Goal: Task Accomplishment & Management: Use online tool/utility

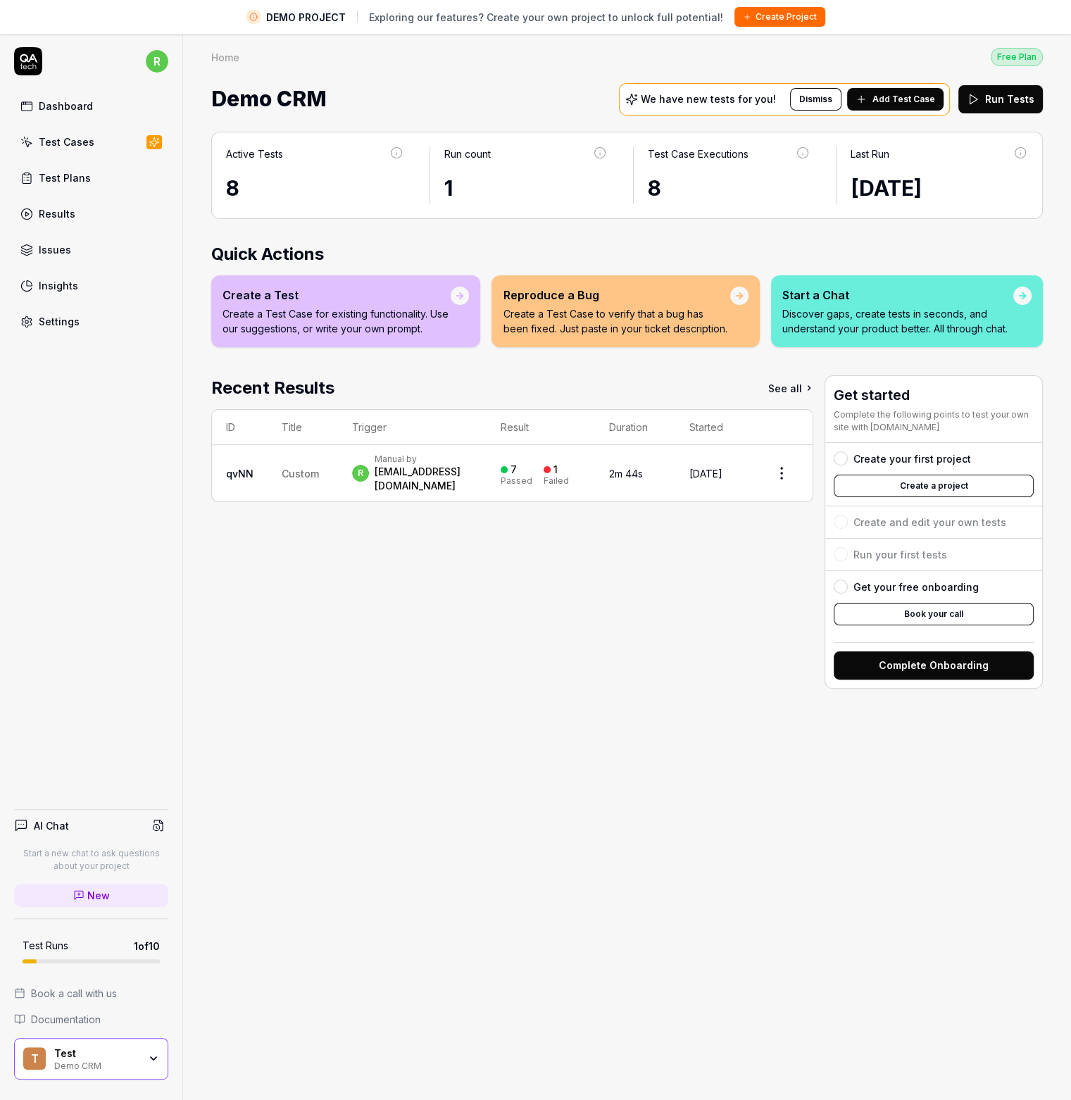
click at [62, 106] on div "Dashboard" at bounding box center [66, 106] width 54 height 15
click at [918, 492] on button "Create a project" at bounding box center [934, 486] width 200 height 23
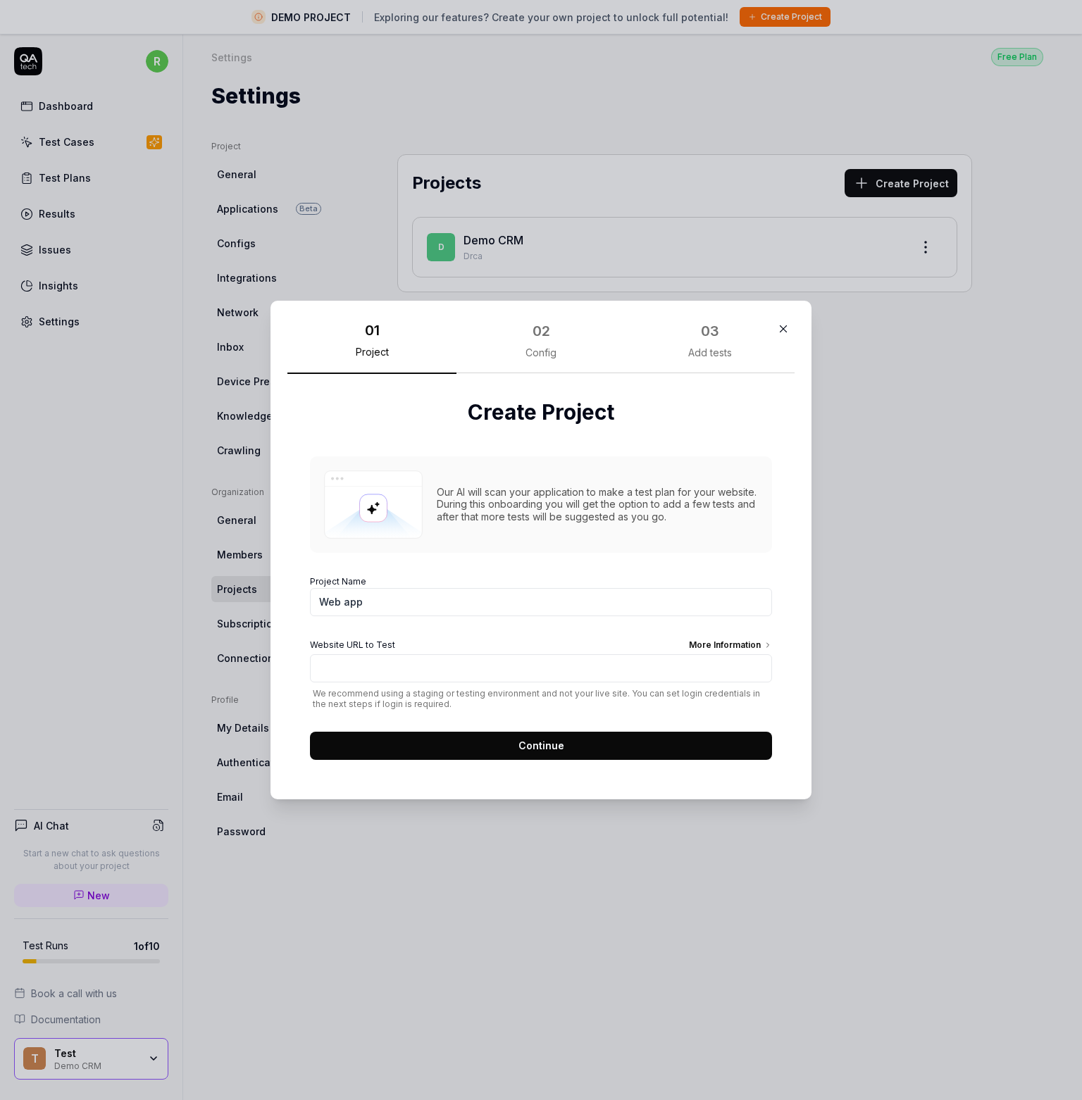
click at [386, 609] on input "Web app" at bounding box center [541, 602] width 462 height 28
click at [393, 602] on input "Web app" at bounding box center [541, 602] width 462 height 28
type input "Web app Test"
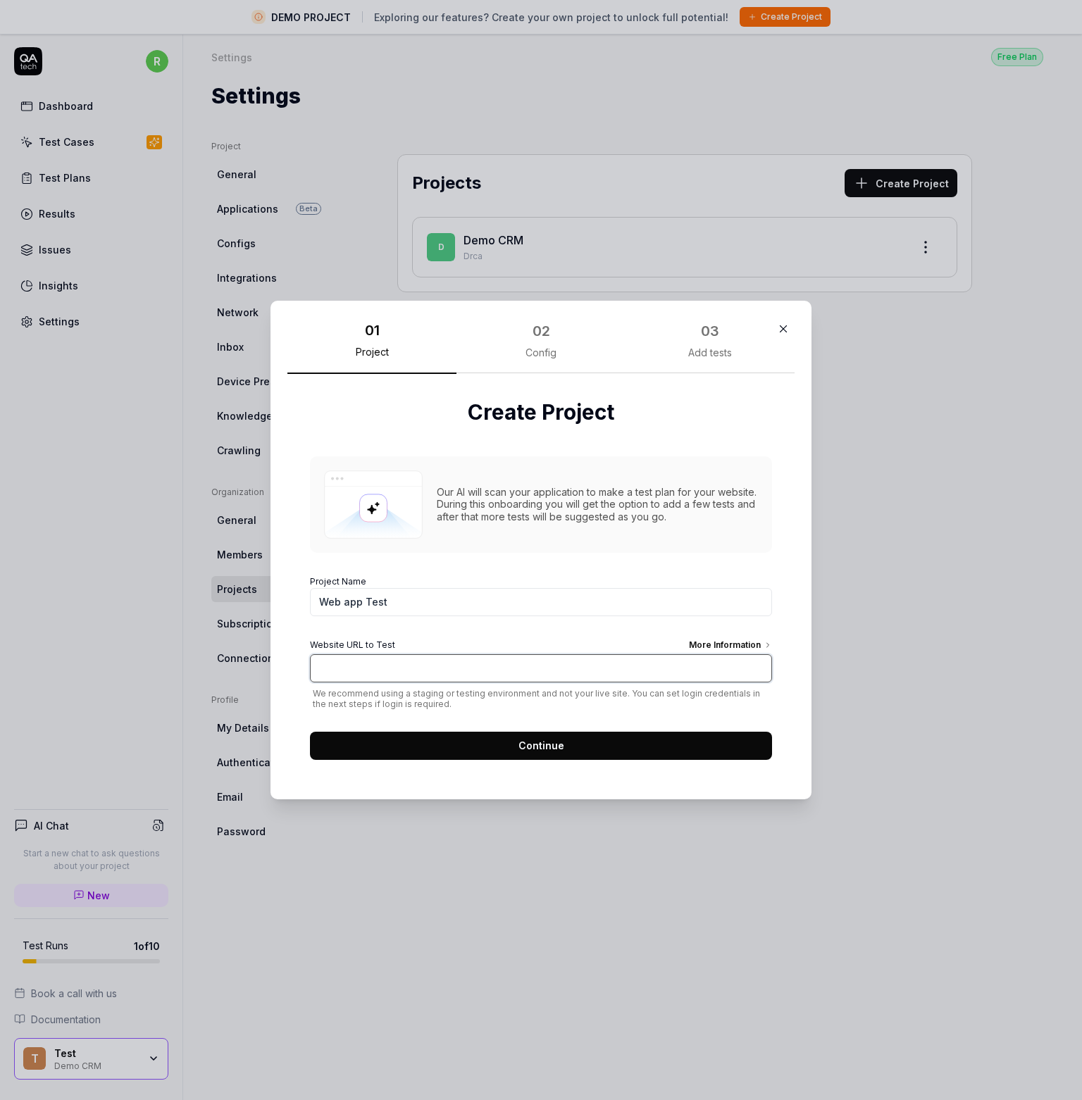
click at [413, 671] on input "Website URL to Test More Information" at bounding box center [541, 668] width 462 height 28
click at [355, 667] on input "Website URL to Test More Information" at bounding box center [541, 668] width 462 height 28
paste input "https://support.apps.tst.gea.com"
type input "https://support.apps.tst.gea.com"
click at [523, 747] on span "Continue" at bounding box center [541, 745] width 46 height 15
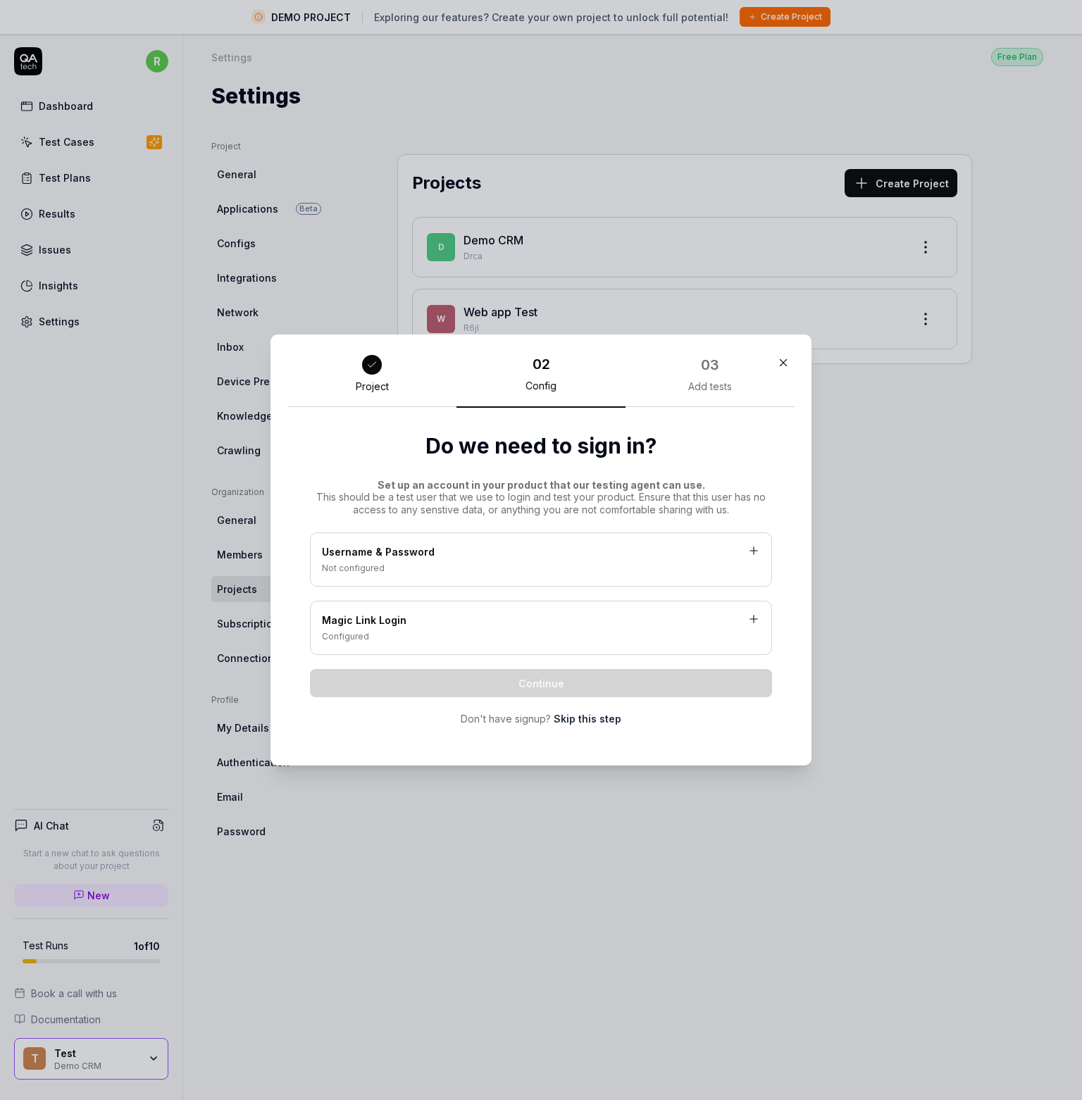
click at [556, 574] on div "Not configured" at bounding box center [541, 568] width 438 height 13
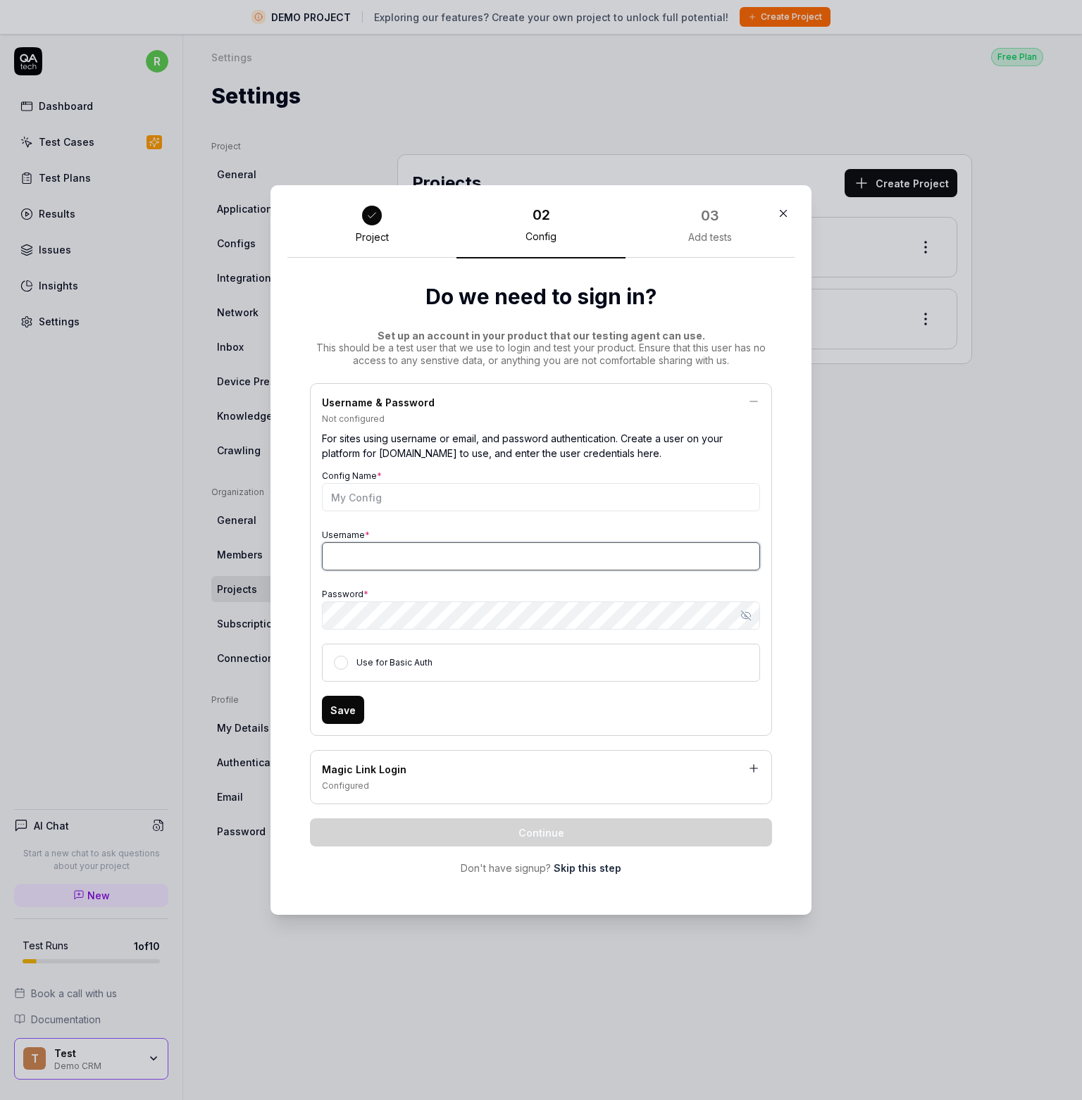
click at [366, 549] on input "Username *" at bounding box center [541, 556] width 438 height 28
click at [356, 549] on input "Username *" at bounding box center [541, 556] width 438 height 28
paste input "[EMAIL_ADDRESS][DOMAIN_NAME]"
type input "[EMAIL_ADDRESS][DOMAIN_NAME]"
click at [335, 666] on button "Use for Basic Auth" at bounding box center [341, 663] width 14 height 14
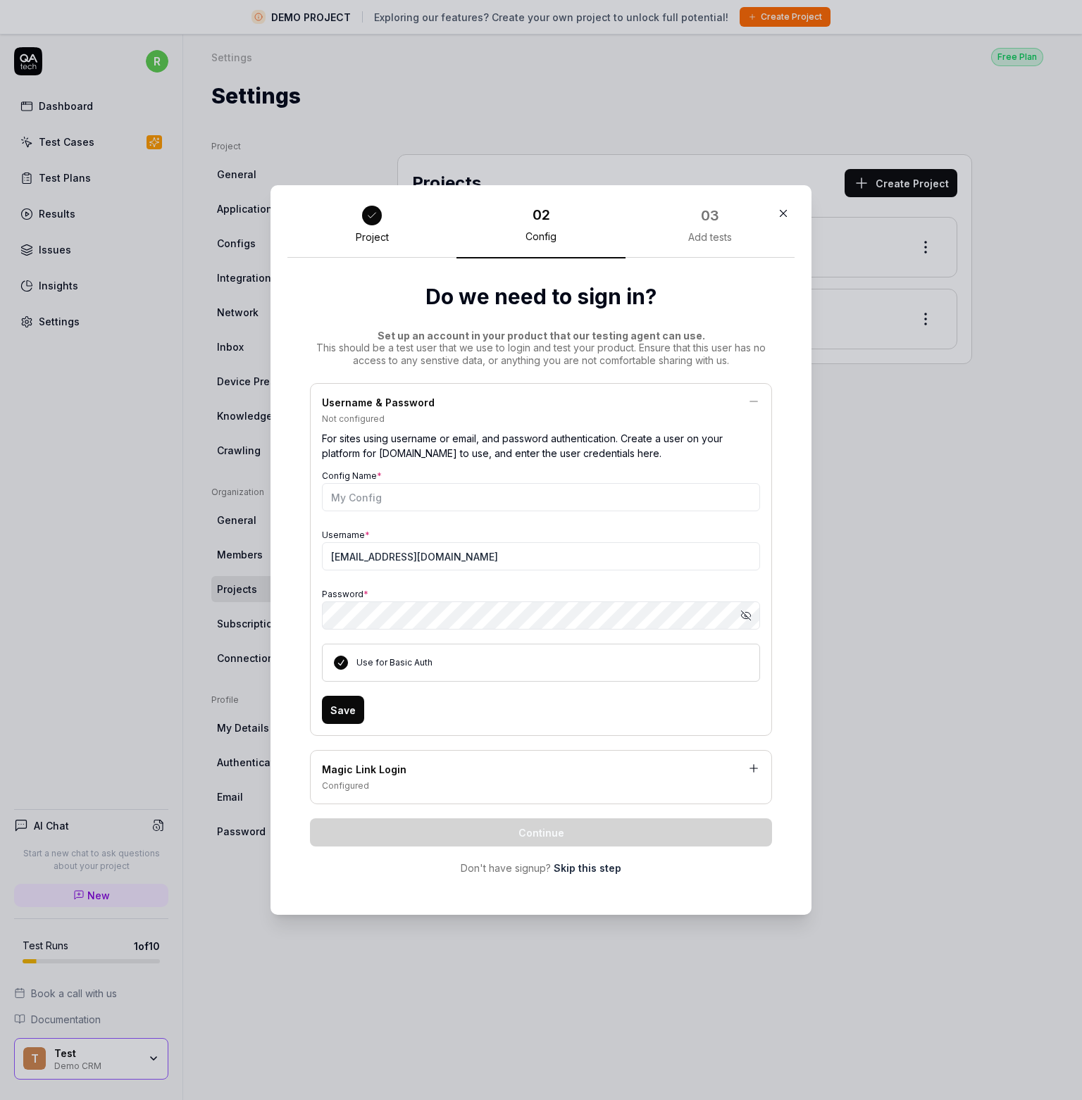
click at [337, 716] on button "Save" at bounding box center [343, 710] width 42 height 28
click at [338, 504] on input "Config Name *" at bounding box center [541, 497] width 438 height 28
type input "Credentials"
click at [350, 709] on button "Save" at bounding box center [343, 710] width 42 height 28
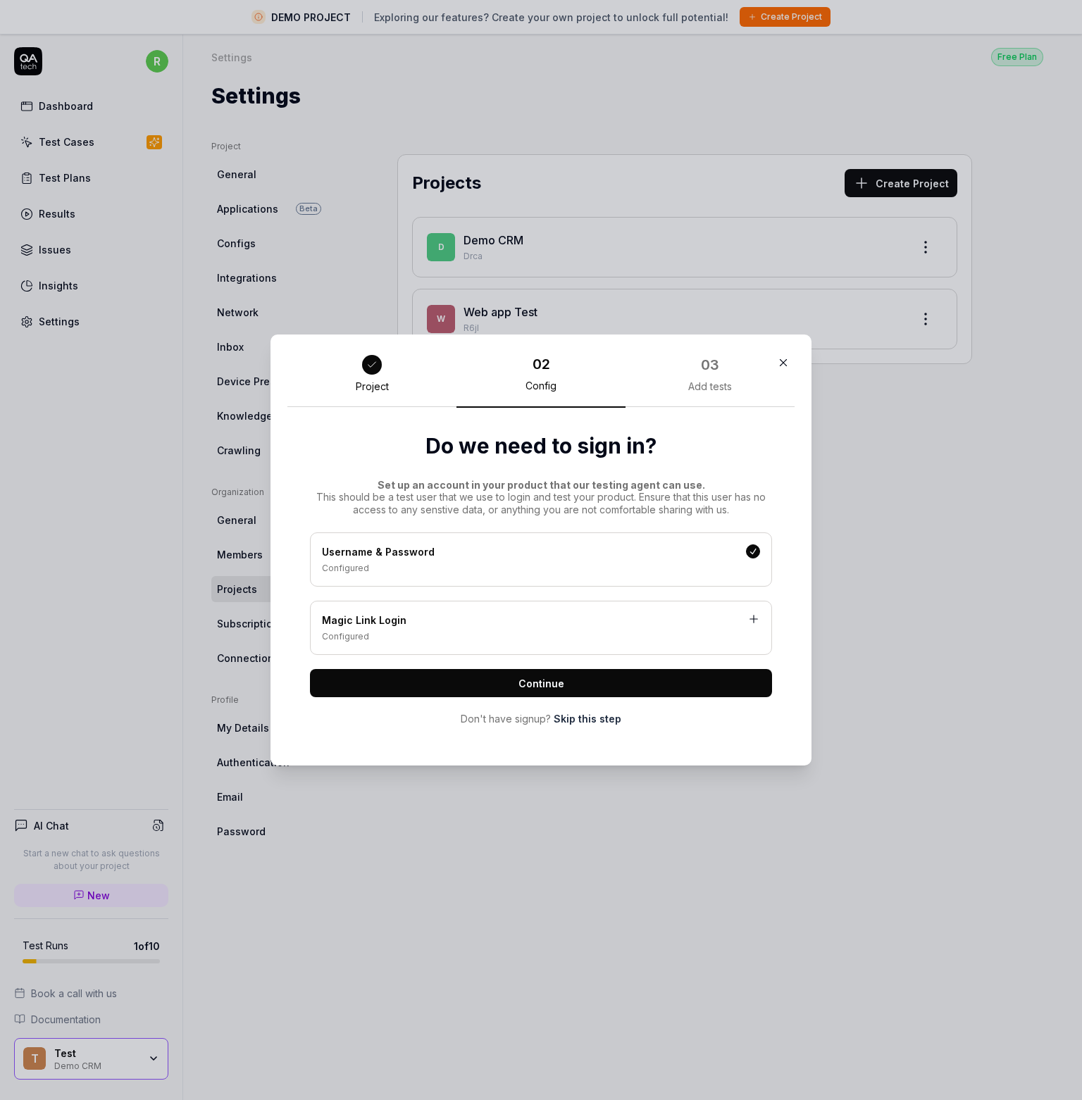
click at [525, 687] on span "Continue" at bounding box center [541, 683] width 46 height 15
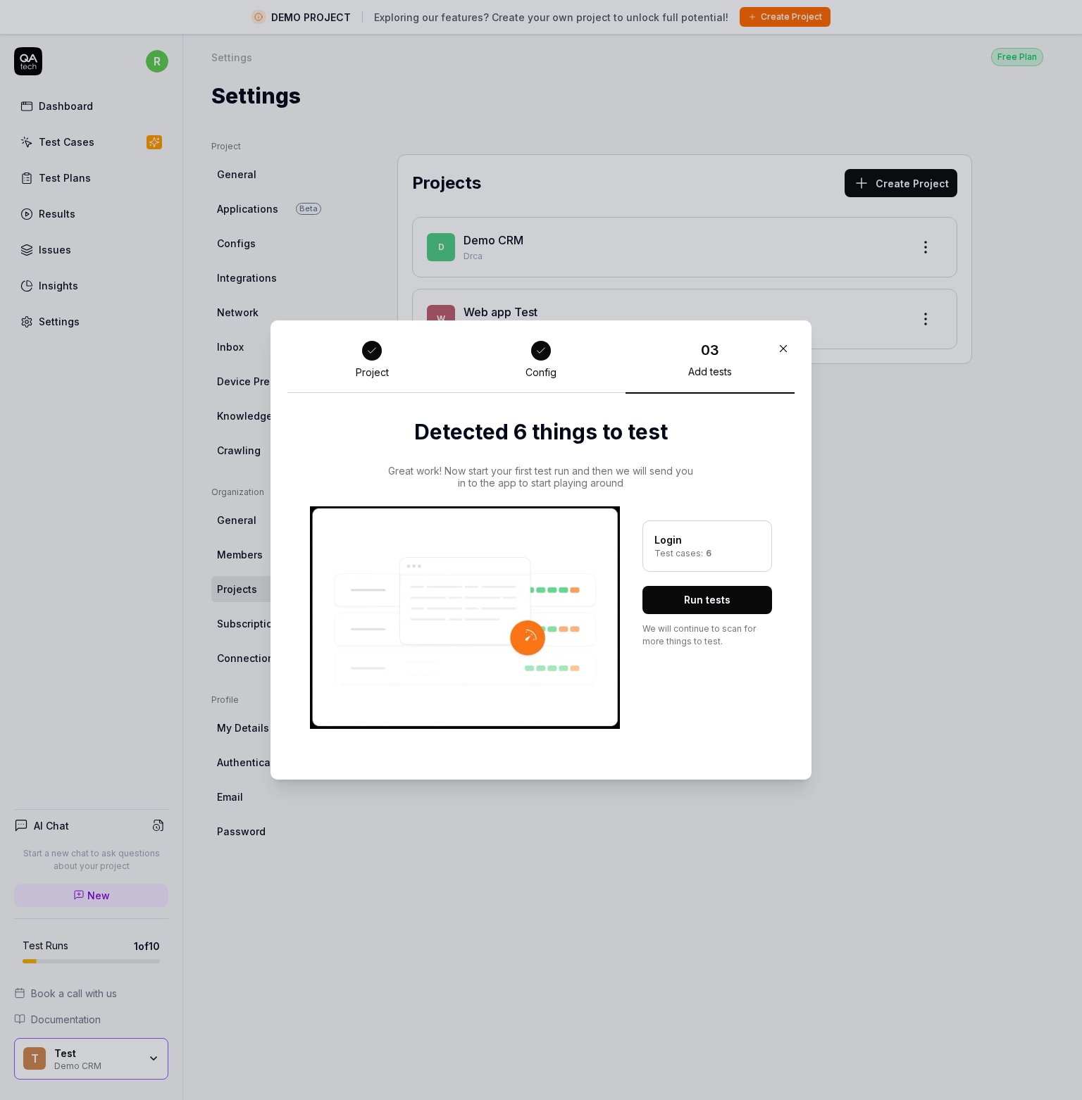
click at [689, 596] on button "Run tests" at bounding box center [707, 600] width 130 height 28
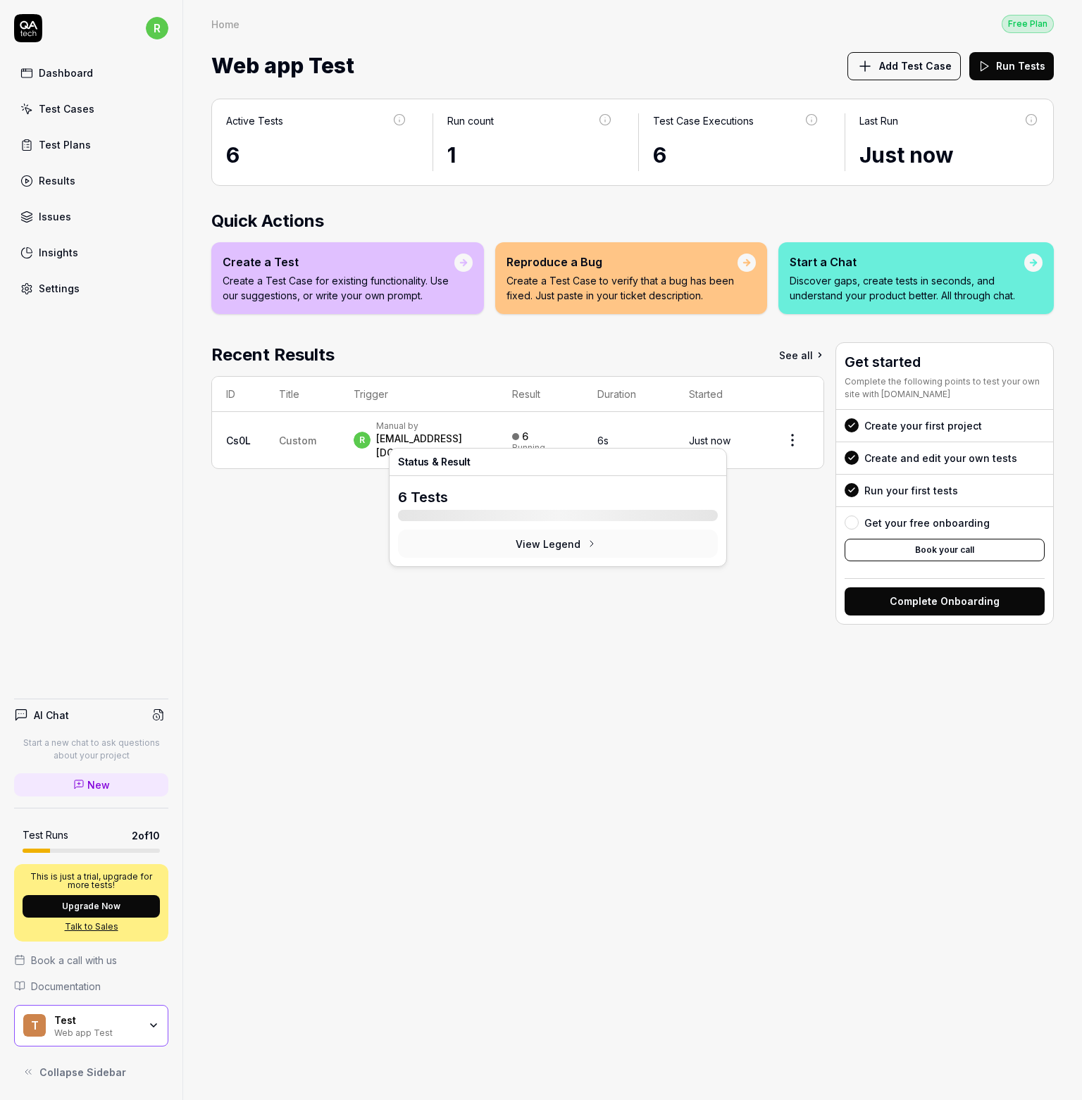
click at [545, 444] on div "Running" at bounding box center [528, 448] width 33 height 8
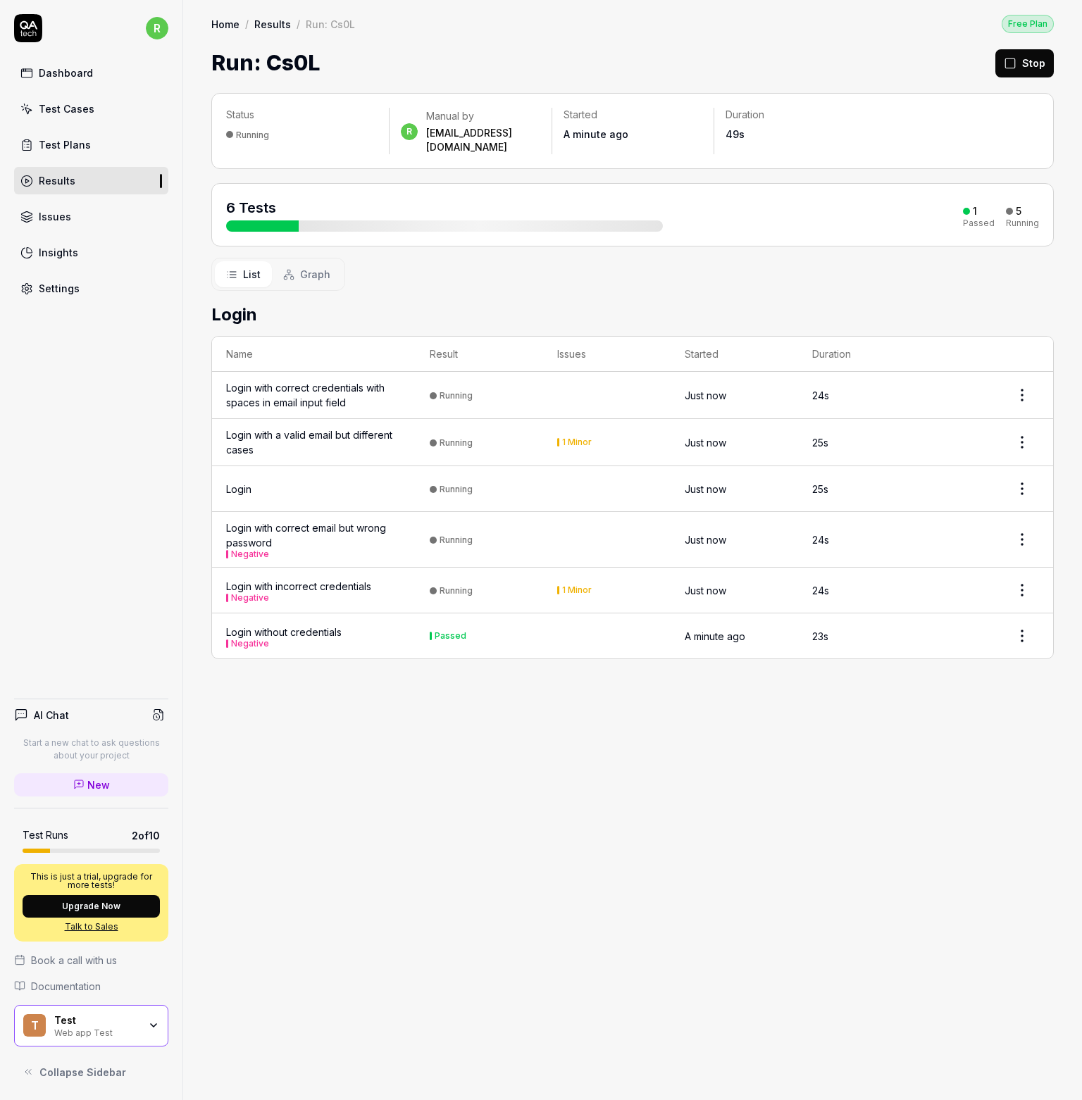
click at [549, 882] on div "Status Running r Manual by robertkeki25@gmail.com Started A minute ago Duration…" at bounding box center [632, 589] width 899 height 1021
click at [581, 485] on div "4 Major" at bounding box center [578, 489] width 32 height 8
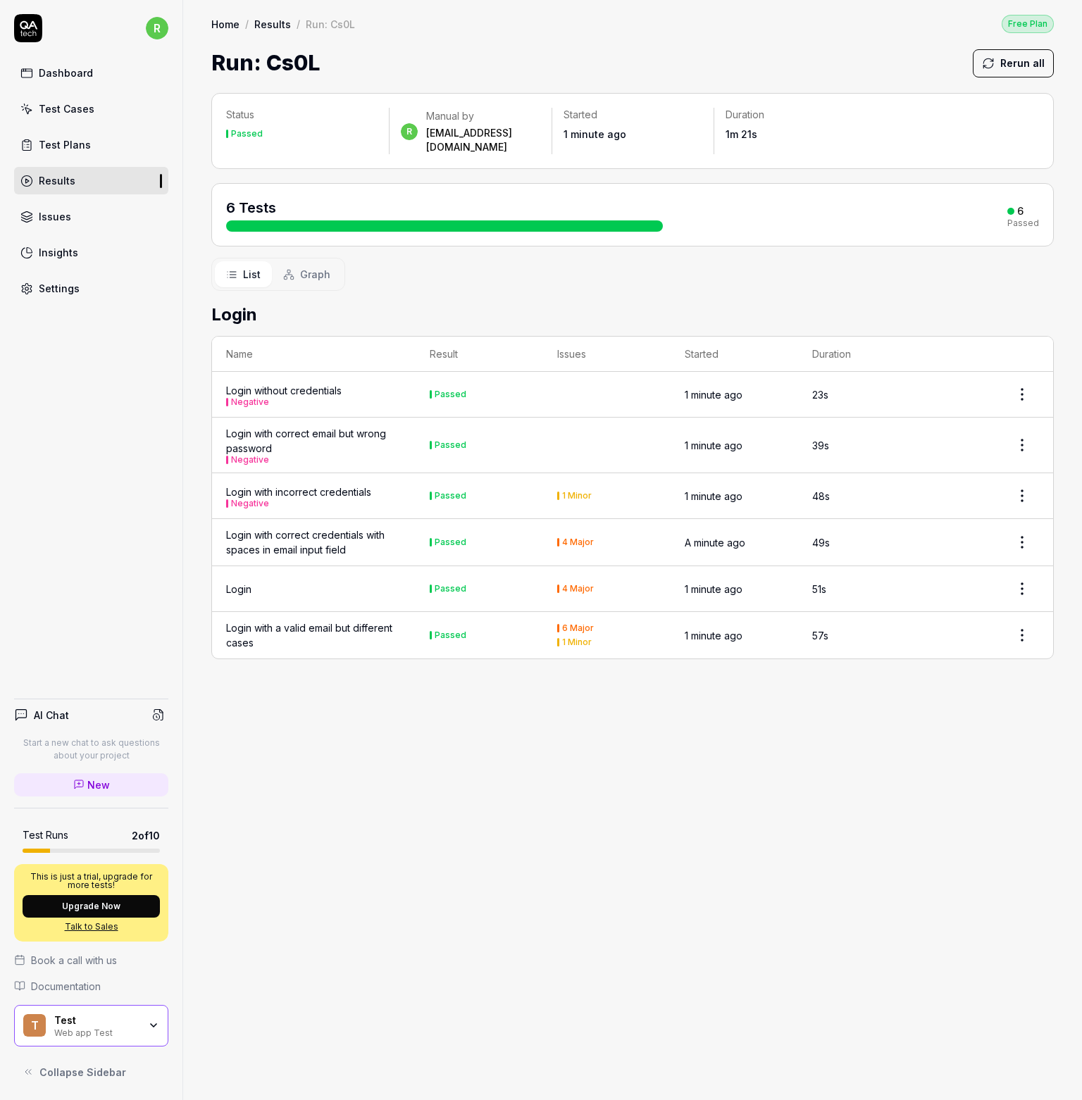
click at [302, 566] on td "Login" at bounding box center [314, 589] width 204 height 46
click at [1030, 577] on html "r Dashboard Test Cases Test Plans Results Issues Insights Settings AI Chat Star…" at bounding box center [541, 550] width 1082 height 1100
click at [625, 702] on html "r Dashboard Test Cases Test Plans Results Issues Insights Settings AI Chat Star…" at bounding box center [541, 550] width 1082 height 1100
click at [340, 582] on div "Login" at bounding box center [313, 589] width 175 height 15
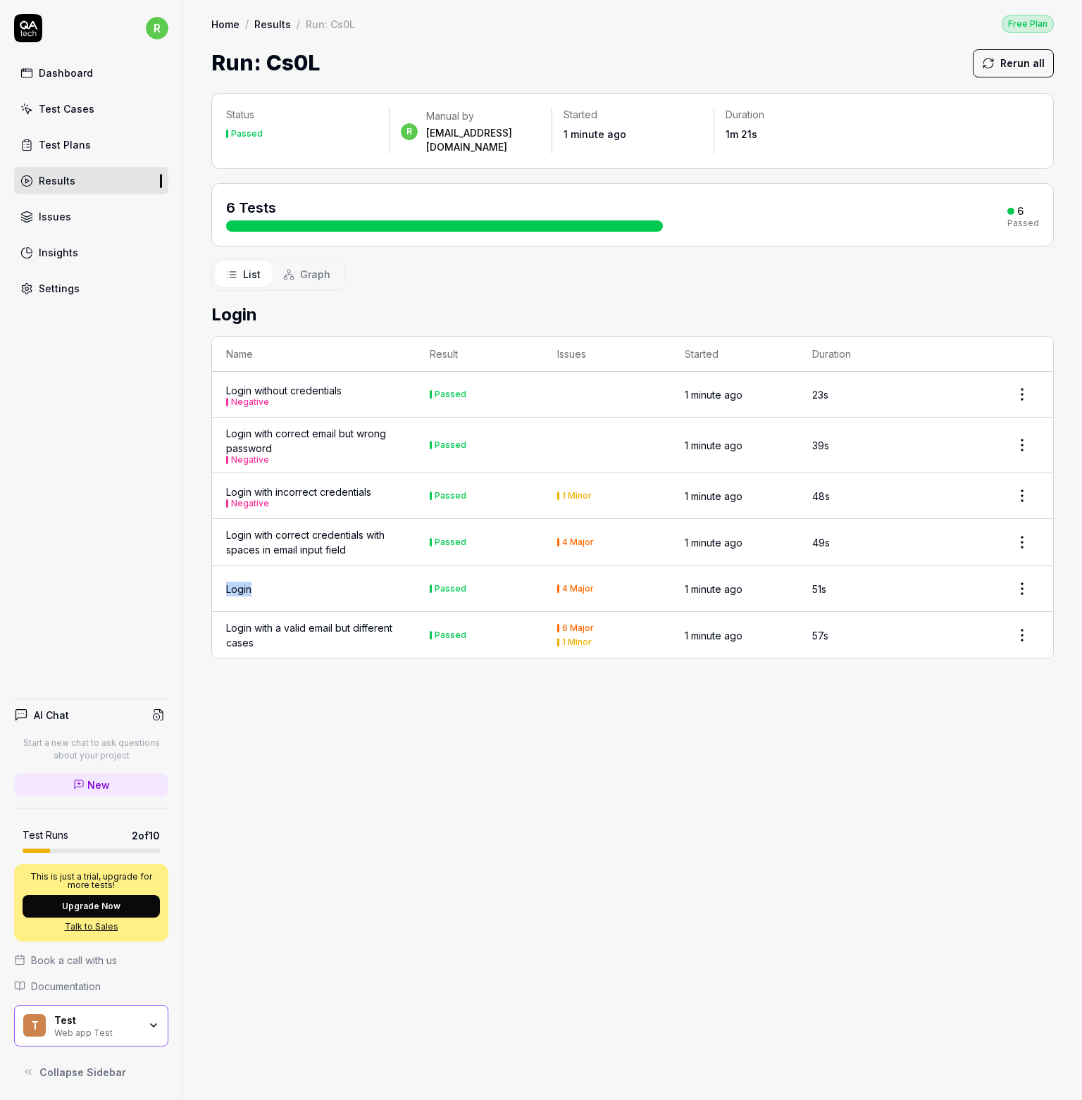
click at [340, 582] on div "Login" at bounding box center [313, 589] width 175 height 15
drag, startPoint x: 503, startPoint y: 773, endPoint x: 340, endPoint y: 537, distance: 286.0
click at [497, 766] on div "Status Passed r Manual by robertkeki25@gmail.com Started 1 minute ago Duration …" at bounding box center [632, 589] width 899 height 1021
click at [67, 221] on div "Issues" at bounding box center [55, 216] width 32 height 15
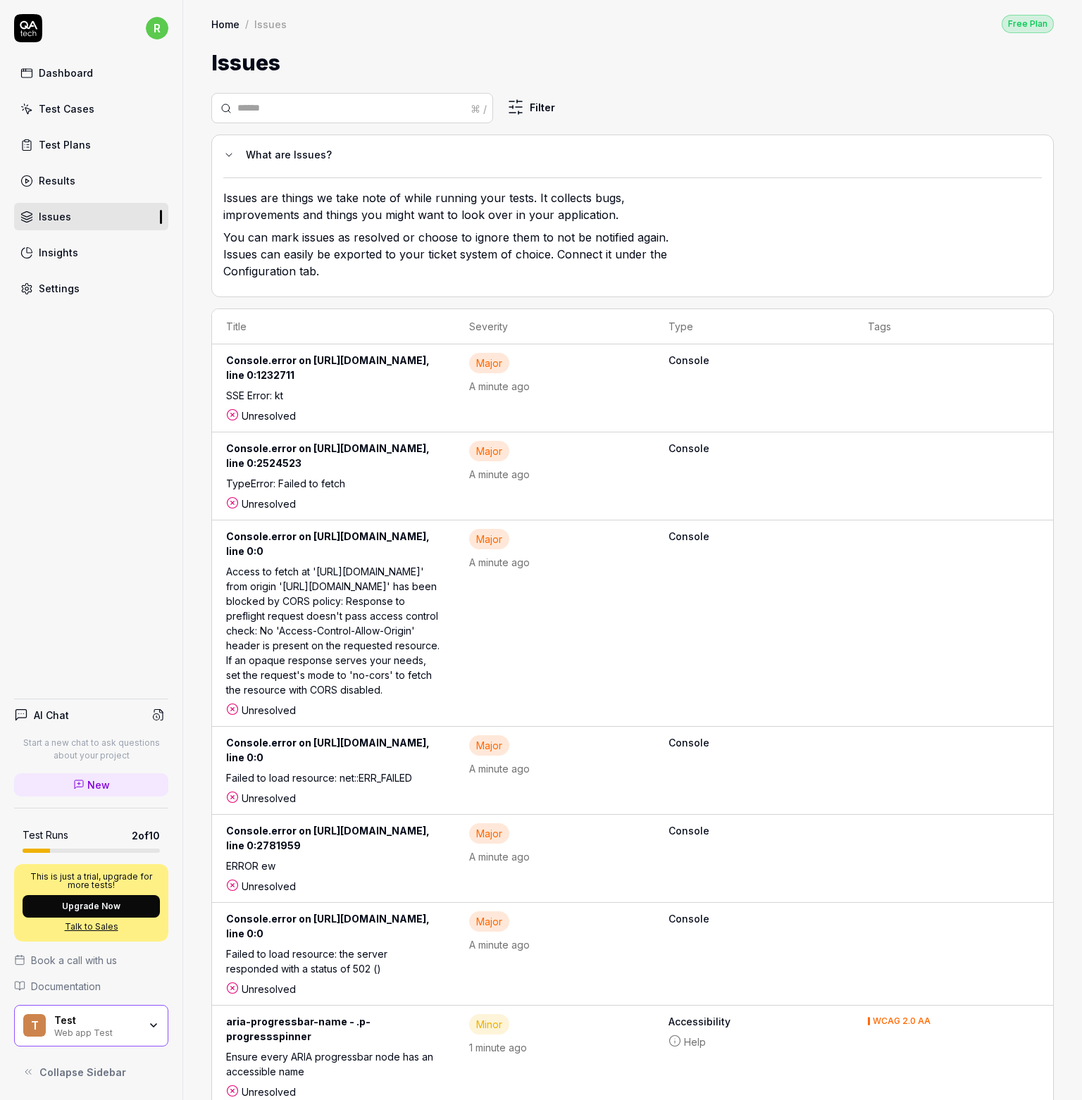
click at [406, 770] on div "Failed to load resource: net::ERR_FAILED" at bounding box center [333, 780] width 215 height 20
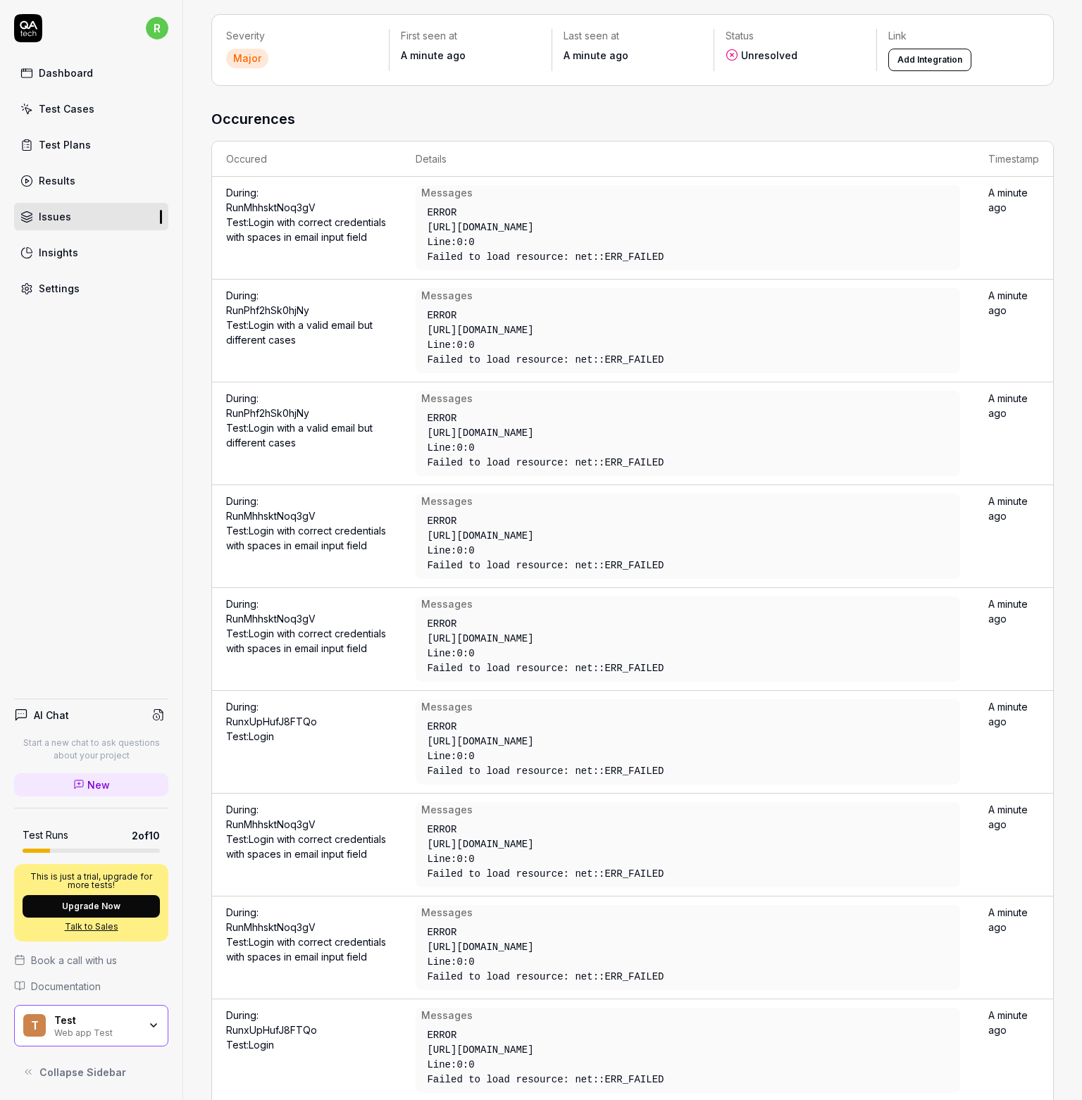
scroll to position [63, 0]
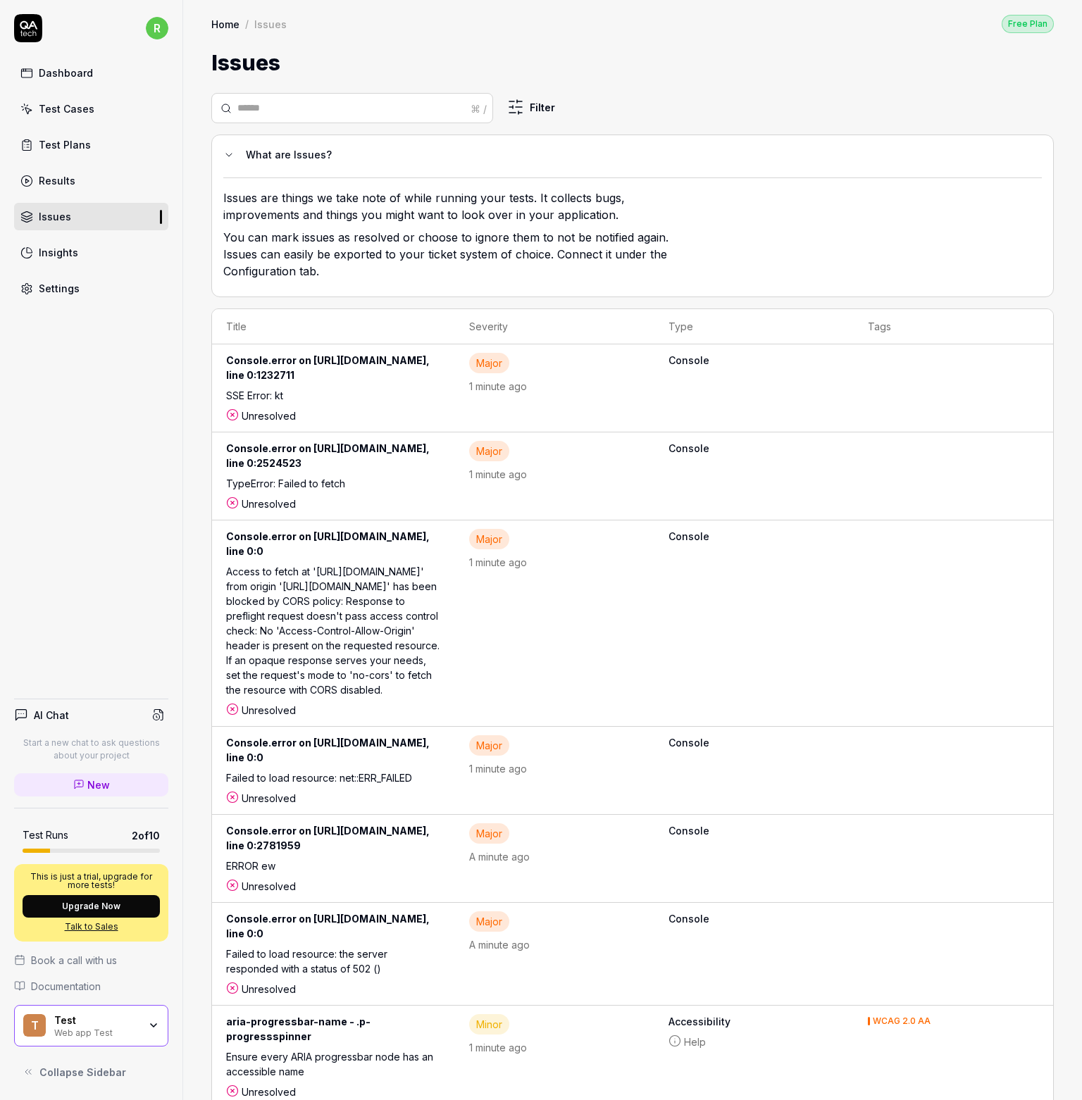
click at [65, 182] on div "Results" at bounding box center [57, 180] width 37 height 15
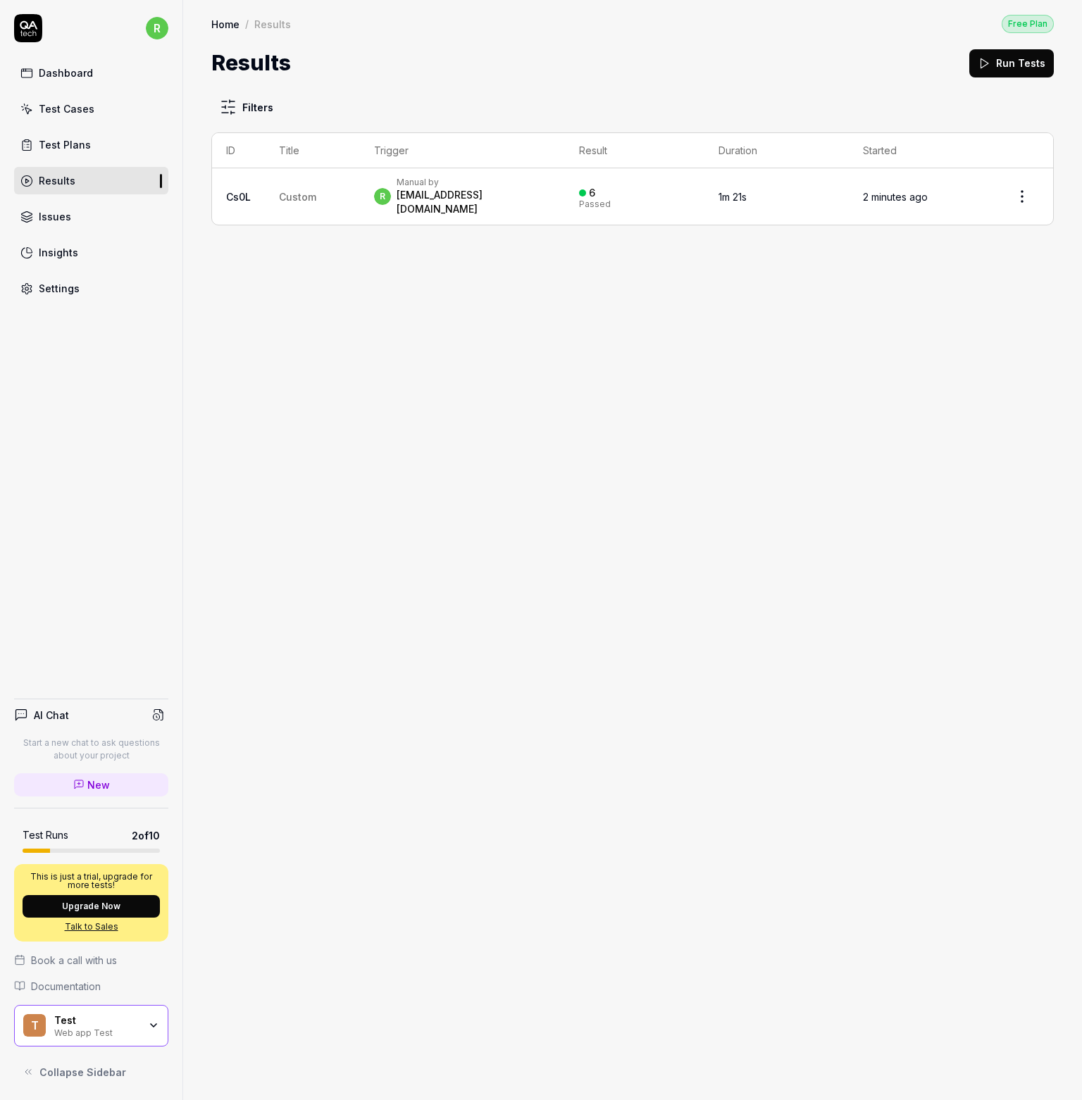
click at [778, 214] on div "Filters ID Title Trigger Result Duration Started Cs0L Custom r Manual by robert…" at bounding box center [632, 589] width 899 height 1021
click at [773, 205] on td "1m 21s" at bounding box center [776, 196] width 145 height 56
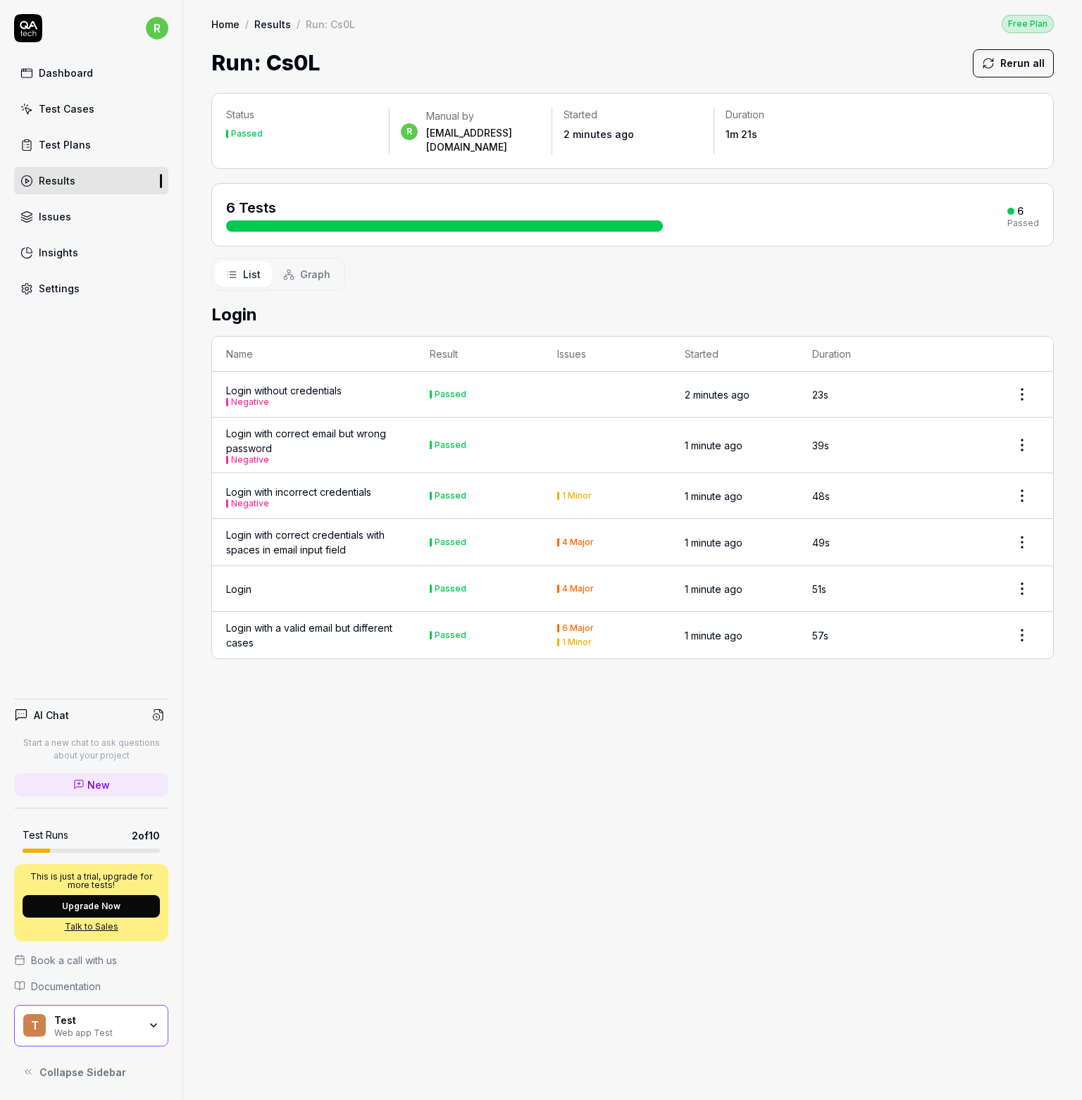
click at [273, 372] on td "Login without credentials Negative" at bounding box center [314, 395] width 204 height 46
click at [273, 383] on div "Login without credentials Negative" at bounding box center [284, 394] width 116 height 23
click at [259, 383] on div "Login without credentials Negative" at bounding box center [284, 394] width 116 height 23
click at [248, 398] on button "Negative" at bounding box center [250, 402] width 38 height 8
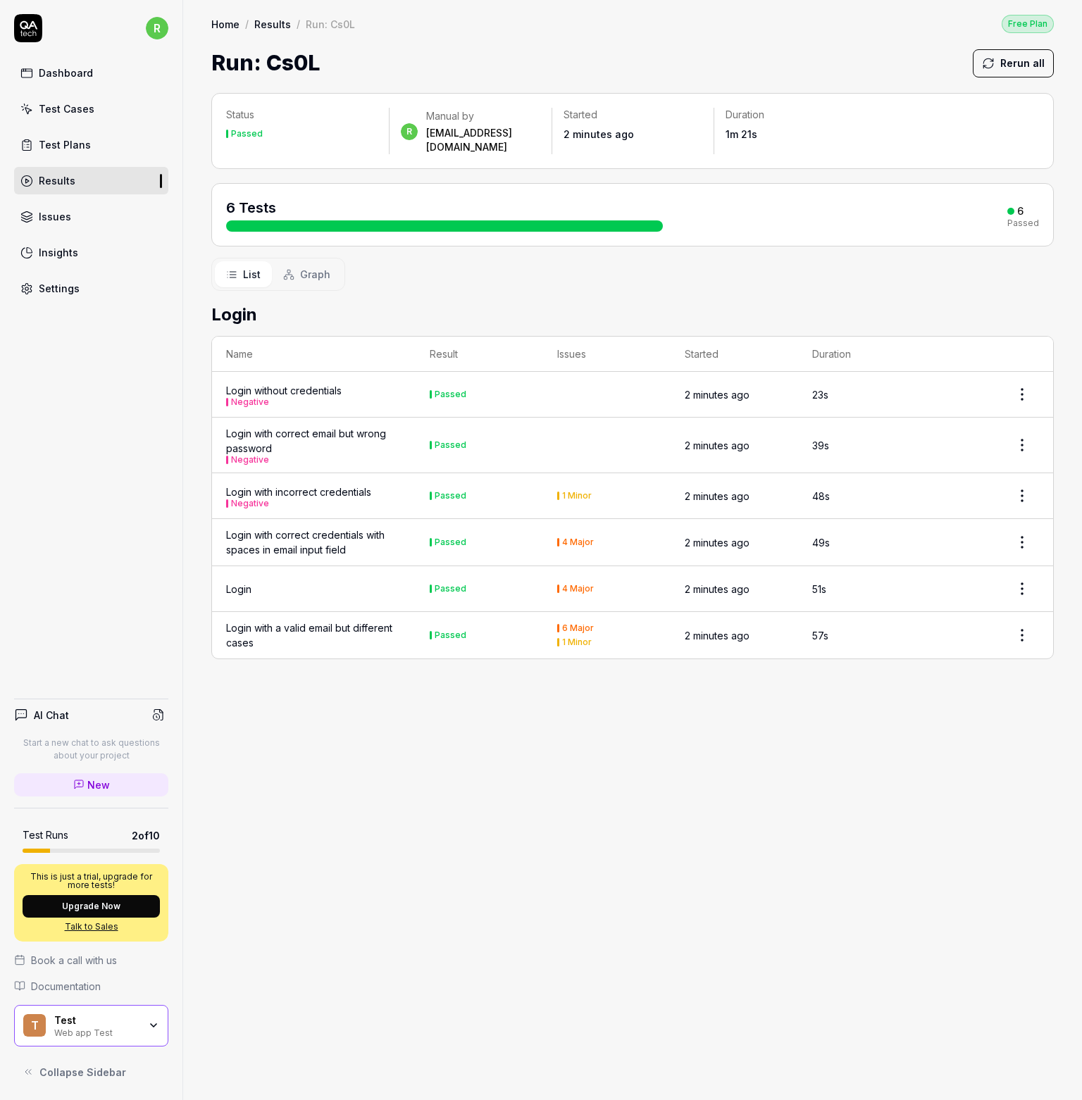
click at [242, 582] on div "Login" at bounding box center [238, 589] width 25 height 15
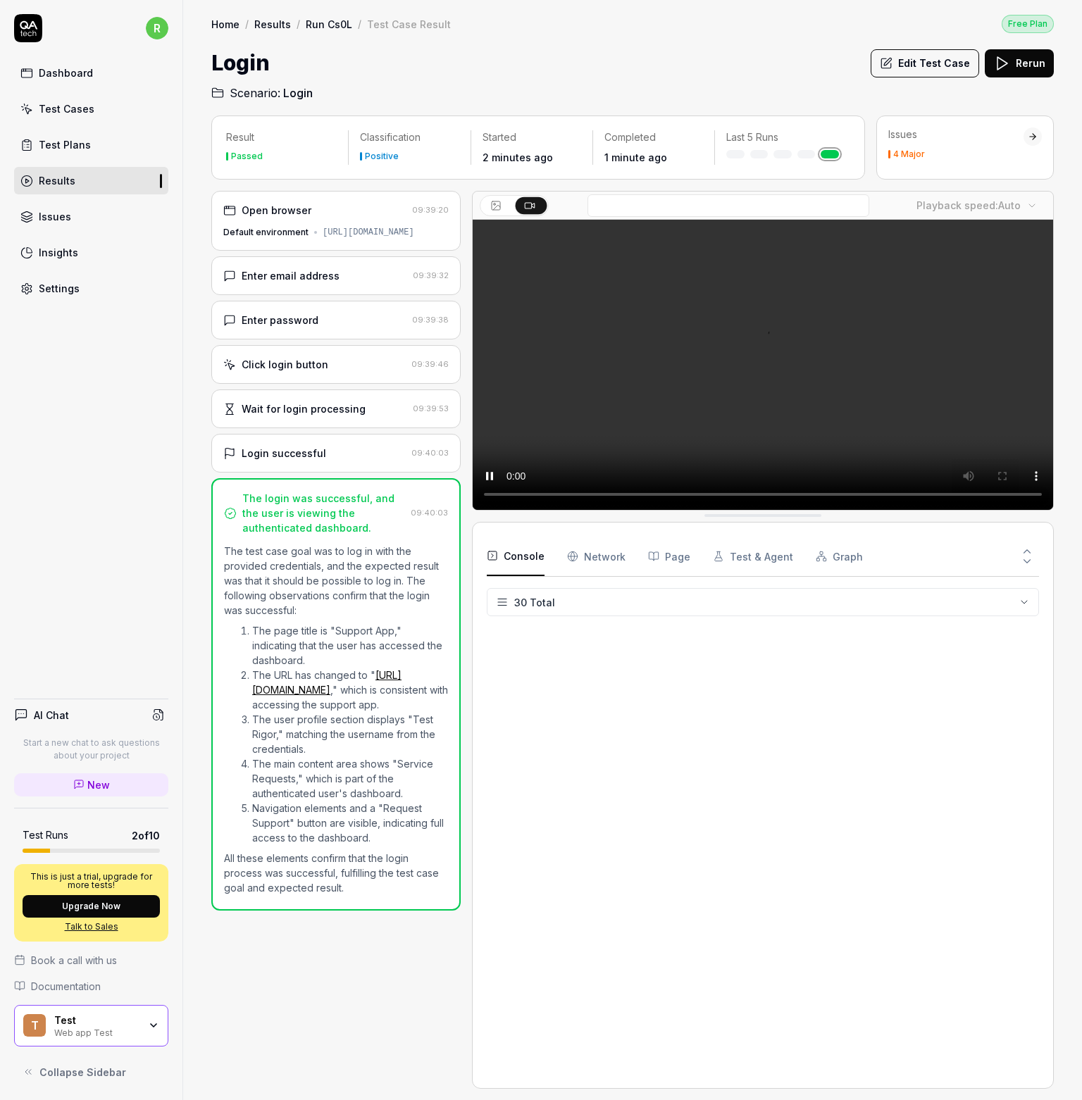
scroll to position [585, 0]
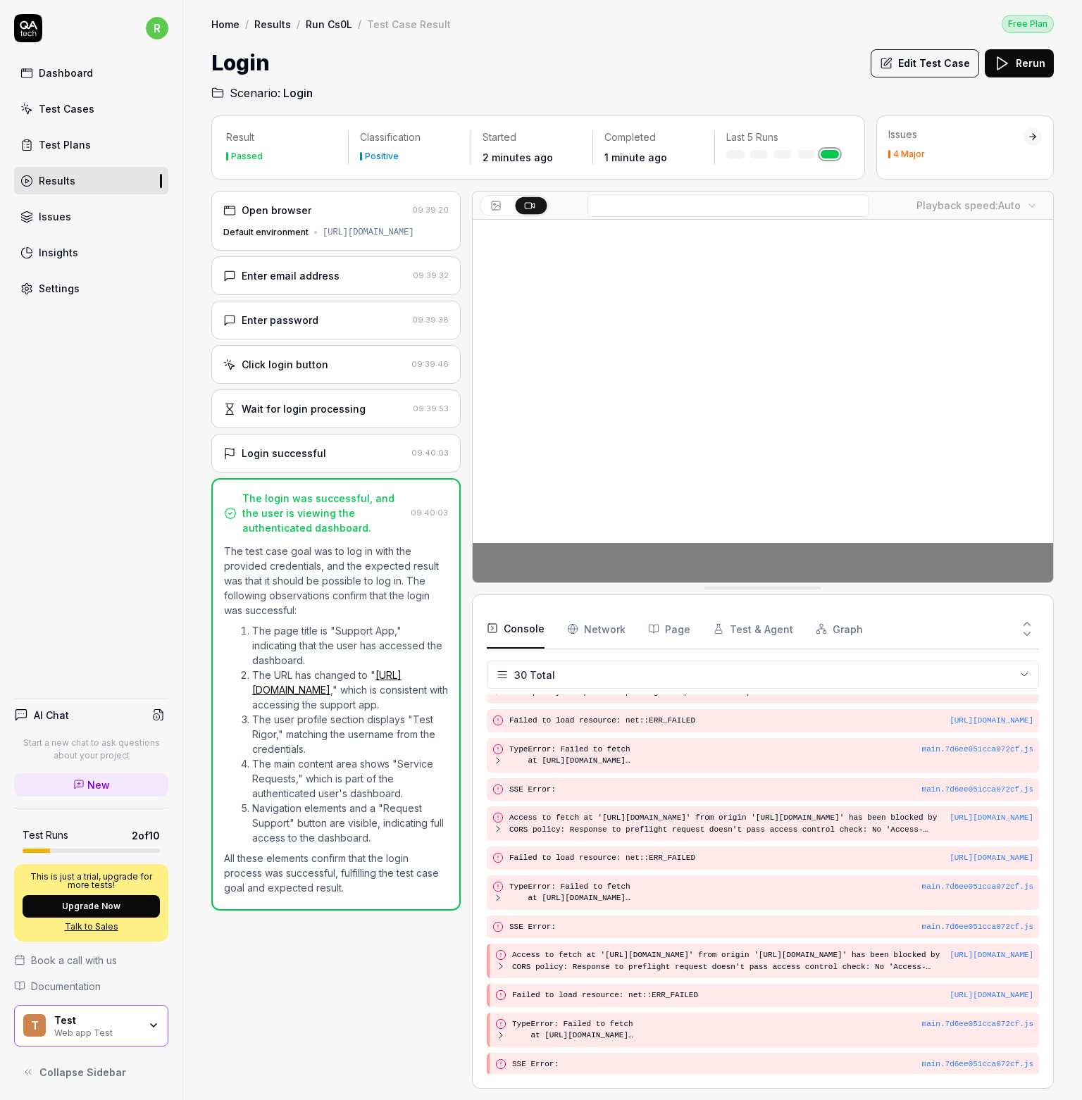
drag, startPoint x: 559, startPoint y: 628, endPoint x: 566, endPoint y: 621, distance: 10.5
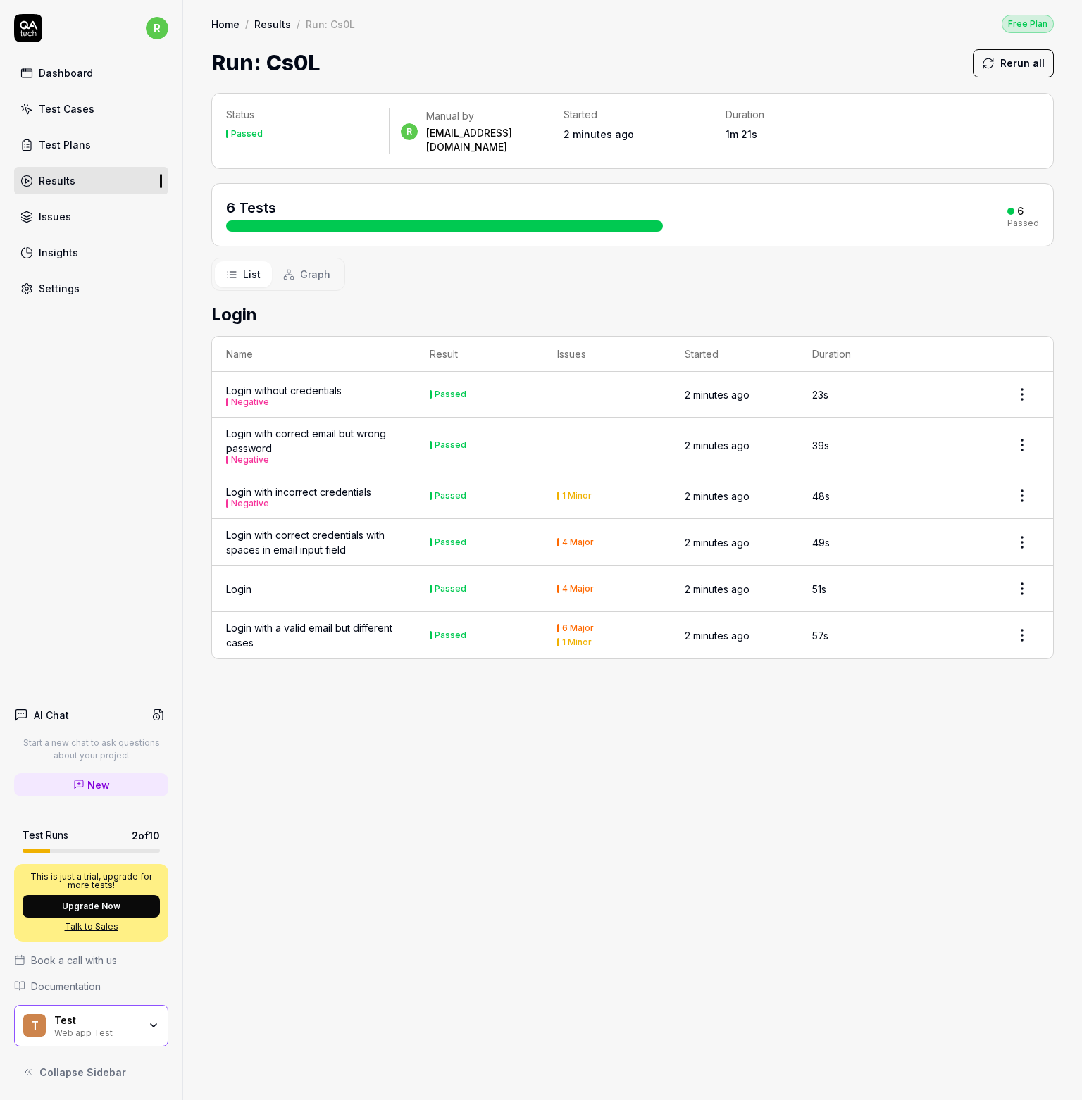
click at [61, 107] on div "Test Cases" at bounding box center [67, 108] width 56 height 15
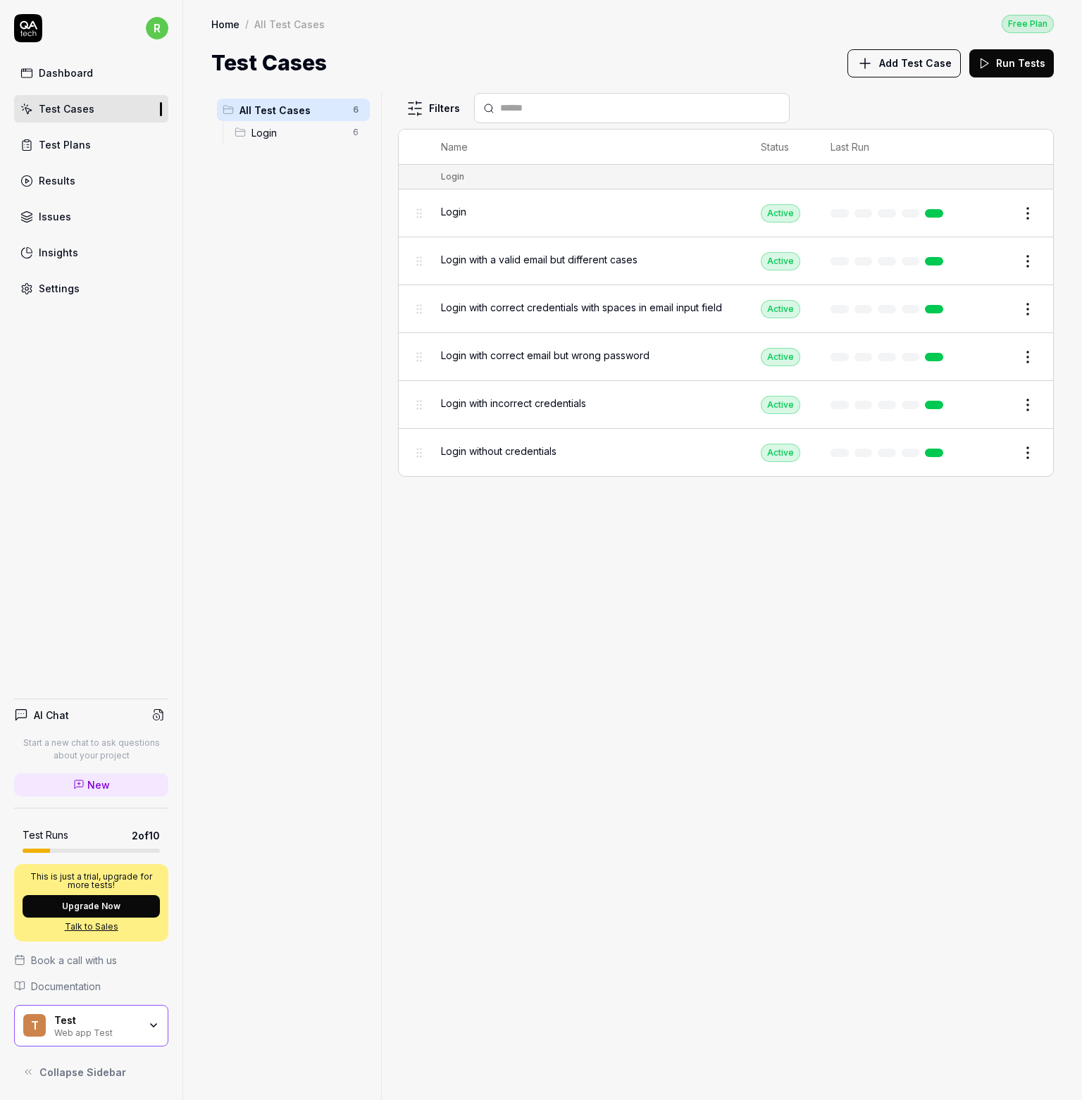
click at [279, 199] on div "All Test Cases 6 Login 6" at bounding box center [293, 588] width 164 height 990
click at [63, 73] on div "Dashboard" at bounding box center [66, 72] width 54 height 15
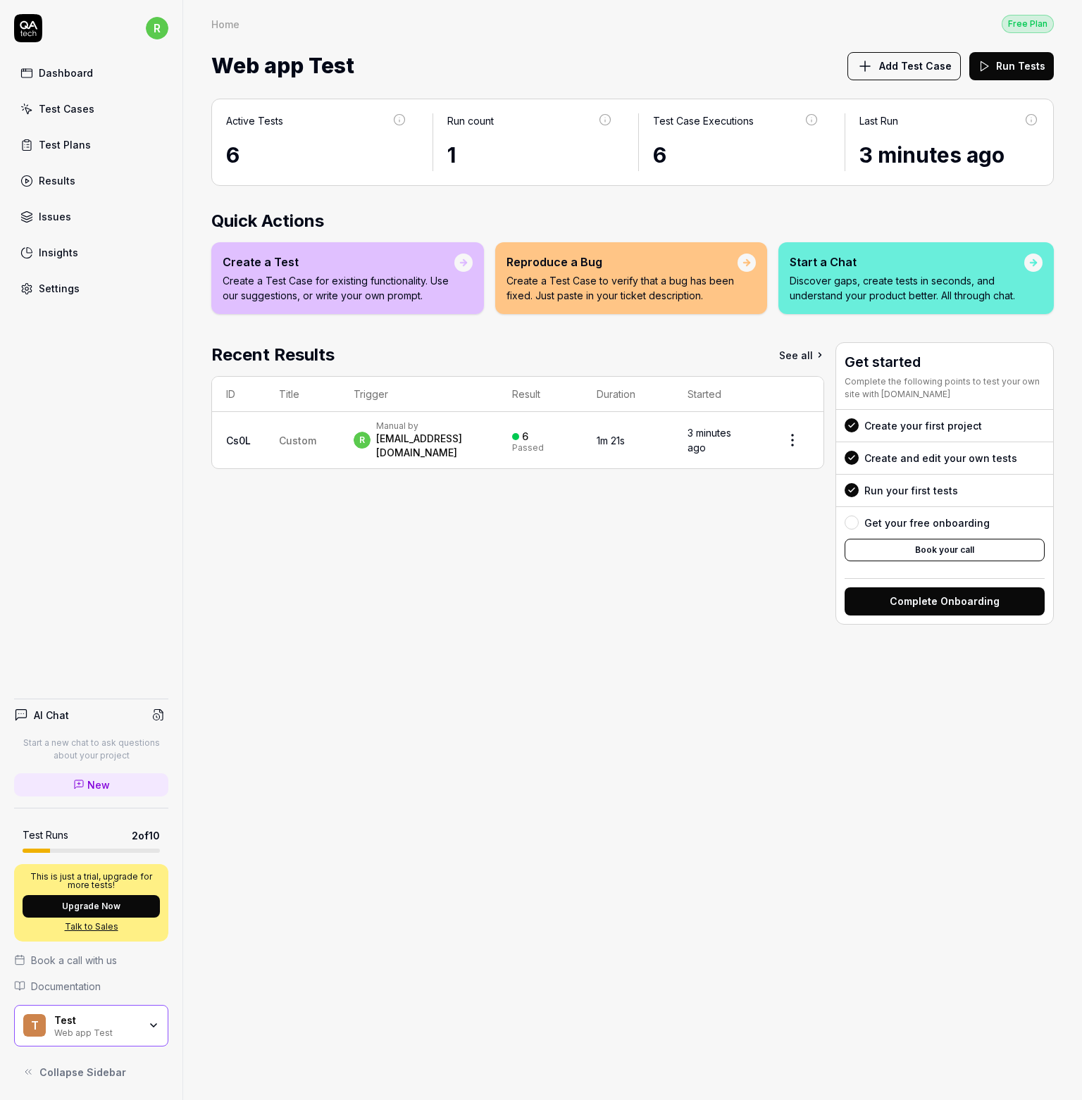
click at [794, 357] on link "See all" at bounding box center [801, 354] width 45 height 25
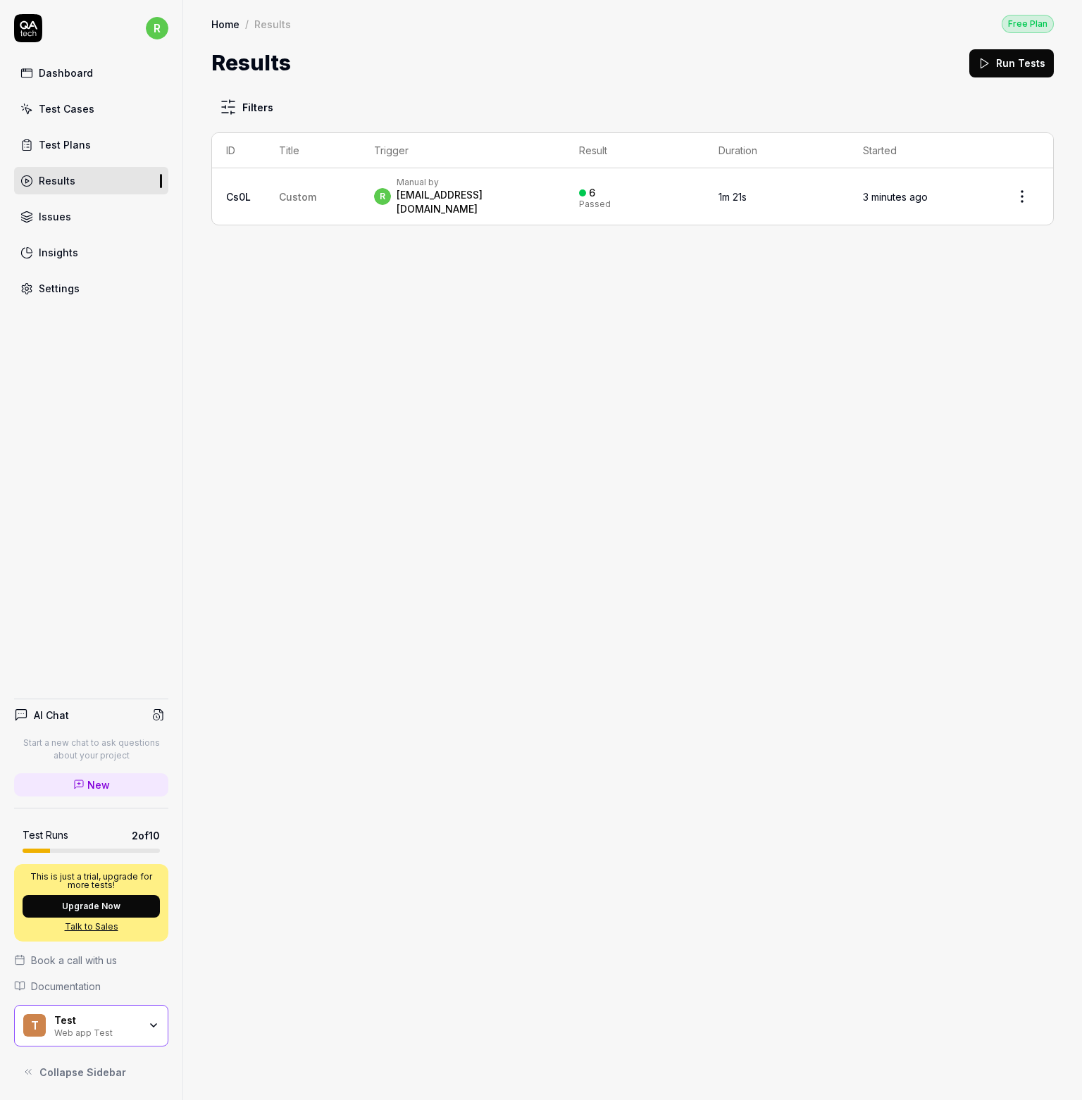
click at [1021, 194] on html "r Dashboard Test Cases Test Plans Results Issues Insights Settings AI Chat Star…" at bounding box center [541, 550] width 1082 height 1100
drag, startPoint x: 738, startPoint y: 337, endPoint x: 264, endPoint y: 206, distance: 491.9
click at [729, 337] on html "r Dashboard Test Cases Test Plans Results Issues Insights Settings AI Chat Star…" at bounding box center [541, 550] width 1082 height 1100
click at [62, 217] on div "Issues" at bounding box center [55, 216] width 32 height 15
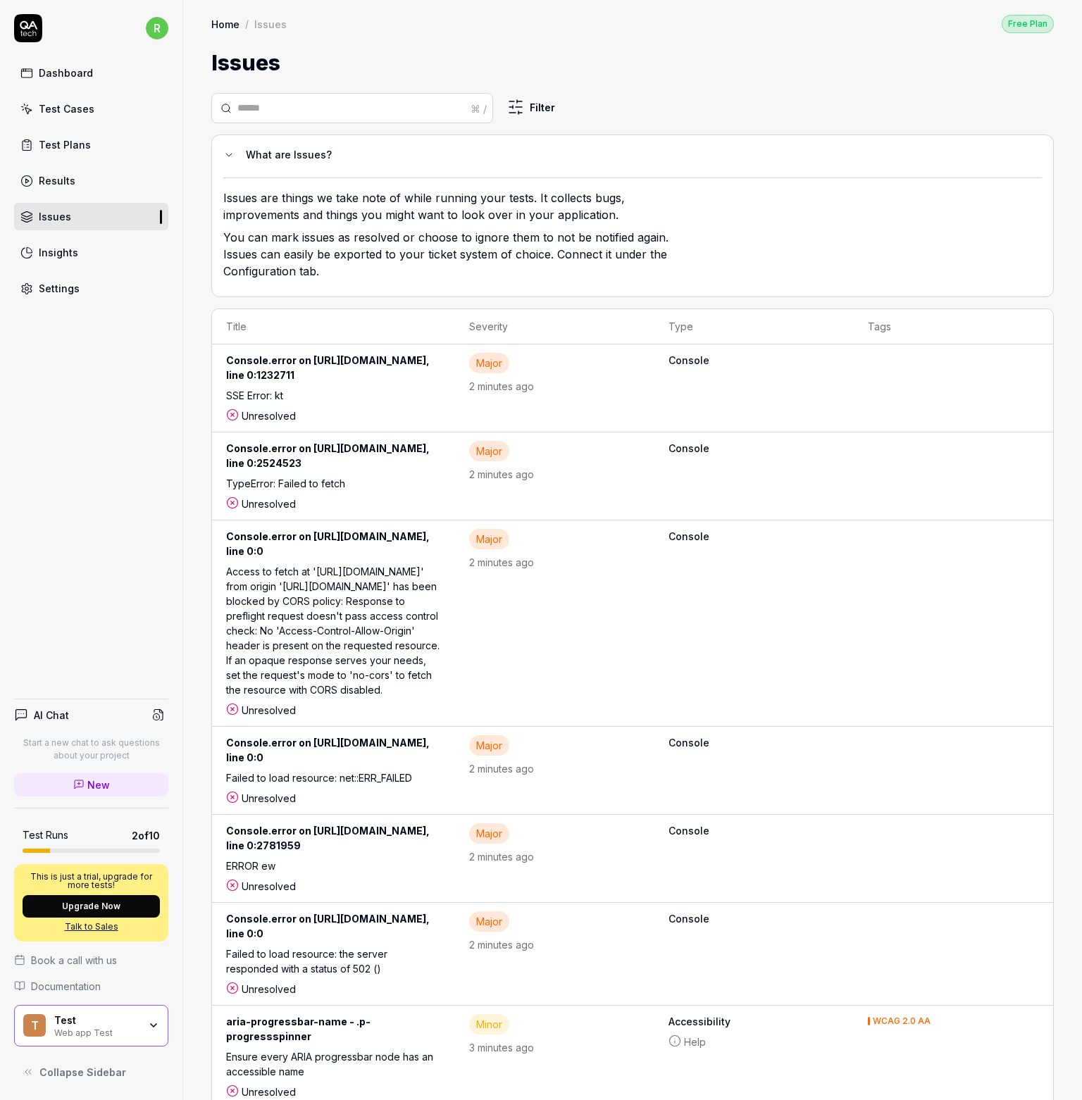
click at [56, 254] on div "Insights" at bounding box center [58, 252] width 39 height 15
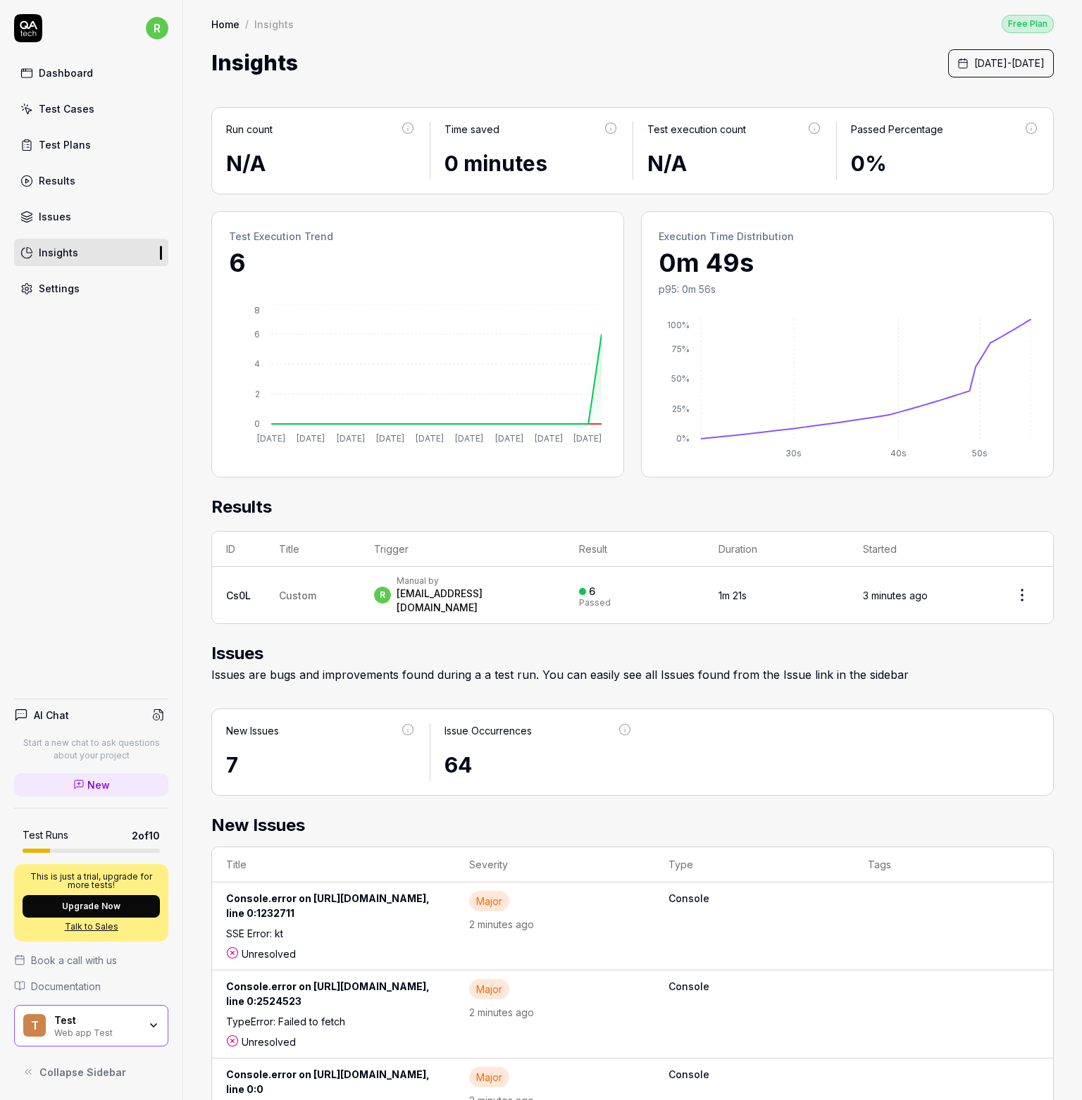
click at [49, 115] on div "Test Cases" at bounding box center [67, 108] width 56 height 15
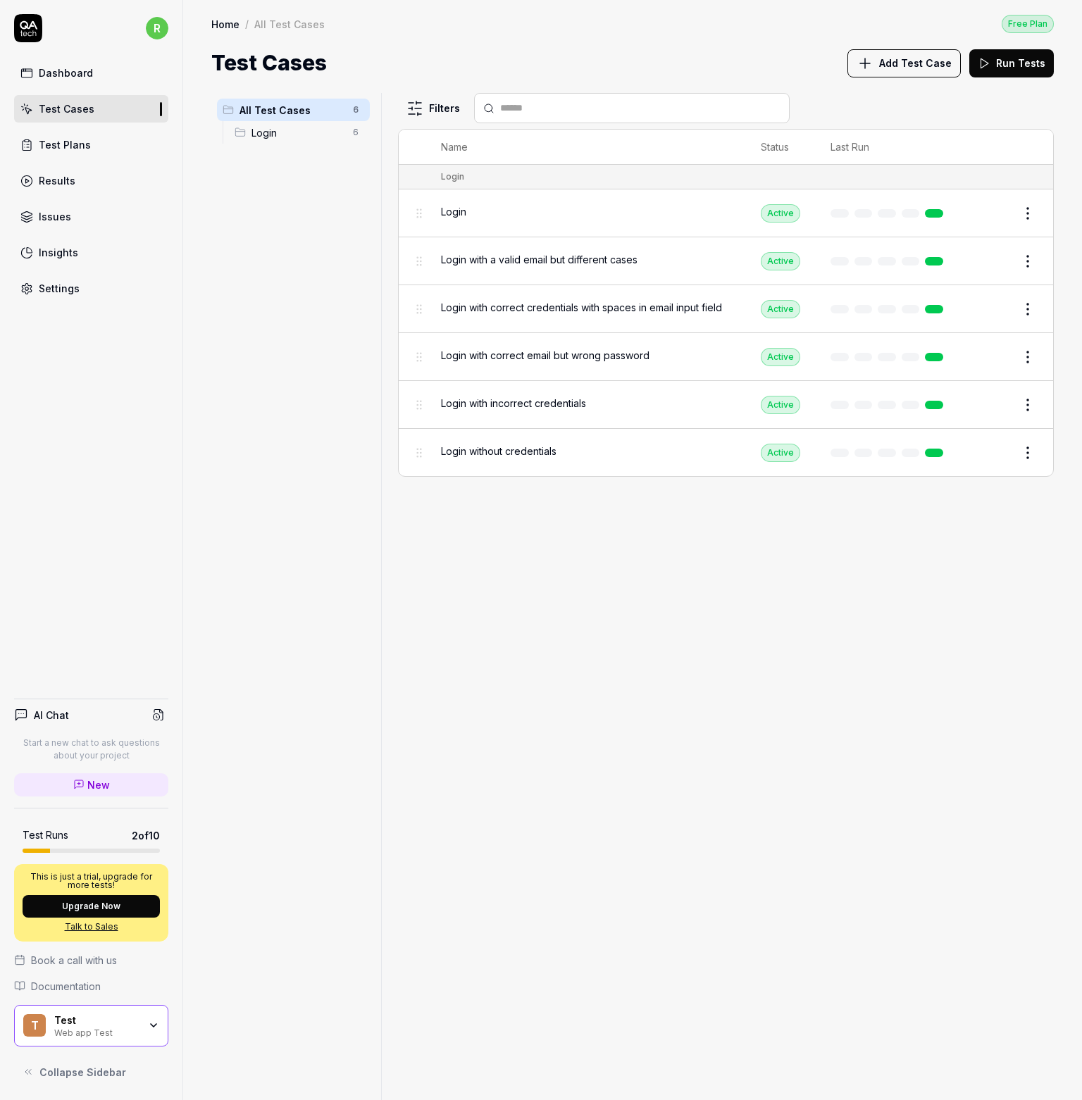
click at [881, 61] on button "Add Test Case" at bounding box center [903, 63] width 113 height 28
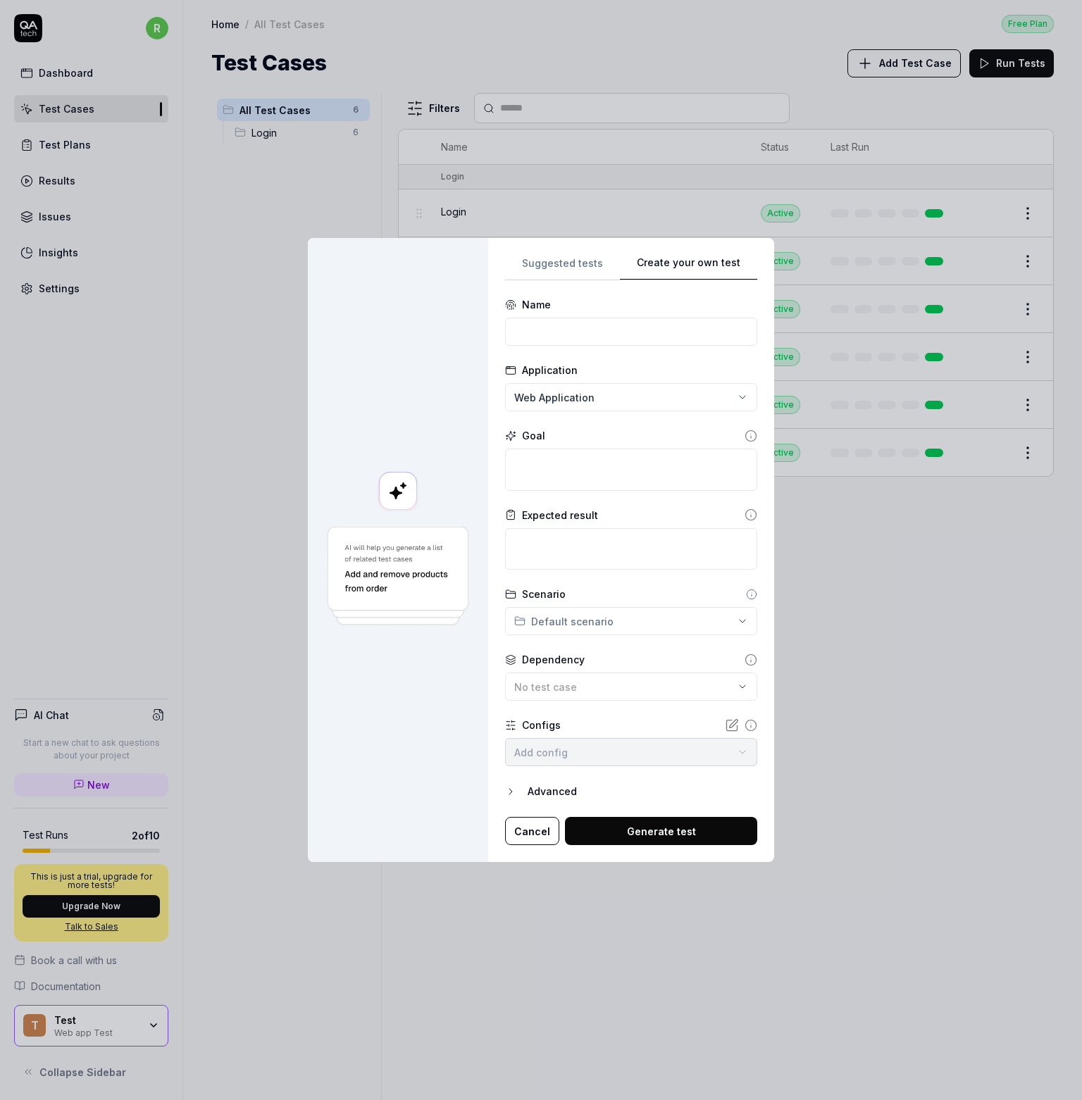
click at [706, 397] on div "Suggested tests Create your own test Name Application Web Application Goal Expe…" at bounding box center [631, 550] width 252 height 591
click at [546, 338] on input at bounding box center [631, 332] width 252 height 28
type input "L"
type input "Test the Login"
click at [543, 428] on div "Goal" at bounding box center [631, 435] width 252 height 15
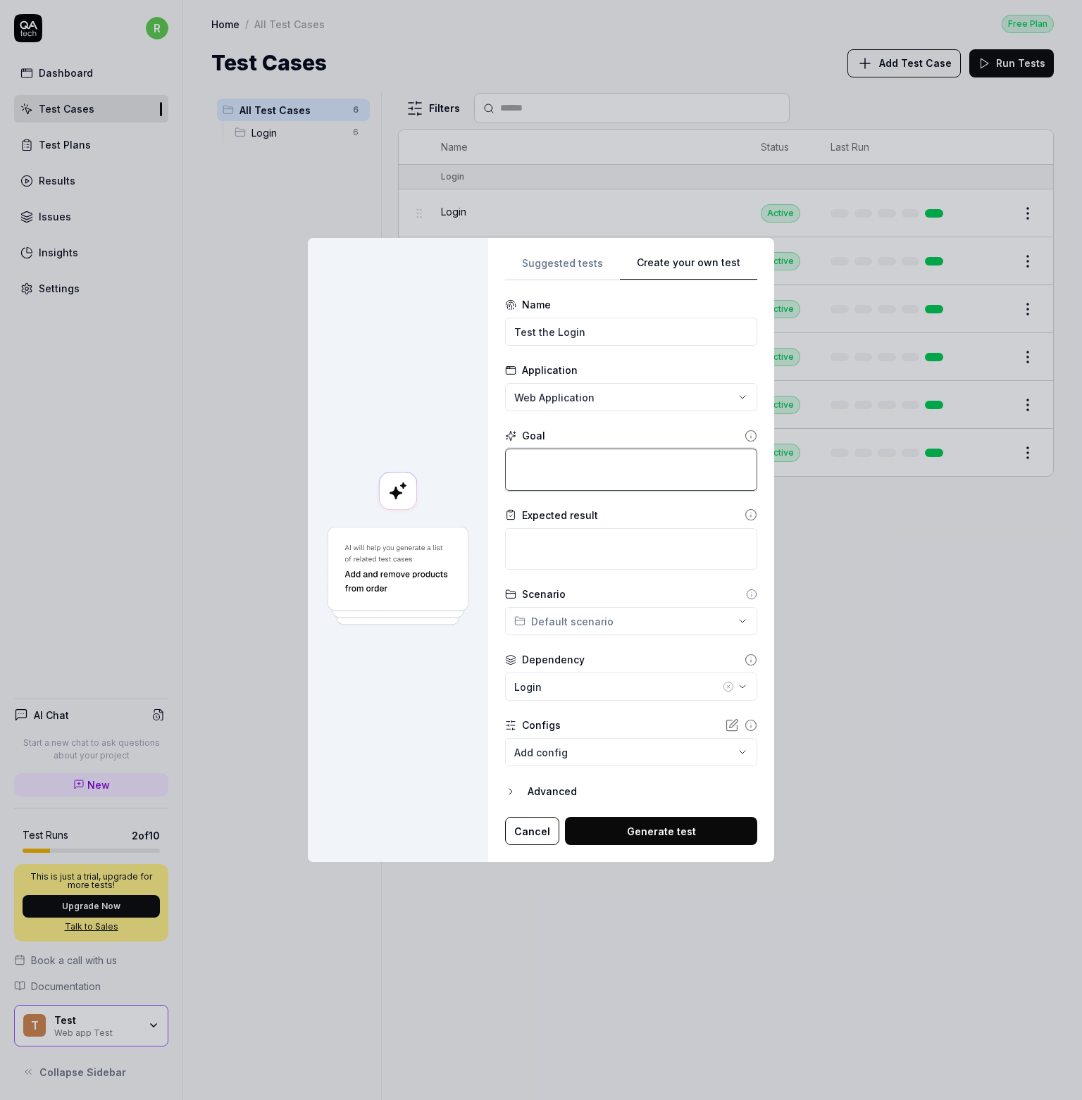
click at [628, 467] on textarea at bounding box center [631, 470] width 252 height 42
click at [744, 435] on icon at bounding box center [750, 436] width 13 height 13
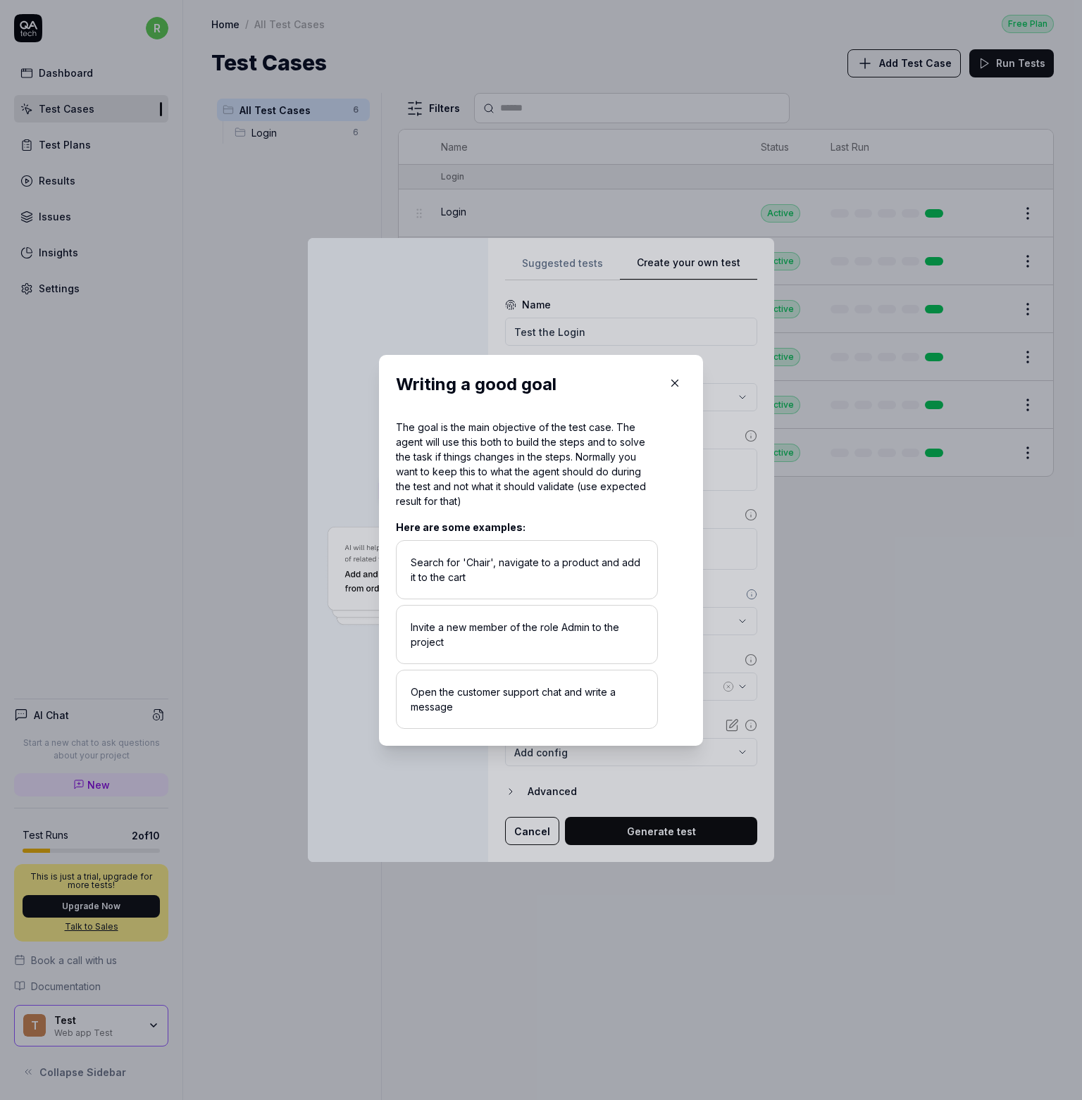
click at [668, 385] on icon "button" at bounding box center [674, 383] width 13 height 13
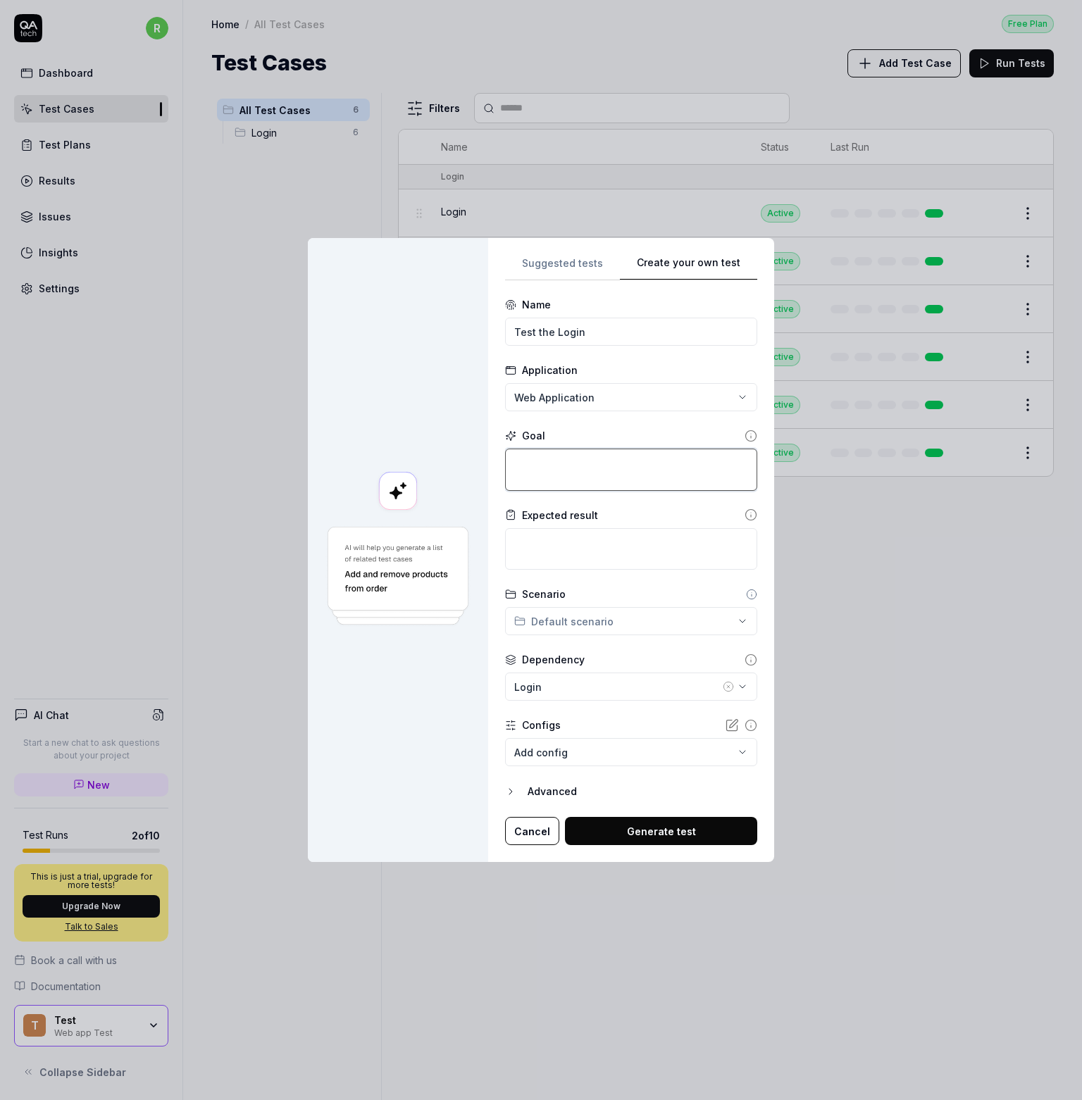
click at [580, 475] on textarea at bounding box center [631, 470] width 252 height 42
type textarea "*"
type textarea "C"
type textarea "*"
type textarea "Co"
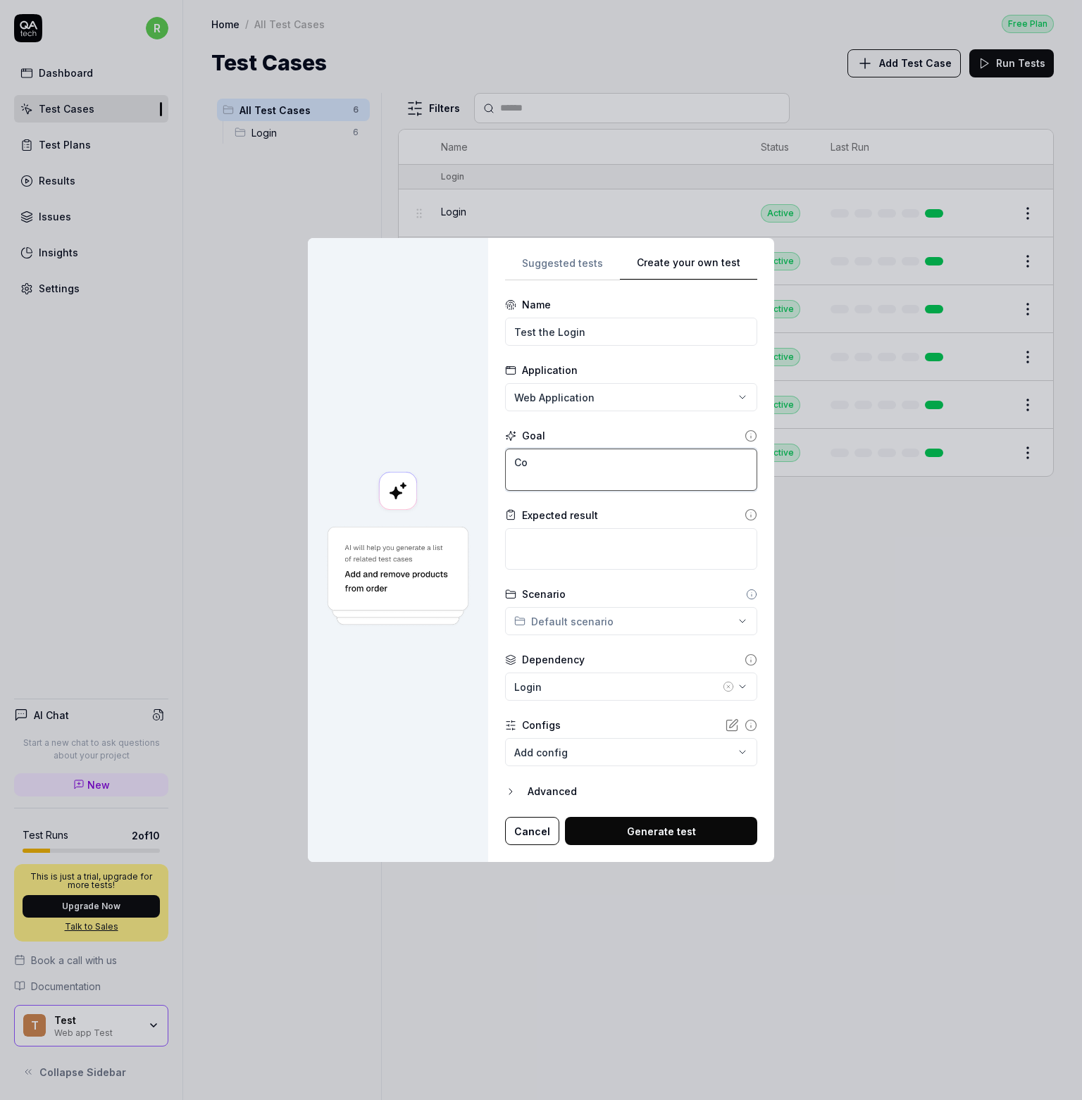
type textarea "*"
type textarea "Com"
type textarea "*"
type textarea "Comp"
type textarea "*"
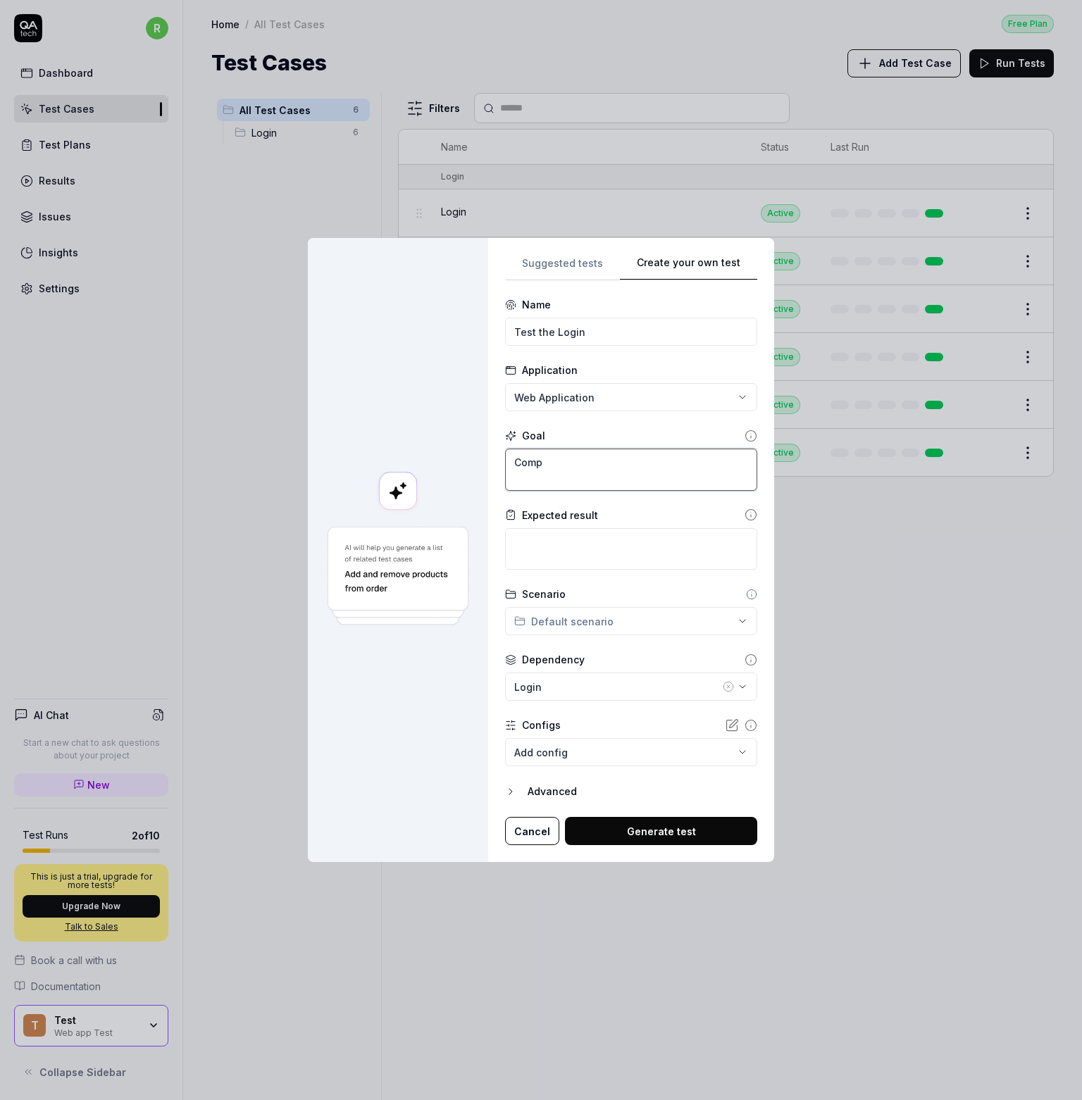
type textarea "Compl"
type textarea "*"
type textarea "Comple"
type textarea "*"
type textarea "Complet"
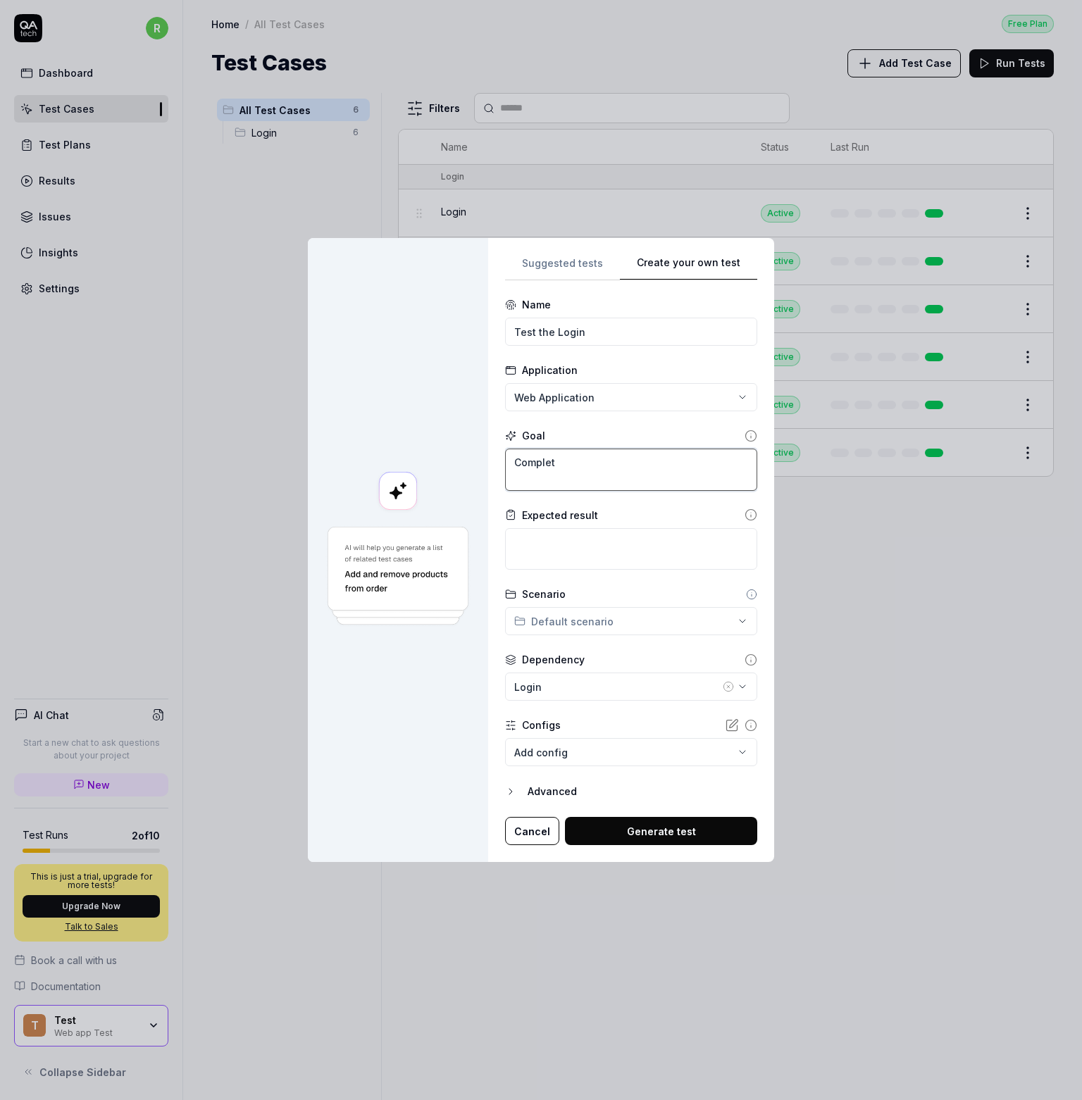
type textarea "*"
type textarea "Complete"
type textarea "*"
type textarea "Complete"
type textarea "*"
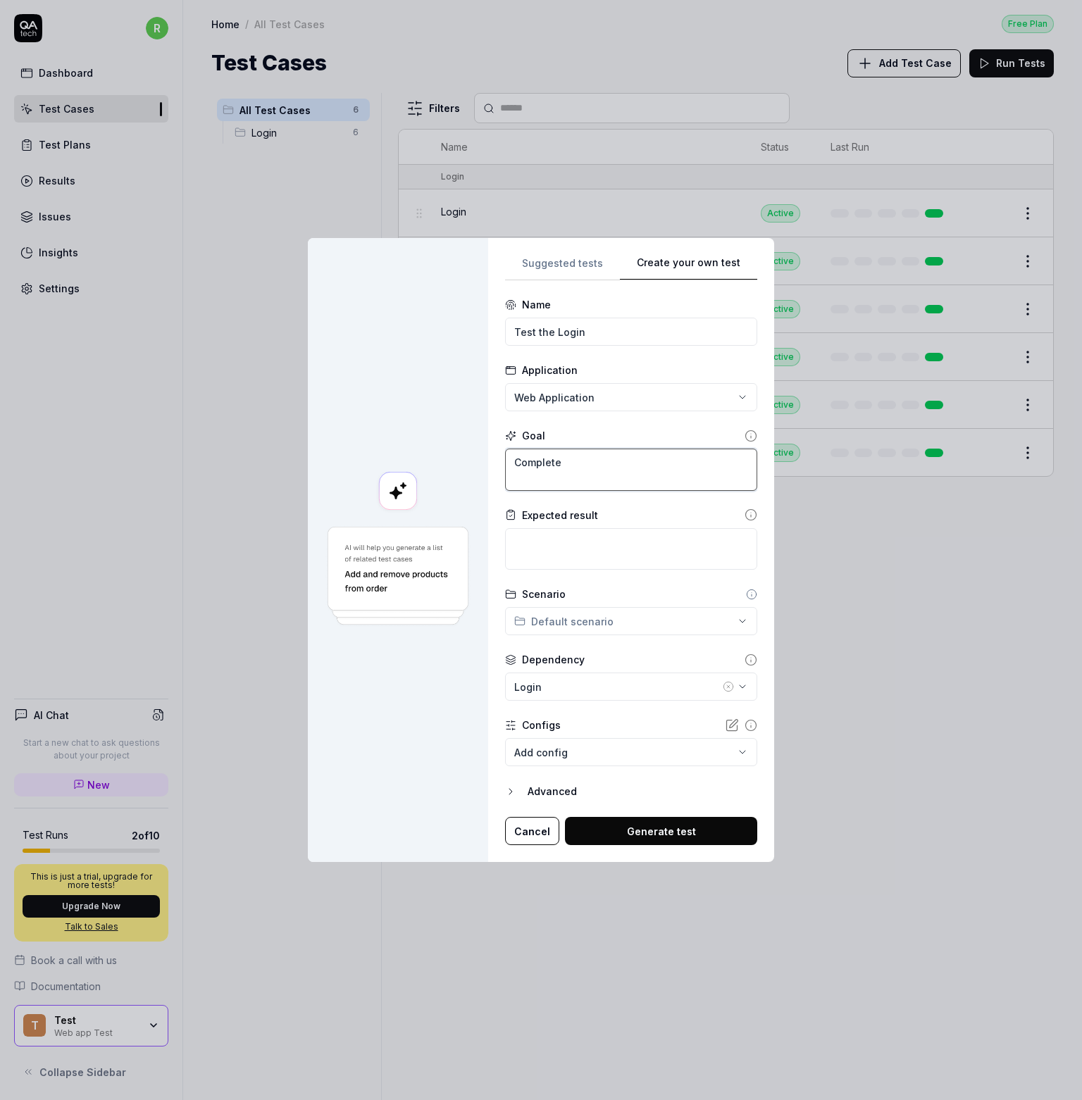
type textarea "Complete t"
type textarea "*"
type textarea "Complete th"
type textarea "*"
type textarea "Complete the"
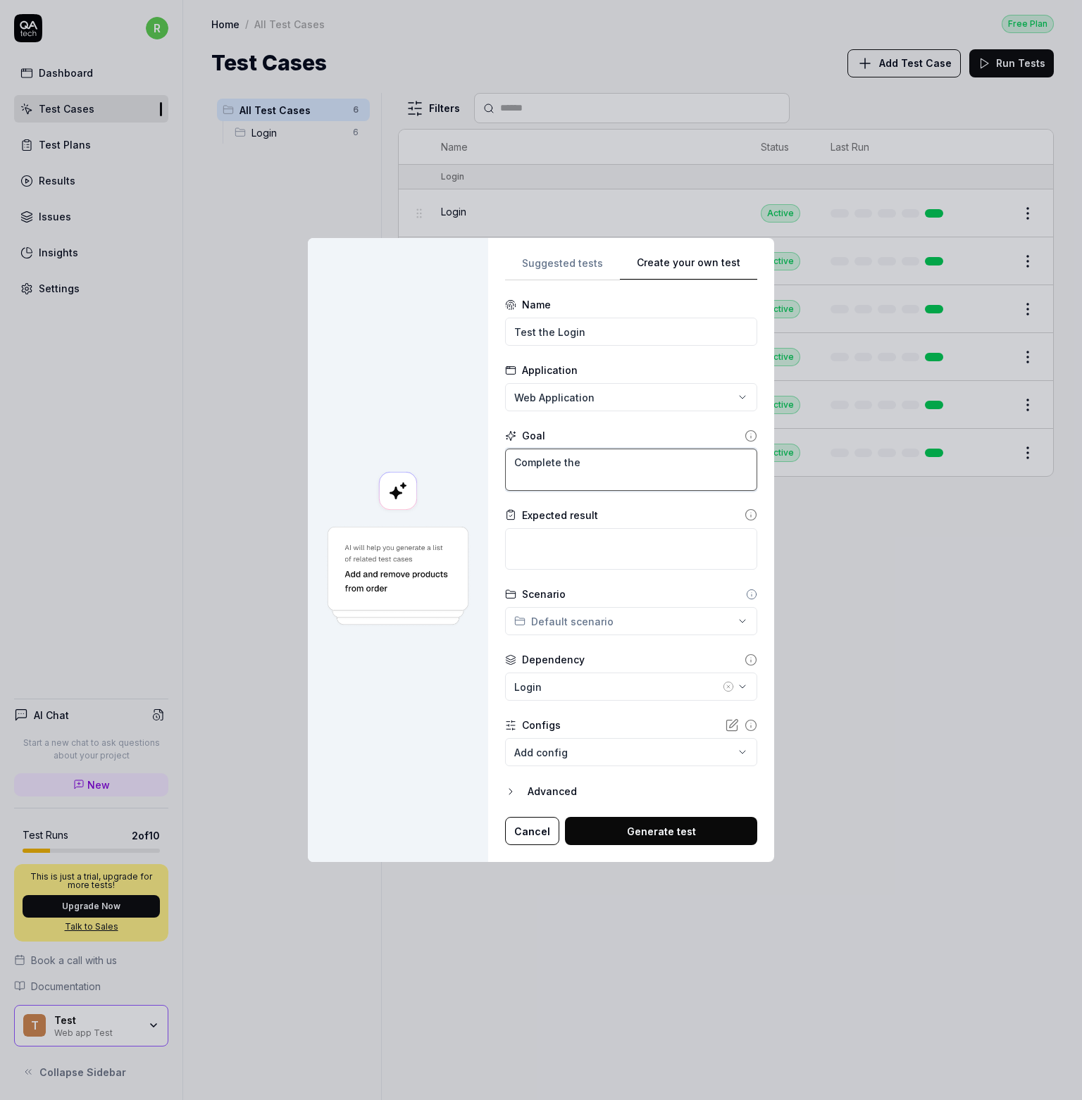
type textarea "*"
type textarea "Complete the"
type textarea "*"
type textarea "Complete the l"
type textarea "*"
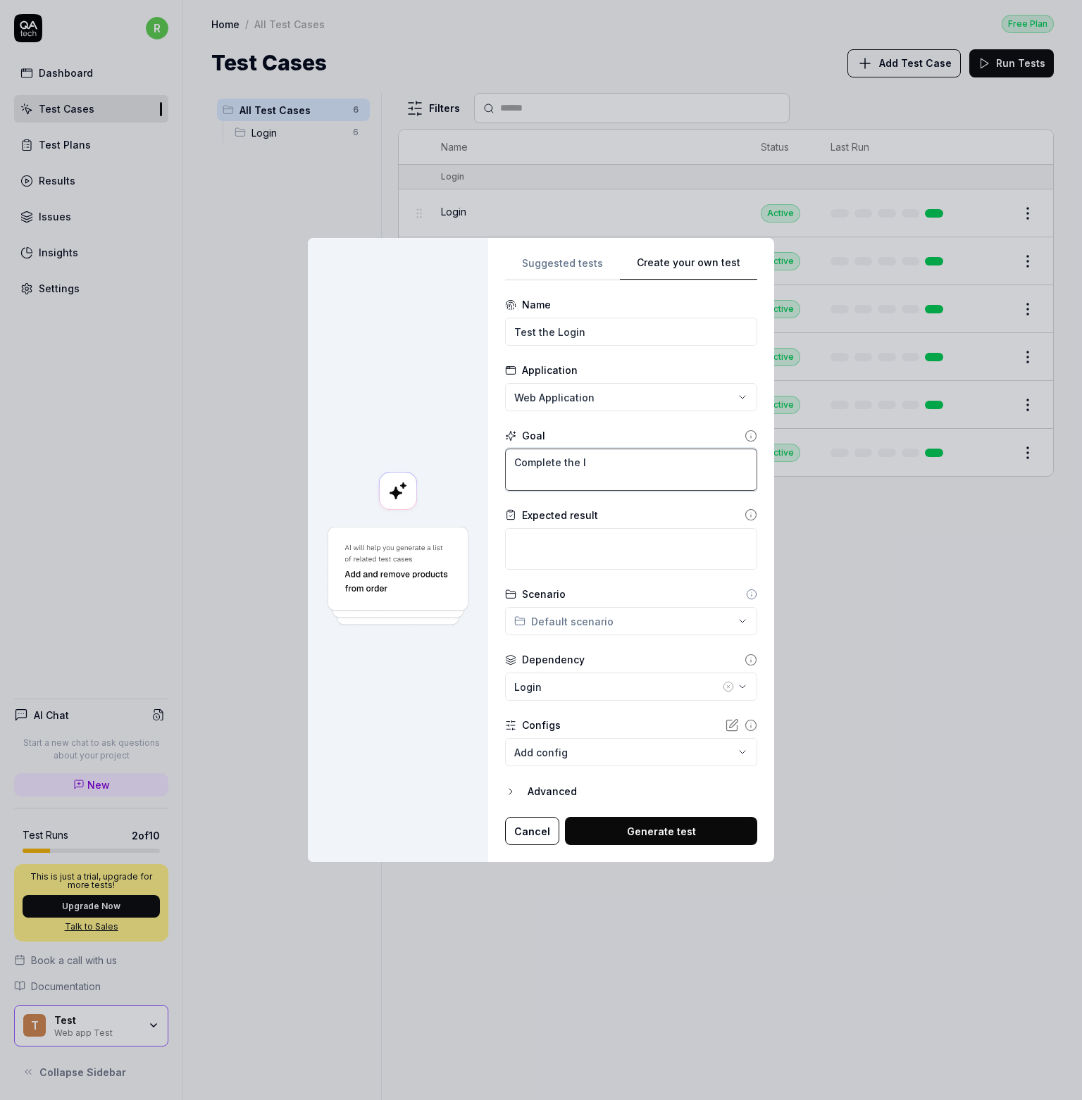
type textarea "Complete the lo"
type textarea "*"
type textarea "Complete the log"
type textarea "*"
type textarea "Complete the logi"
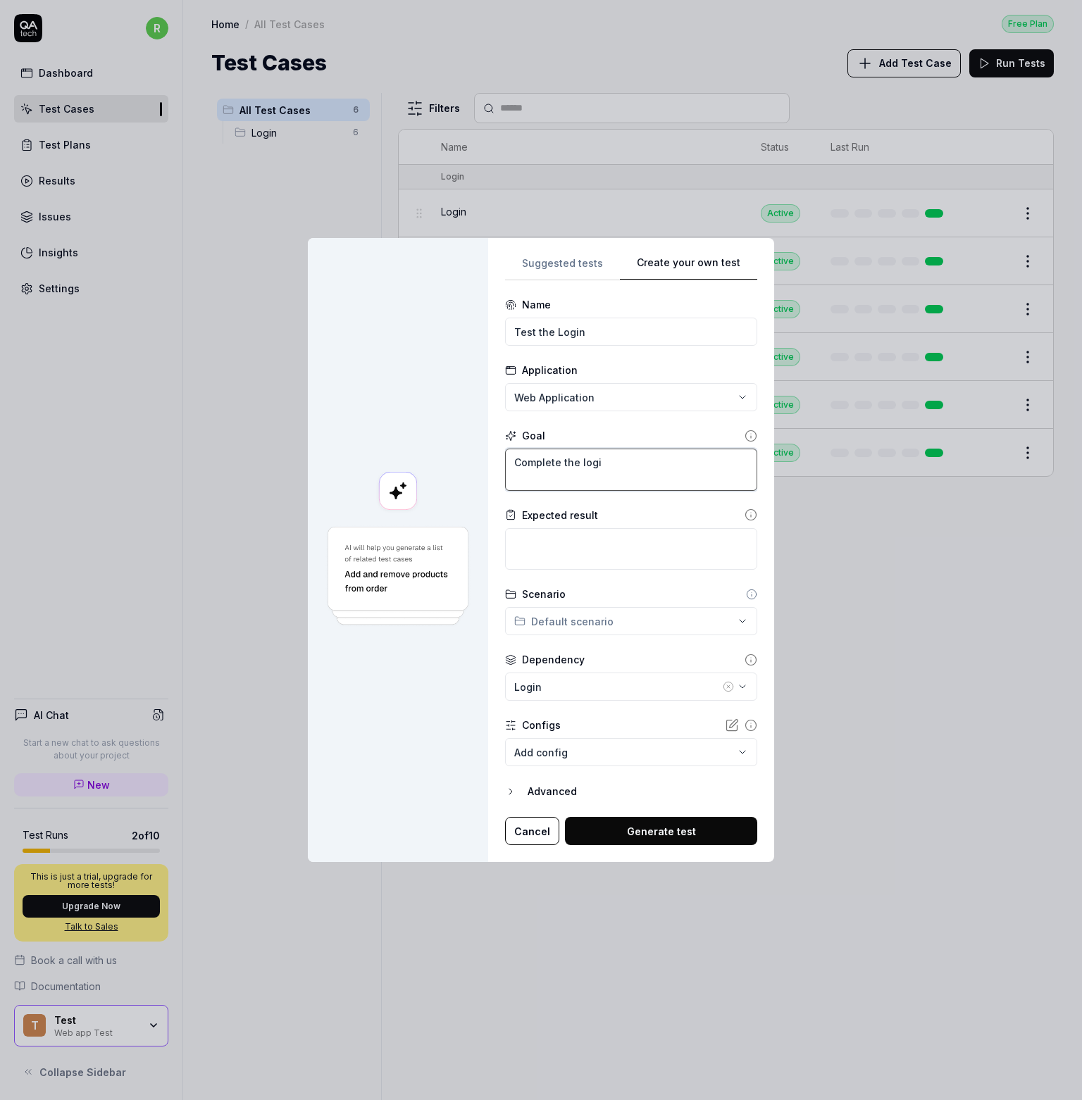
type textarea "*"
type textarea "Complete the login"
click at [602, 516] on div "Expected result" at bounding box center [631, 515] width 252 height 15
click at [605, 547] on textarea at bounding box center [631, 549] width 252 height 42
click at [744, 513] on icon at bounding box center [750, 514] width 13 height 13
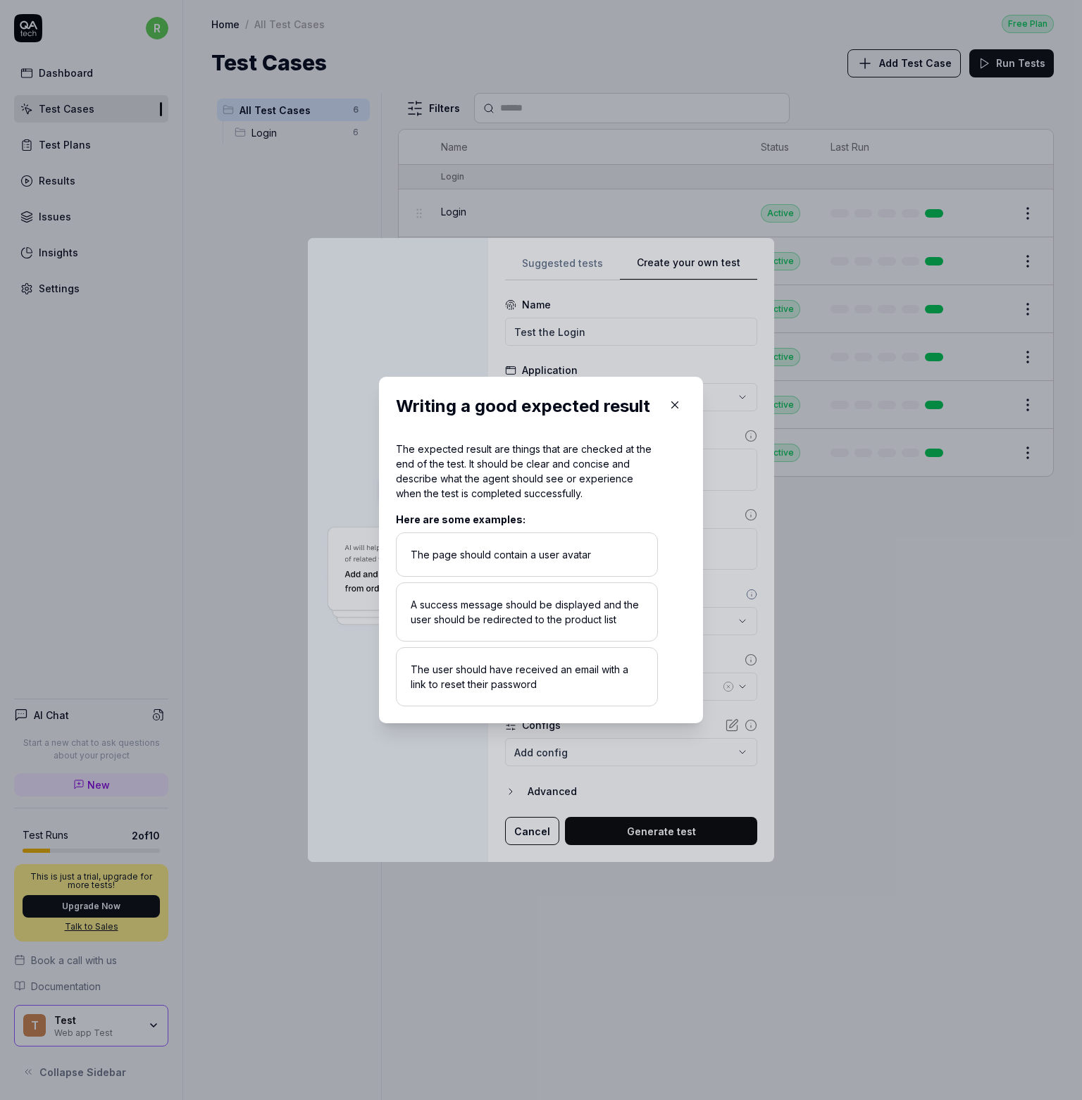
click at [670, 407] on icon "button" at bounding box center [674, 405] width 13 height 13
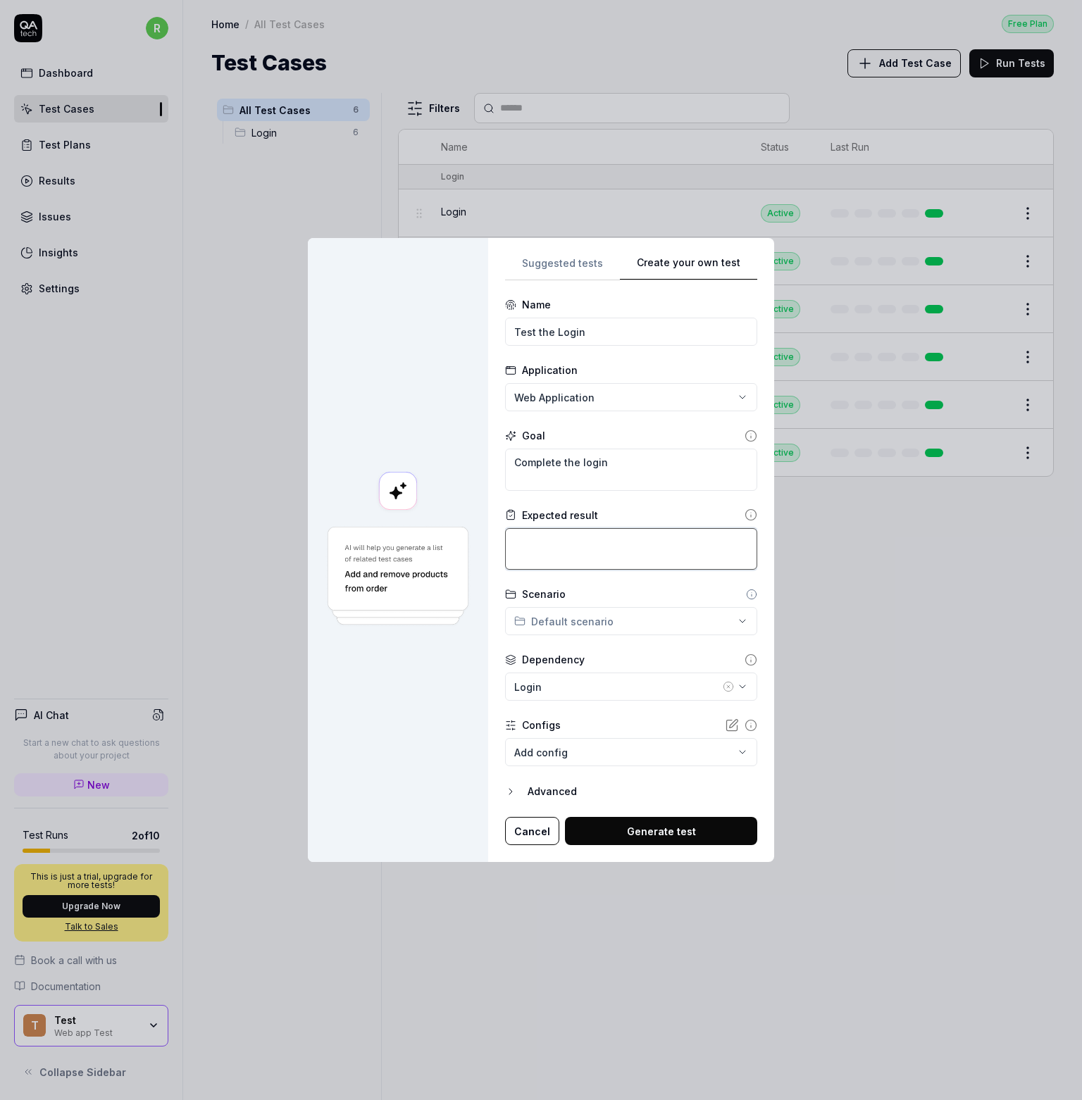
click at [554, 554] on textarea at bounding box center [631, 549] width 252 height 42
type textarea "*"
type textarea "T"
type textarea "*"
type textarea "Th"
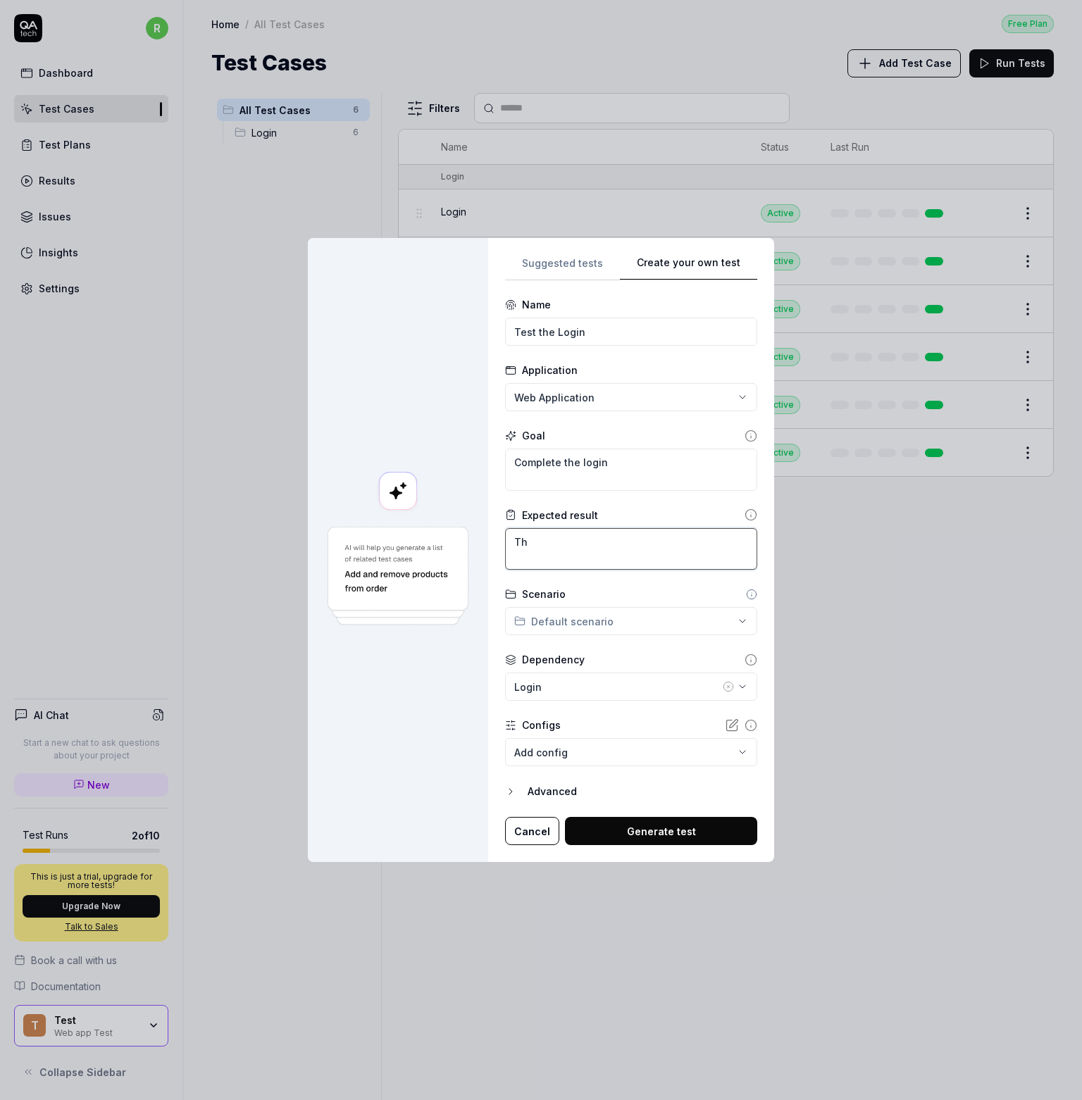
type textarea "*"
type textarea "The"
type textarea "*"
type textarea "The"
type textarea "*"
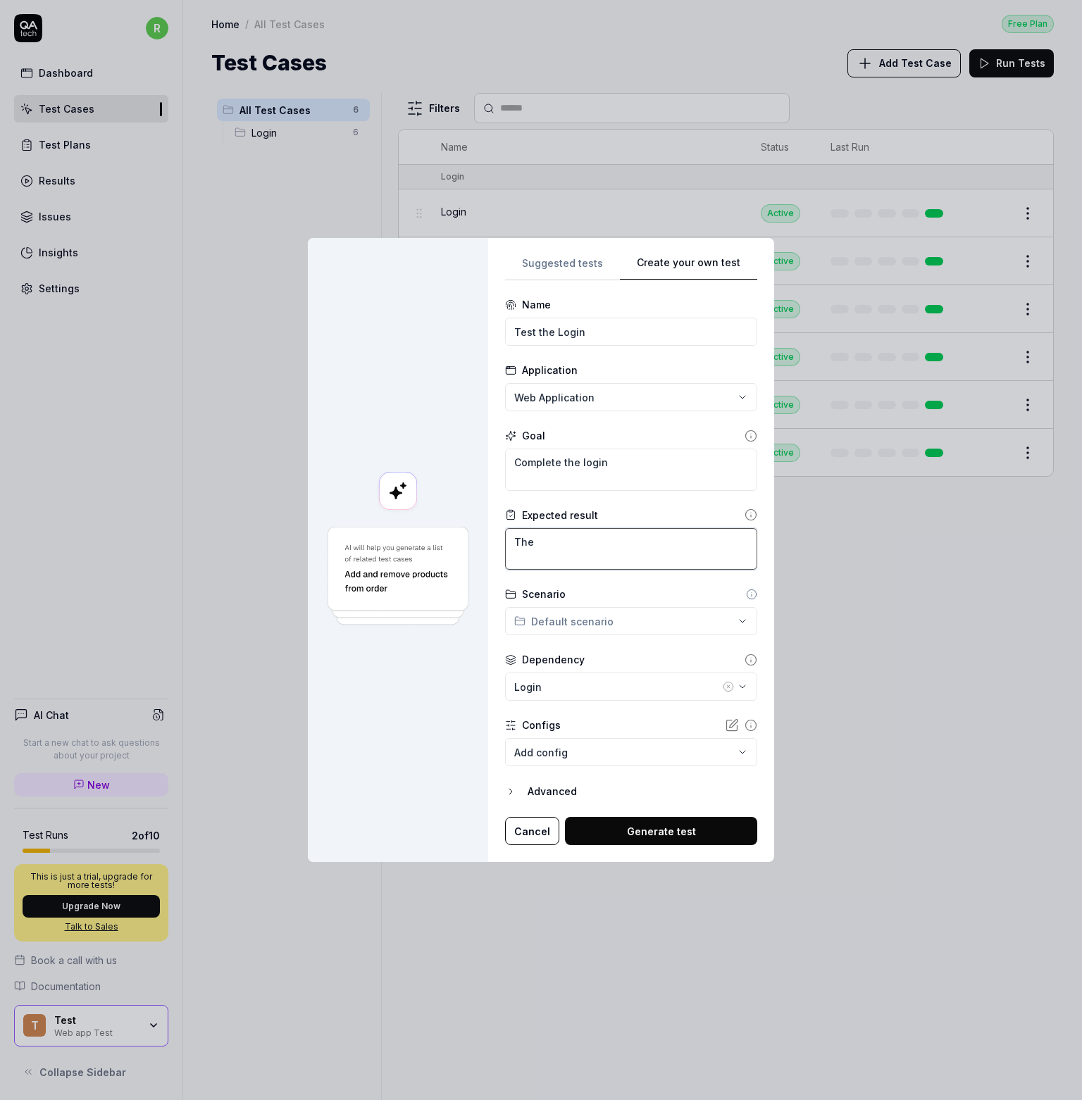
type textarea "The u"
type textarea "*"
type textarea "The us"
type textarea "*"
type textarea "The use"
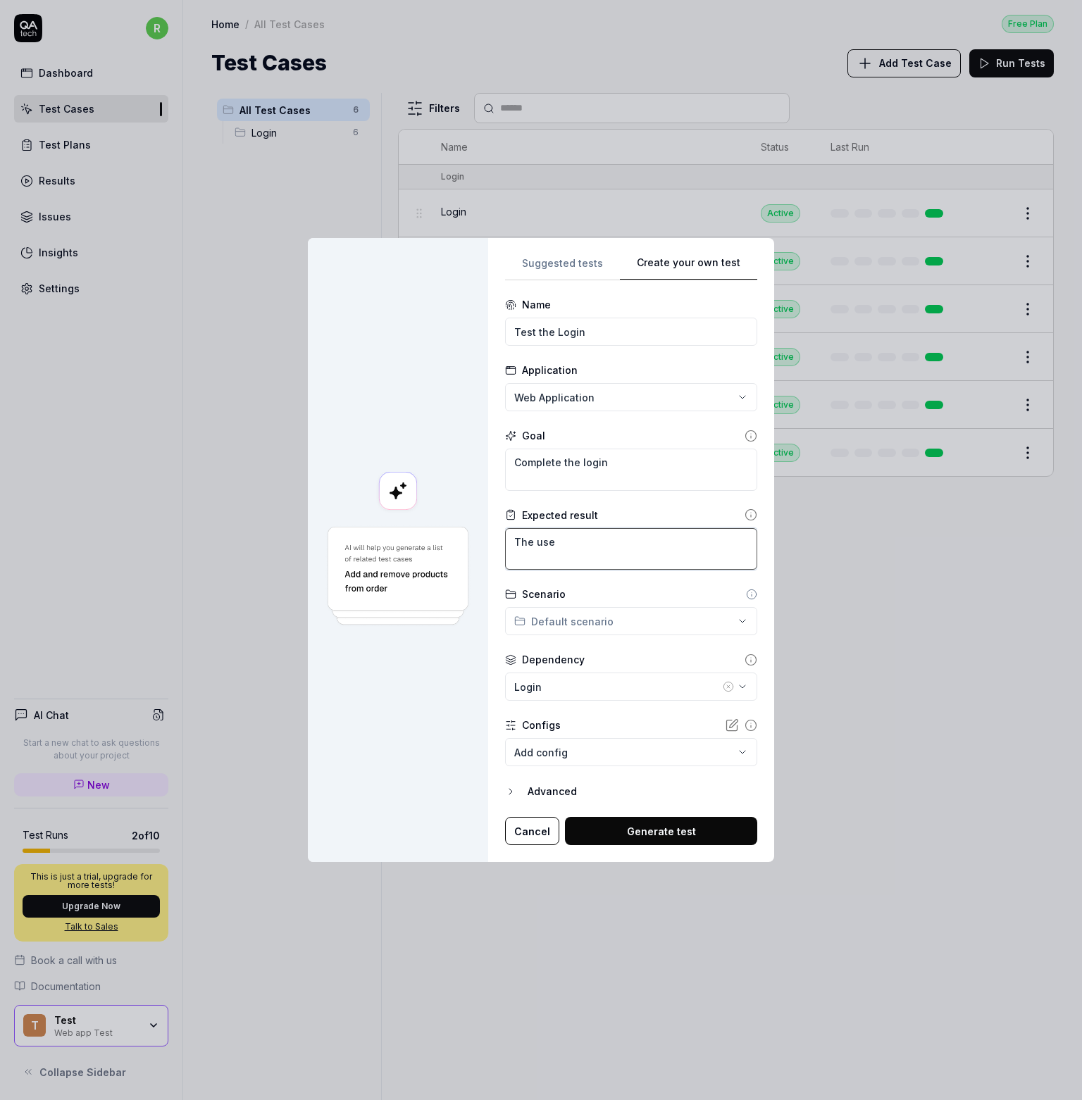
type textarea "*"
type textarea "The user"
type textarea "*"
type textarea "The user"
type textarea "*"
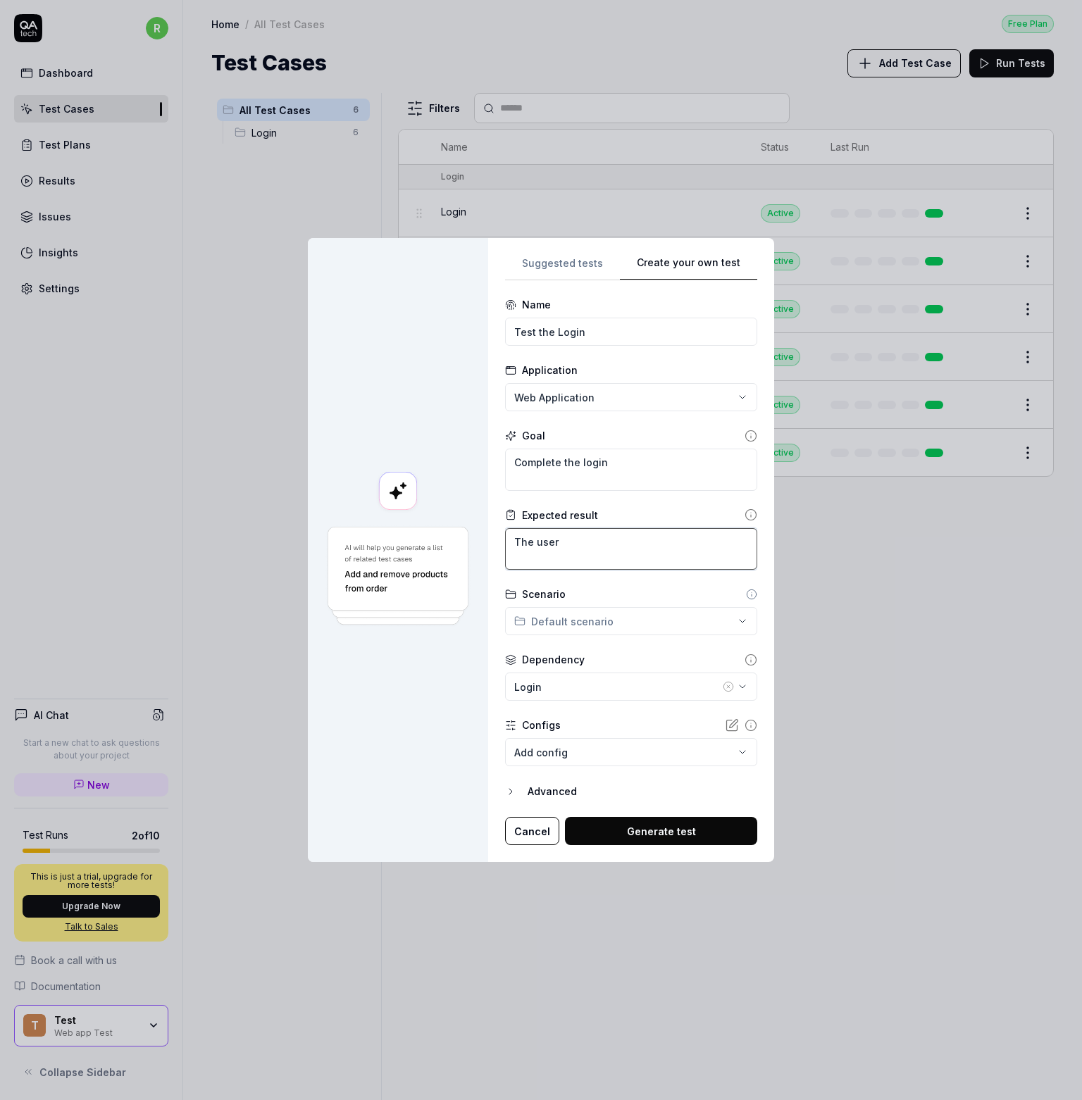
type textarea "The user c"
type textarea "*"
type textarea "The user co"
type textarea "*"
type textarea "The user com"
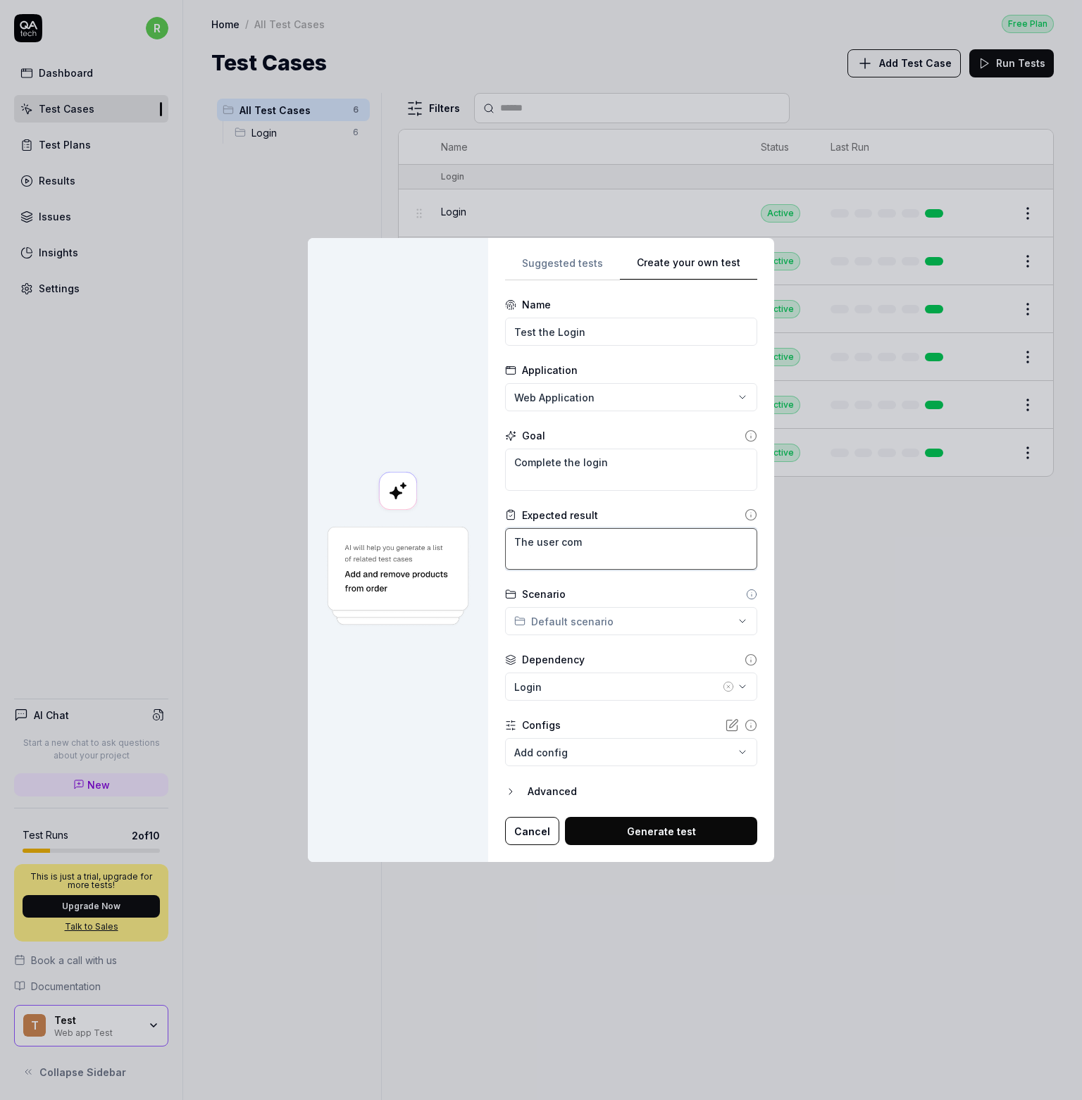
type textarea "*"
type textarea "The user comp"
type textarea "*"
type textarea "The user compl"
type textarea "*"
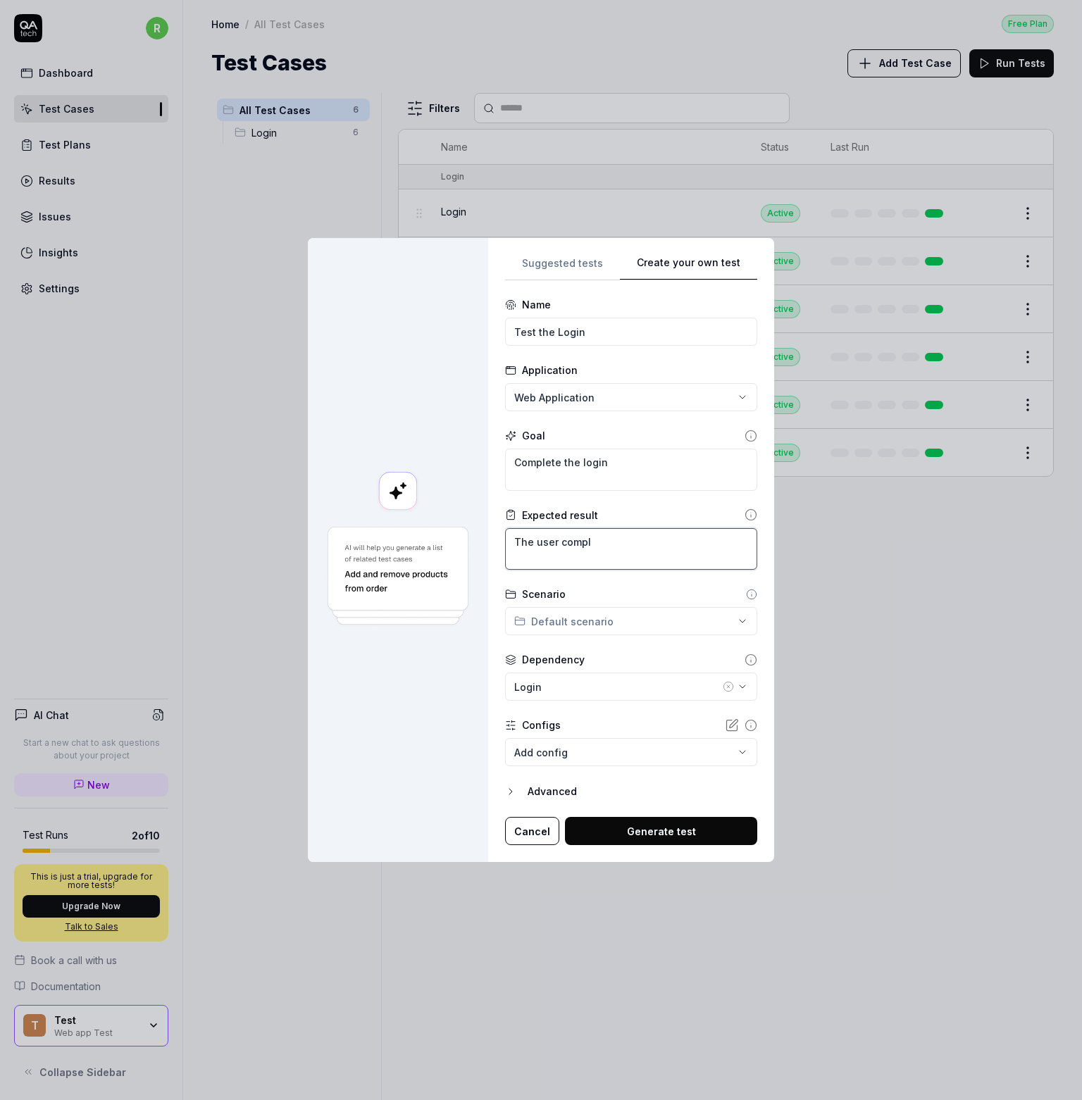
type textarea "The user comple"
type textarea "*"
type textarea "The user complet"
type textarea "*"
type textarea "The user complete"
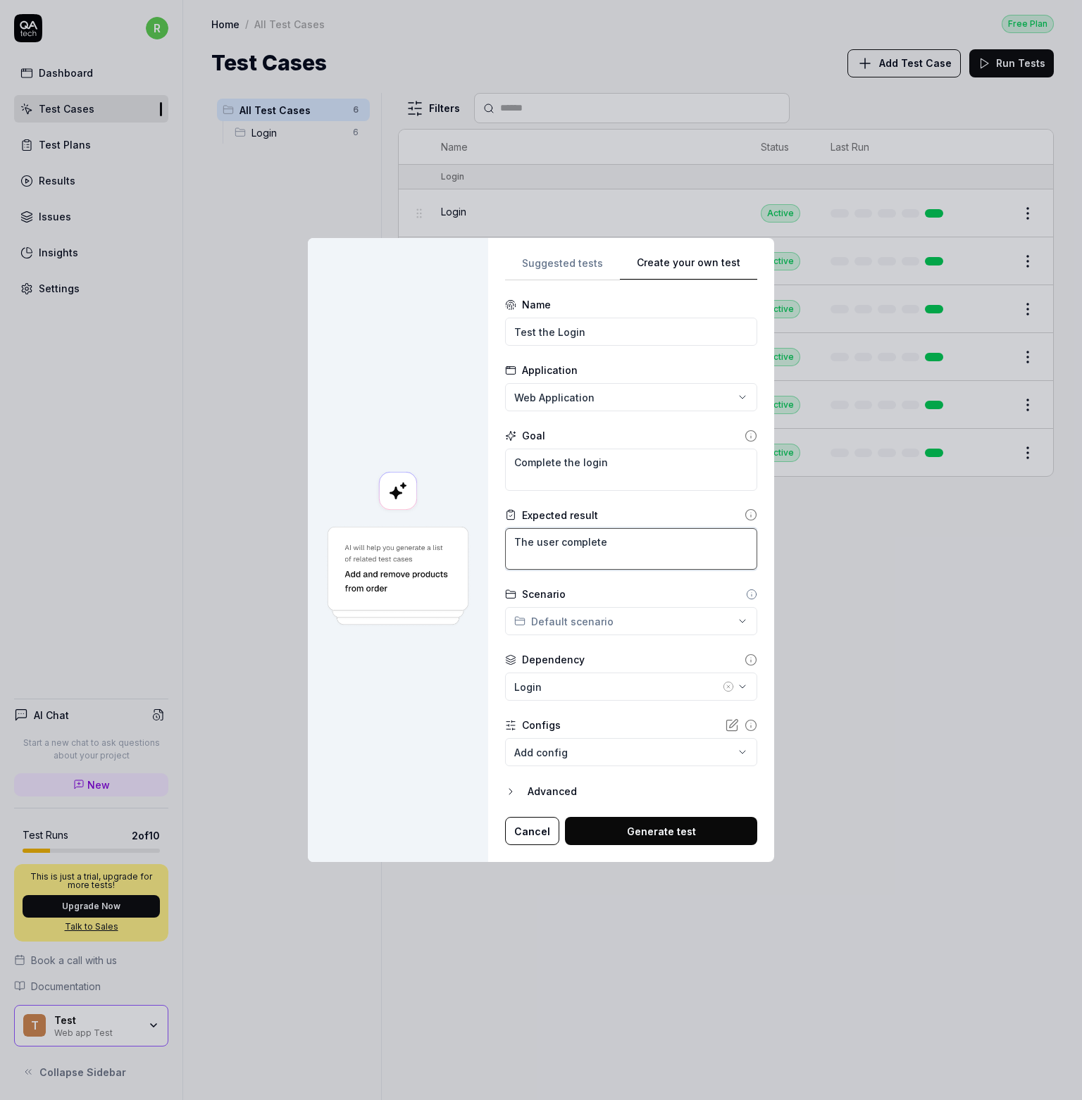
type textarea "*"
type textarea "The user completed"
type textarea "*"
type textarea "The user completed"
type textarea "*"
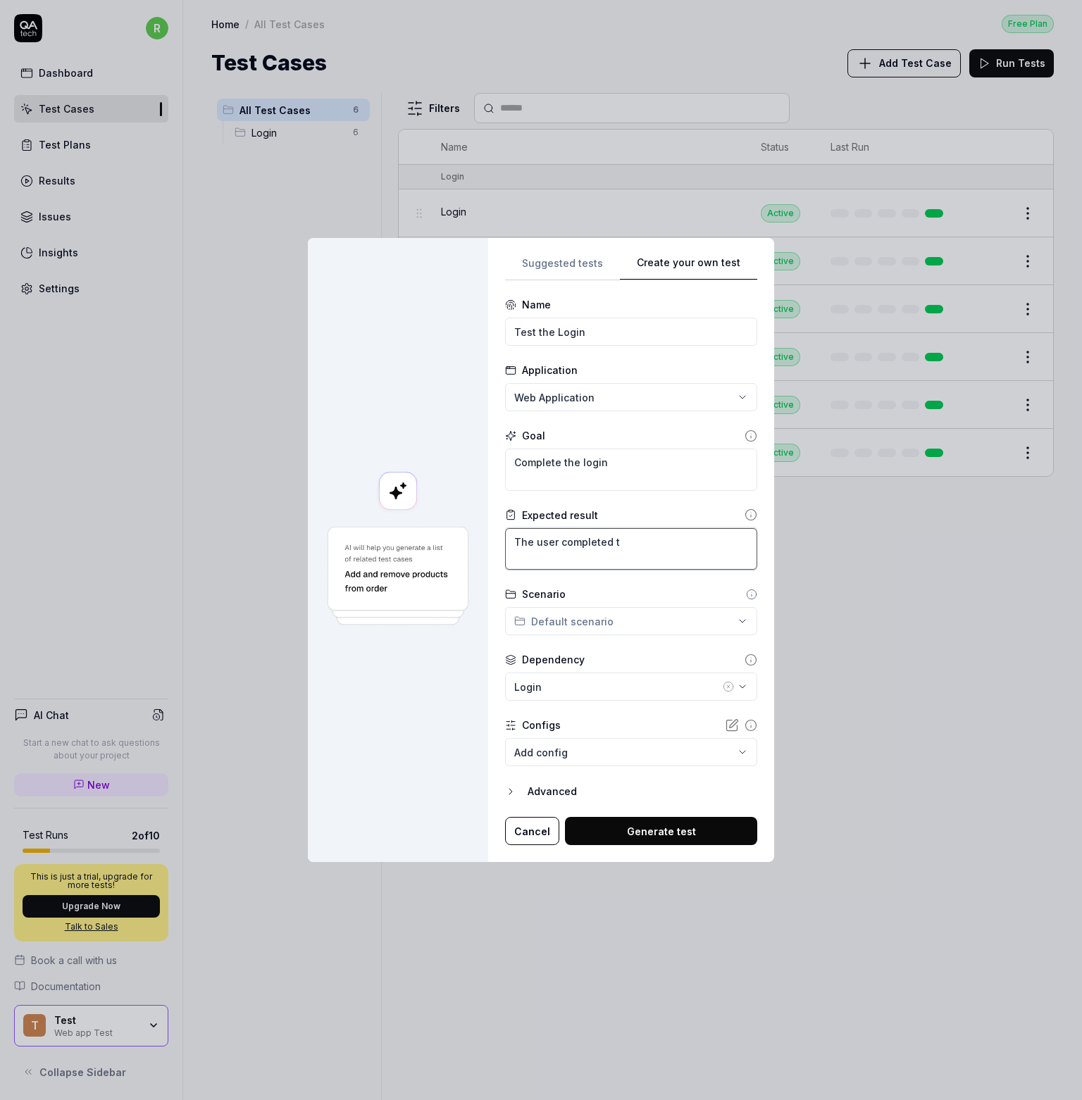
type textarea "The user completed th"
type textarea "*"
type textarea "The user completed the"
type textarea "*"
type textarea "The user completed the"
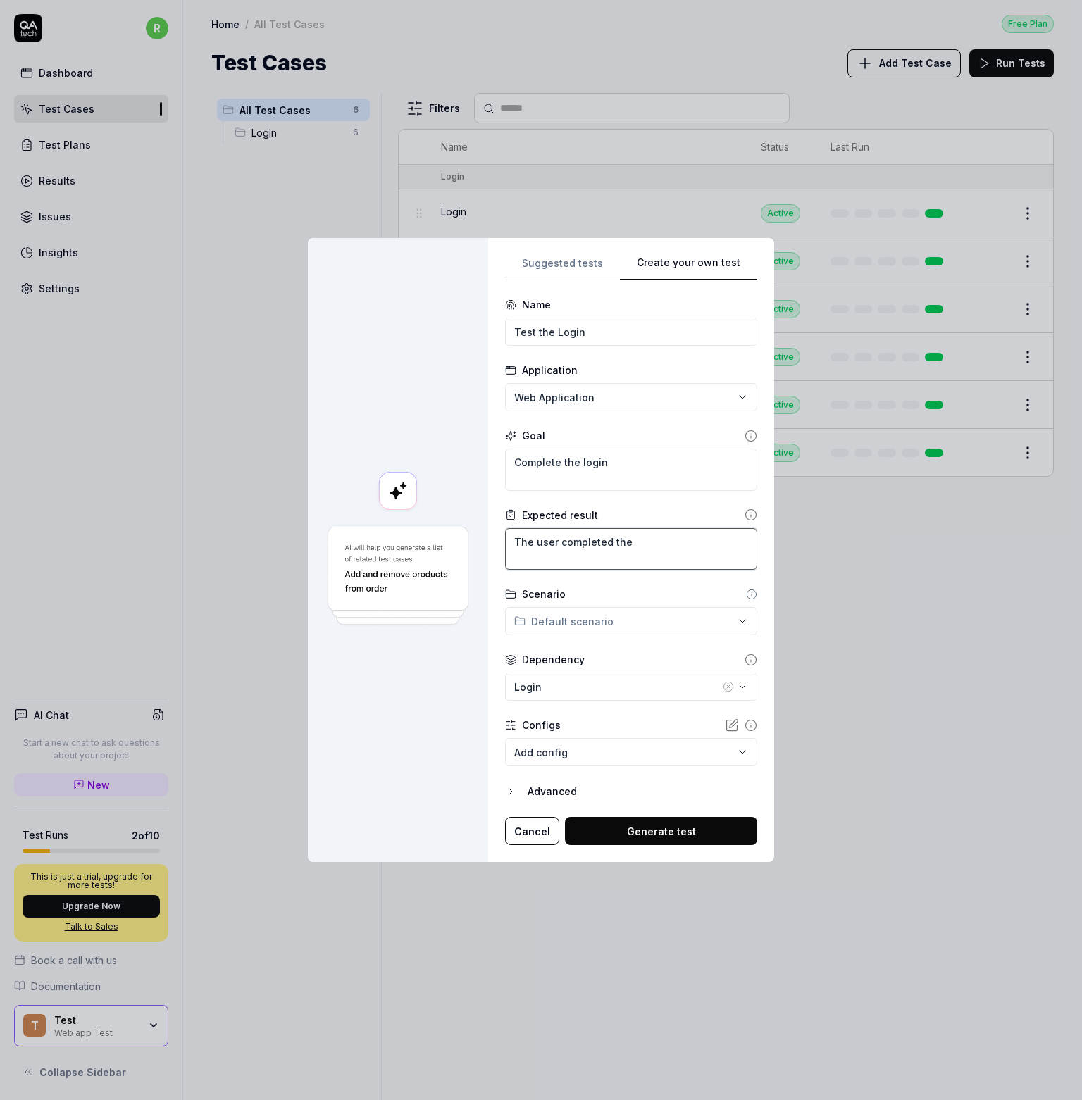
type textarea "*"
type textarea "The user completed the l"
type textarea "*"
type textarea "The user completed the lo"
type textarea "*"
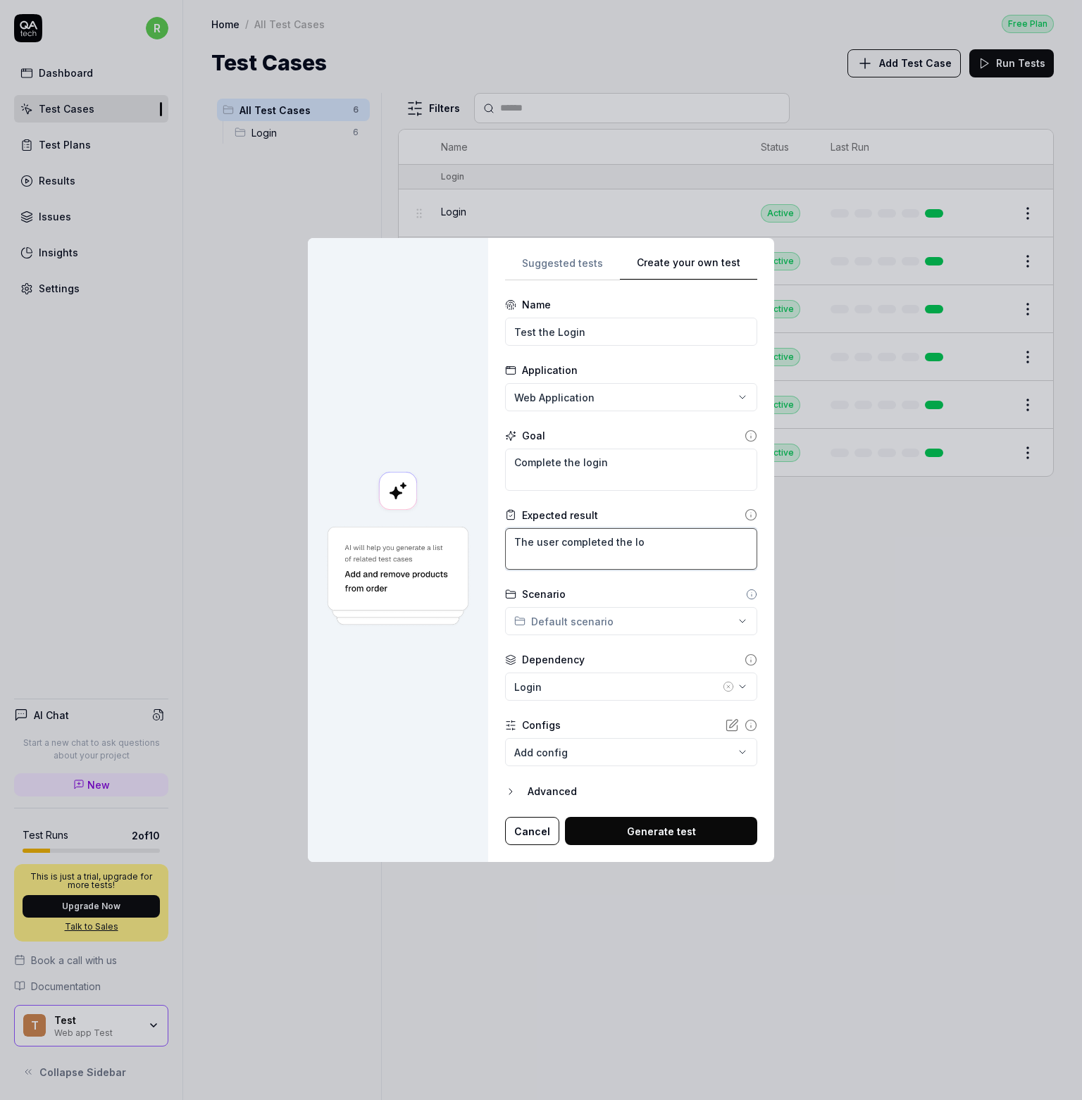
type textarea "The user completed the log"
type textarea "*"
type textarea "The user completed the logi"
type textarea "*"
type textarea "The user completed the login"
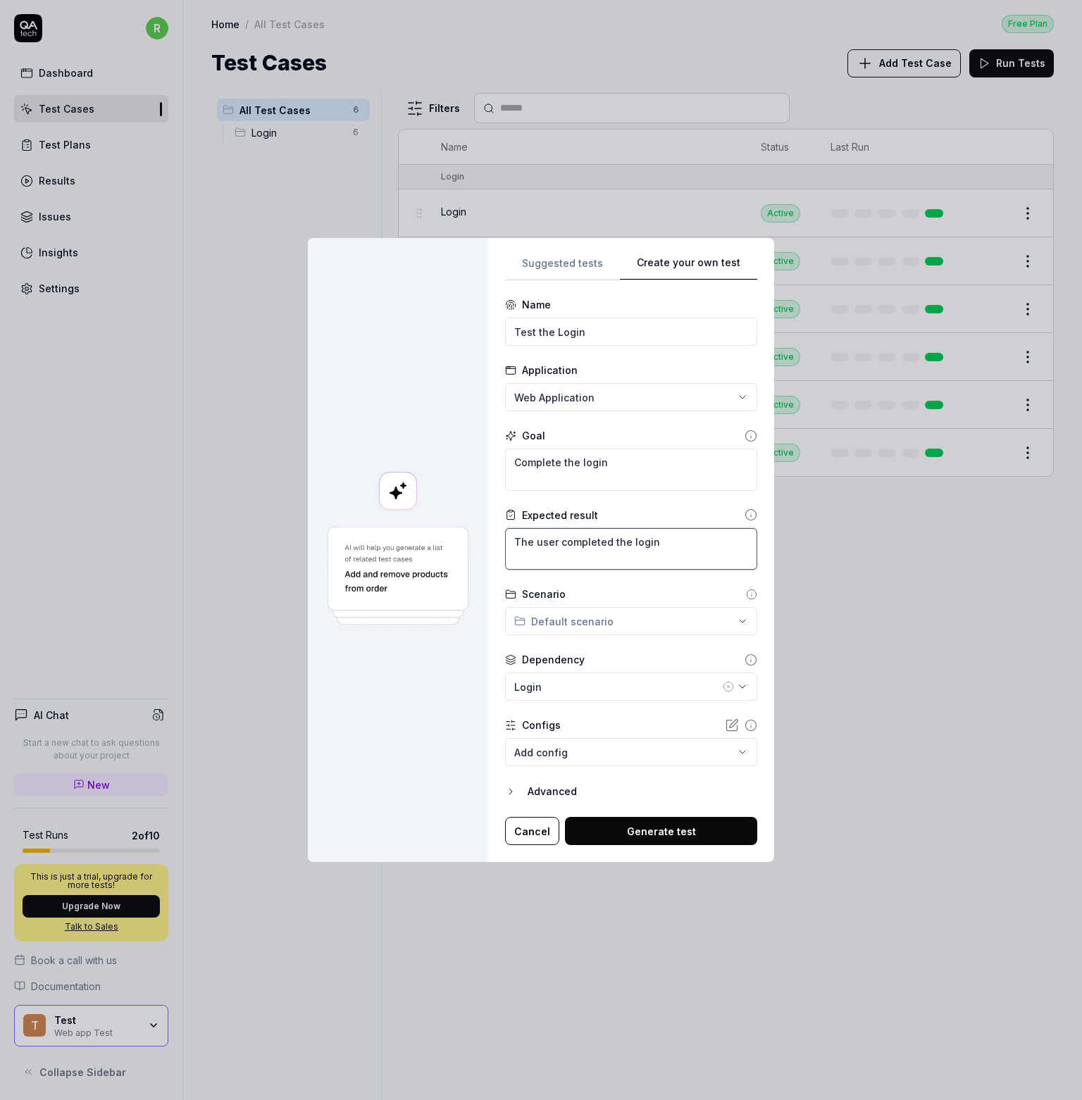
type textarea "*"
type textarea "The user completed the login"
type textarea "*"
type textarea "The user completed the login a"
type textarea "*"
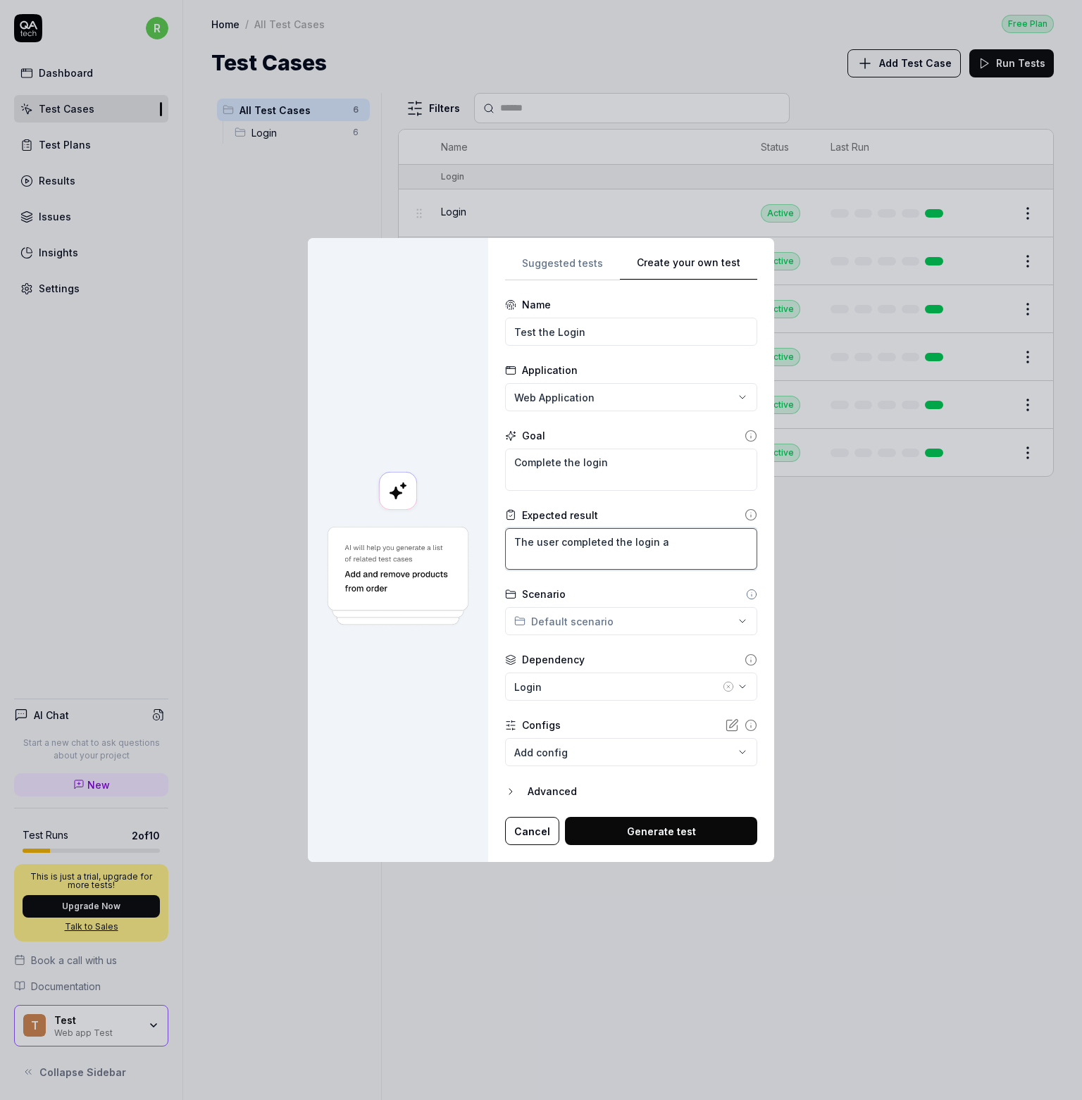
type textarea "The user completed the login an"
type textarea "*"
type textarea "The user completed the login and"
type textarea "*"
type textarea "The user completed the login and"
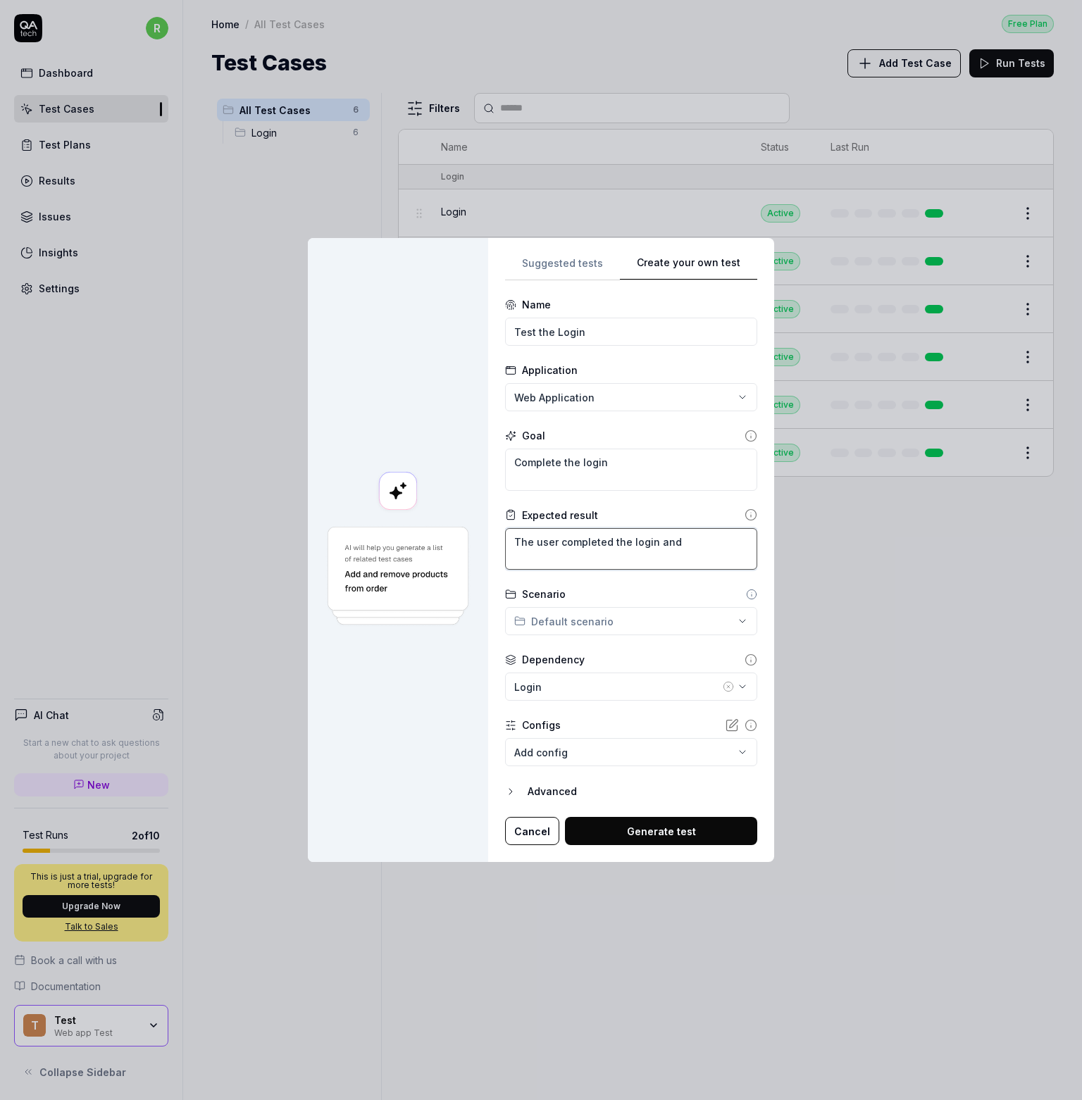
type textarea "*"
type textarea "The user completed the login and c"
type textarea "*"
type textarea "The user completed the login and ca"
type textarea "*"
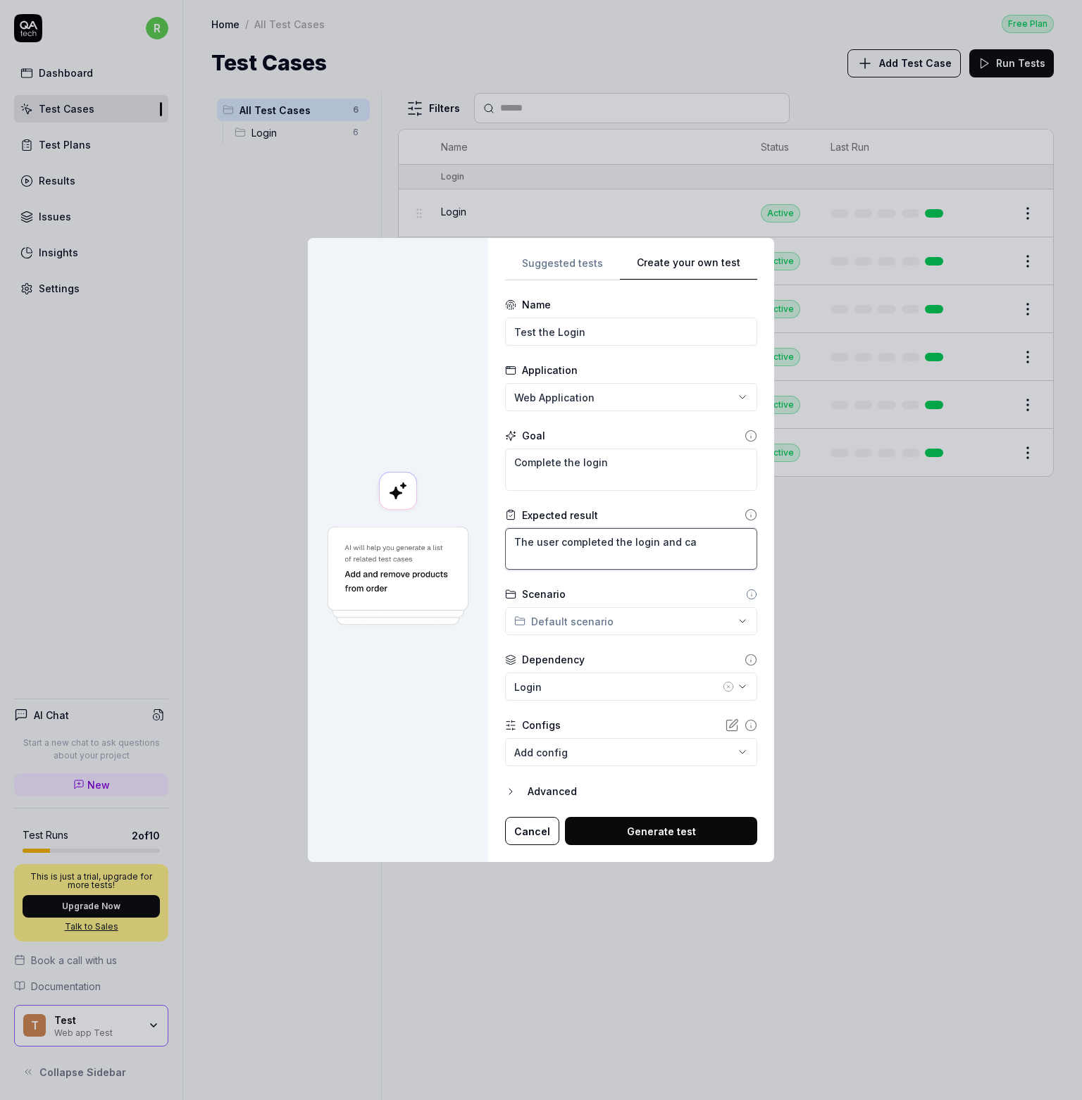
type textarea "The user completed the login and can"
type textarea "*"
type textarea "The user completed the login and can"
type textarea "*"
type textarea "The user completed the login and can s"
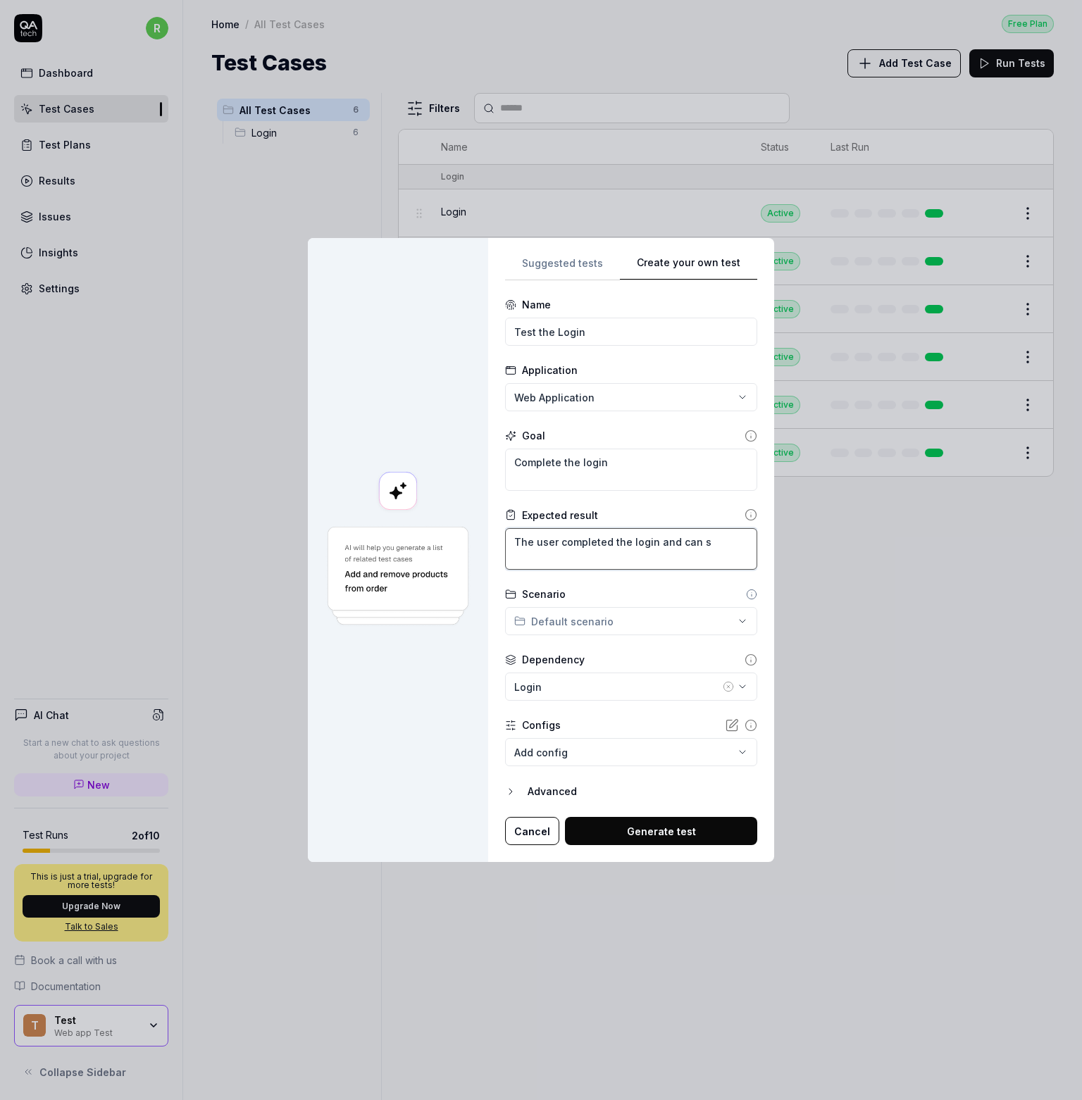
type textarea "*"
type textarea "The user completed the login and can se"
type textarea "*"
type textarea "The user completed the login and can see"
type textarea "*"
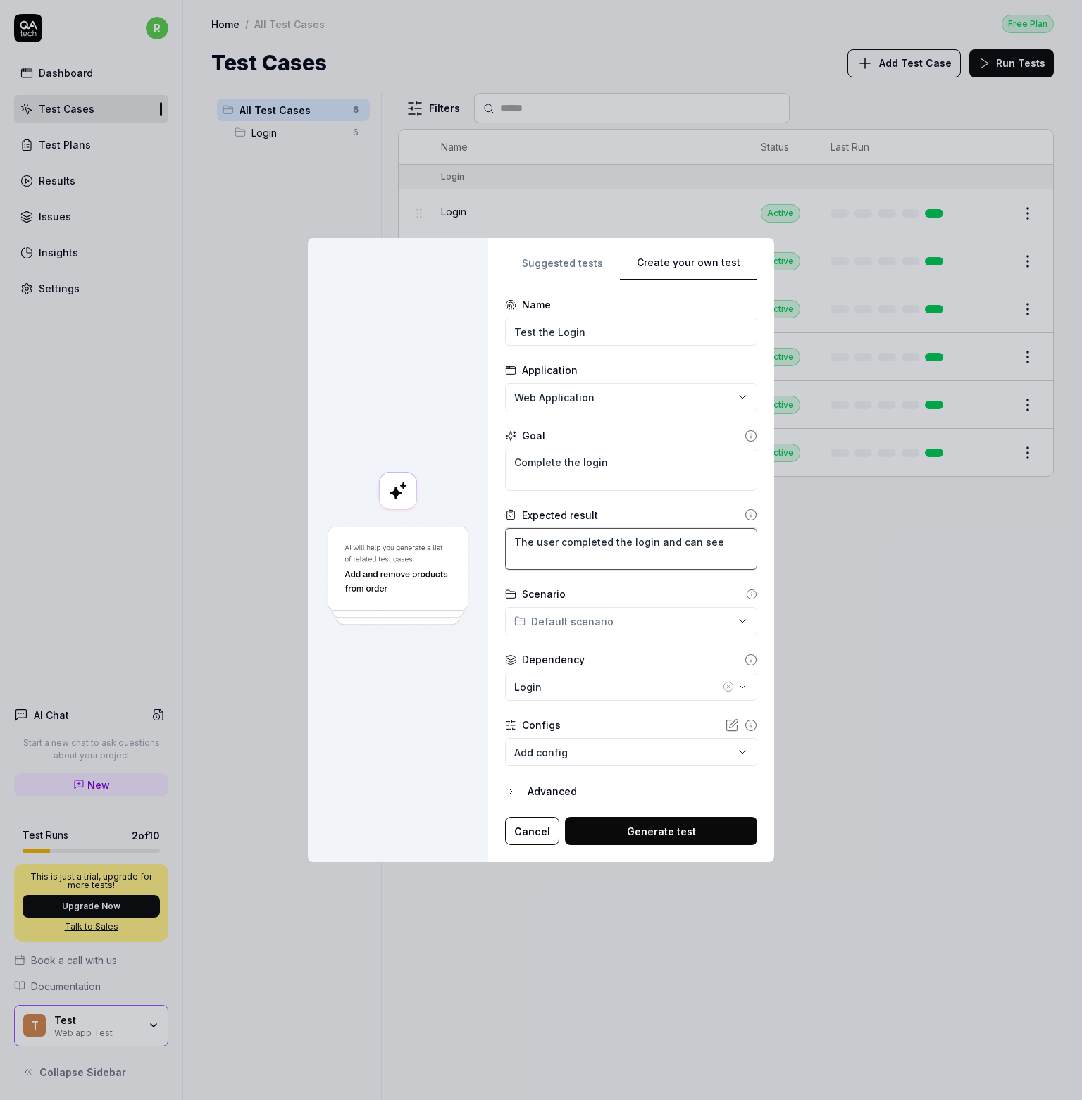
type textarea "The user completed the login and can see t"
type textarea "*"
type textarea "The user completed the login and can see the"
type textarea "*"
type textarea "The user completed the login and can see the"
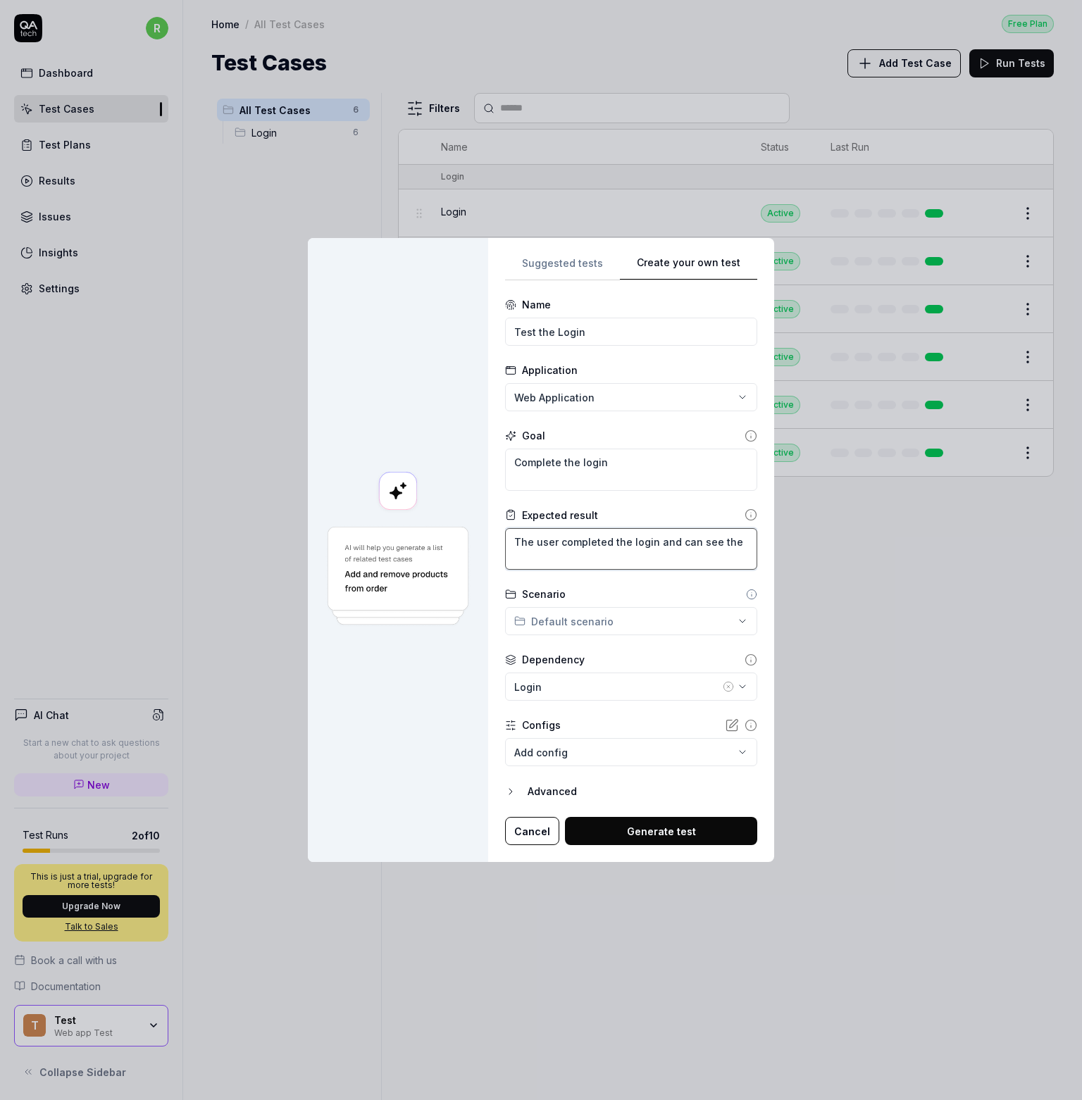
type textarea "*"
type textarea "The user completed the login and can see the t"
type textarea "*"
type textarea "The user completed the login and can see the ti"
type textarea "*"
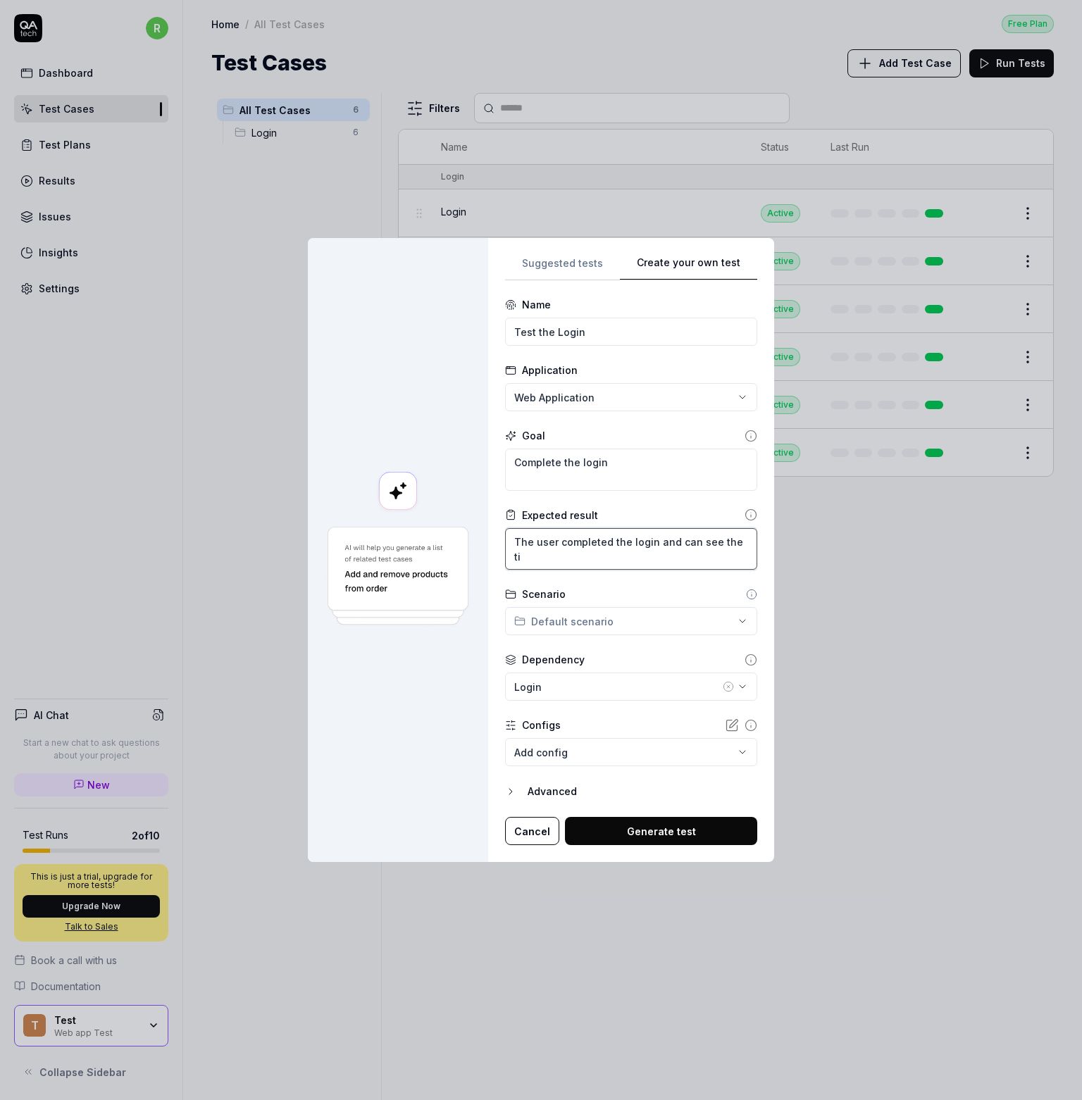
type textarea "The user completed the login and can see the tic"
type textarea "*"
type textarea "The user completed the login and can see the tick"
type textarea "*"
type textarea "The user completed the login and can see the ticke"
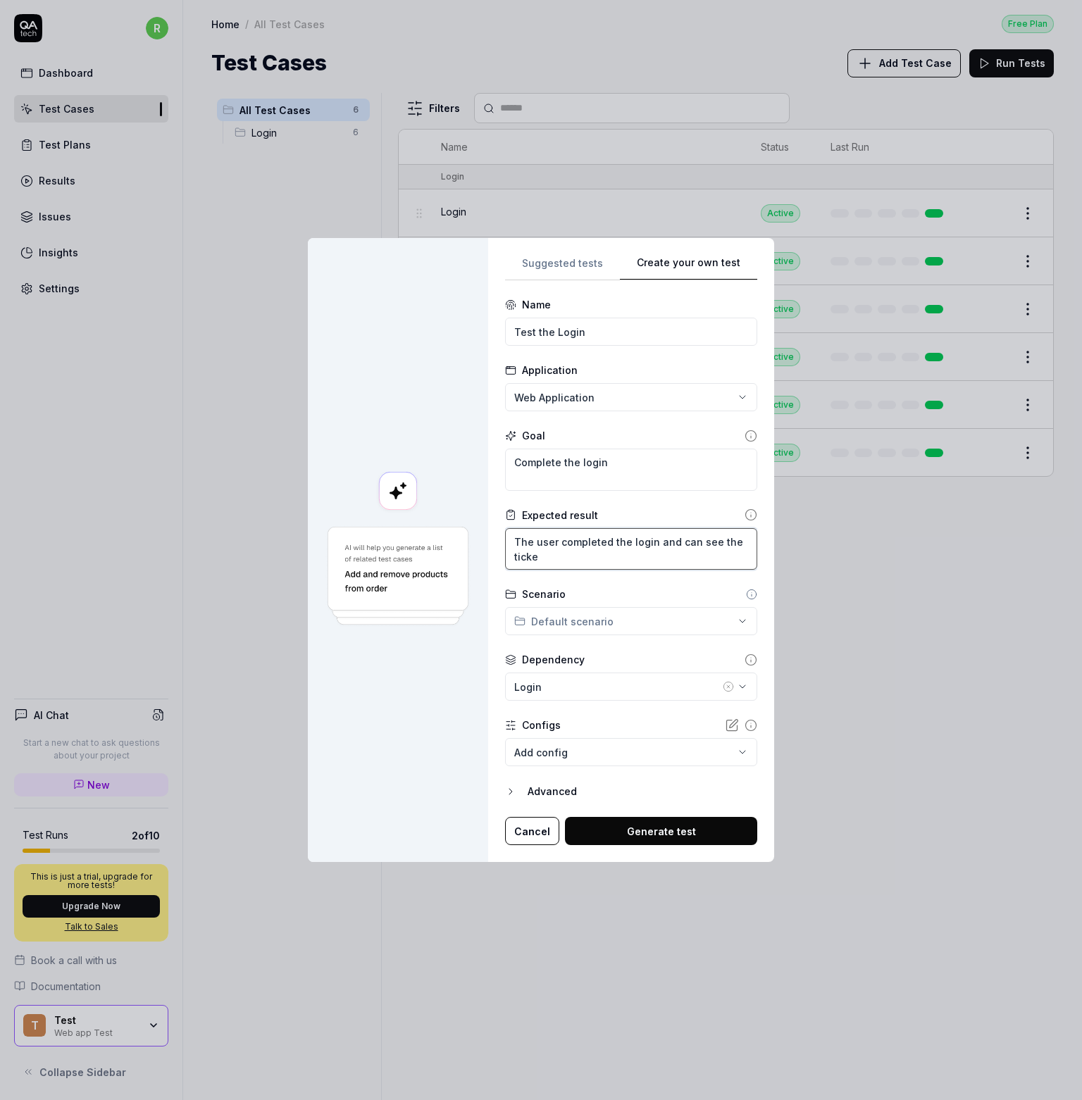
type textarea "*"
type textarea "The user completed the login and can see the ticket"
type textarea "*"
type textarea "The user completed the login and can see the tickets"
type textarea "*"
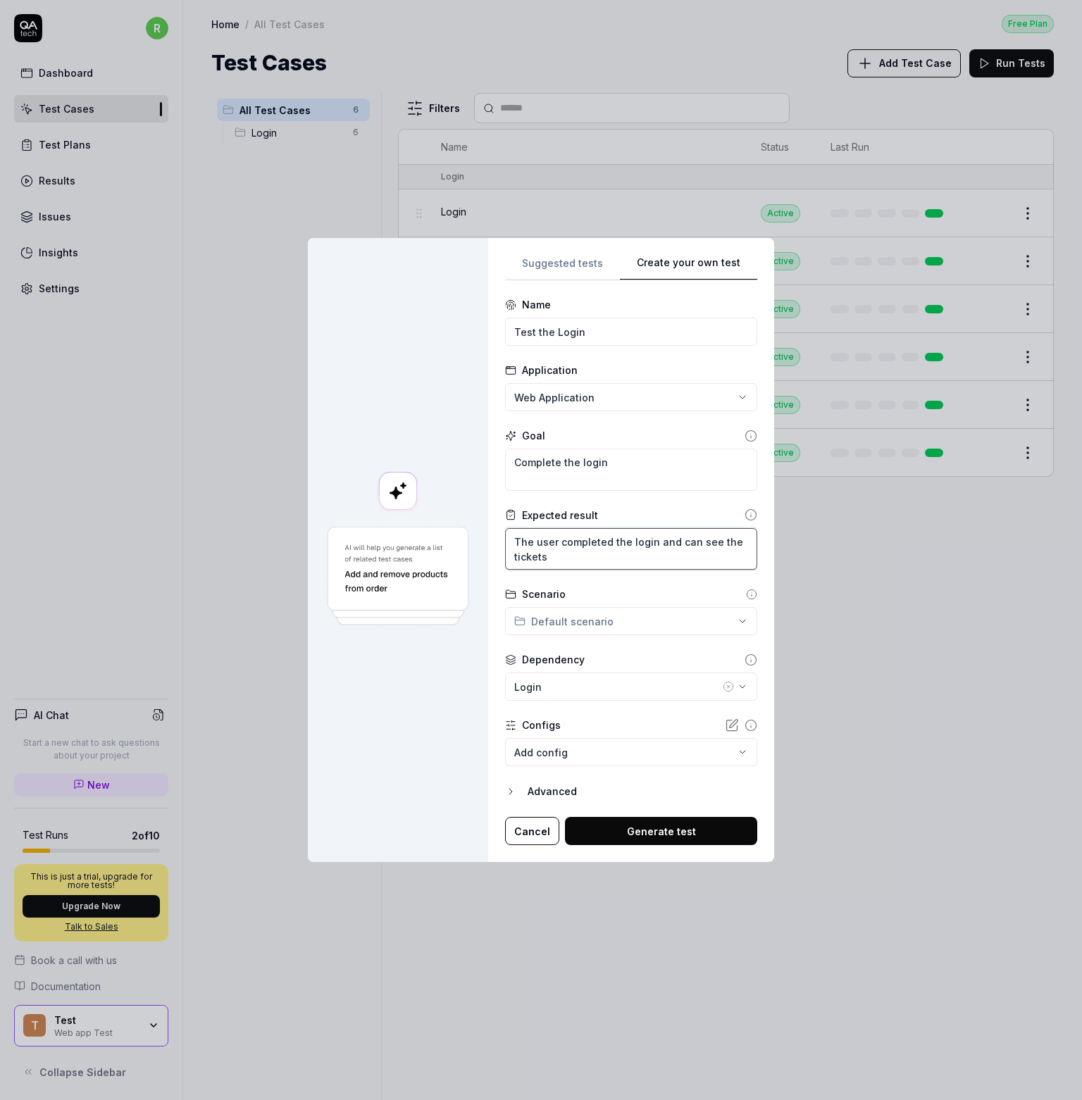
type textarea "The user completed the login and can see the tickets"
type textarea "*"
type textarea "The user completed the login and can see the tickets pa"
type textarea "*"
type textarea "The user completed the login and can see the tickets pag"
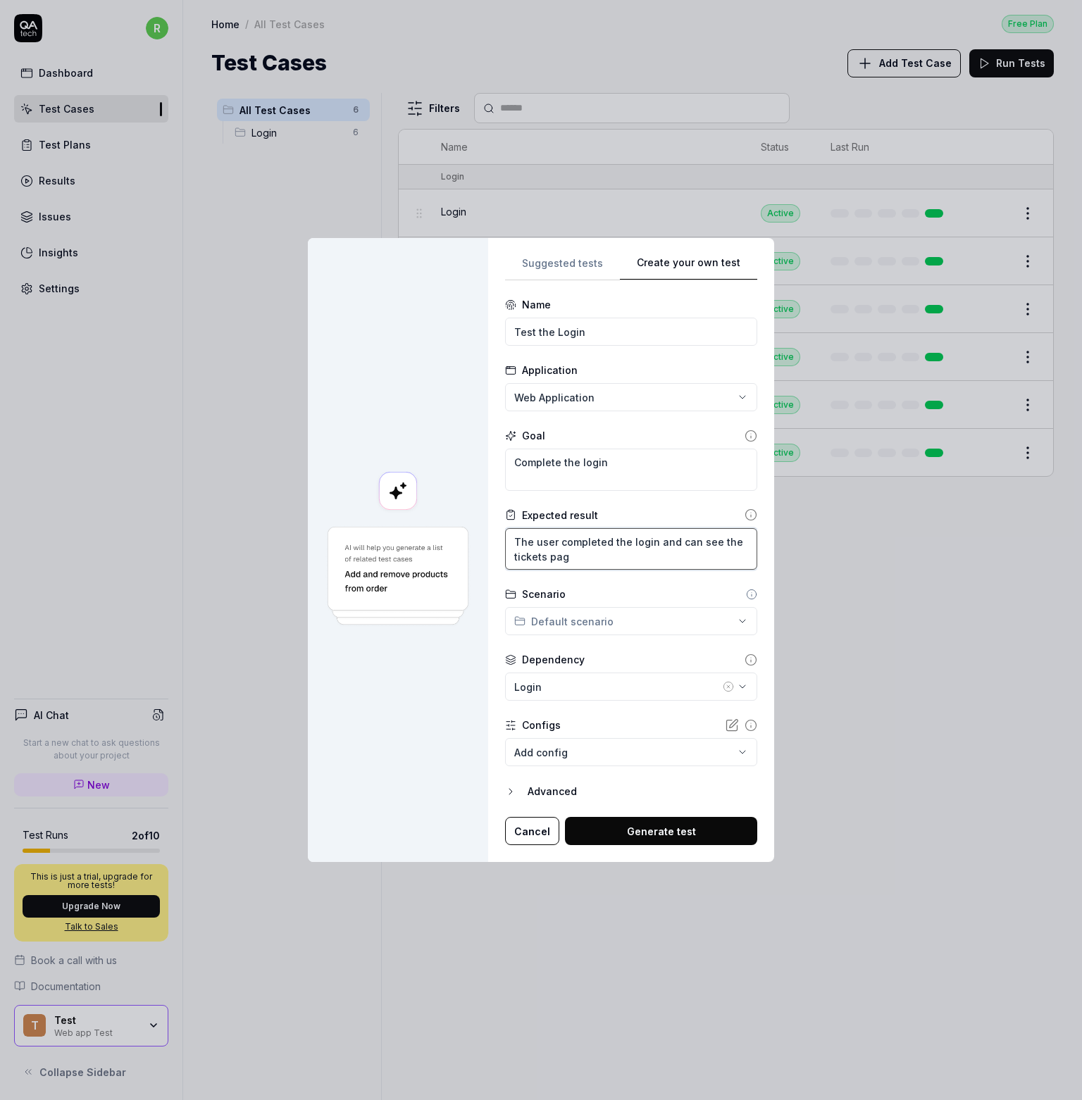
type textarea "*"
type textarea "The user completed the login and can see the tickets page"
click at [665, 625] on div "**********" at bounding box center [541, 550] width 1082 height 1100
click at [666, 625] on div "**********" at bounding box center [541, 550] width 1082 height 1100
click at [473, 682] on div at bounding box center [398, 550] width 180 height 625
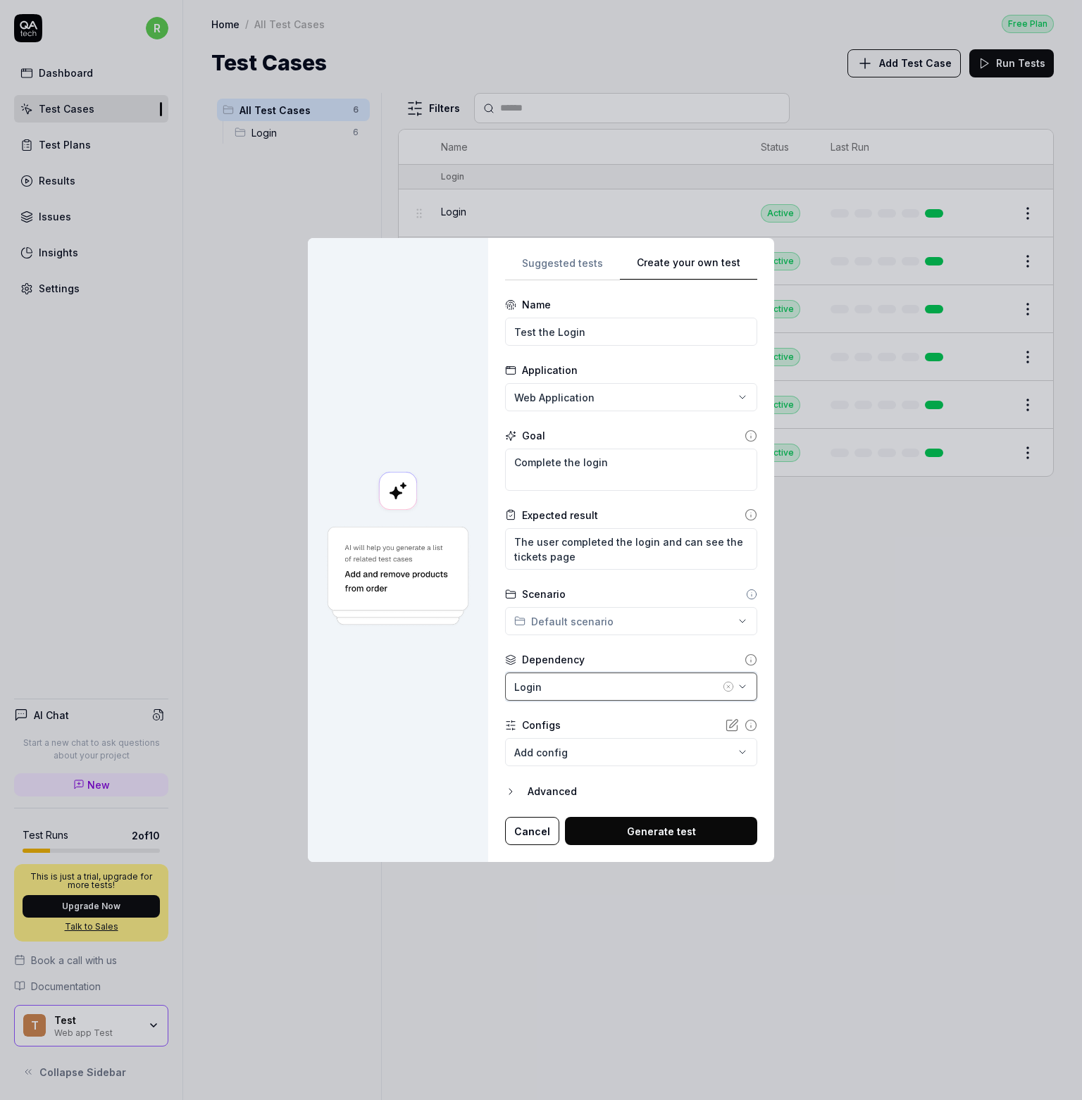
click at [644, 693] on div "Login" at bounding box center [617, 687] width 206 height 15
click at [426, 689] on div at bounding box center [398, 550] width 180 height 625
click at [723, 690] on circle "button" at bounding box center [727, 686] width 9 height 9
click at [659, 765] on body "r Dashboard Test Cases Test Plans Results Issues Insights Settings AI Chat Star…" at bounding box center [541, 550] width 1082 height 1100
click at [497, 686] on div "**********" at bounding box center [541, 550] width 1082 height 1100
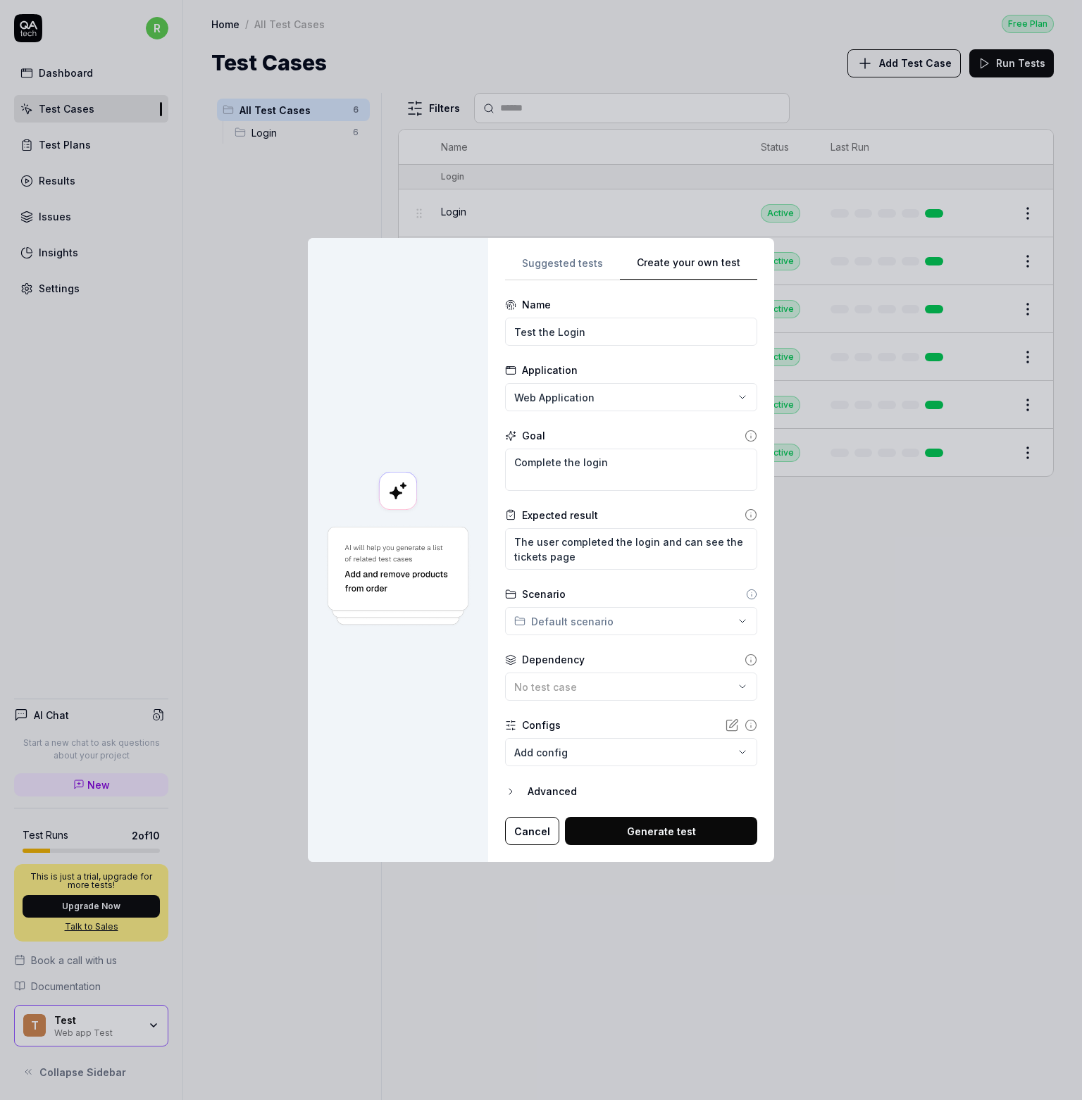
click at [535, 788] on div "Advanced" at bounding box center [643, 791] width 230 height 17
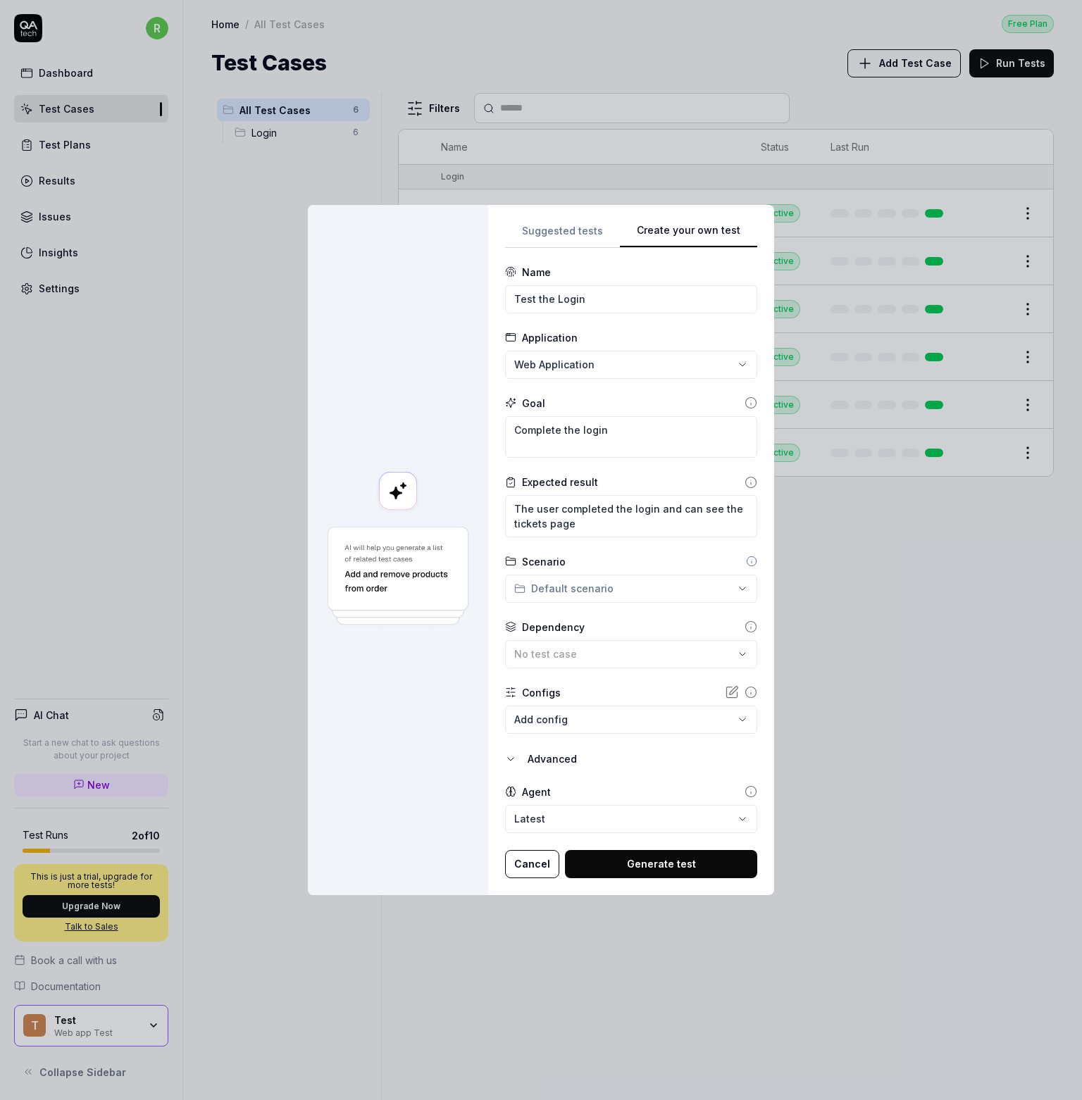
click at [744, 792] on icon at bounding box center [750, 791] width 13 height 13
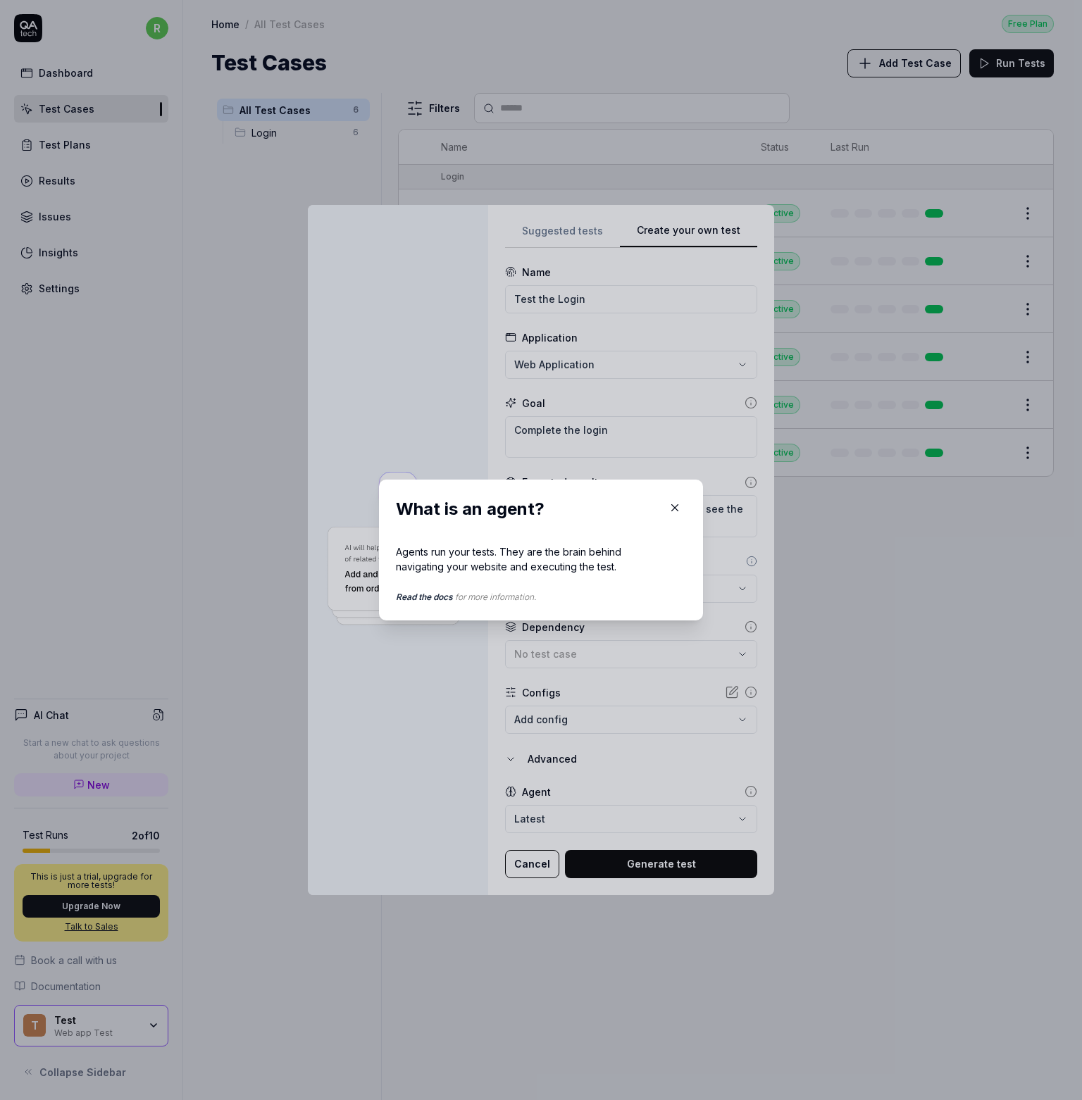
click at [668, 505] on icon "button" at bounding box center [674, 507] width 13 height 13
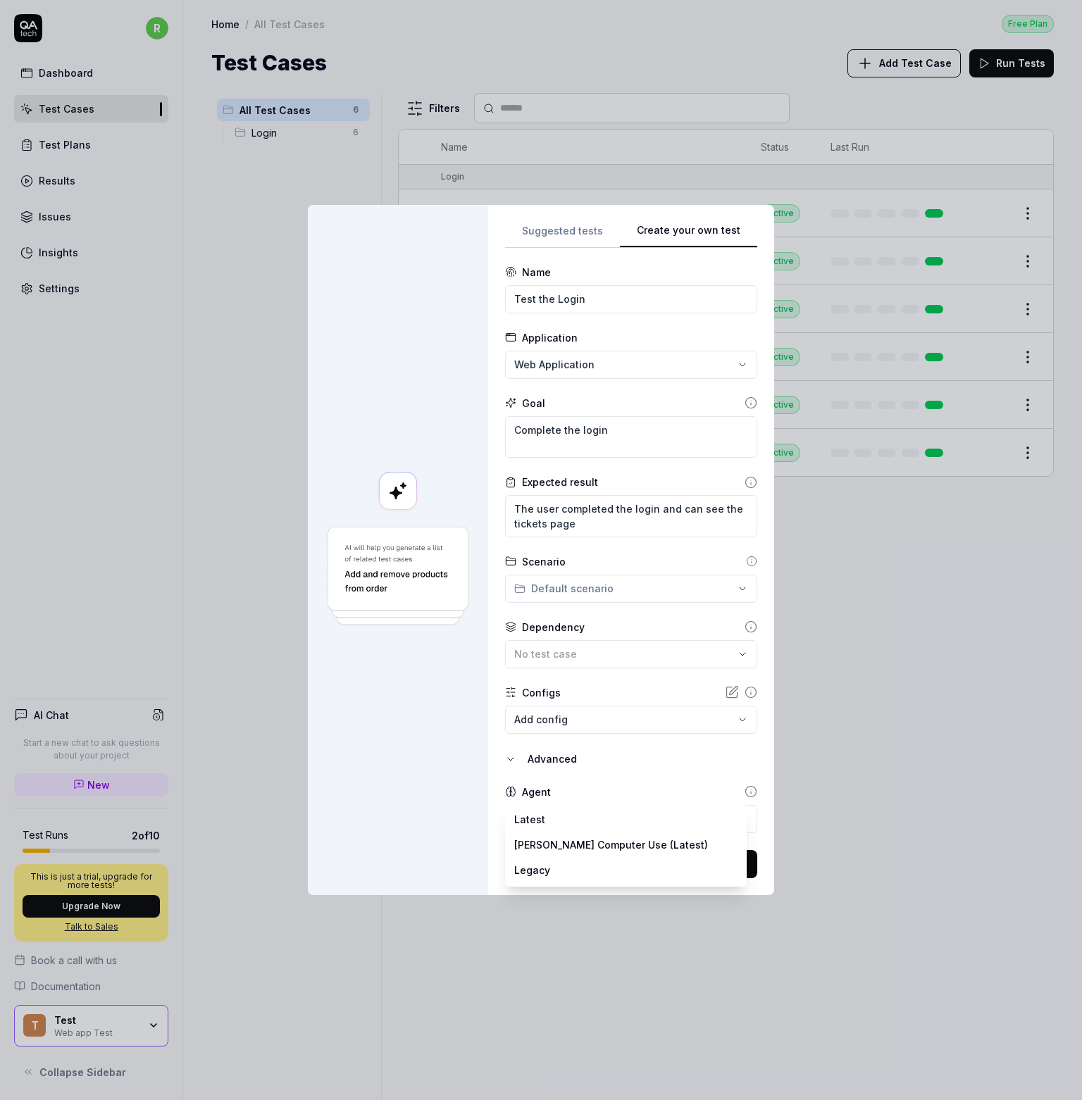
click at [578, 824] on body "r Dashboard Test Cases Test Plans Results Issues Insights Settings AI Chat Star…" at bounding box center [541, 550] width 1082 height 1100
click at [578, 820] on body "r Dashboard Test Cases Test Plans Results Issues Insights Settings AI Chat Star…" at bounding box center [541, 550] width 1082 height 1100
click at [658, 875] on button "Generate test" at bounding box center [661, 864] width 192 height 28
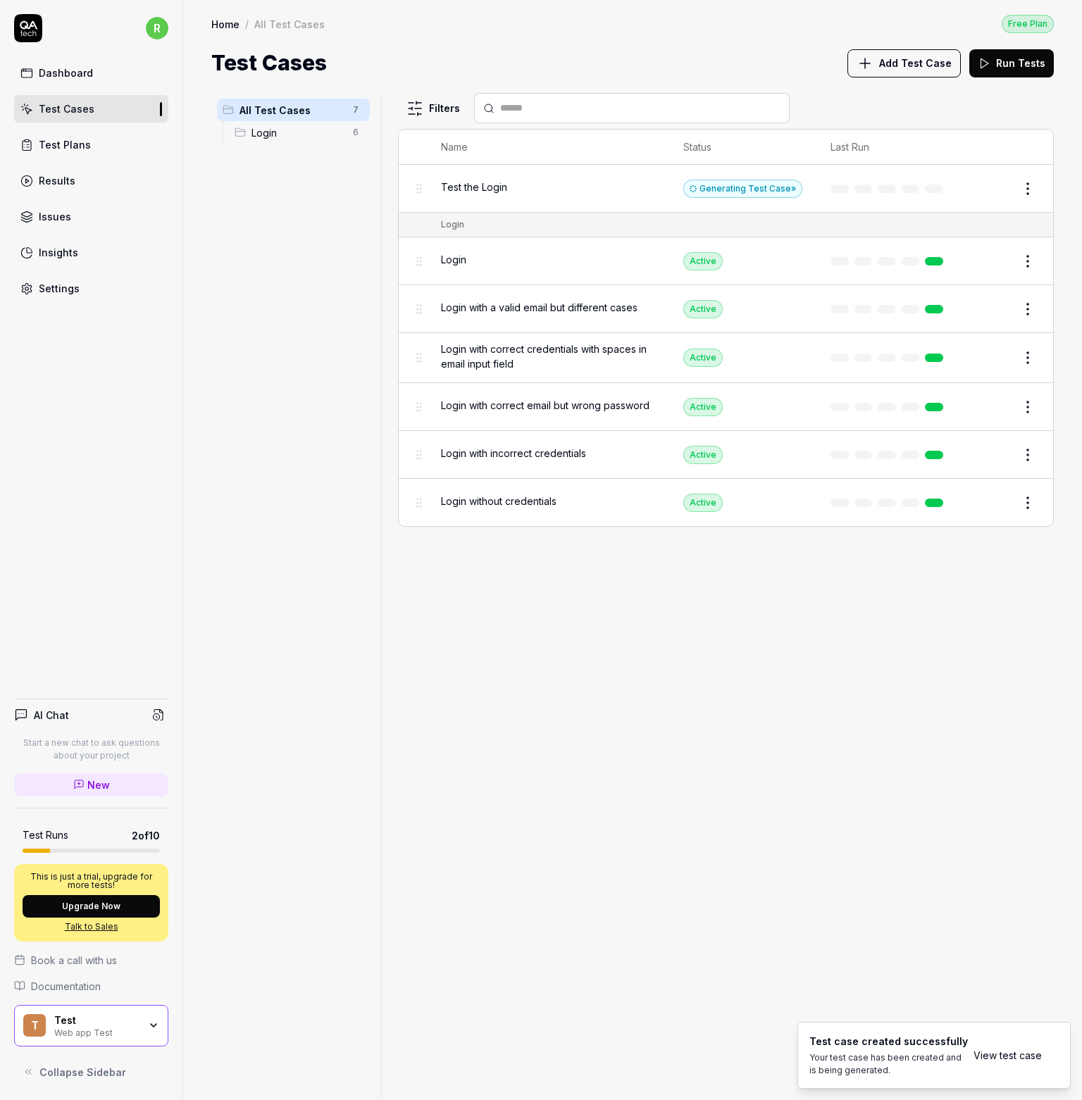
click at [1001, 1059] on link "View test case" at bounding box center [1007, 1055] width 68 height 15
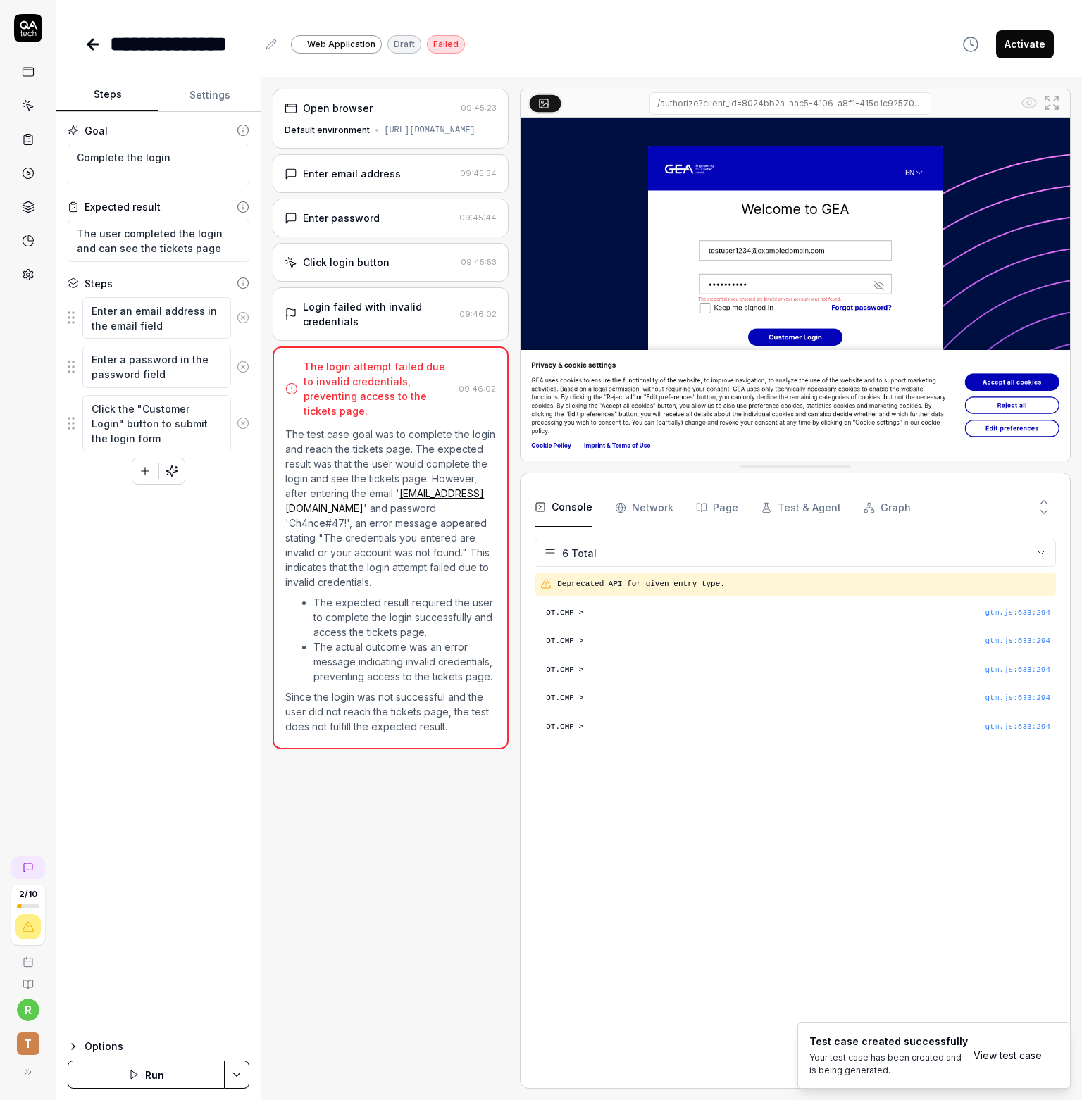
click at [242, 428] on circle at bounding box center [242, 423] width 11 height 11
click at [237, 366] on icon at bounding box center [243, 367] width 13 height 13
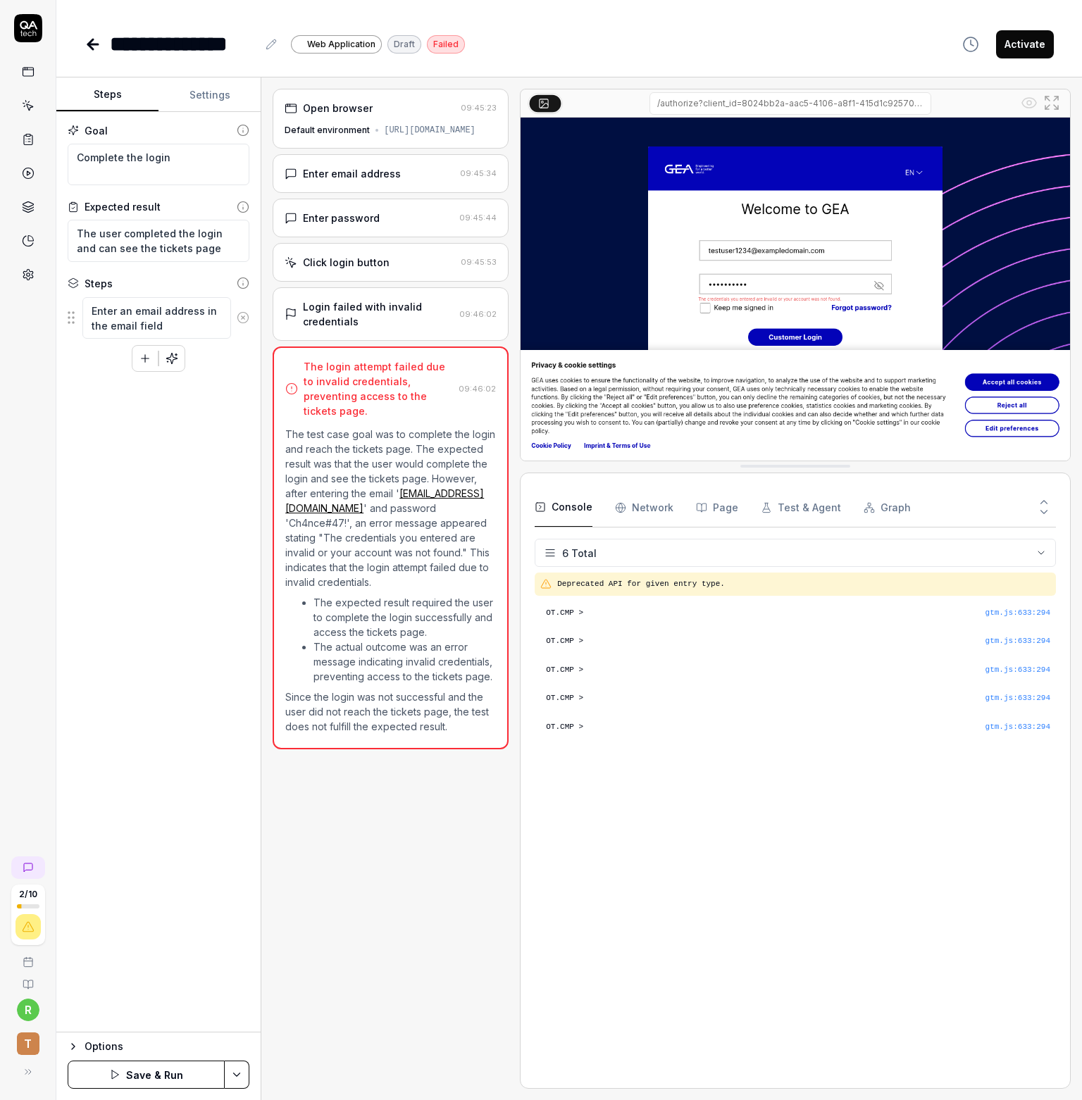
click at [242, 315] on icon at bounding box center [243, 317] width 13 height 13
click at [146, 332] on icon "button" at bounding box center [145, 336] width 13 height 13
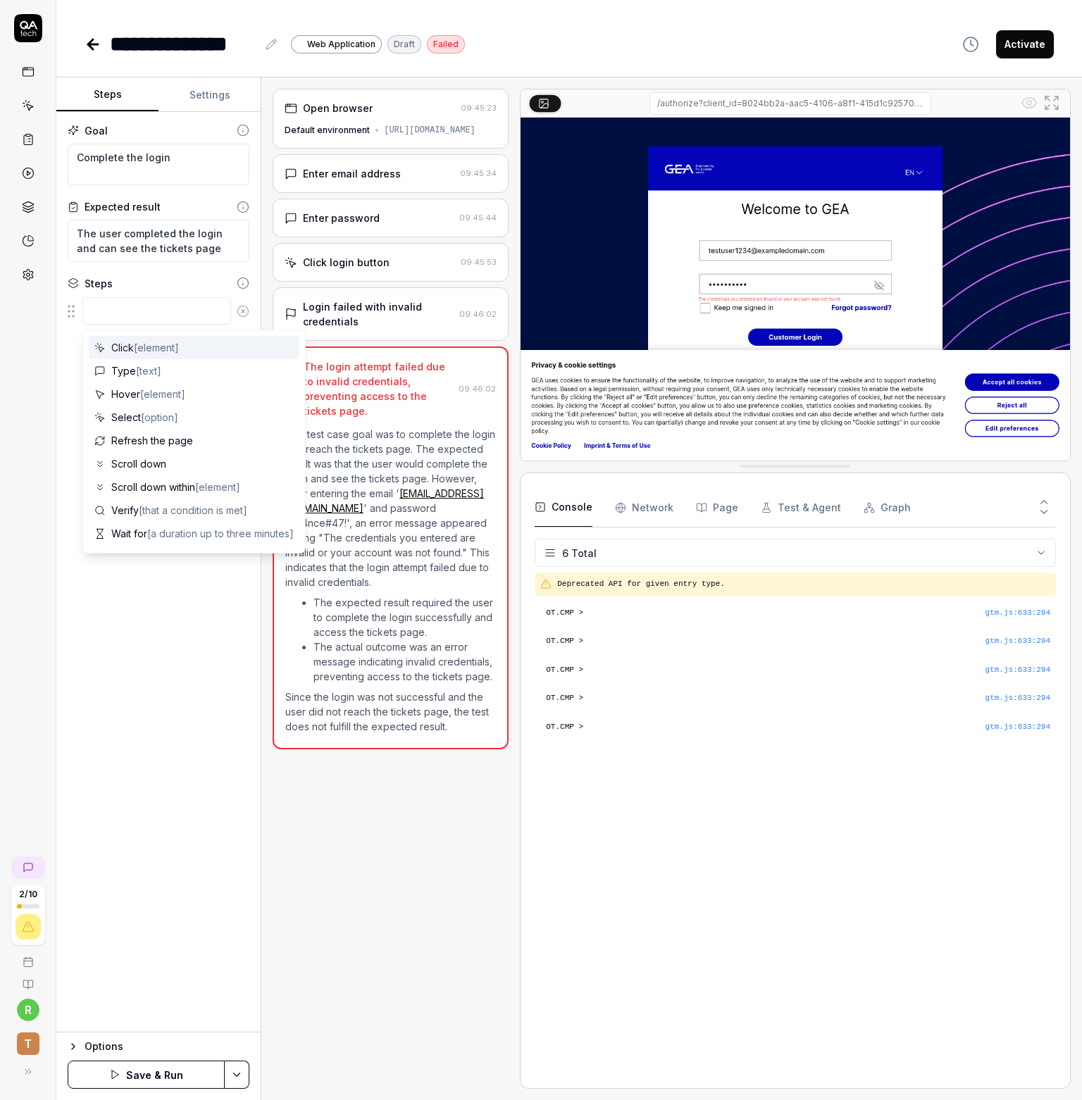
click at [149, 346] on span "[element]" at bounding box center [156, 348] width 45 height 12
type textarea "*"
type textarea "Click"
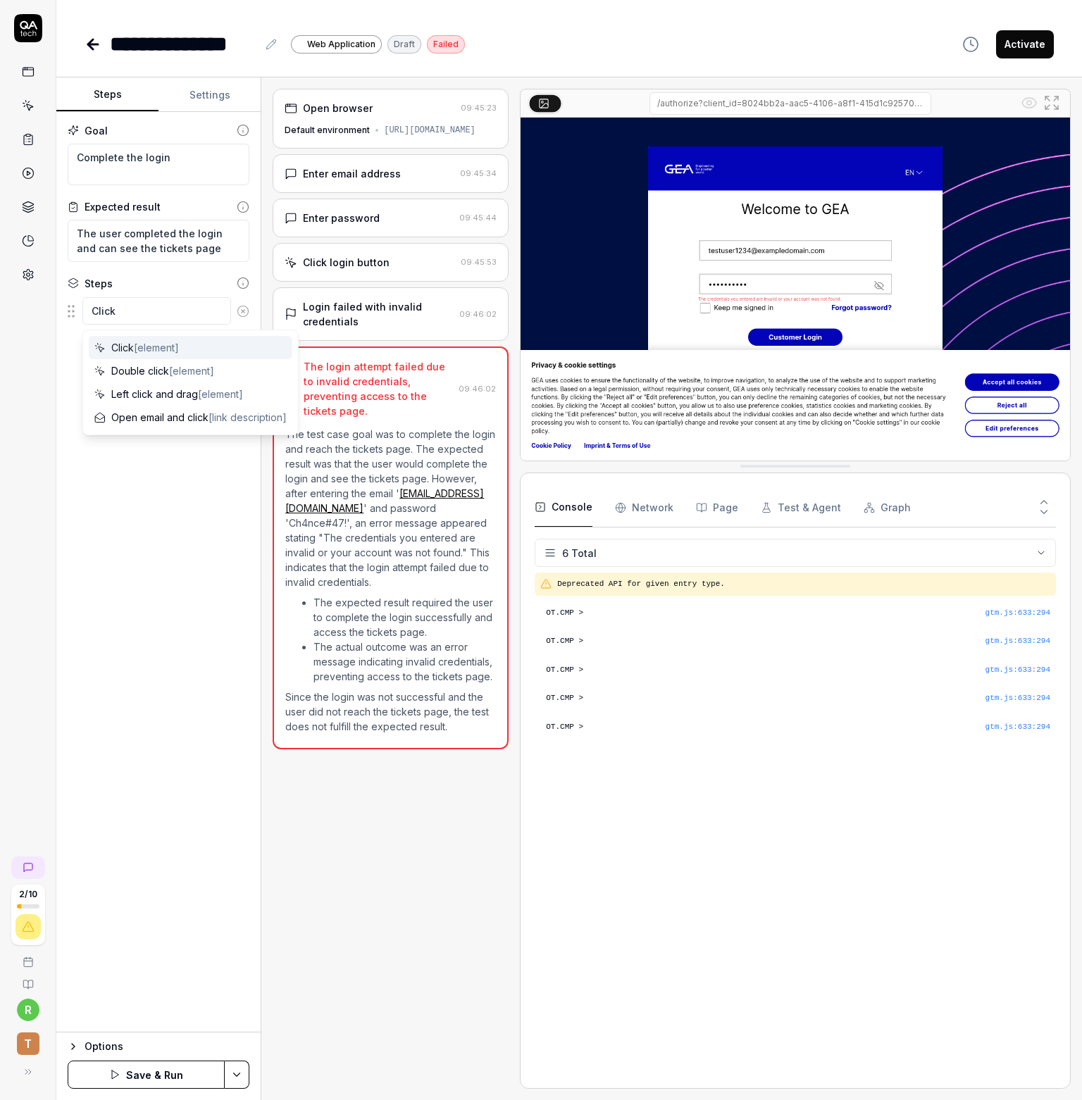
click at [985, 385] on img at bounding box center [794, 289] width 549 height 343
click at [132, 306] on textarea "Click" at bounding box center [156, 310] width 149 height 27
type textarea "*"
type textarea "Click A"
type textarea "*"
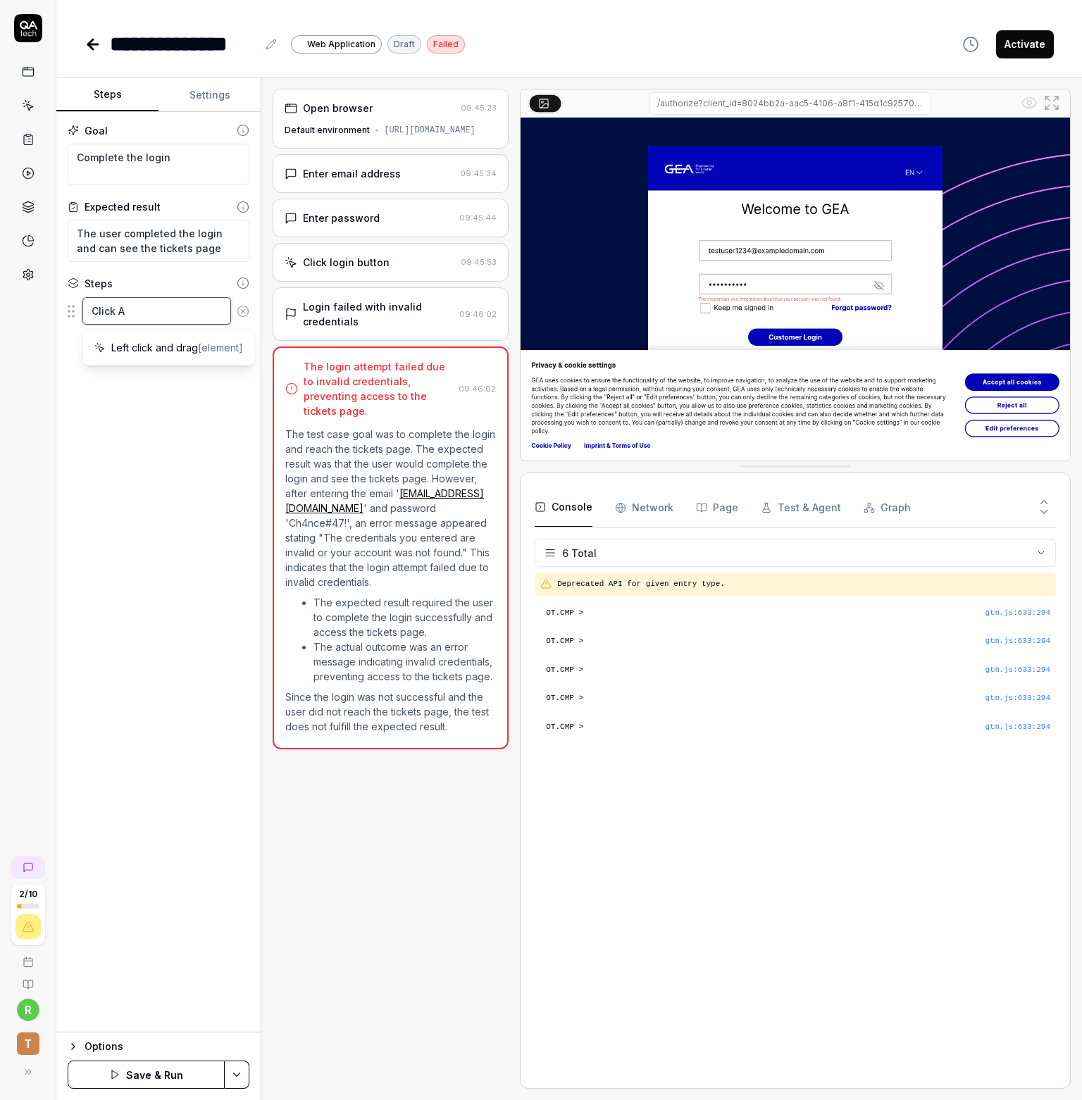
type textarea "Click"
click at [149, 351] on span "[element]" at bounding box center [156, 348] width 45 height 12
click at [136, 344] on span "[element]" at bounding box center [156, 348] width 45 height 12
click at [135, 345] on span "Click [element]" at bounding box center [145, 347] width 68 height 15
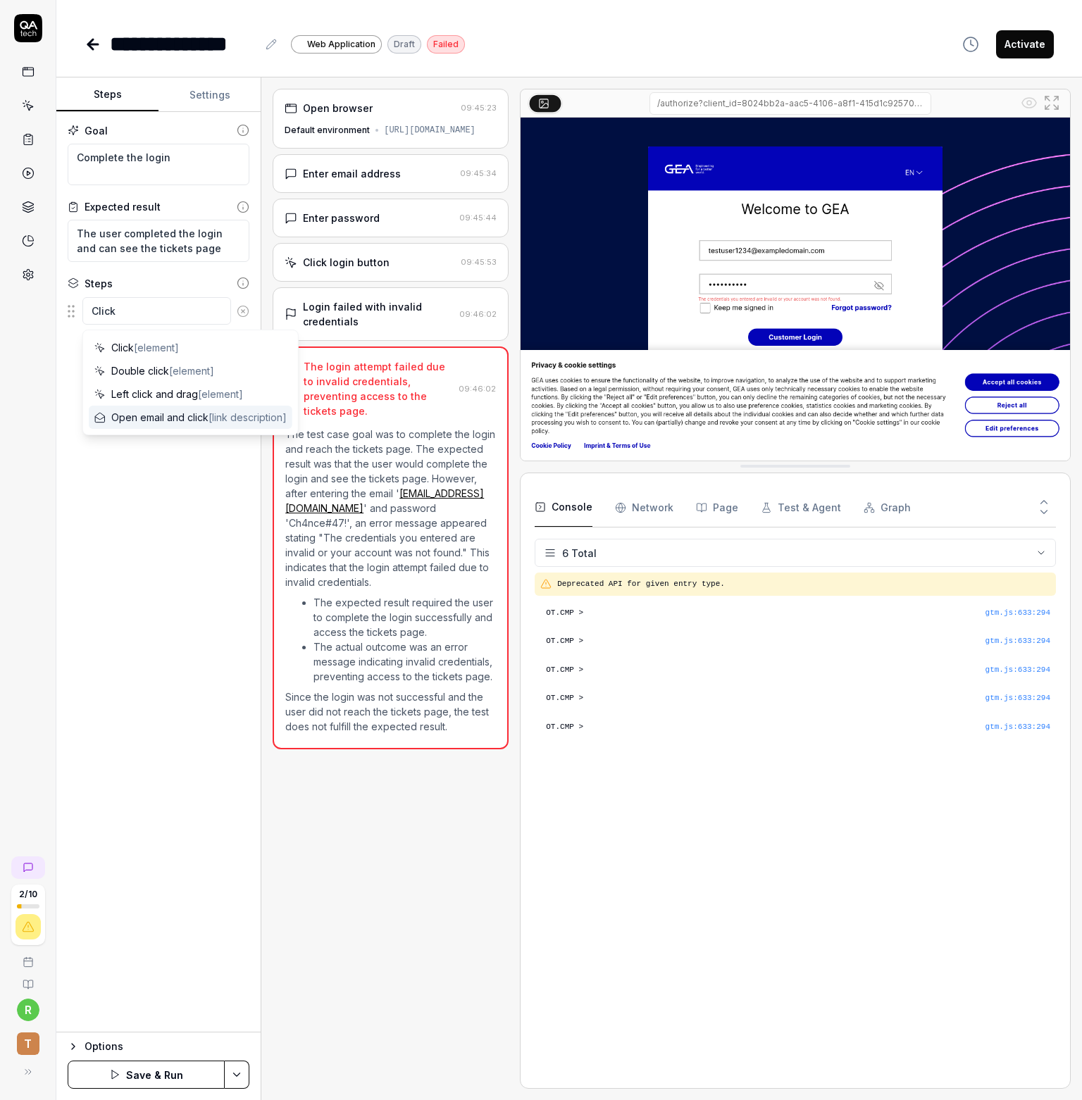
drag, startPoint x: 132, startPoint y: 518, endPoint x: 126, endPoint y: 471, distance: 46.9
click at [131, 515] on div "Goal Complete the login Expected result The user completed the login and can se…" at bounding box center [158, 572] width 204 height 921
click at [127, 320] on textarea "Click" at bounding box center [156, 310] width 149 height 27
click at [166, 346] on span "[element]" at bounding box center [156, 348] width 45 height 12
drag, startPoint x: 138, startPoint y: 356, endPoint x: 135, endPoint y: 320, distance: 36.0
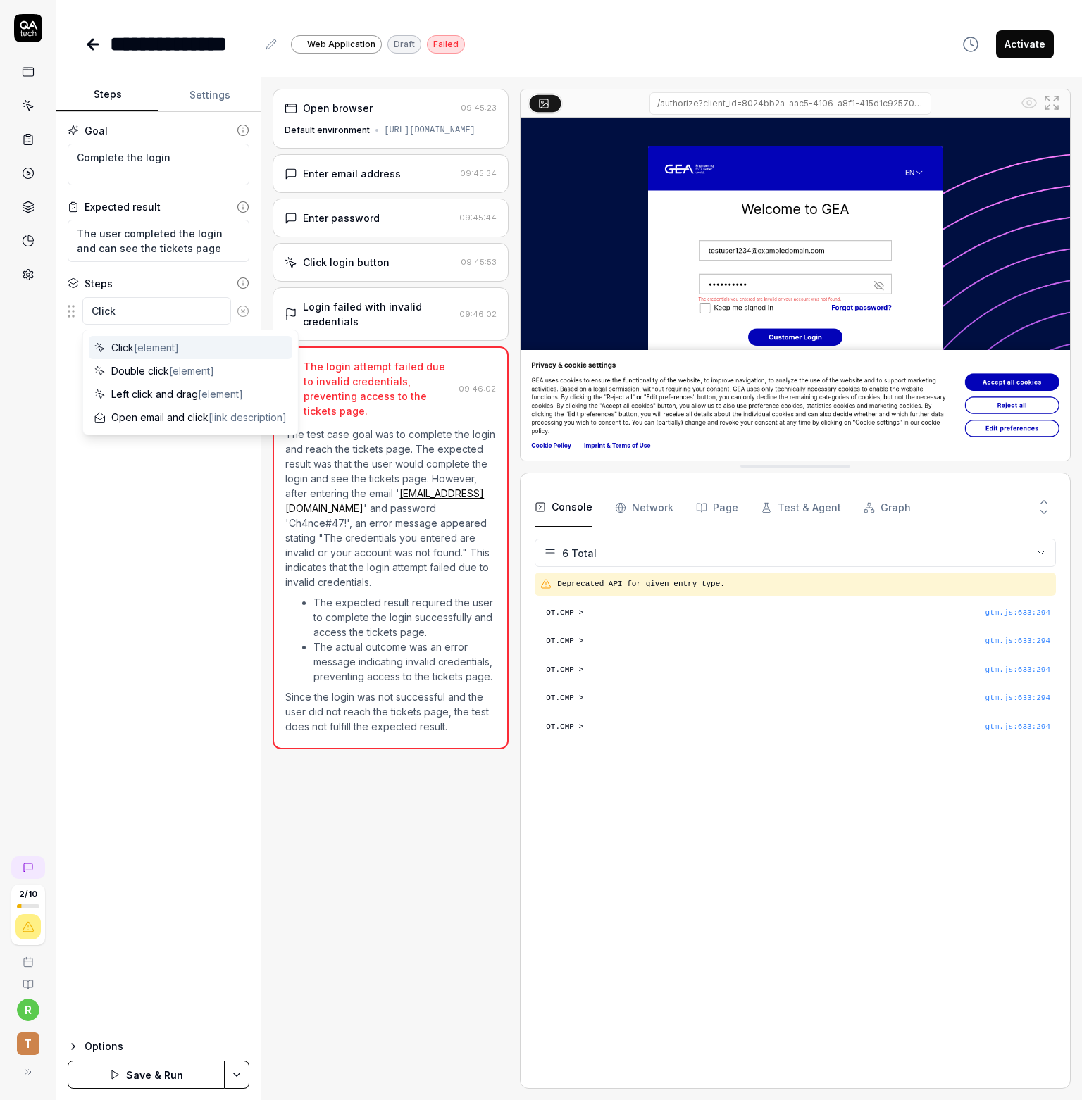
click at [138, 356] on div "Click [element]" at bounding box center [191, 347] width 204 height 23
click at [136, 315] on textarea "Click" at bounding box center [156, 310] width 149 height 27
type textarea "*"
type textarea "Click A"
type textarea "*"
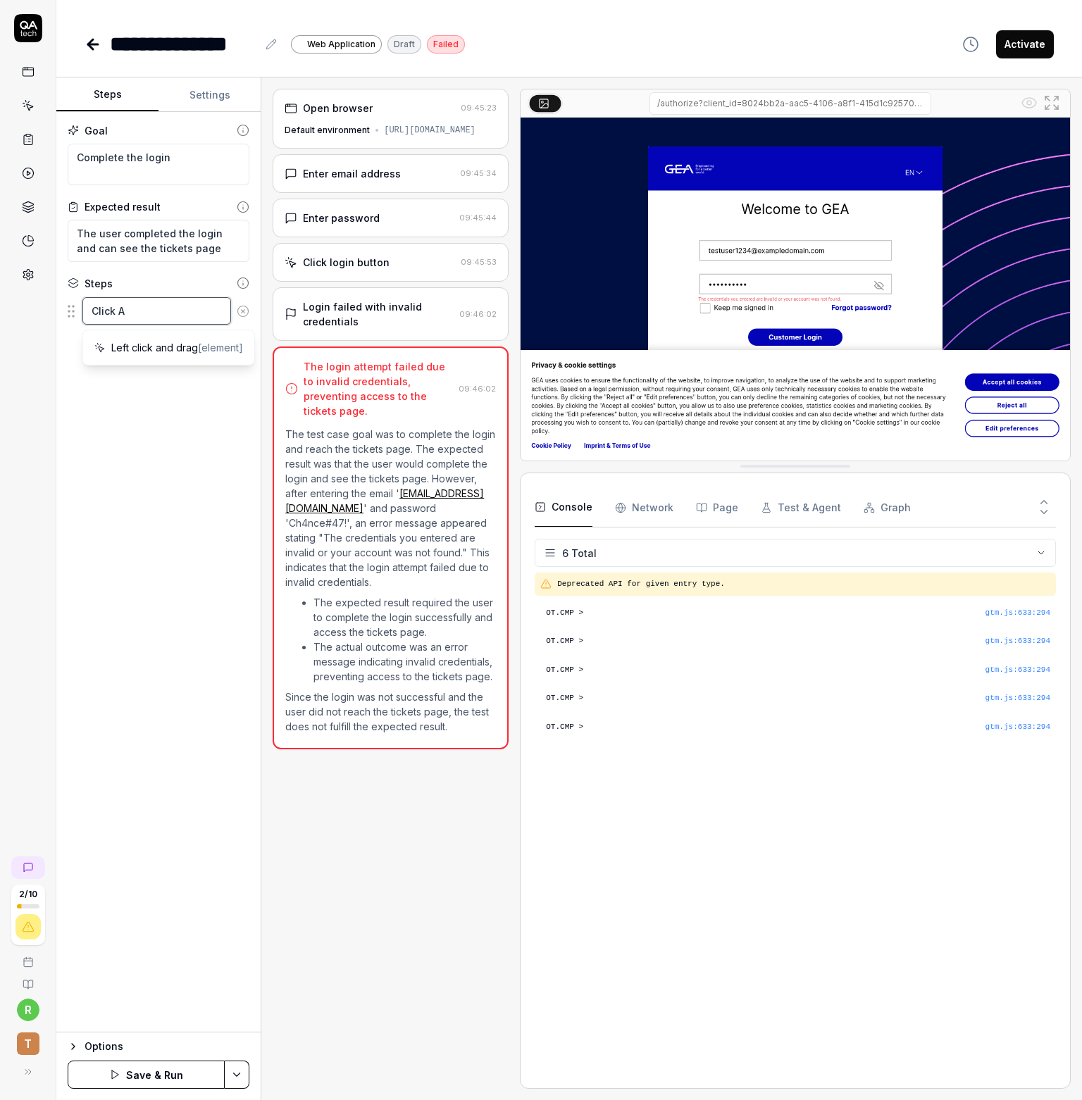
type textarea "Click Ac"
type textarea "*"
type textarea "Click Acc"
type textarea "*"
type textarea "Click Acce"
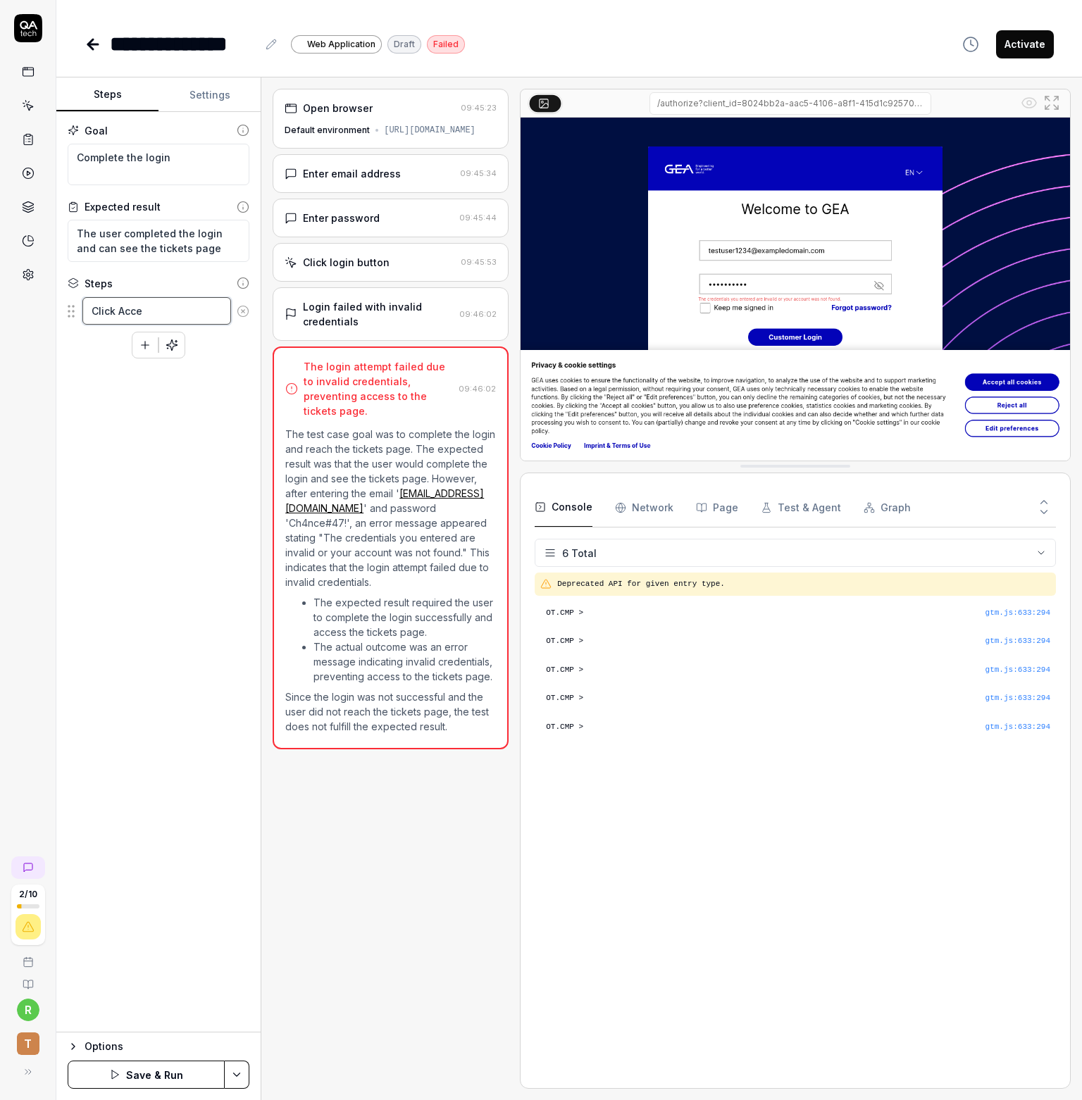
type textarea "*"
type textarea "Click Accep"
type textarea "*"
type textarea "Click Accept"
type textarea "*"
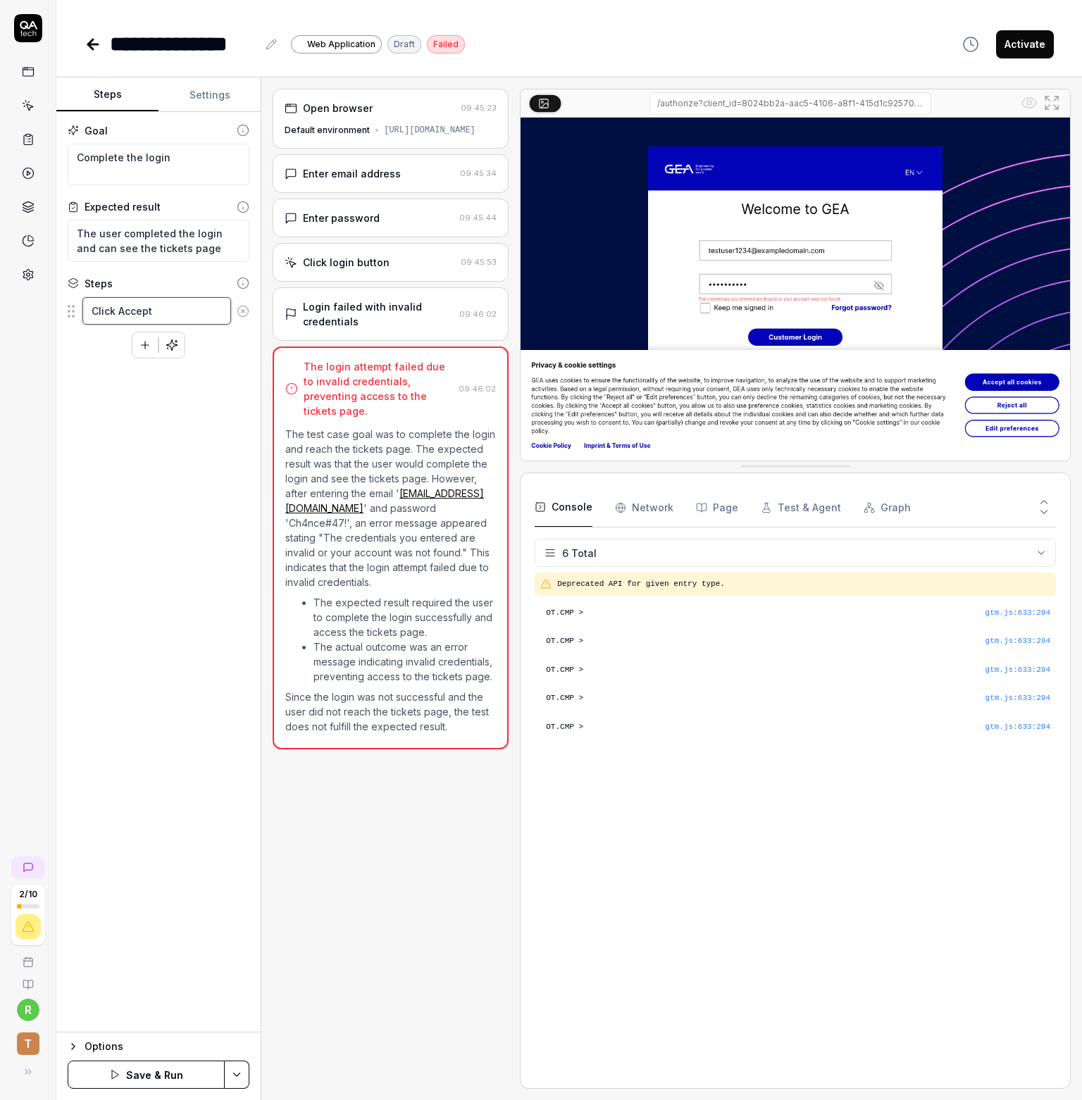
type textarea "Click Accept"
type textarea "*"
type textarea "Click Accept a"
type textarea "*"
type textarea "Click Accept al"
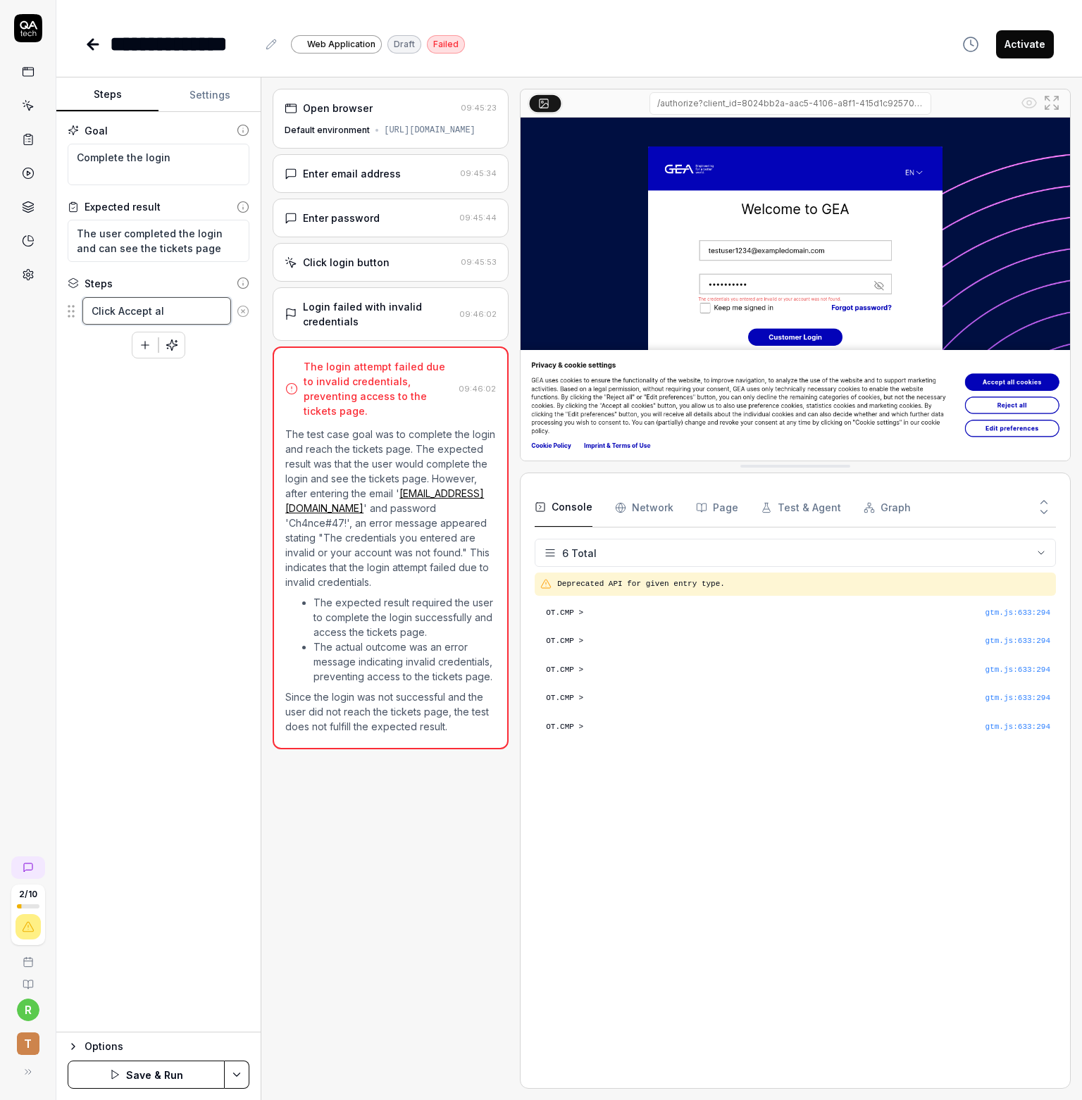
type textarea "*"
type textarea "Click Accept all"
type textarea "*"
type textarea "Click Accept all"
type textarea "*"
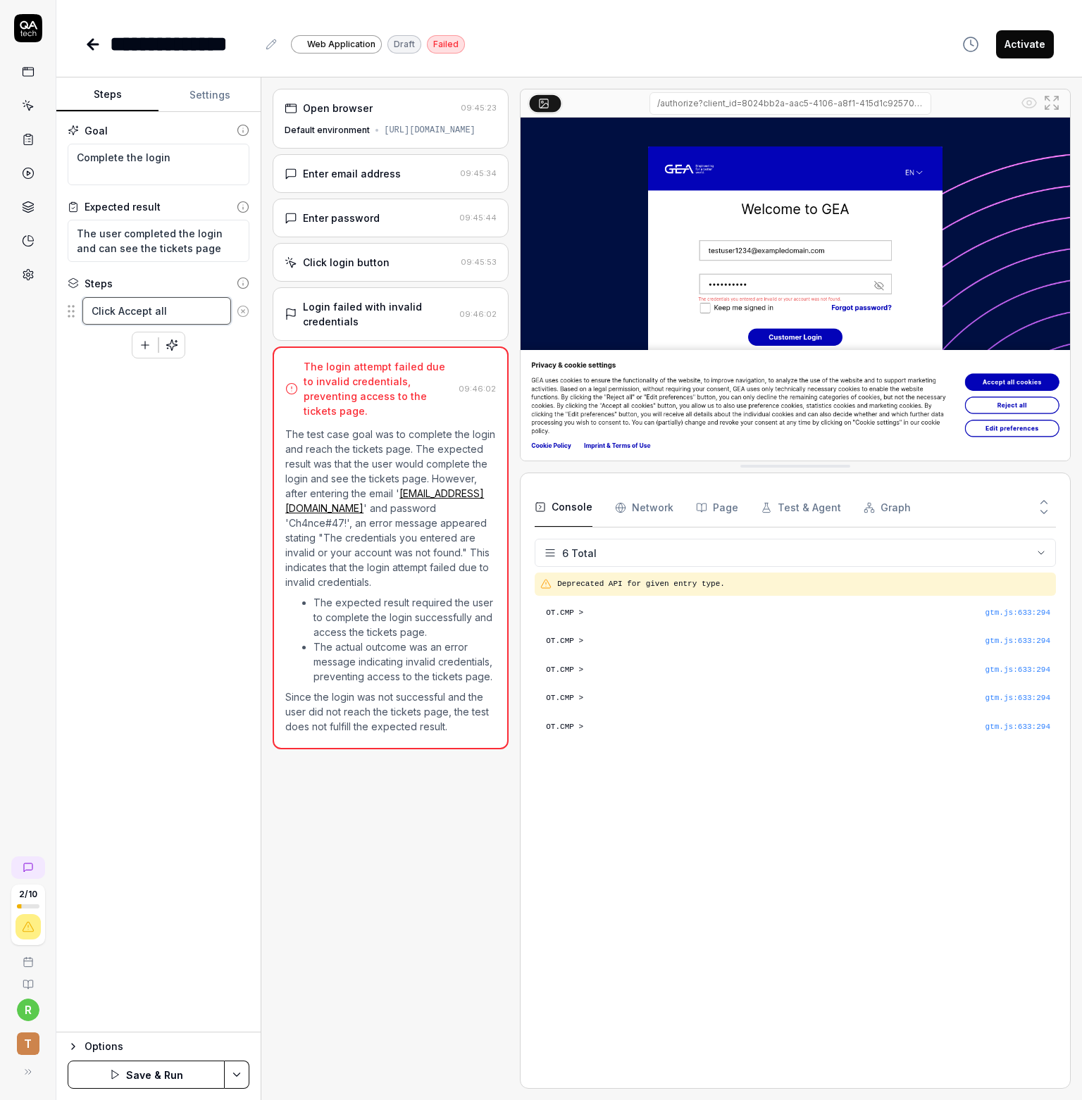
type textarea "Click Accept all c"
type textarea "*"
type textarea "Click Accept all co"
type textarea "*"
type textarea "Click Accept all coo"
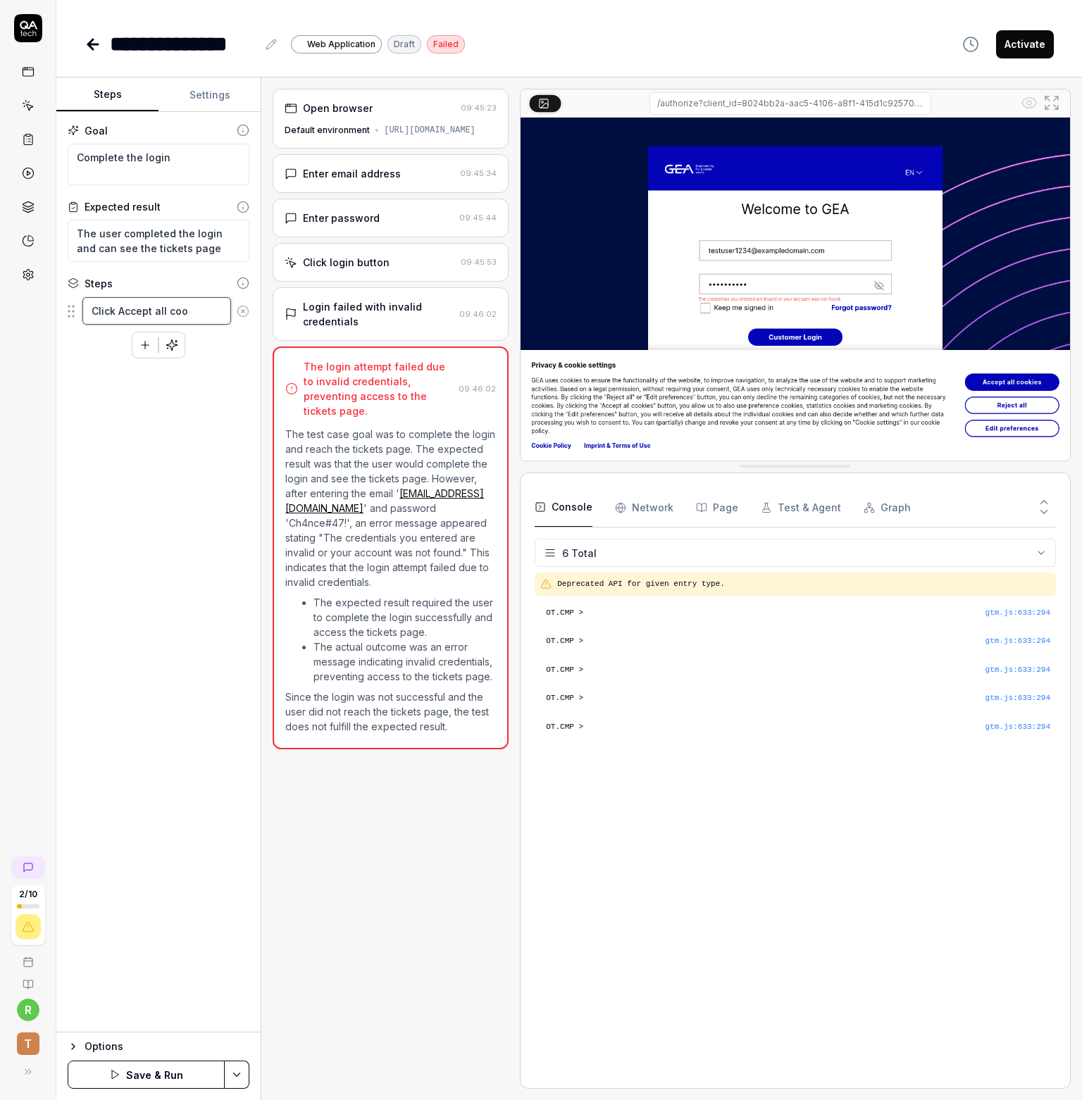
type textarea "*"
type textarea "Click Accept all cook"
type textarea "*"
type textarea "Click Accept all cooki"
type textarea "*"
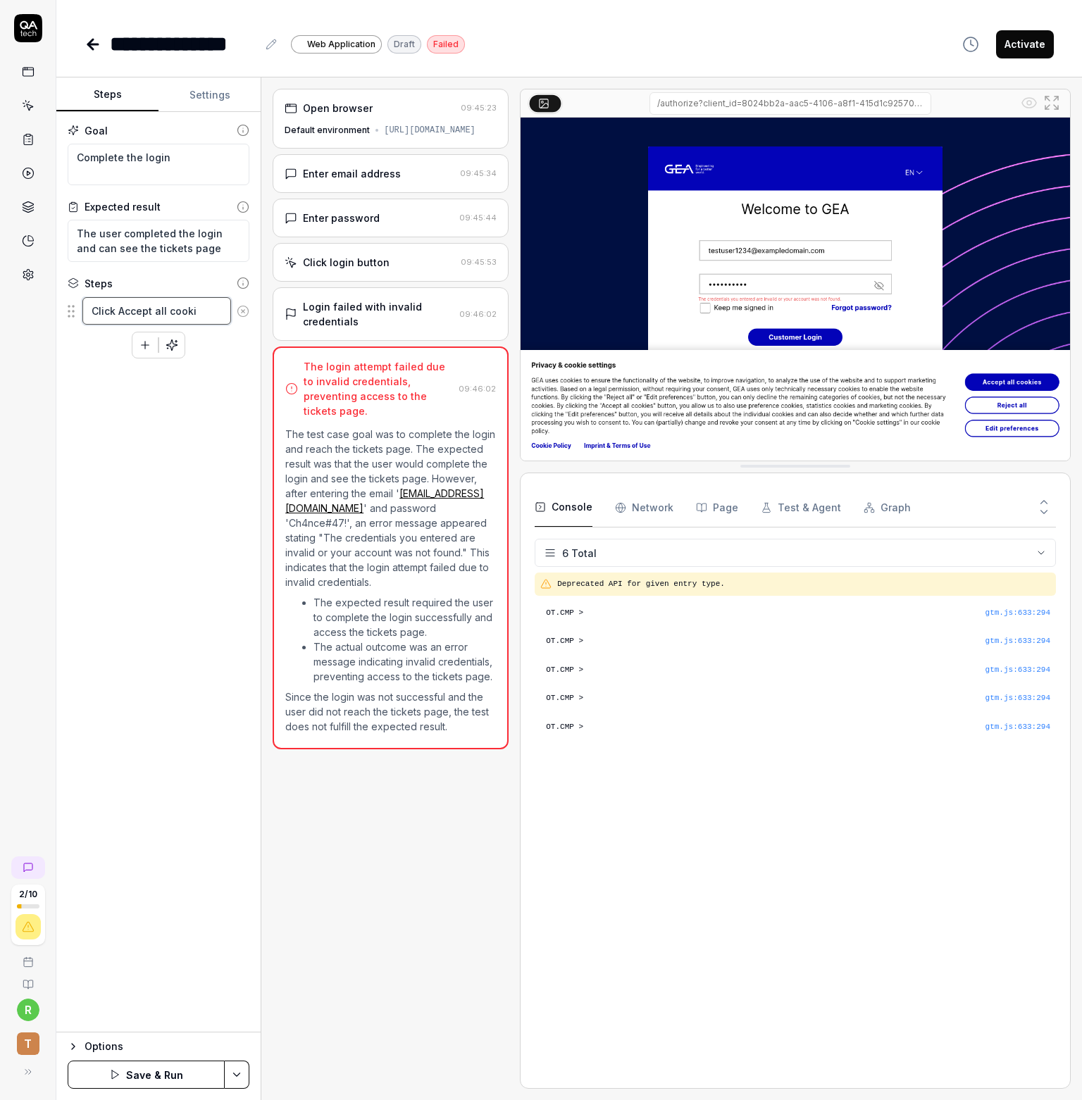
type textarea "Click Accept all cookie"
type textarea "*"
type textarea "Click Accept all cookies"
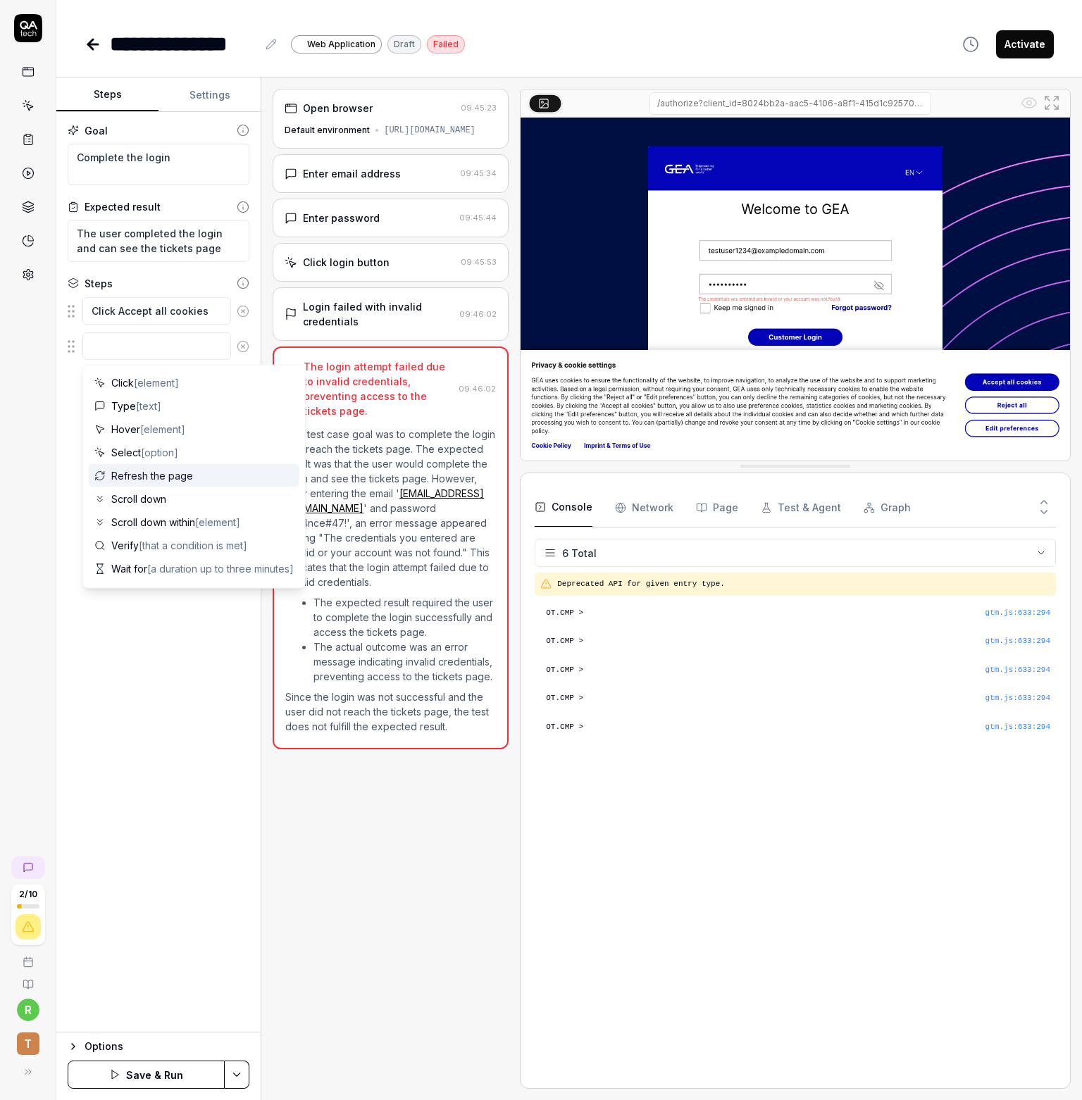
click at [210, 830] on div "Goal Complete the login Expected result The user completed the login and can se…" at bounding box center [158, 572] width 204 height 921
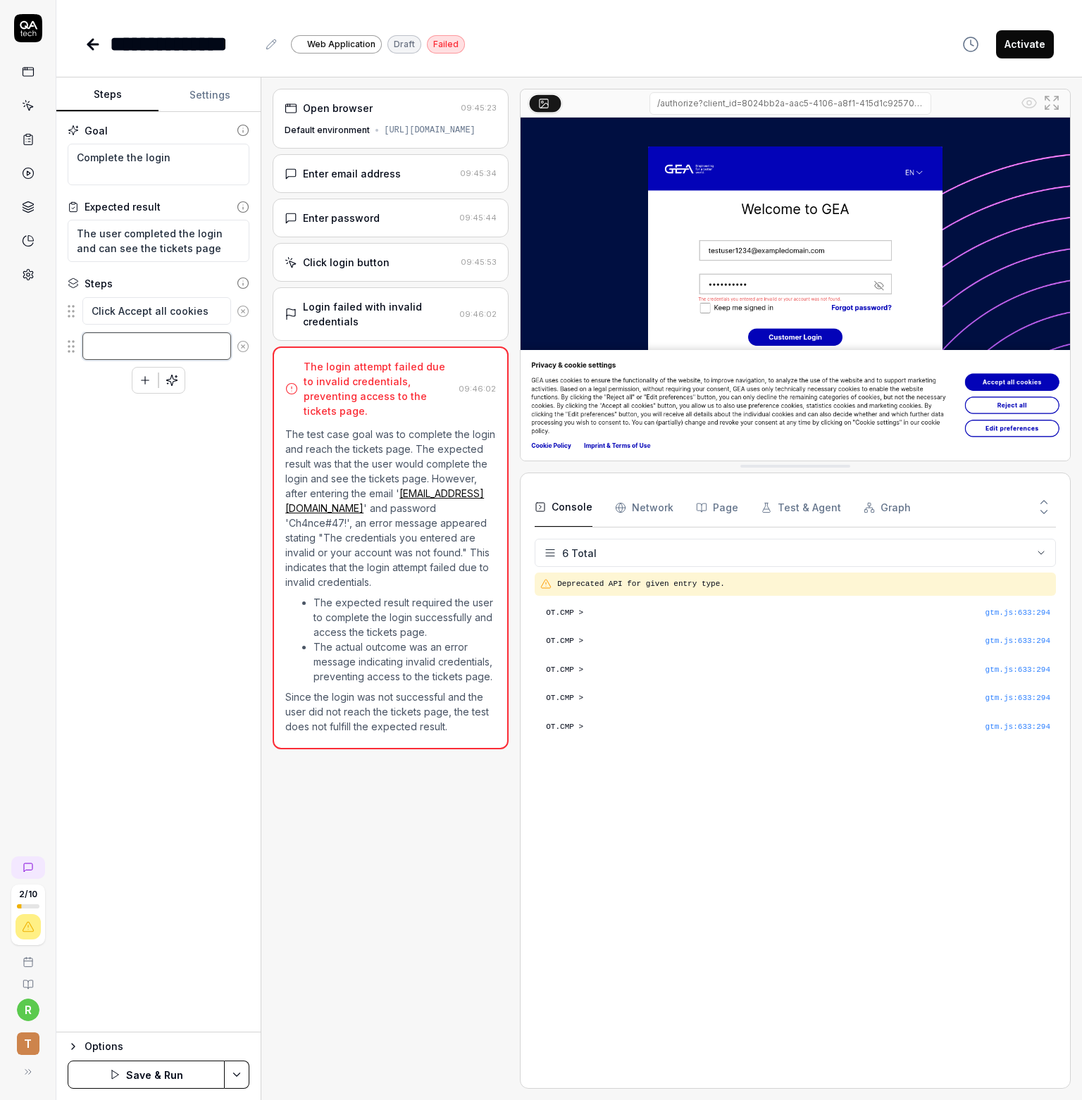
click at [150, 342] on textarea at bounding box center [156, 345] width 149 height 27
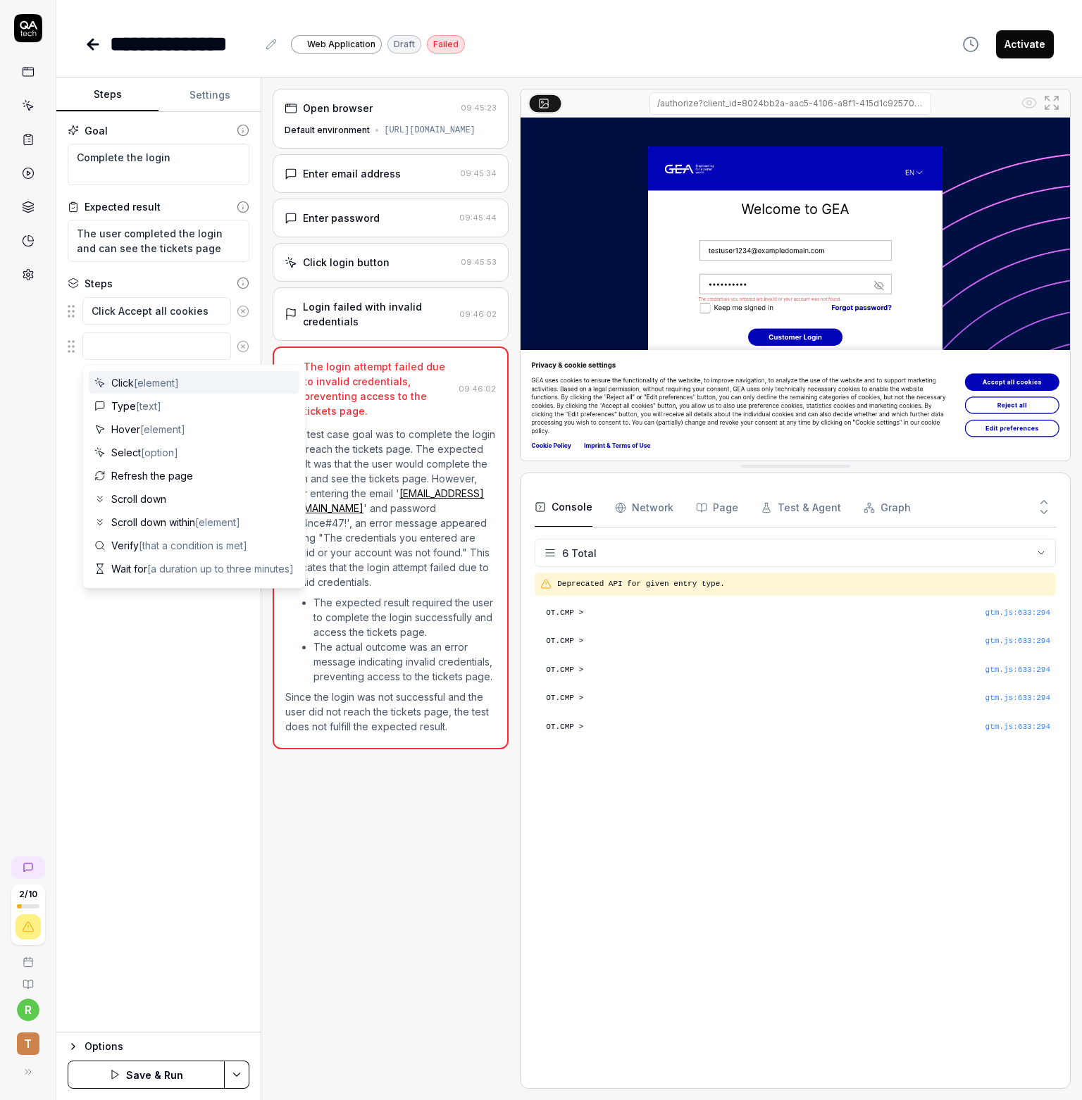
click at [146, 377] on span "[element]" at bounding box center [156, 383] width 45 height 12
type textarea "*"
type textarea "Click"
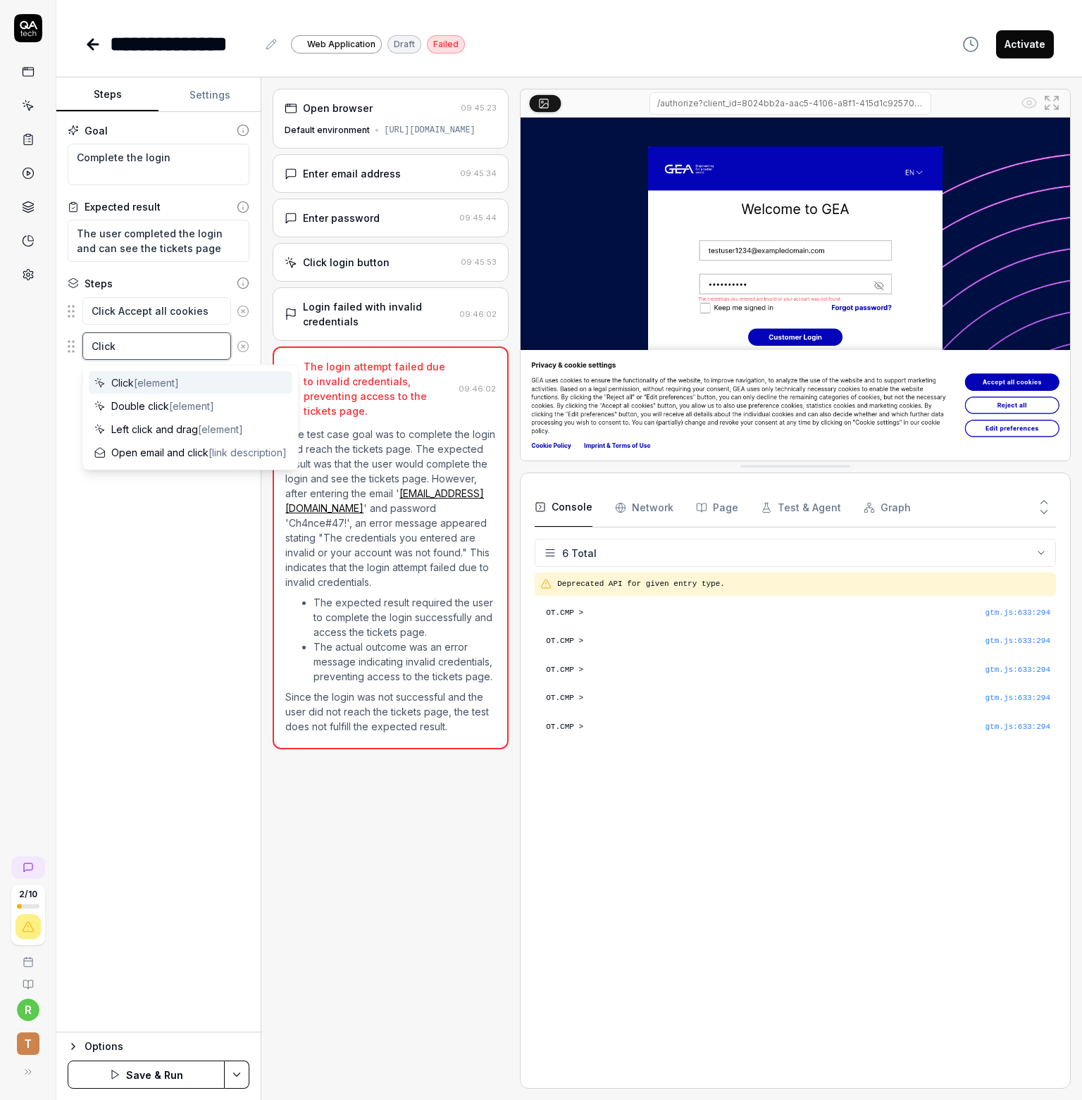
type textarea "*"
type textarea "Click e"
type textarea "*"
type textarea "Click em"
type textarea "*"
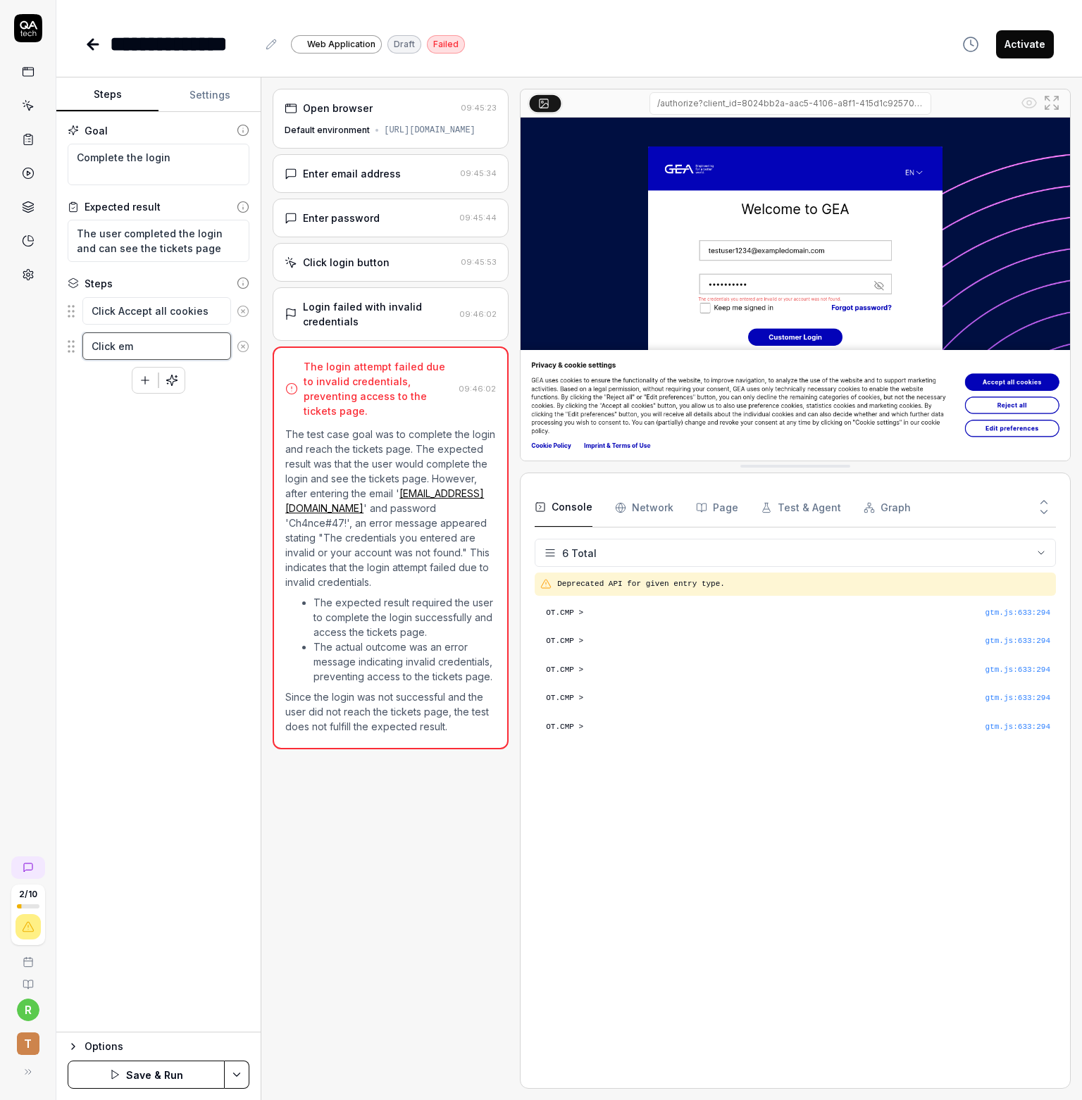
type textarea "Click ema"
type textarea "*"
type textarea "Click emai"
type textarea "*"
type textarea "Click email"
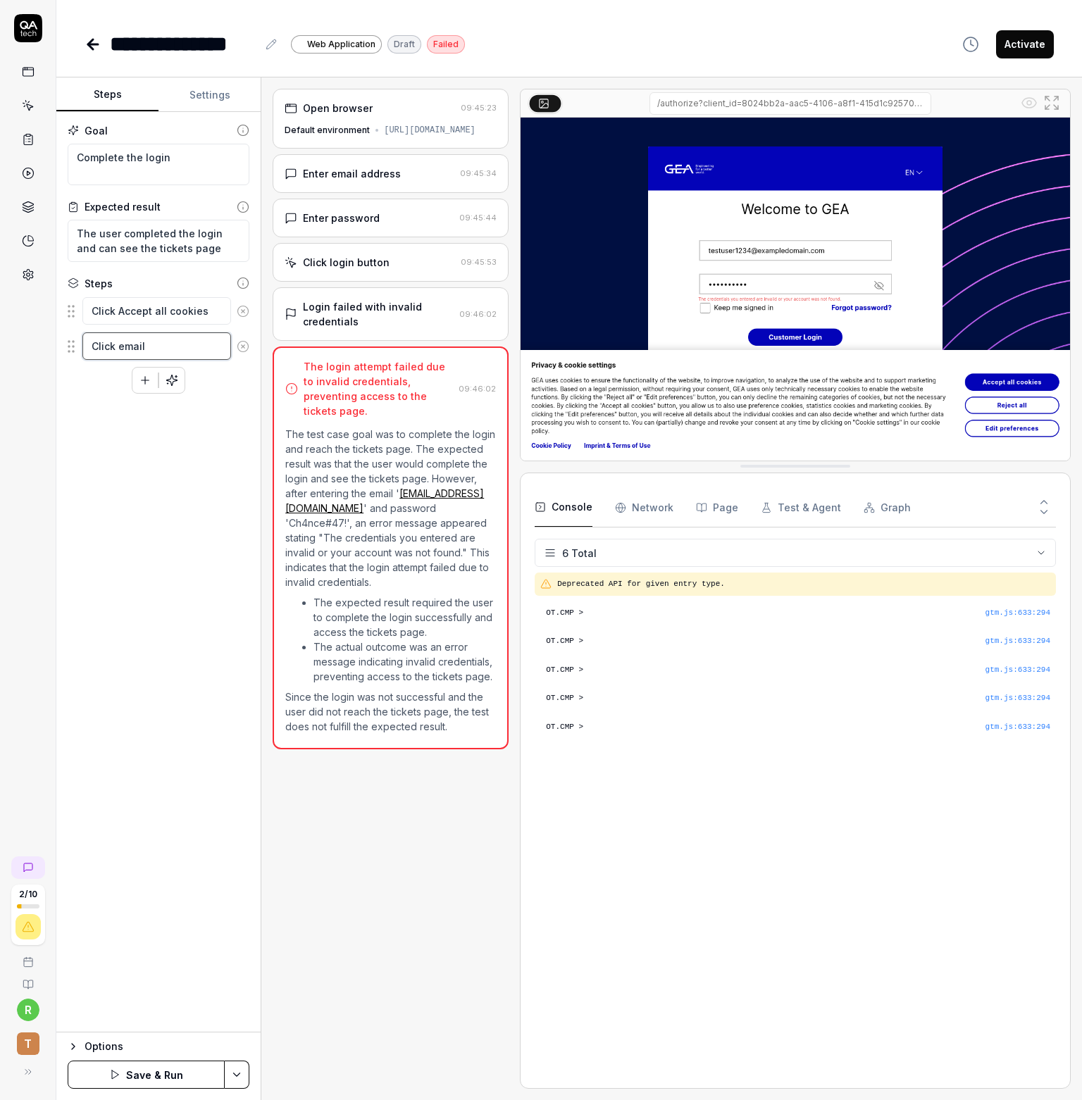
type textarea "*"
type textarea "Click email"
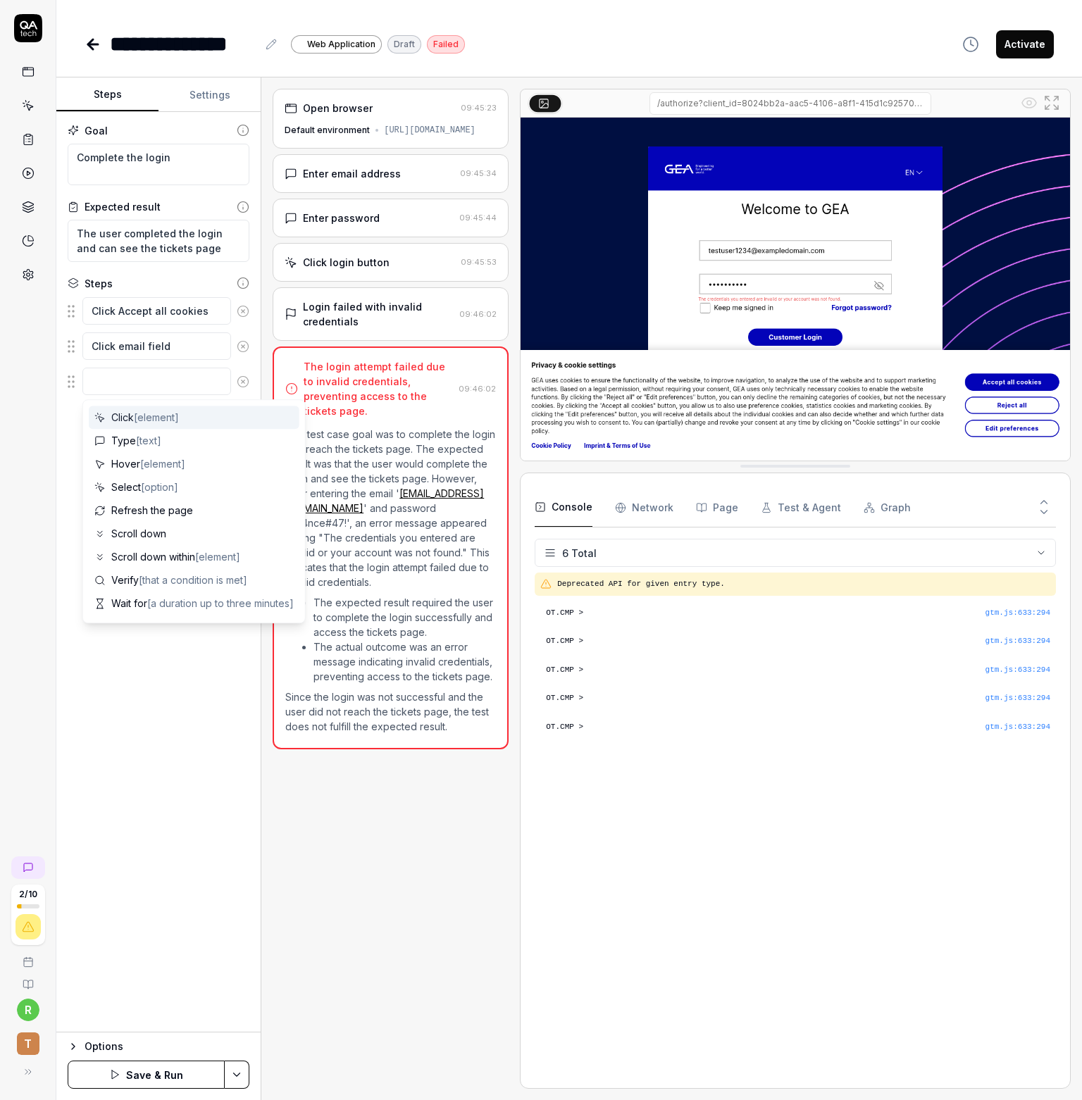
click at [141, 382] on textarea at bounding box center [156, 381] width 149 height 27
click at [129, 438] on span "Type [text]" at bounding box center [136, 440] width 50 height 15
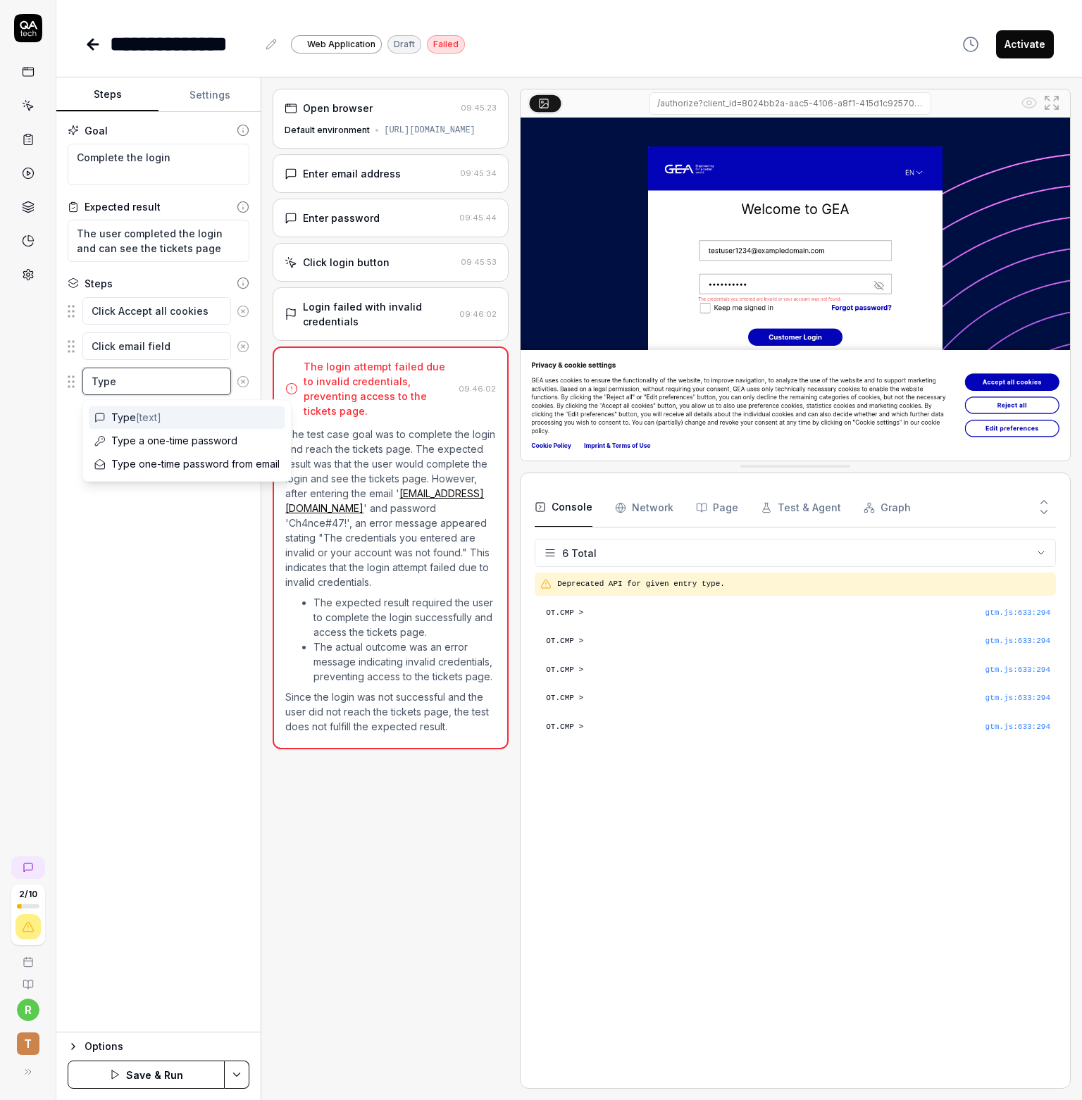
click at [139, 380] on textarea "Type" at bounding box center [156, 381] width 149 height 27
paste textarea "test.rigor@cloud.gea.com"
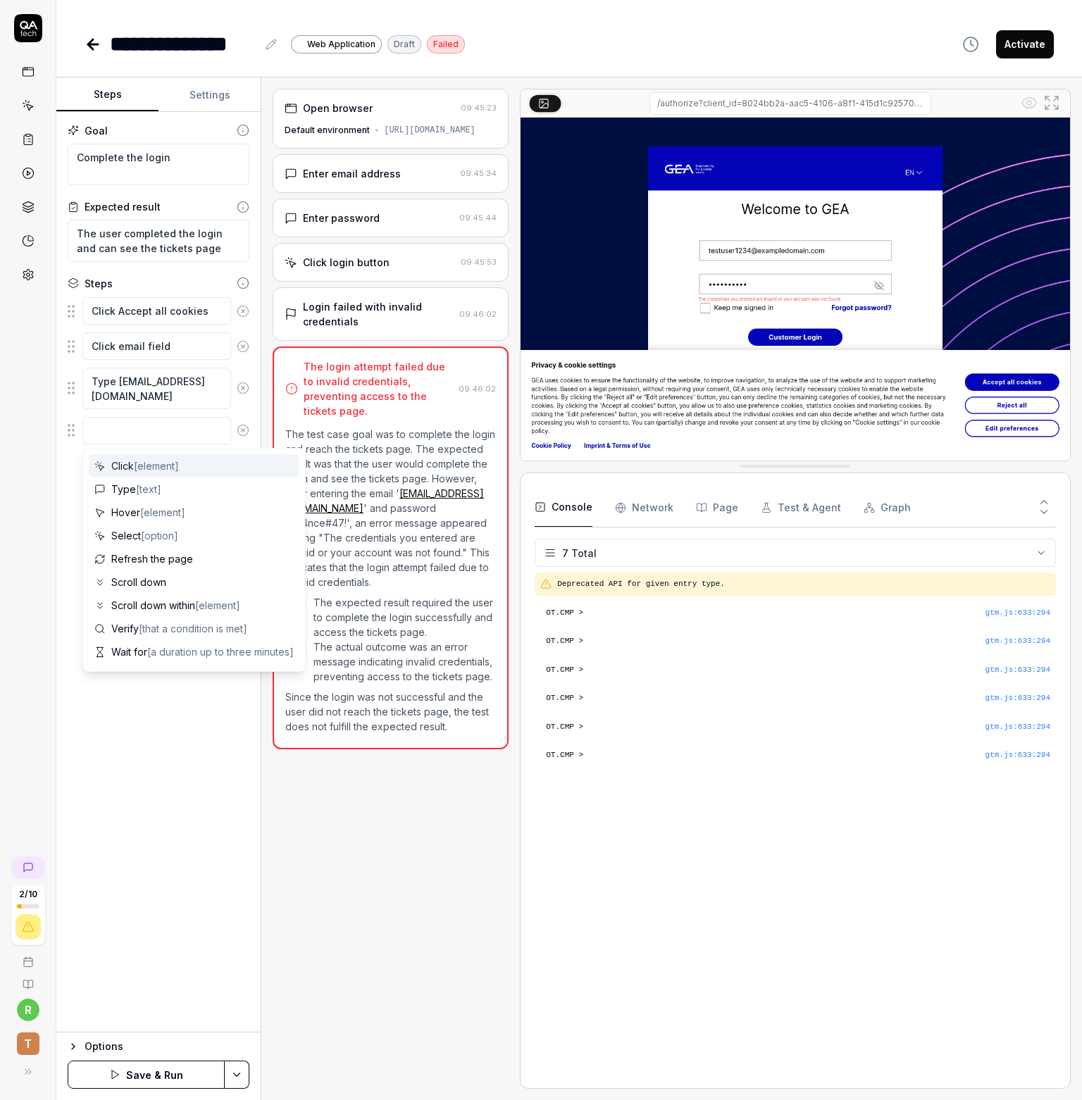
click at [138, 429] on textarea at bounding box center [156, 430] width 149 height 27
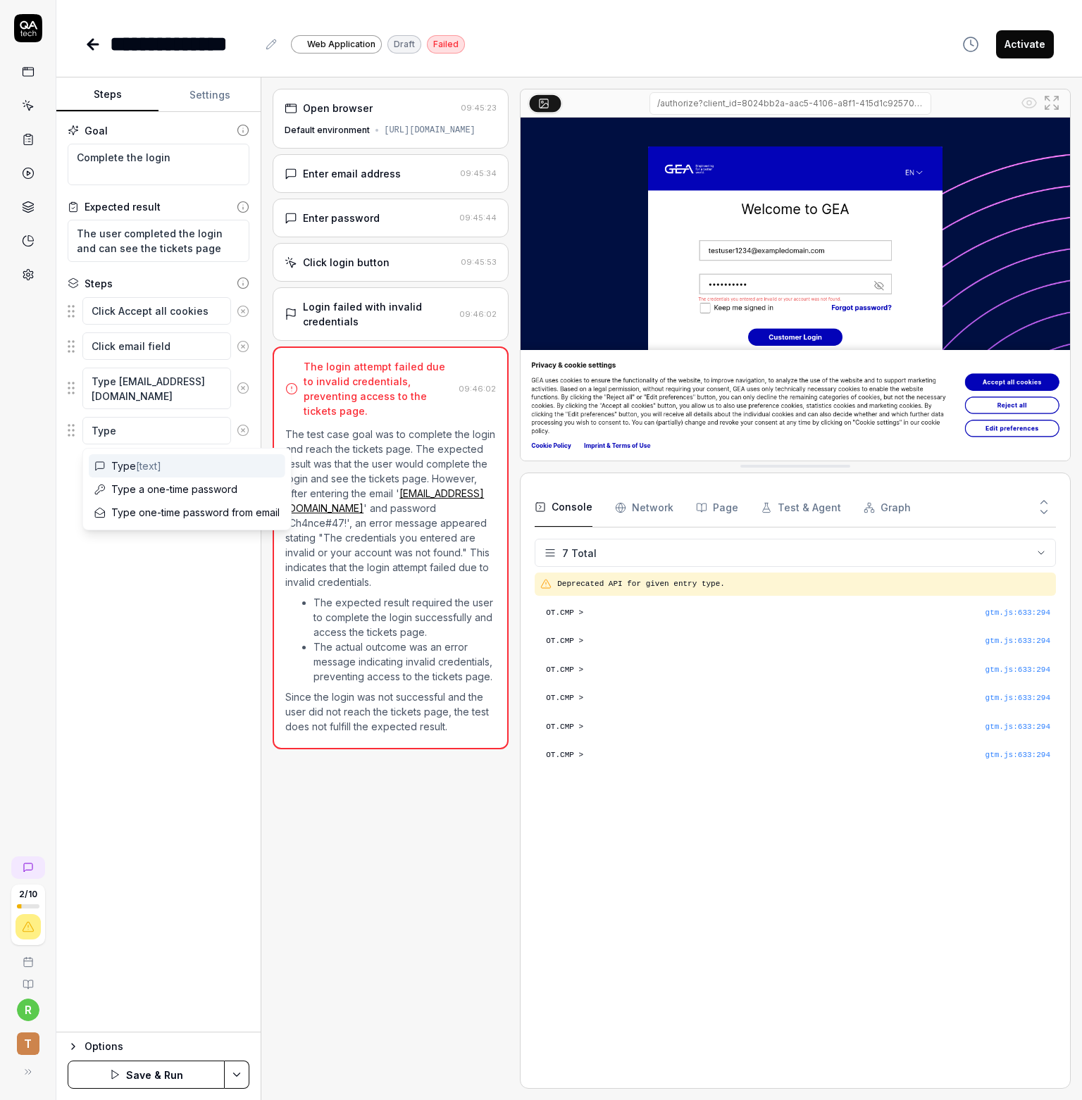
click at [137, 425] on textarea "Type" at bounding box center [156, 430] width 149 height 27
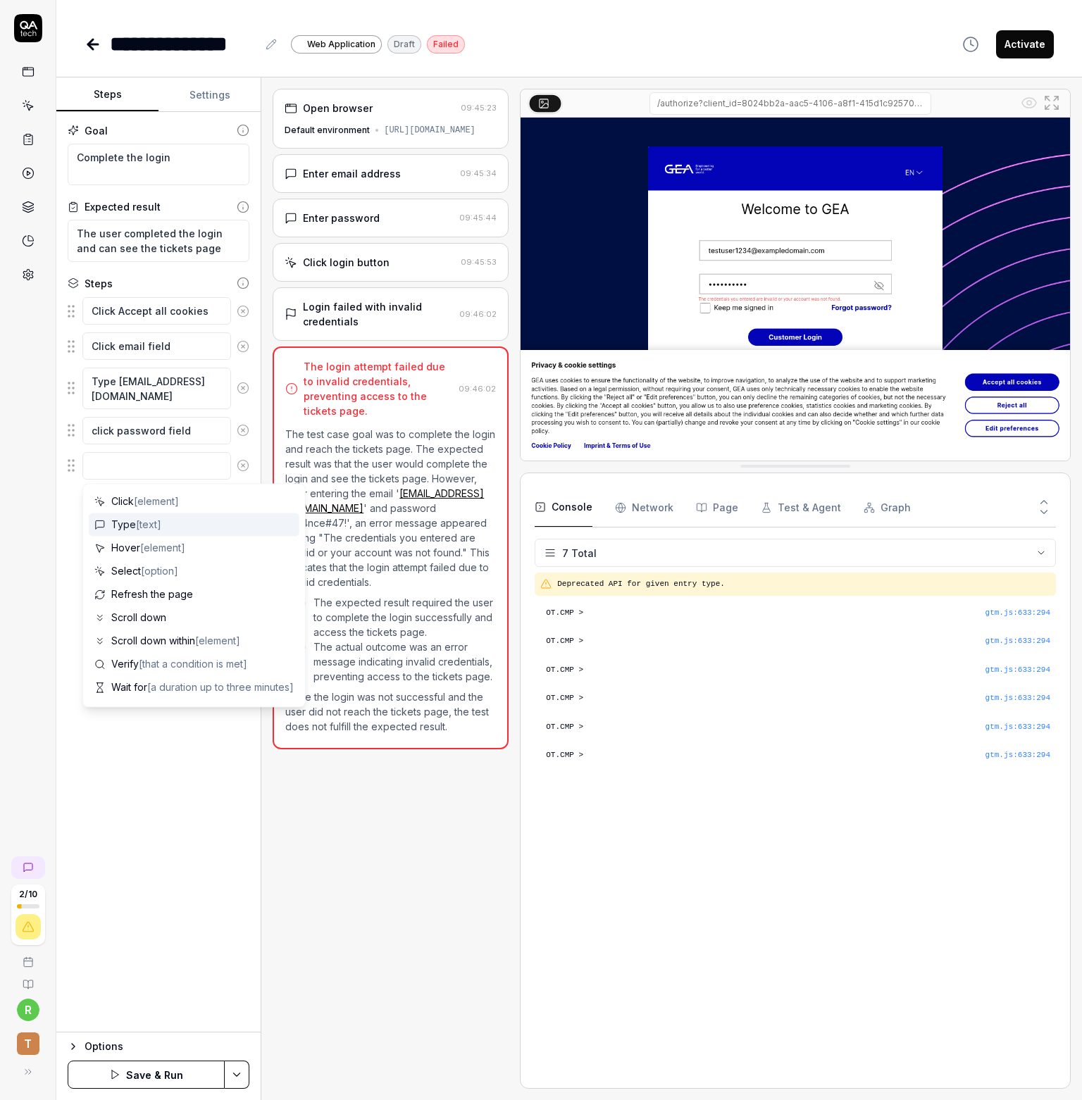
click at [117, 520] on span "Type [text]" at bounding box center [136, 524] width 50 height 15
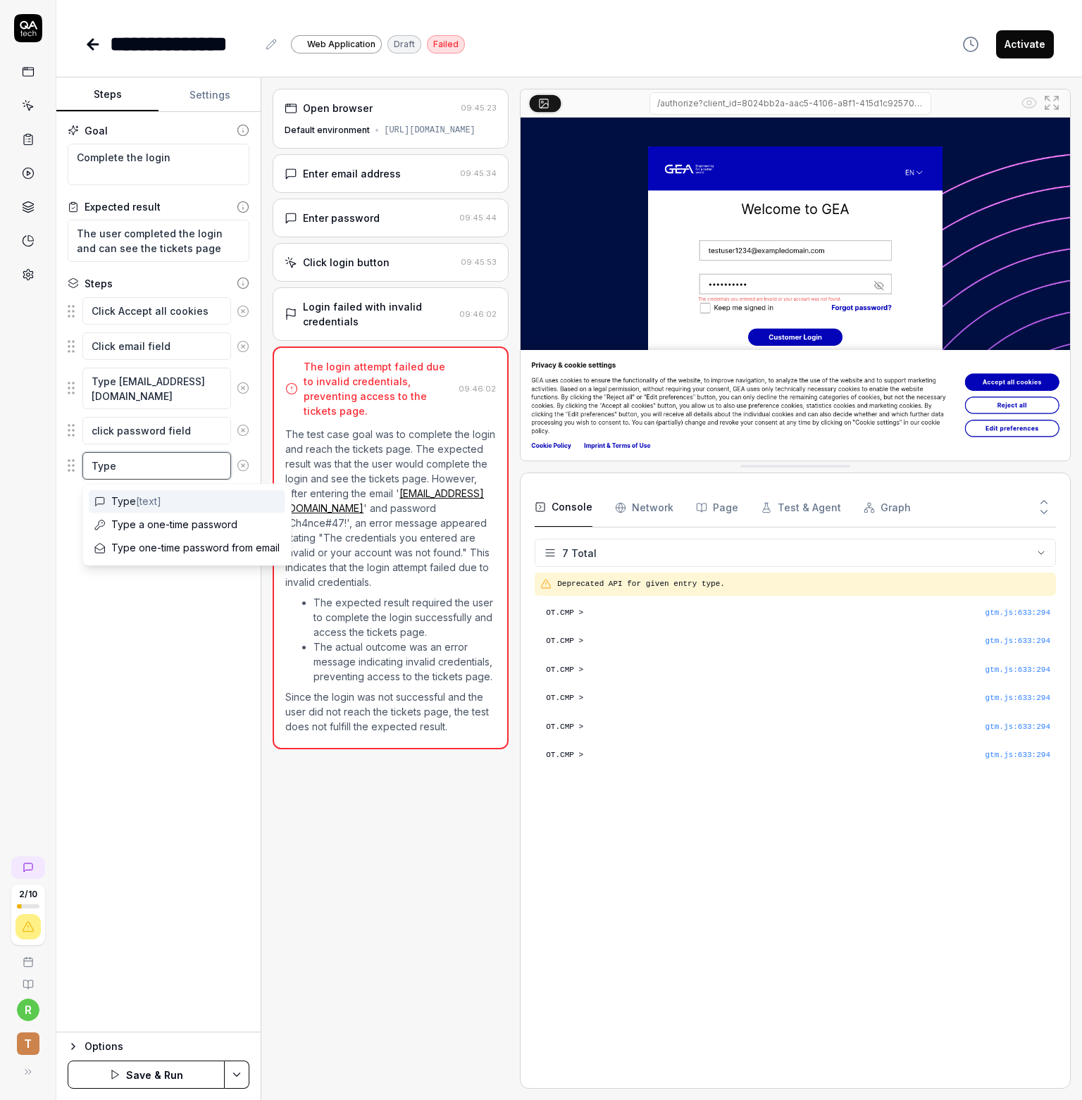
click at [172, 461] on textarea "Type" at bounding box center [156, 465] width 149 height 27
paste textarea "G3Ar!g0r2026X"
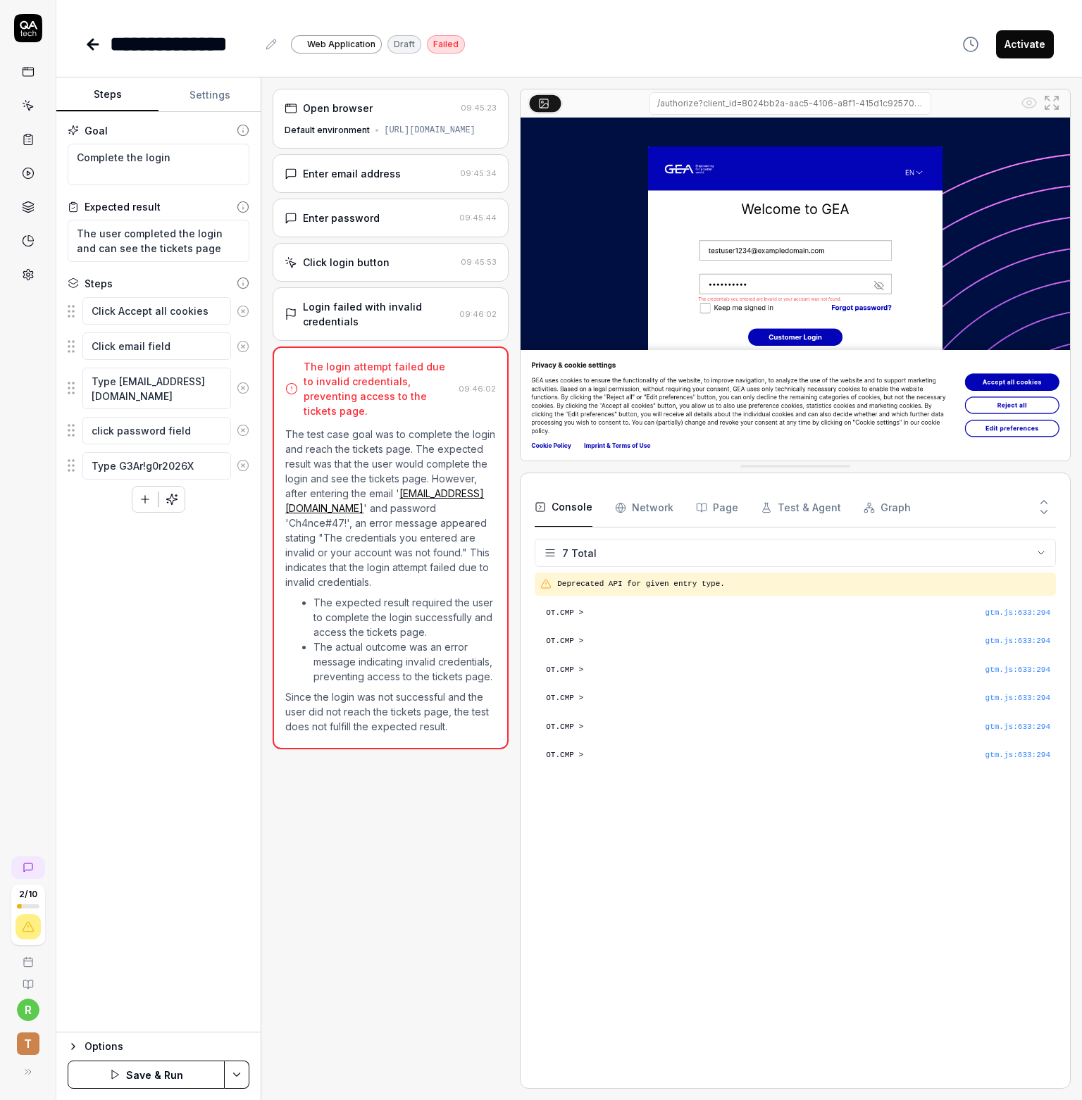
click at [159, 557] on div "Goal Complete the login Expected result The user completed the login and can se…" at bounding box center [158, 572] width 204 height 921
click at [138, 498] on button "button" at bounding box center [144, 499] width 25 height 25
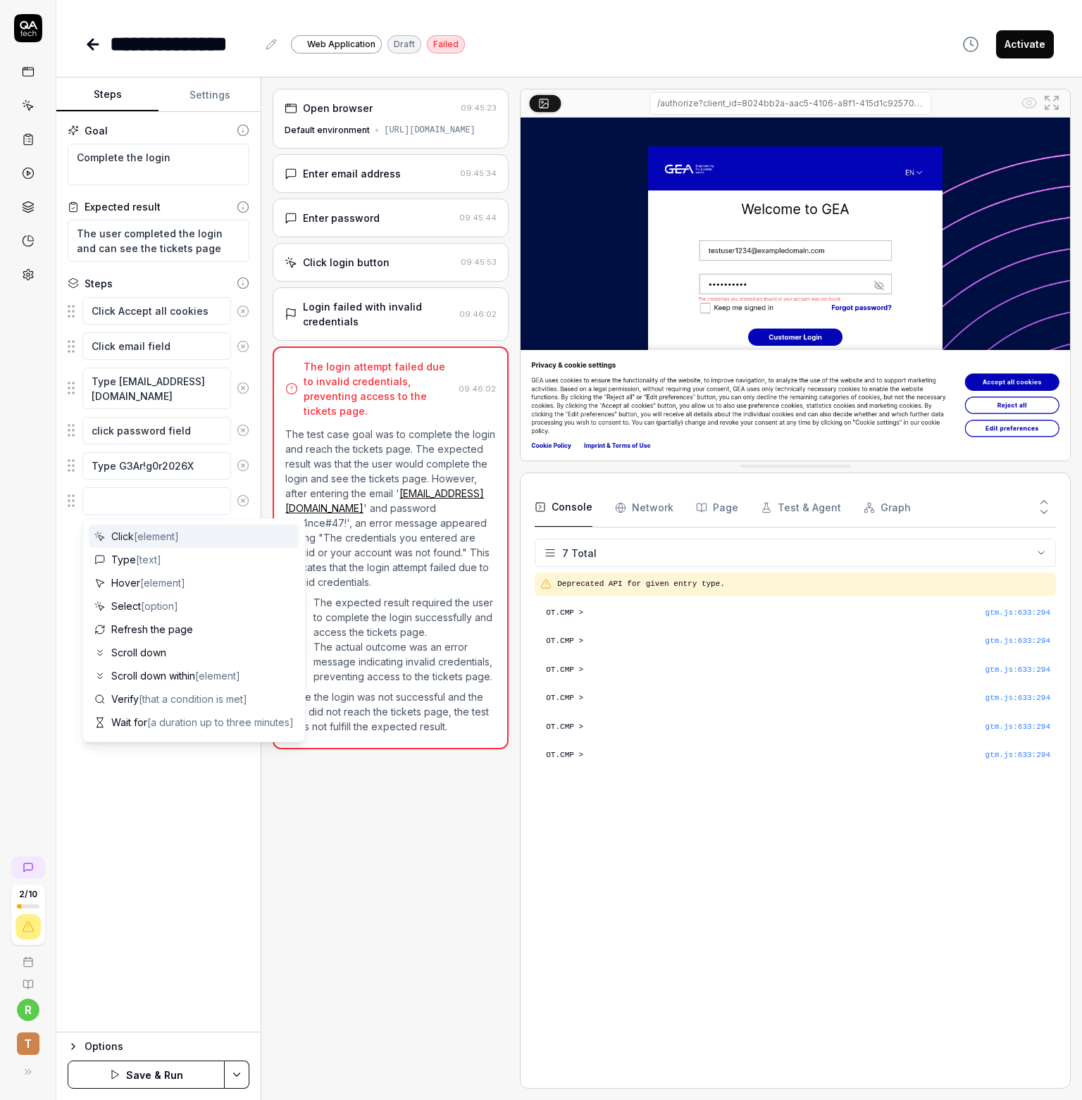
click at [132, 496] on textarea at bounding box center [156, 500] width 149 height 27
click at [123, 539] on span "Click [element]" at bounding box center [145, 536] width 68 height 15
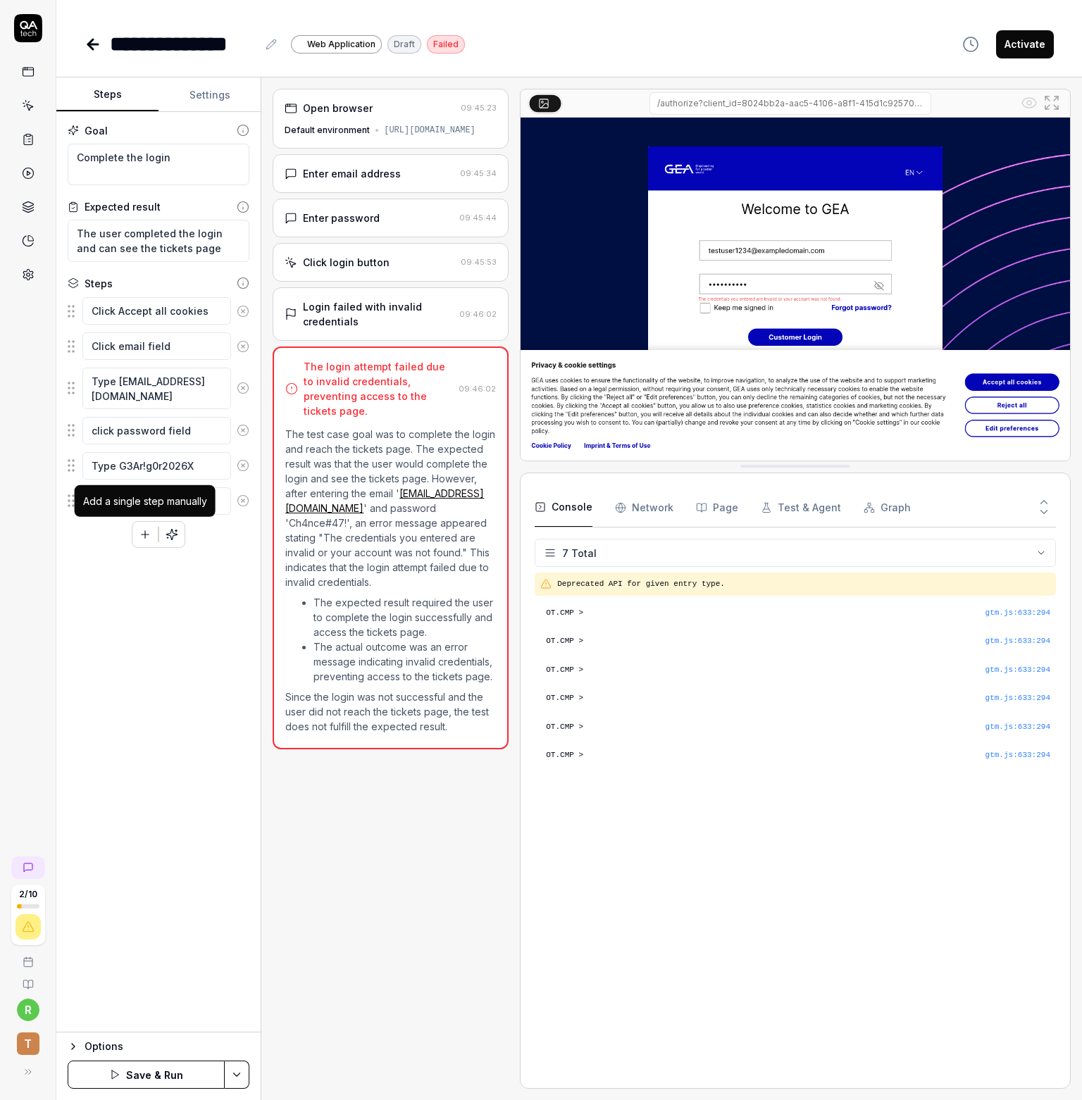
click at [139, 536] on icon "button" at bounding box center [145, 534] width 13 height 13
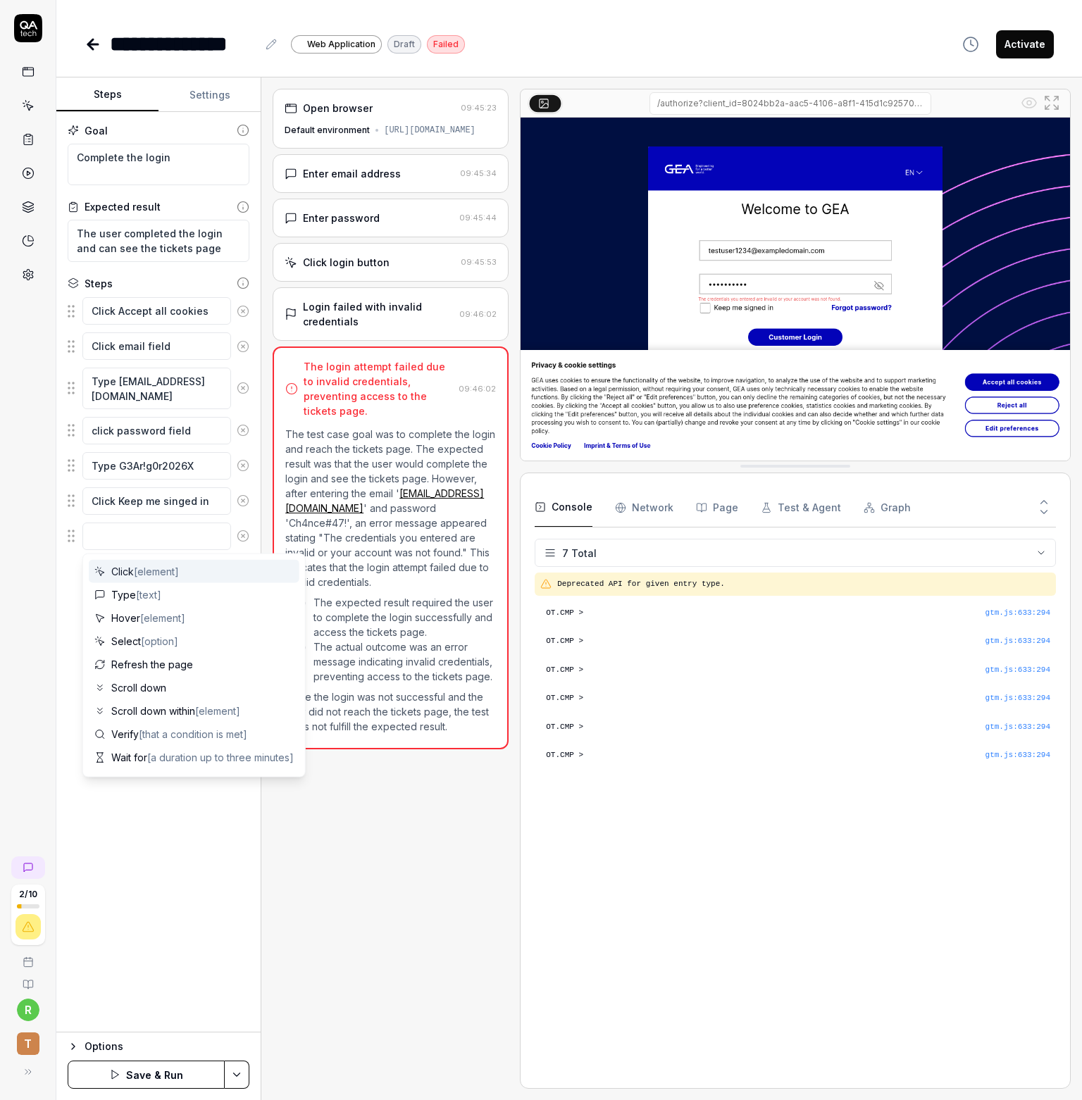
click at [139, 539] on textarea at bounding box center [156, 536] width 149 height 27
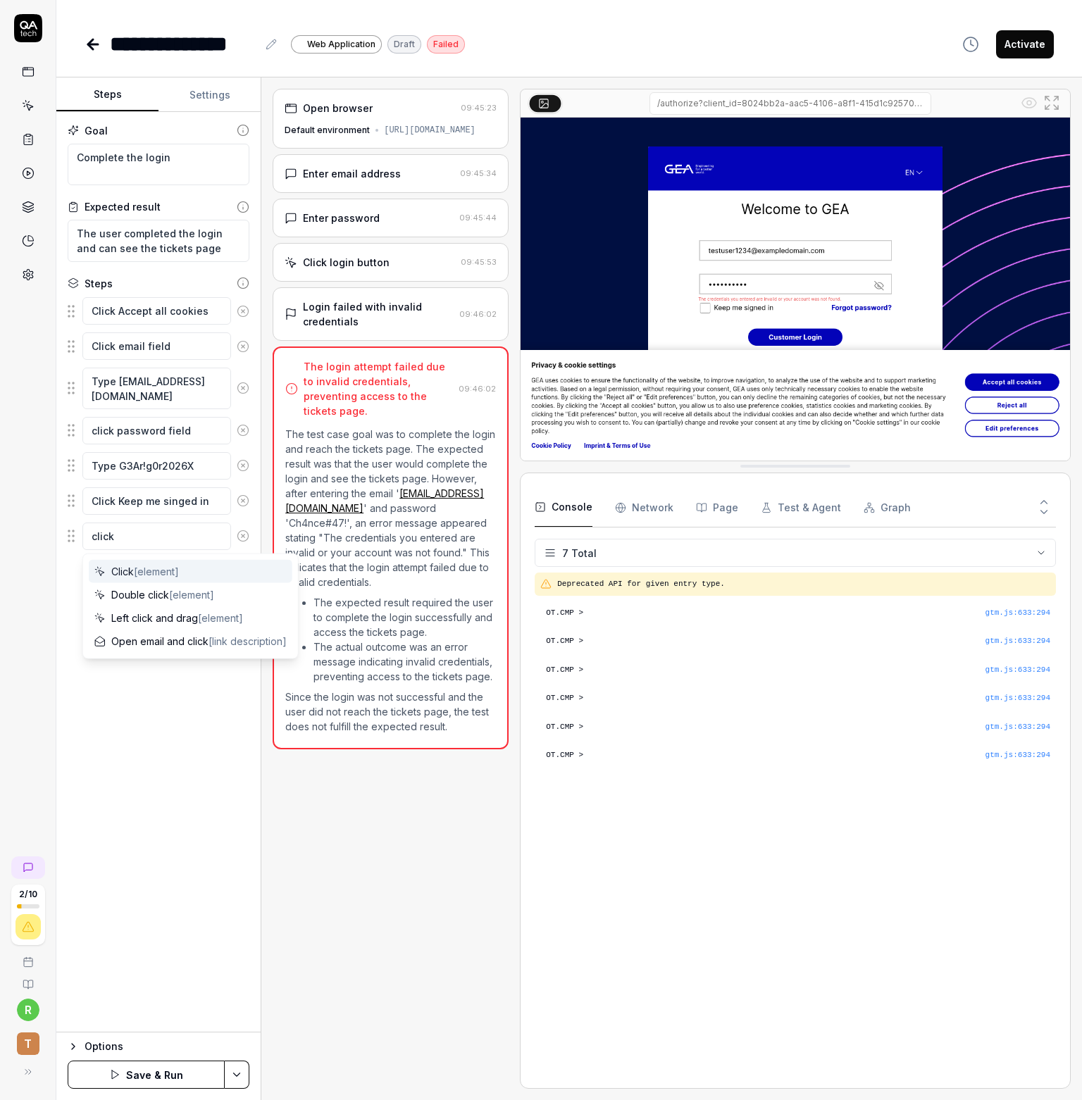
click at [161, 572] on span "[element]" at bounding box center [156, 572] width 45 height 12
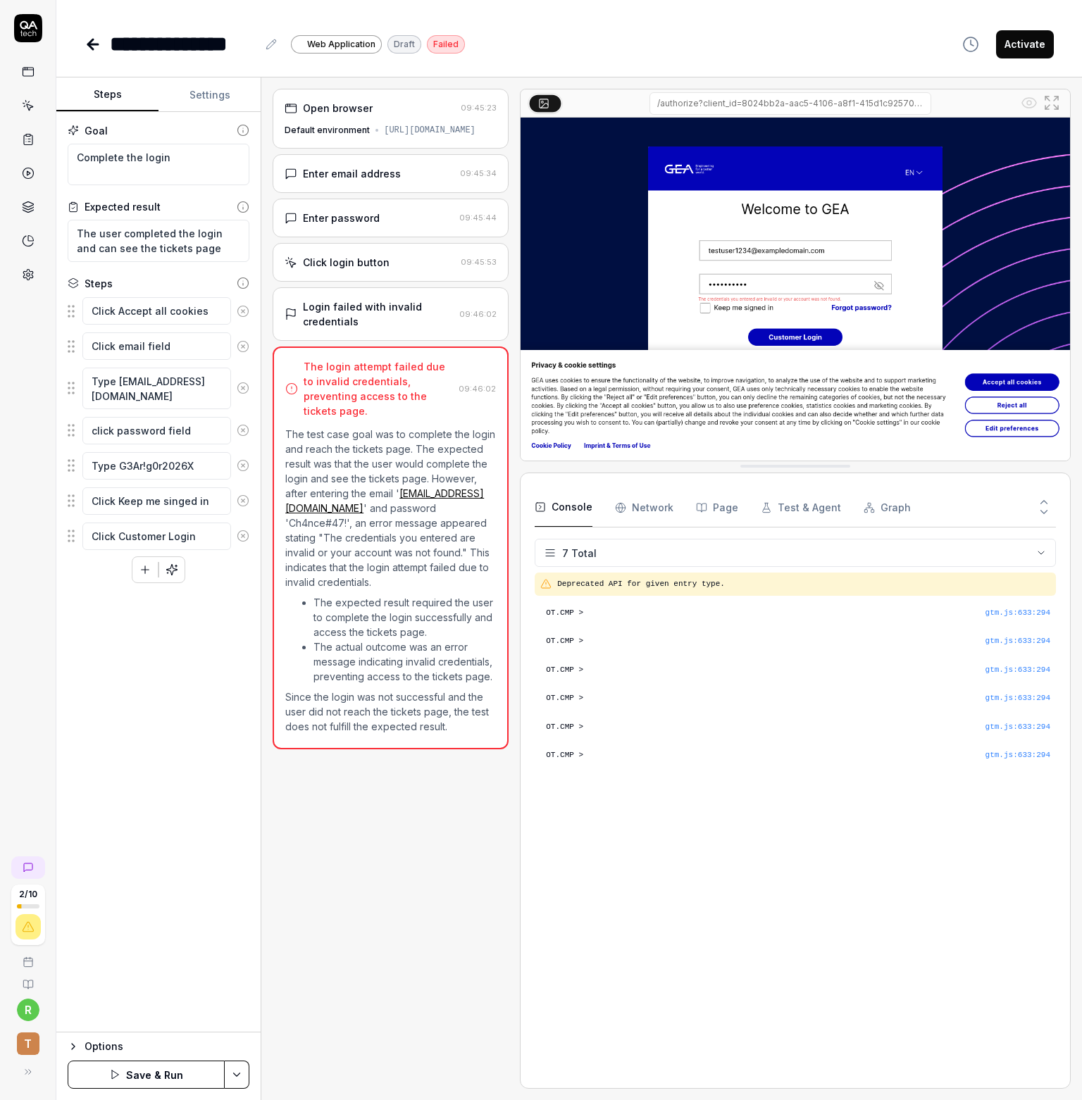
click at [113, 601] on div "Goal Complete the login Expected result The user completed the login and can se…" at bounding box center [158, 572] width 204 height 921
click at [197, 680] on div "Goal Complete the login Expected result The user completed the login and can se…" at bounding box center [158, 572] width 204 height 921
click at [96, 1075] on button "Save & Run" at bounding box center [146, 1075] width 157 height 28
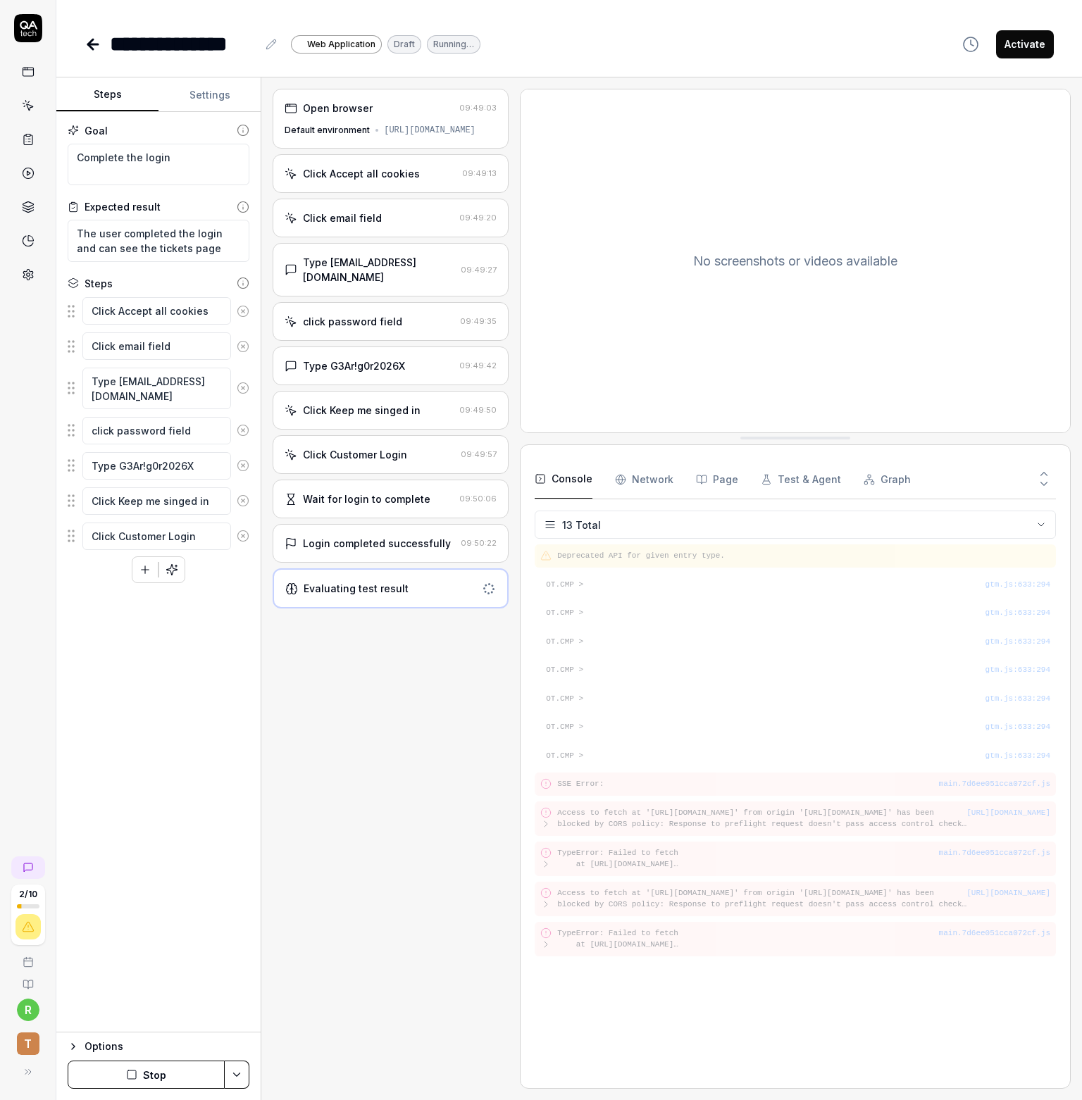
click at [342, 581] on div "Evaluating test result" at bounding box center [356, 588] width 105 height 15
click at [357, 547] on div "Login completed successfully 09:50:22" at bounding box center [391, 543] width 236 height 39
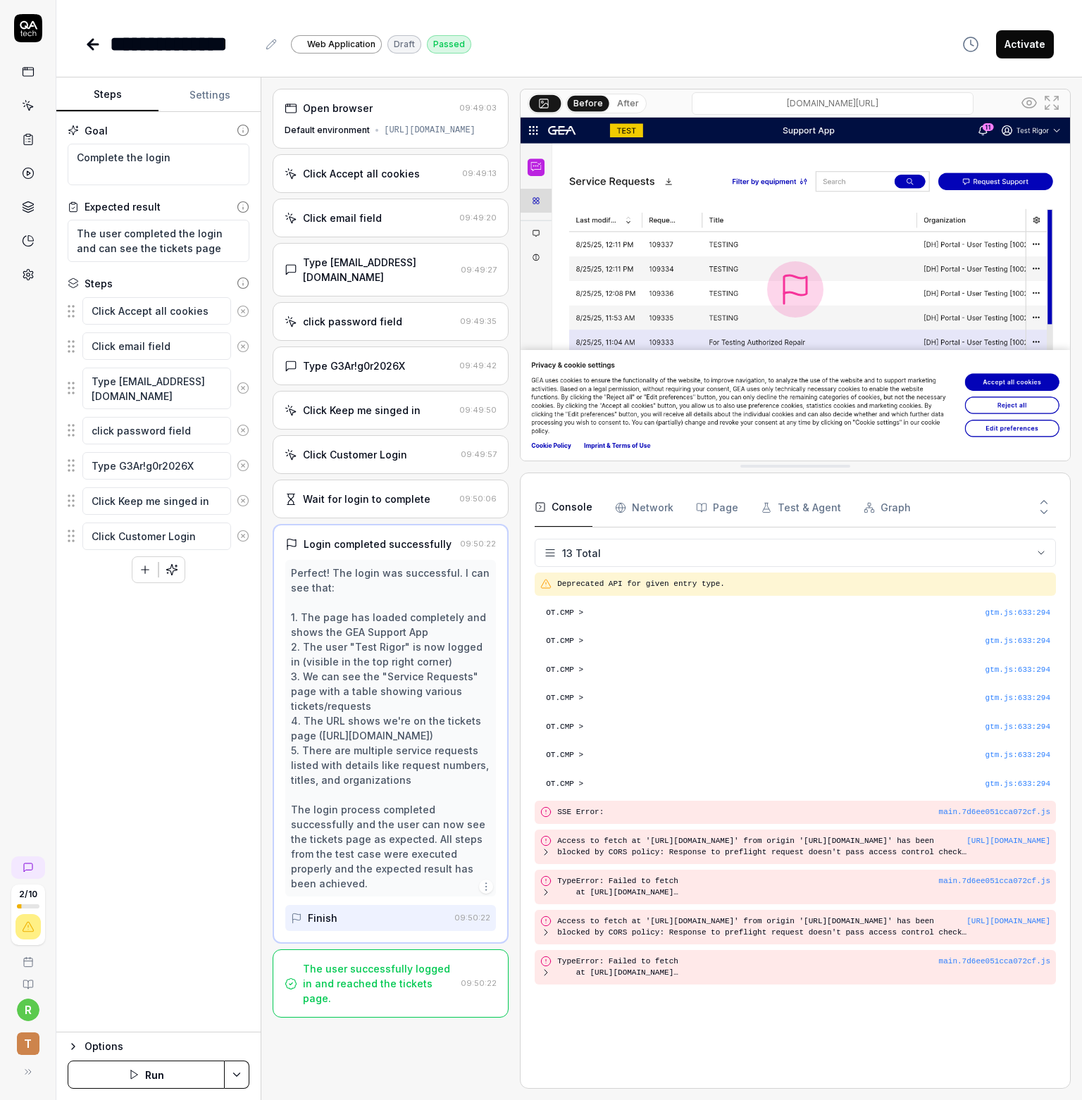
click at [380, 966] on div "The user successfully logged in and reached the tickets page." at bounding box center [379, 983] width 152 height 44
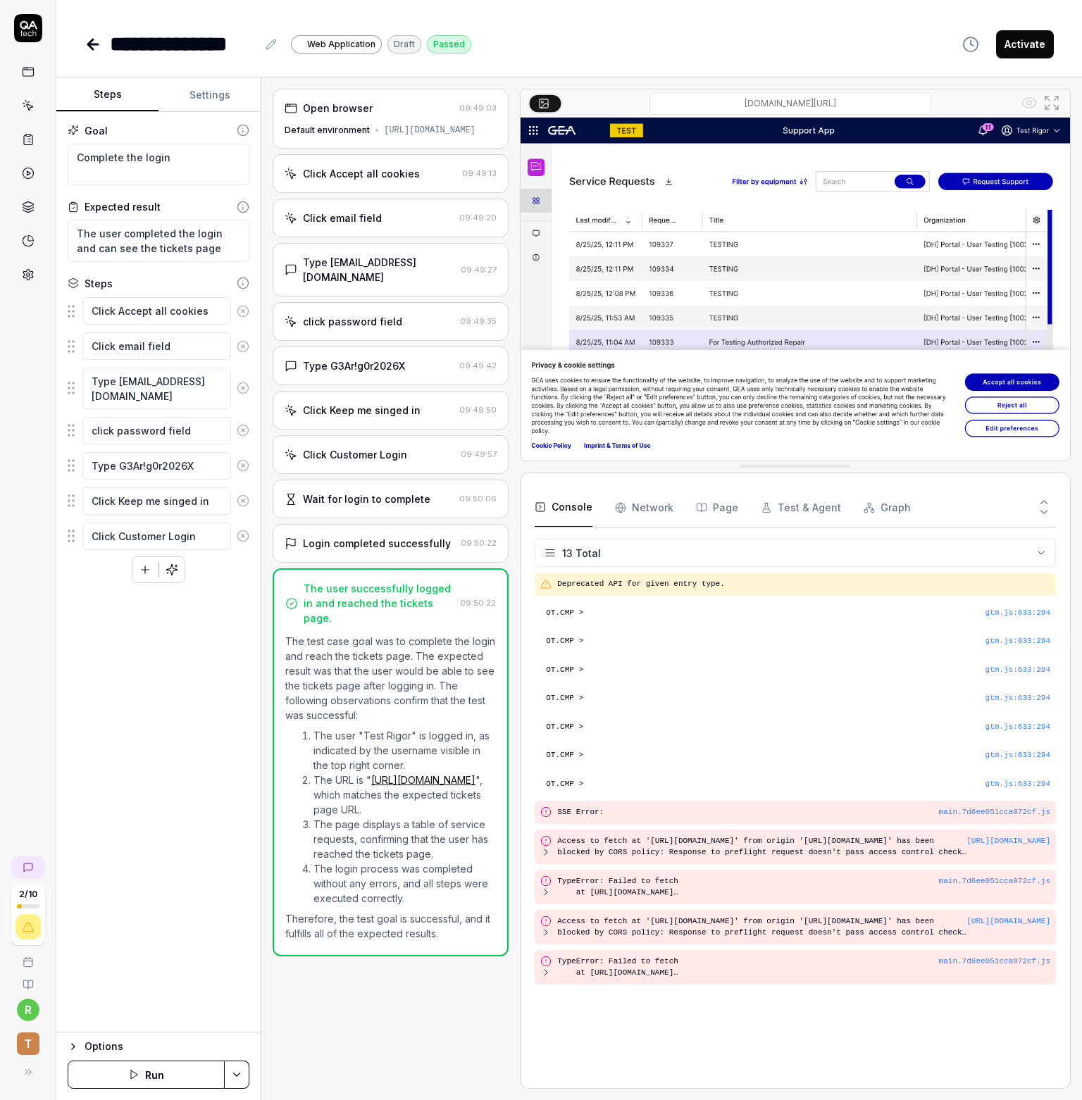
click at [384, 973] on div "Open browser 09:49:03 Default environment https://support.apps.tst.gea.com Clic…" at bounding box center [391, 589] width 236 height 1000
click at [152, 568] on button "button" at bounding box center [144, 569] width 25 height 25
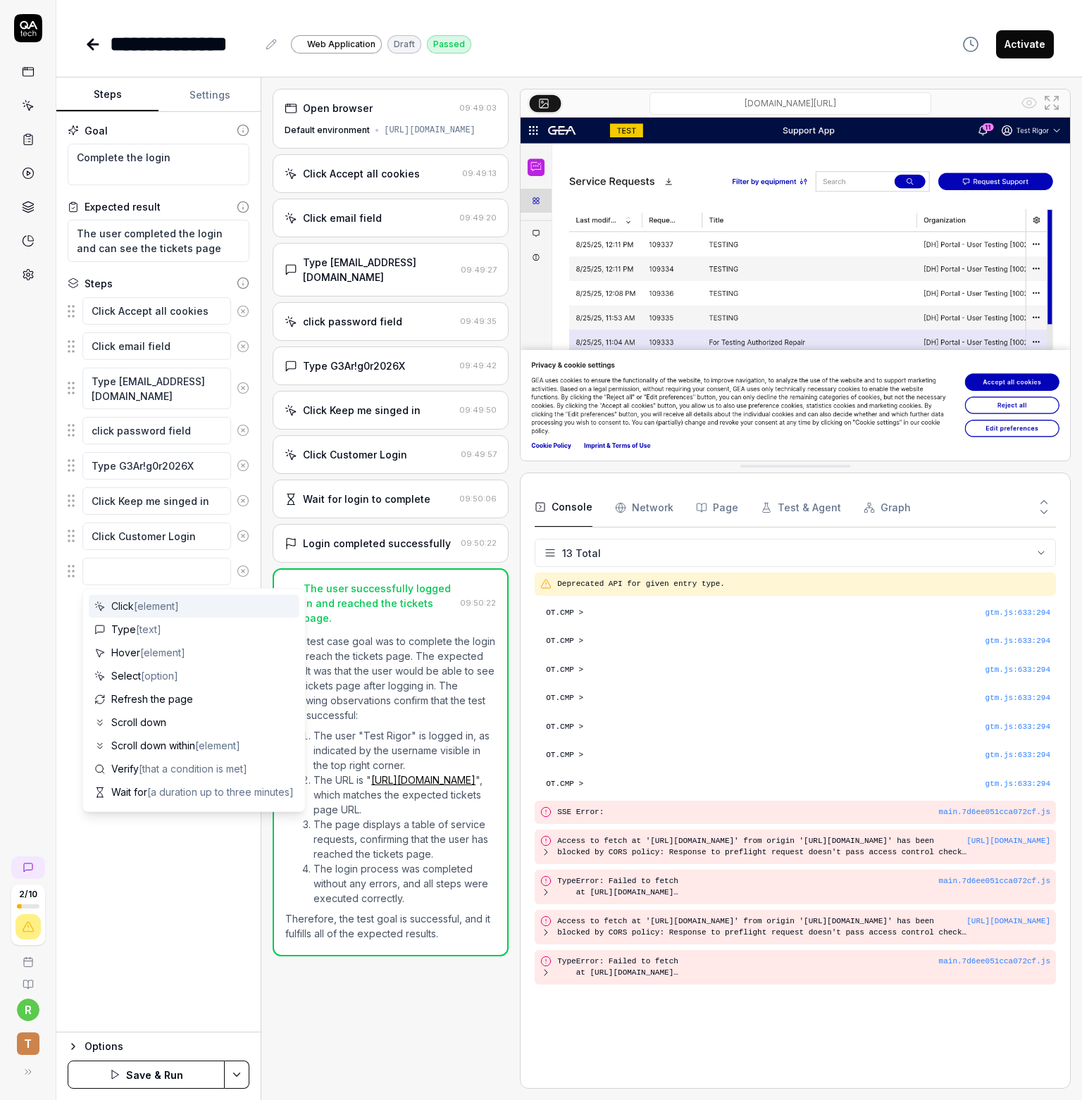
click at [142, 569] on textarea at bounding box center [156, 571] width 149 height 27
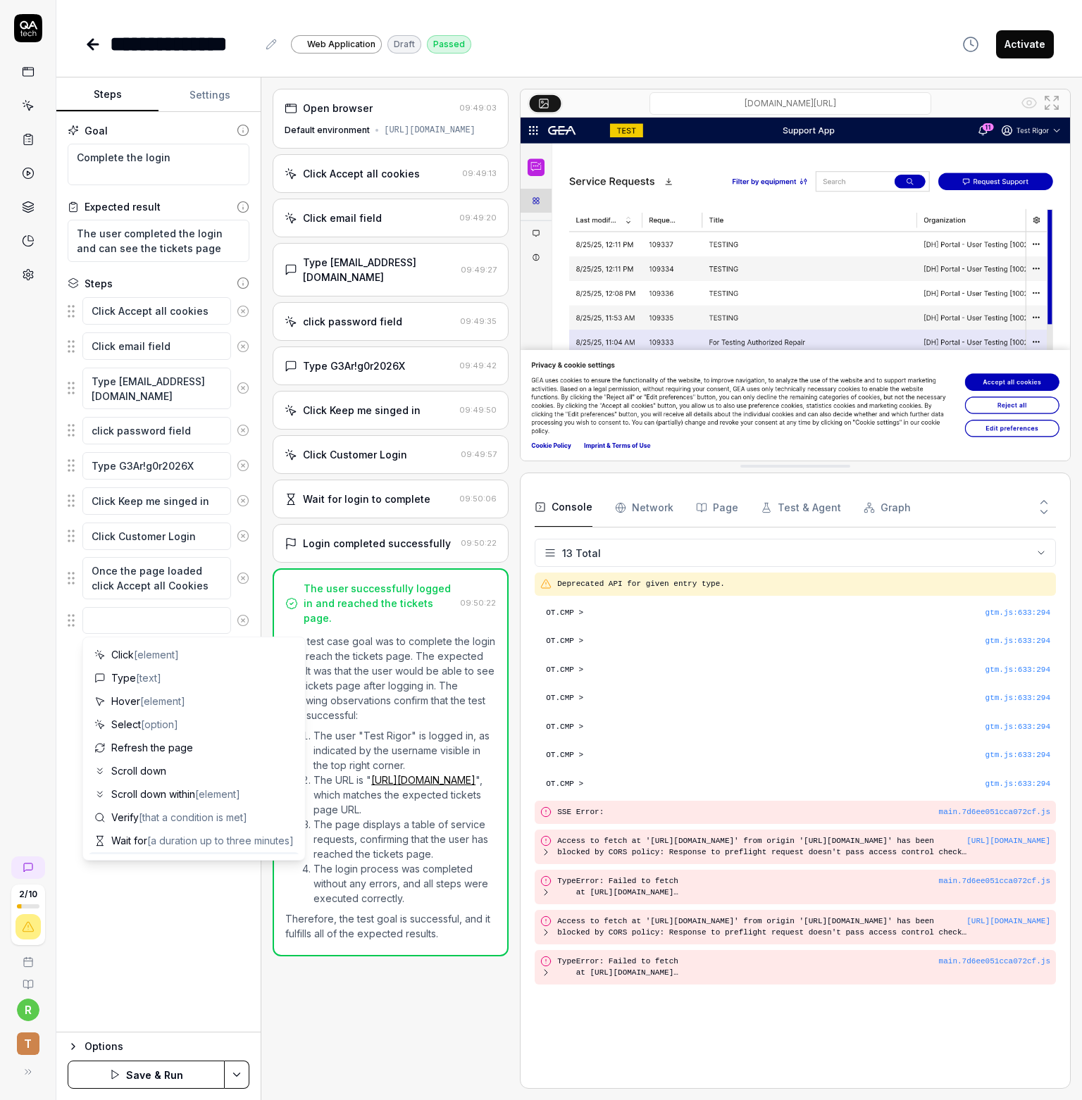
click at [208, 929] on div "Goal Complete the login Expected result The user completed the login and can se…" at bounding box center [158, 572] width 204 height 921
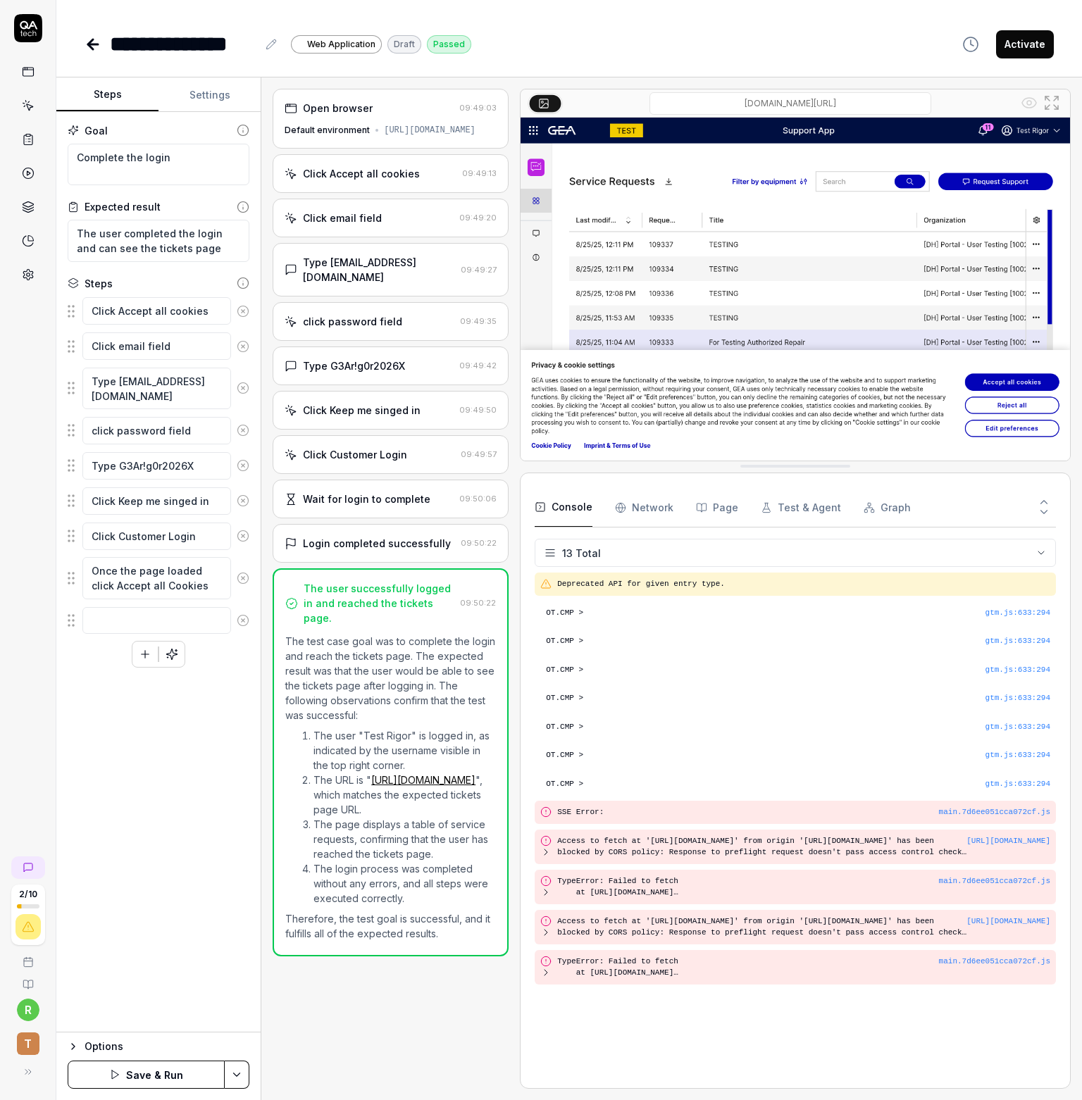
click at [177, 1076] on button "Save & Run" at bounding box center [146, 1075] width 157 height 28
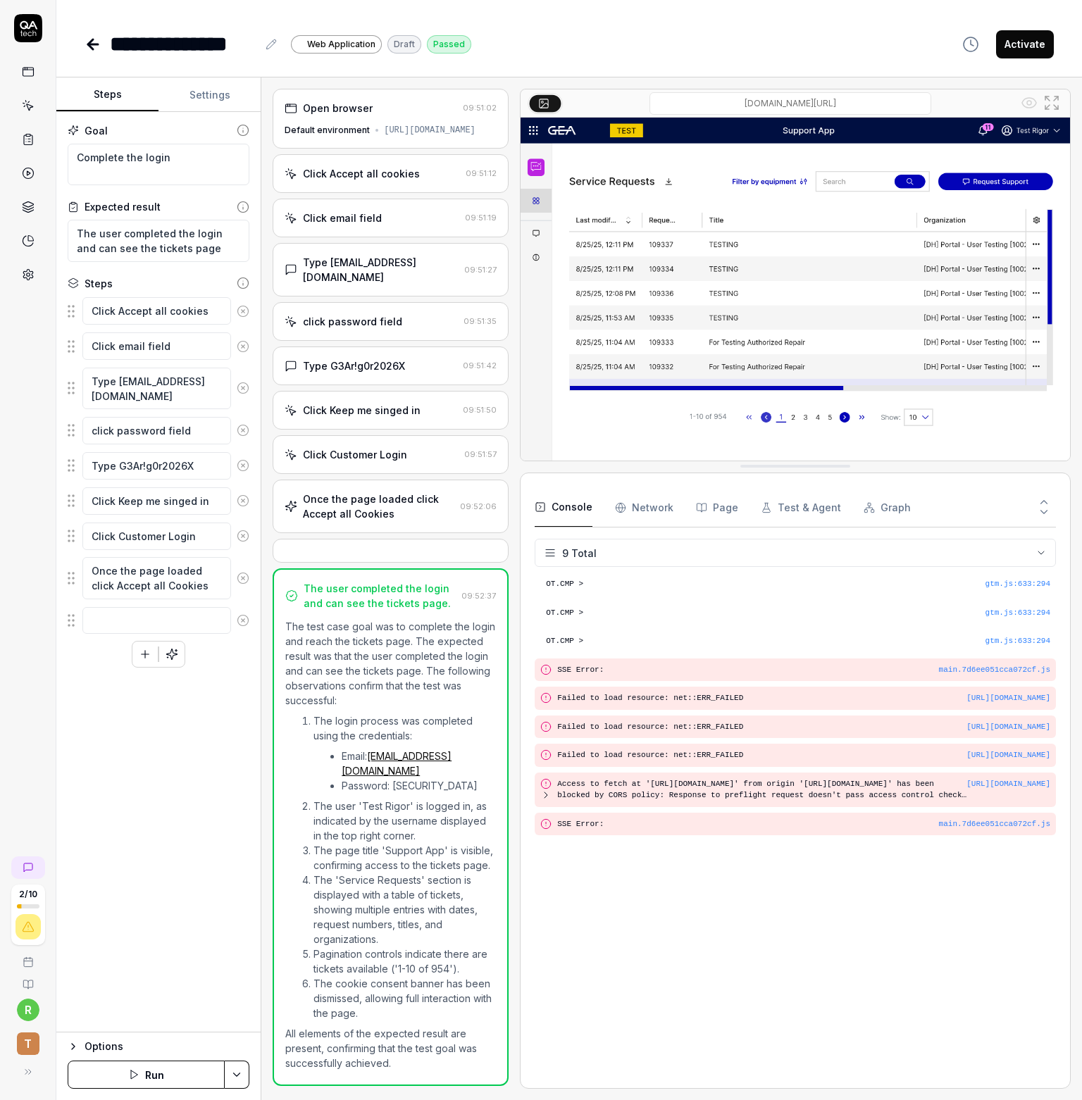
click at [966, 41] on icon "button" at bounding box center [970, 44] width 17 height 17
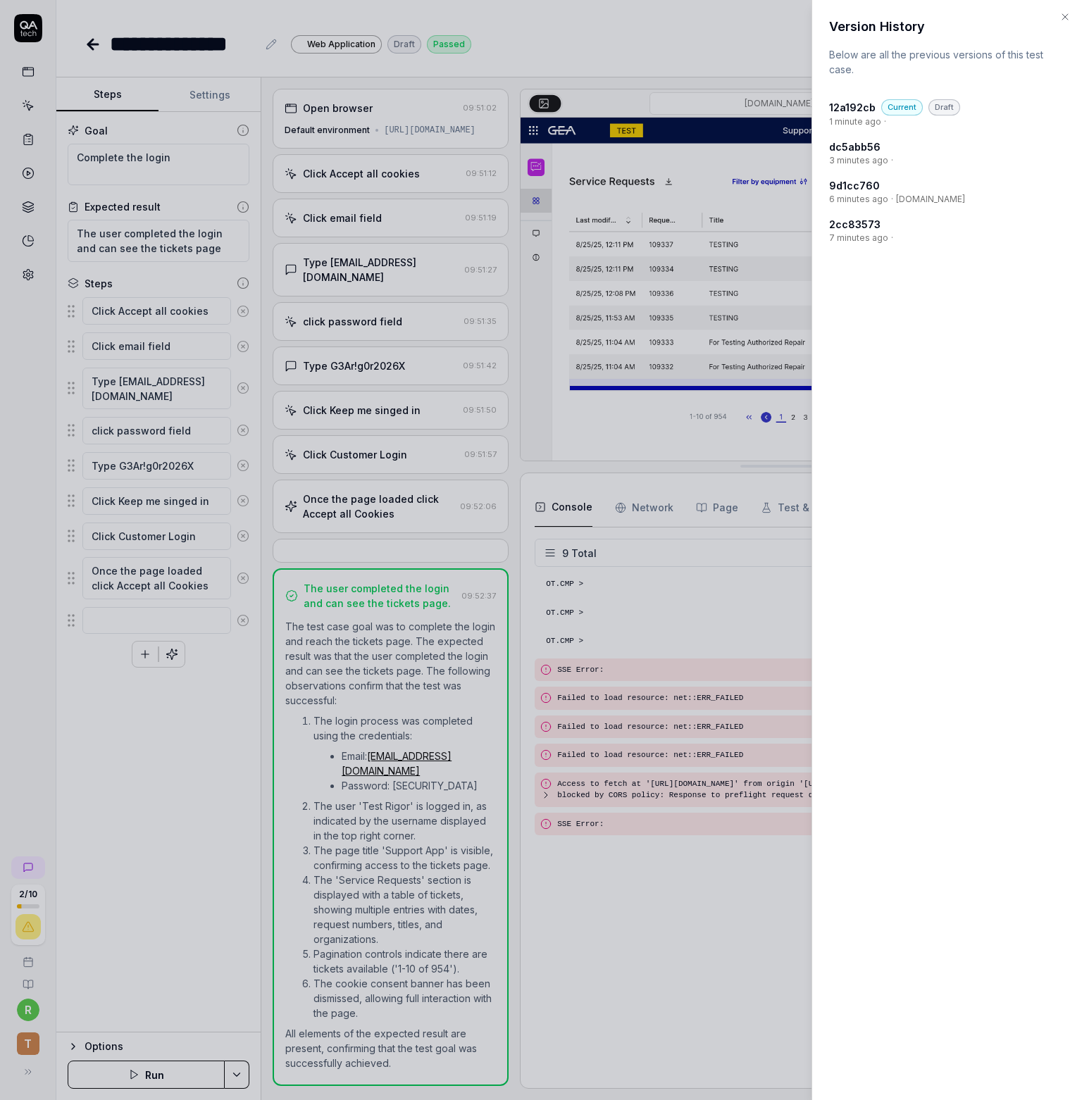
click at [769, 39] on div at bounding box center [541, 550] width 1082 height 1100
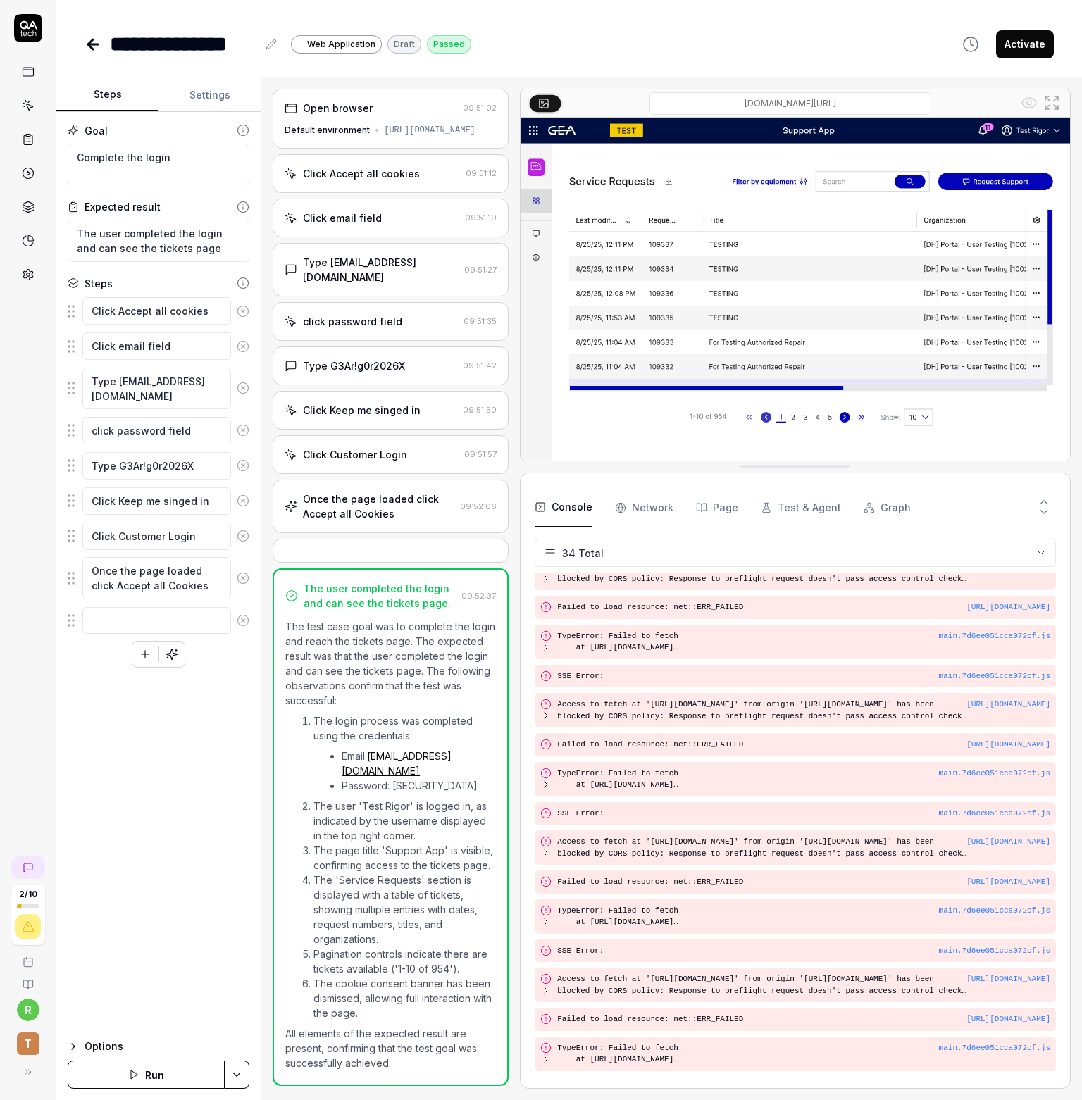
scroll to position [601, 0]
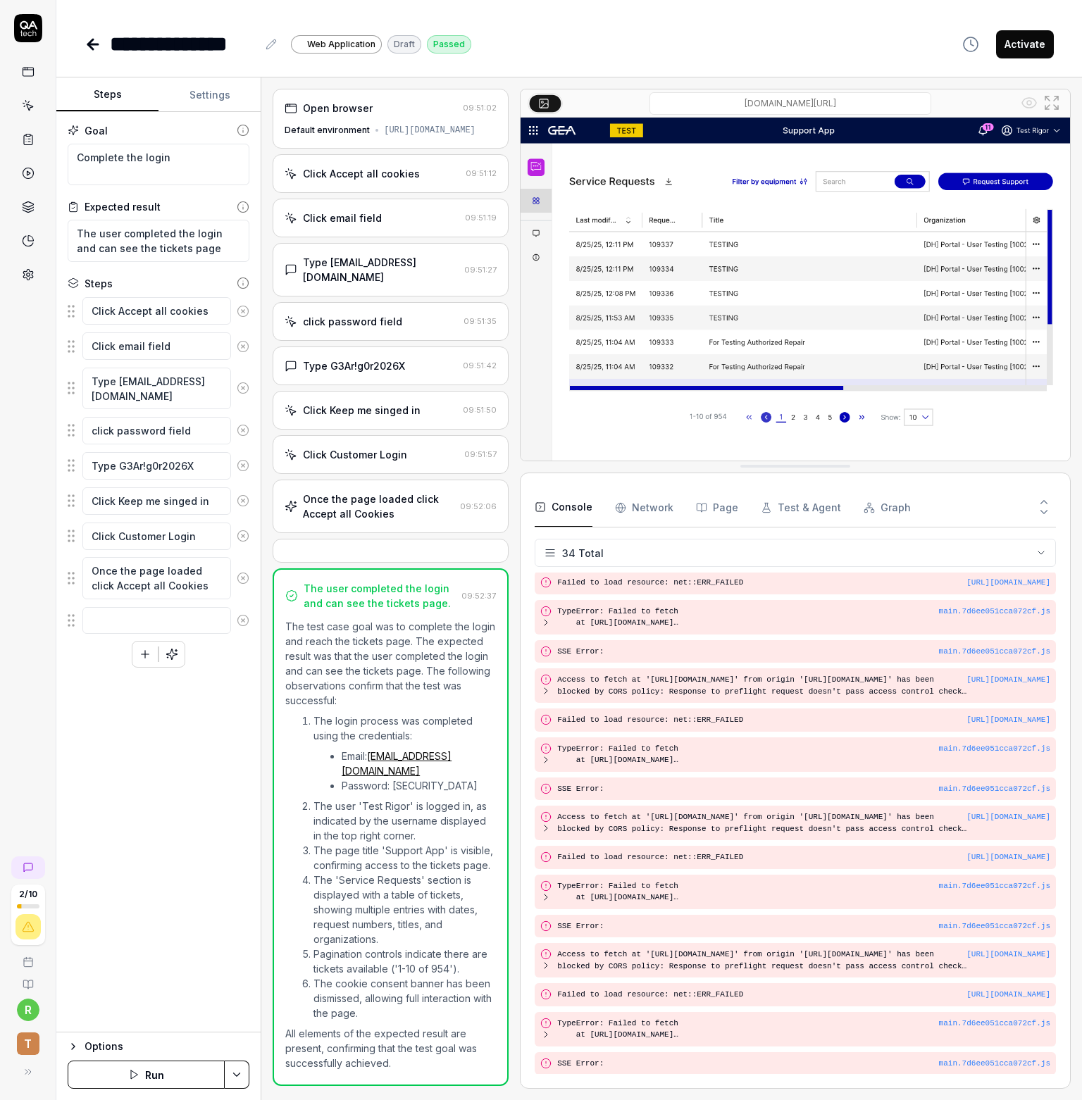
click at [242, 1079] on html "**********" at bounding box center [541, 550] width 1082 height 1100
click at [231, 792] on html "**********" at bounding box center [541, 550] width 1082 height 1100
click at [39, 785] on div "2 / 10 r T" at bounding box center [28, 550] width 56 height 1100
click at [87, 36] on icon at bounding box center [93, 44] width 17 height 17
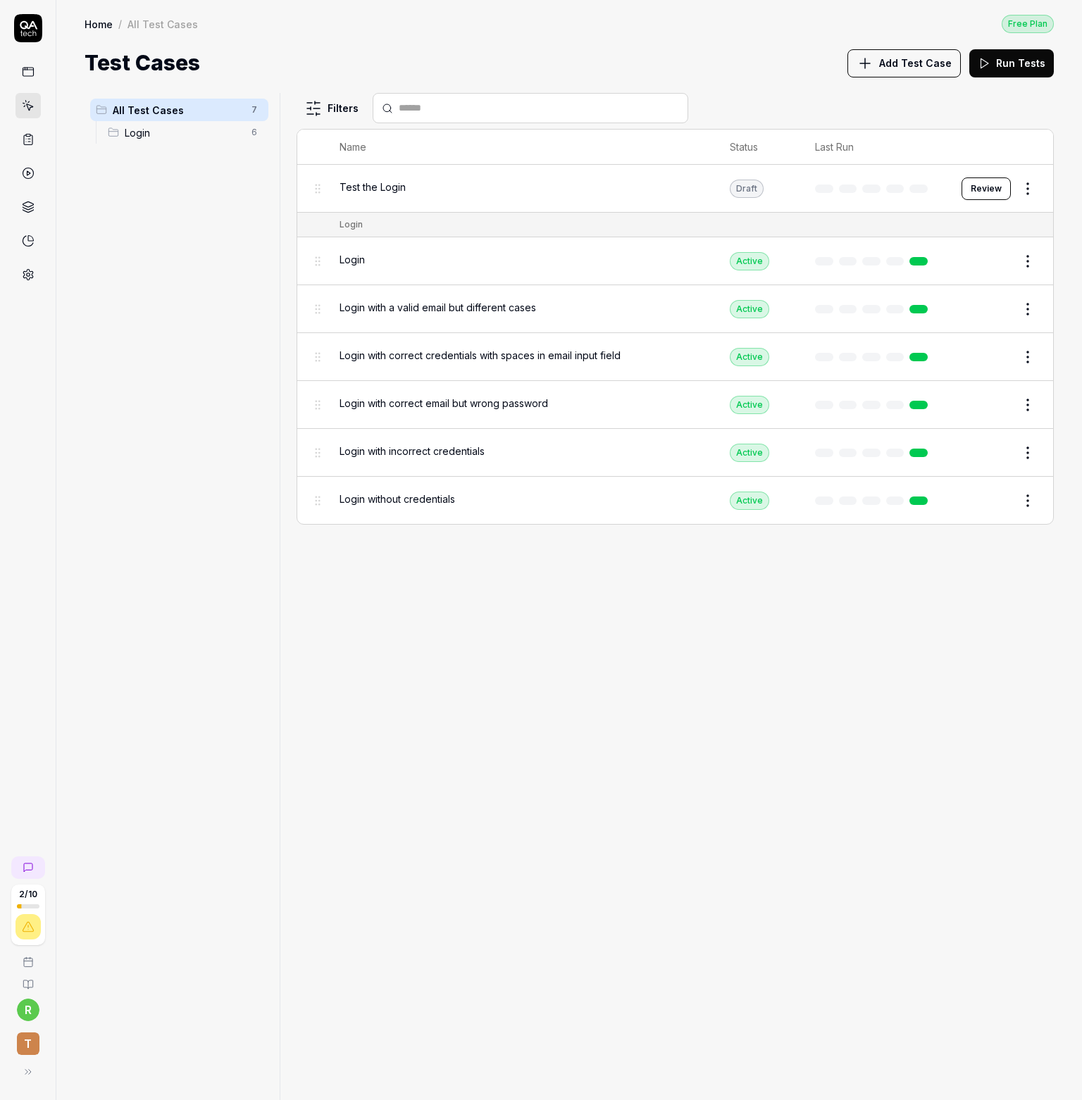
click at [987, 189] on button "Review" at bounding box center [985, 188] width 49 height 23
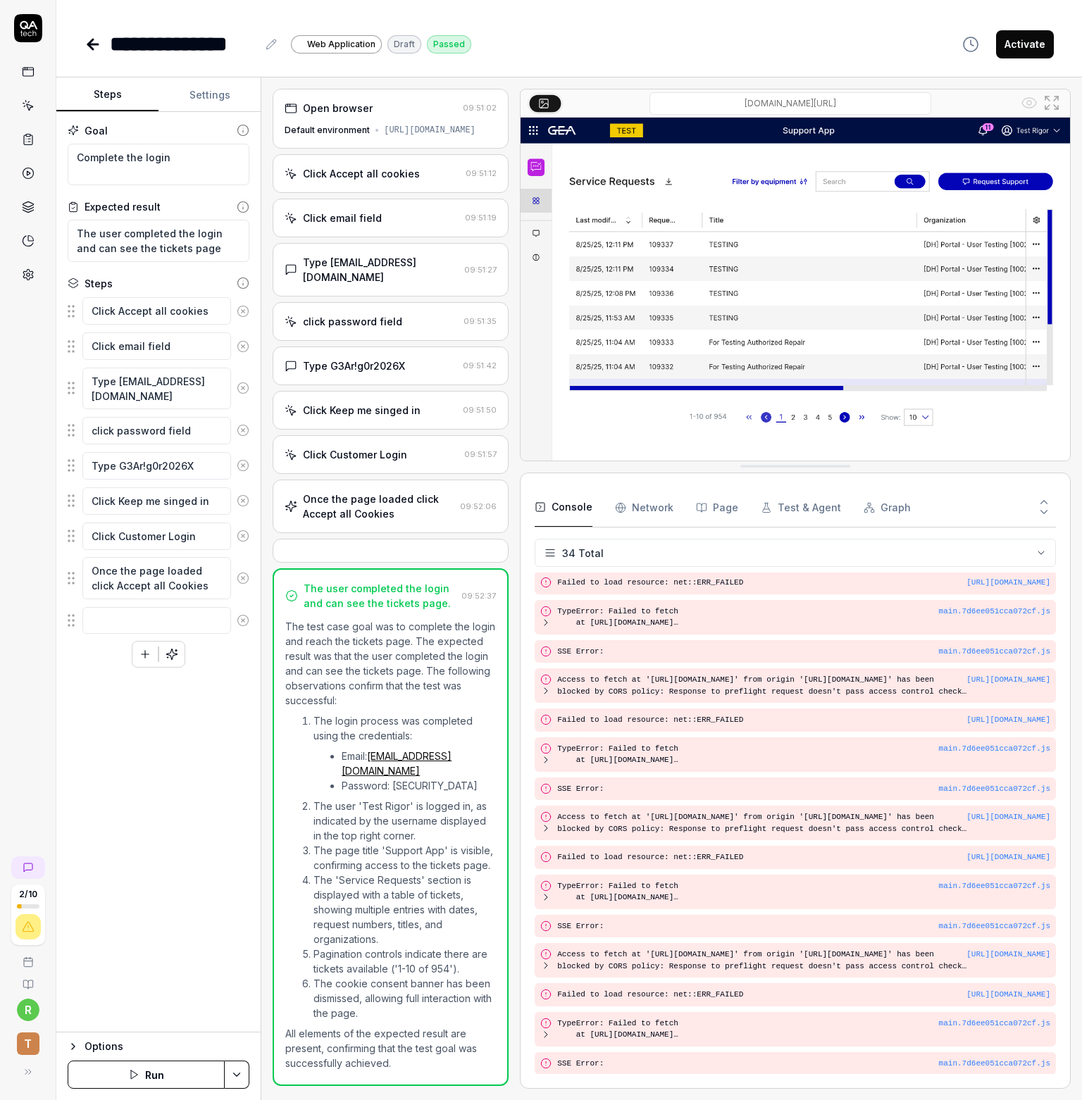
click at [628, 507] on Requests "Network" at bounding box center [644, 507] width 58 height 39
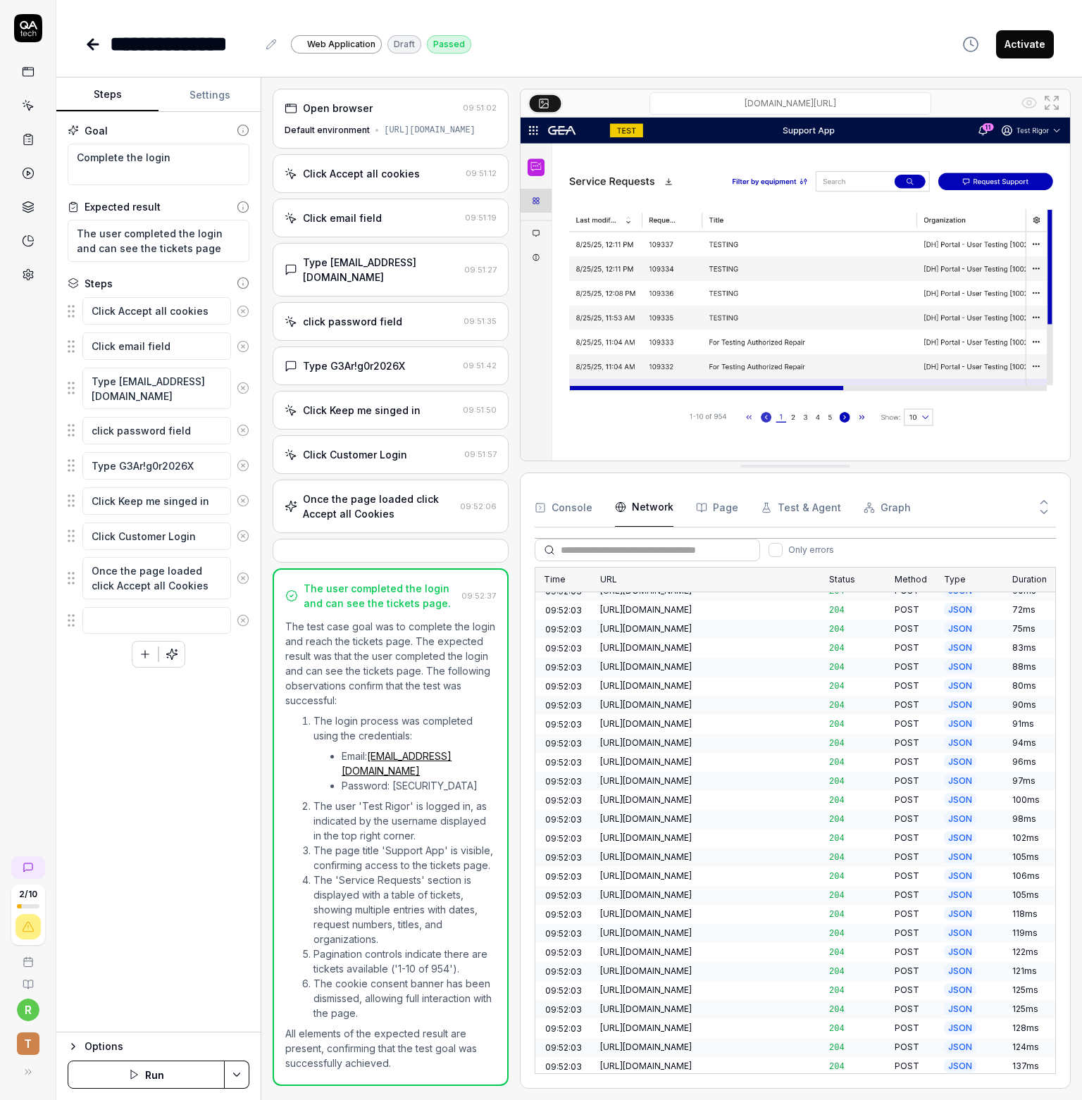
scroll to position [3216, 0]
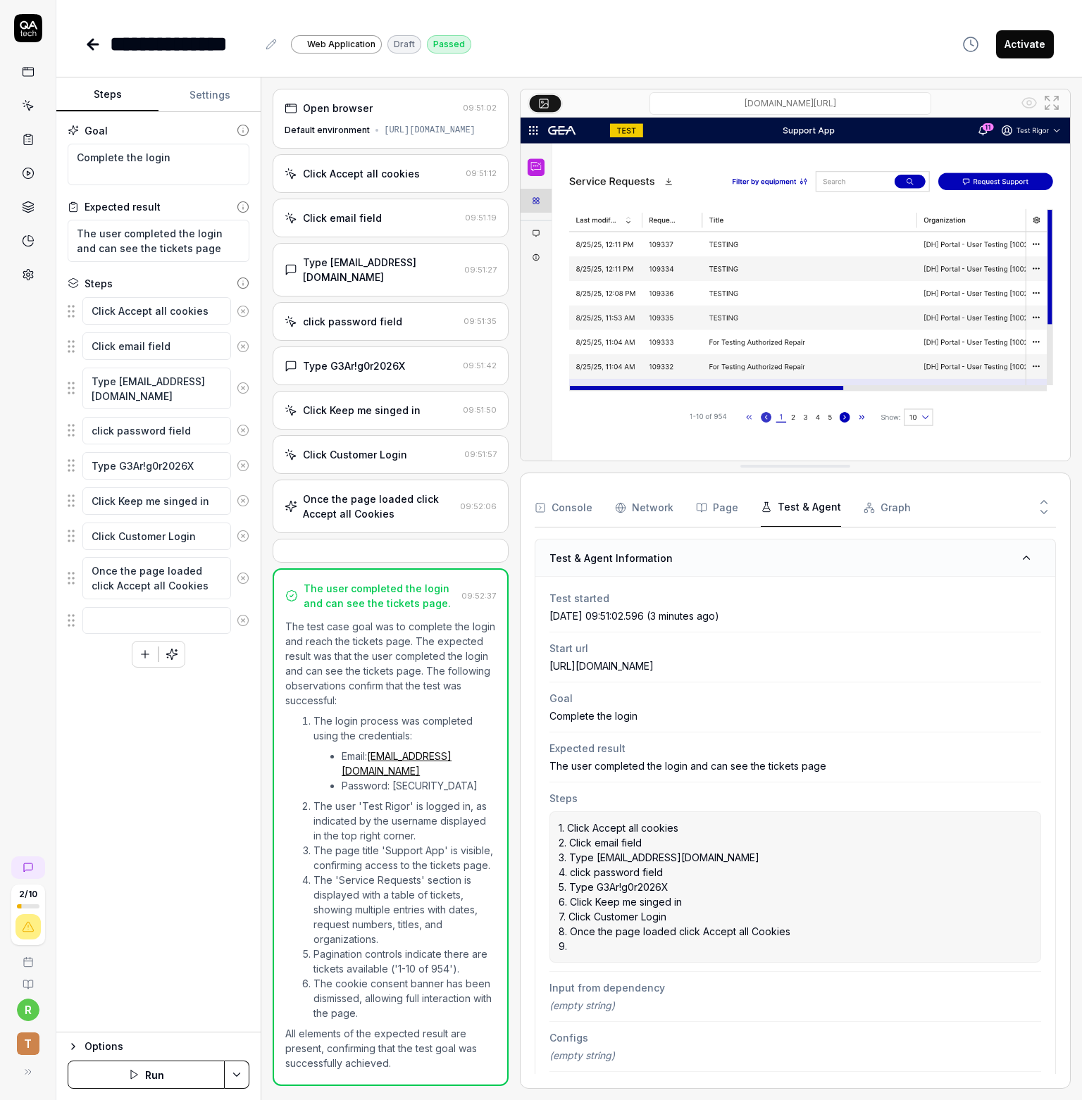
click at [799, 511] on button "Test & Agent" at bounding box center [801, 507] width 80 height 39
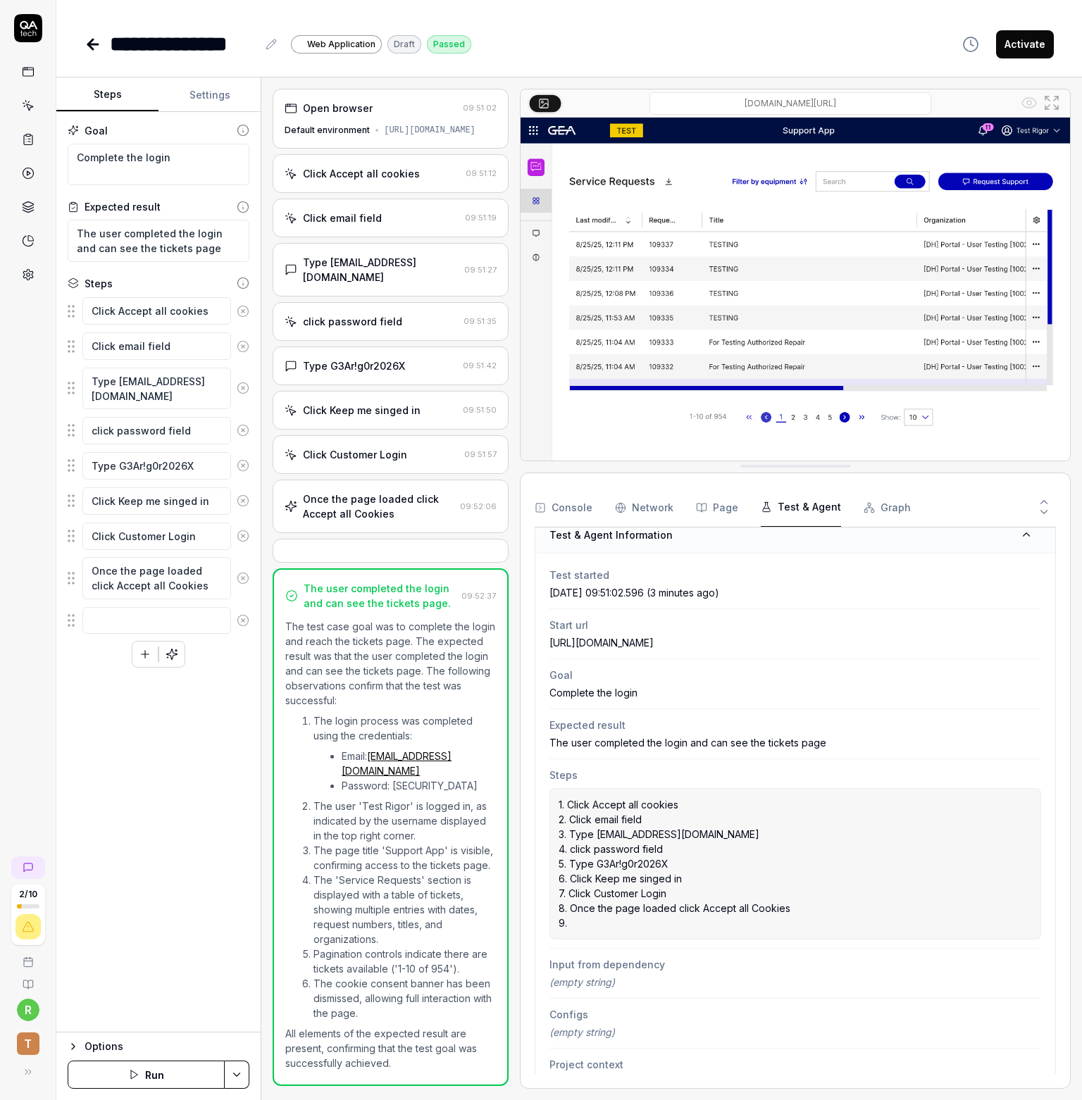
scroll to position [0, 0]
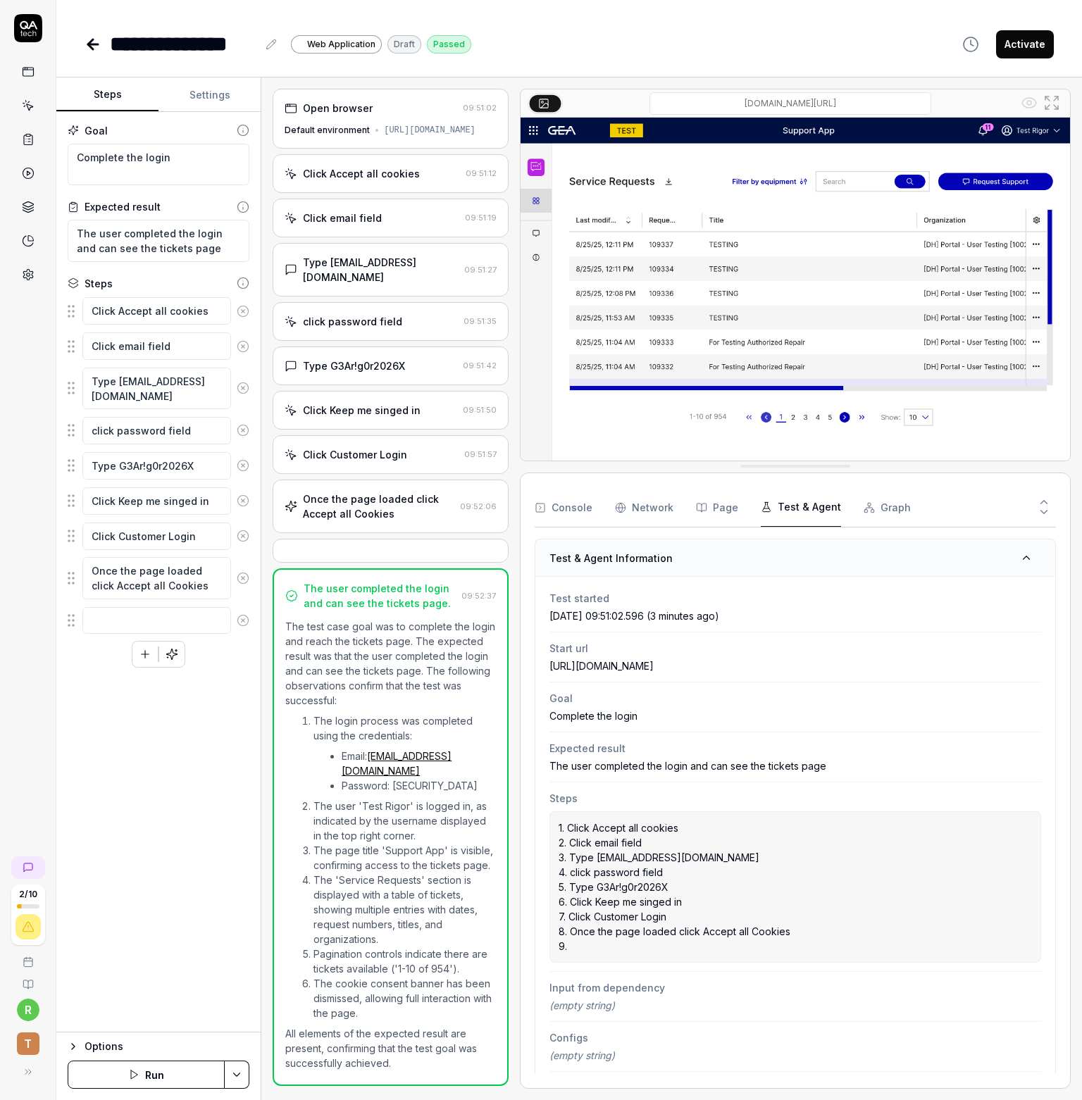
click at [894, 515] on button "Graph" at bounding box center [886, 507] width 47 height 39
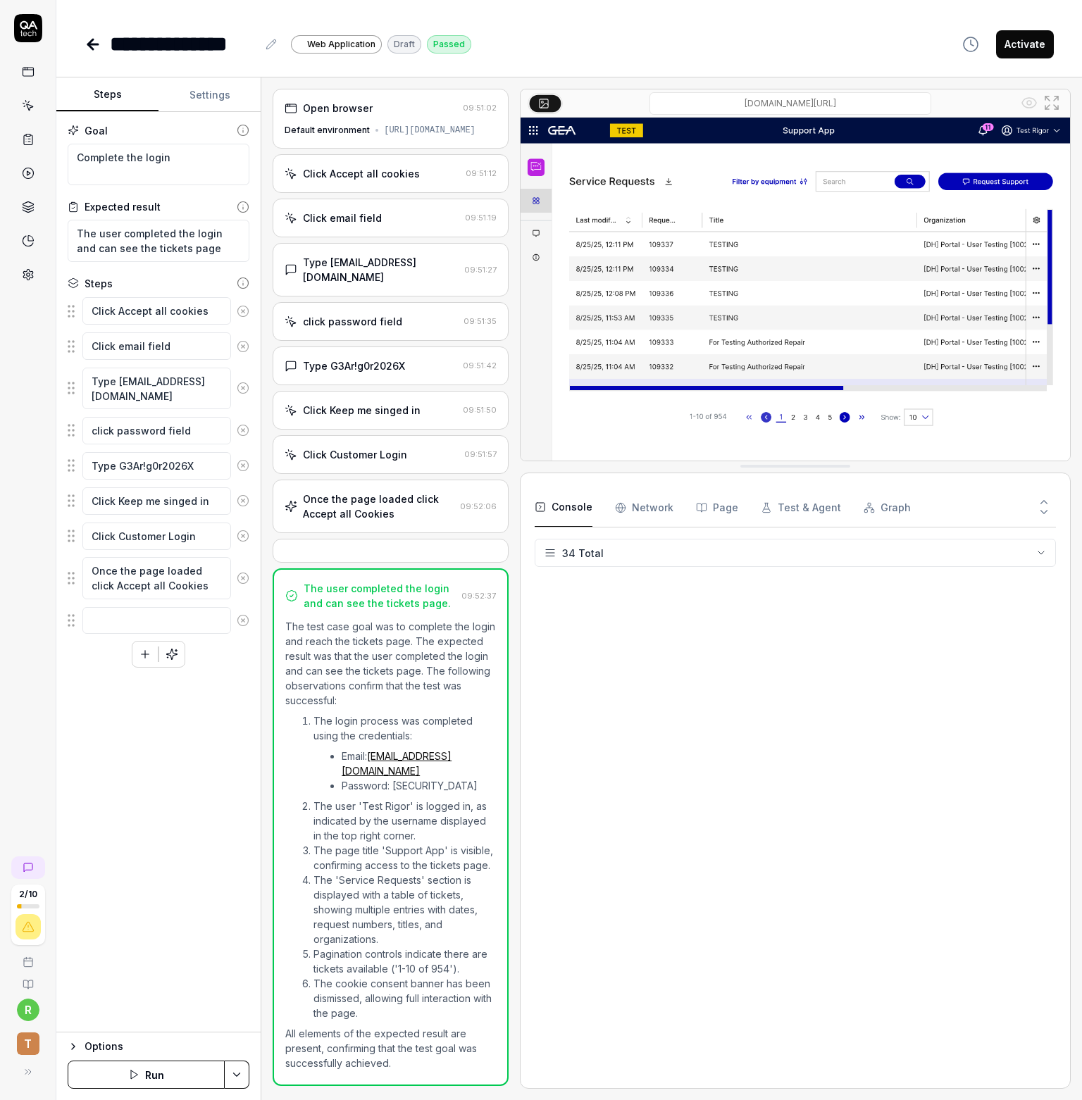
click at [559, 508] on button "Console" at bounding box center [564, 507] width 58 height 39
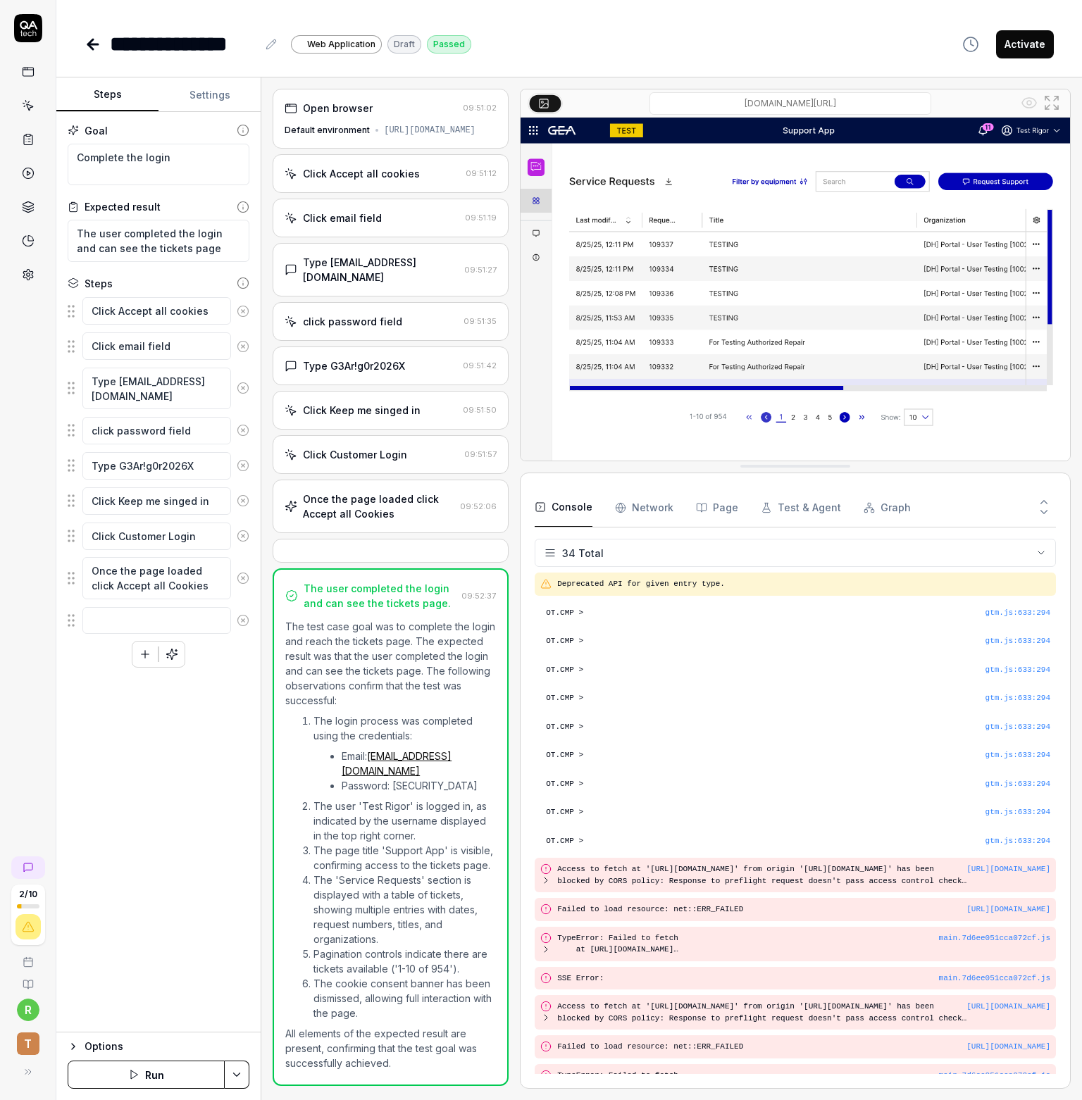
scroll to position [601, 0]
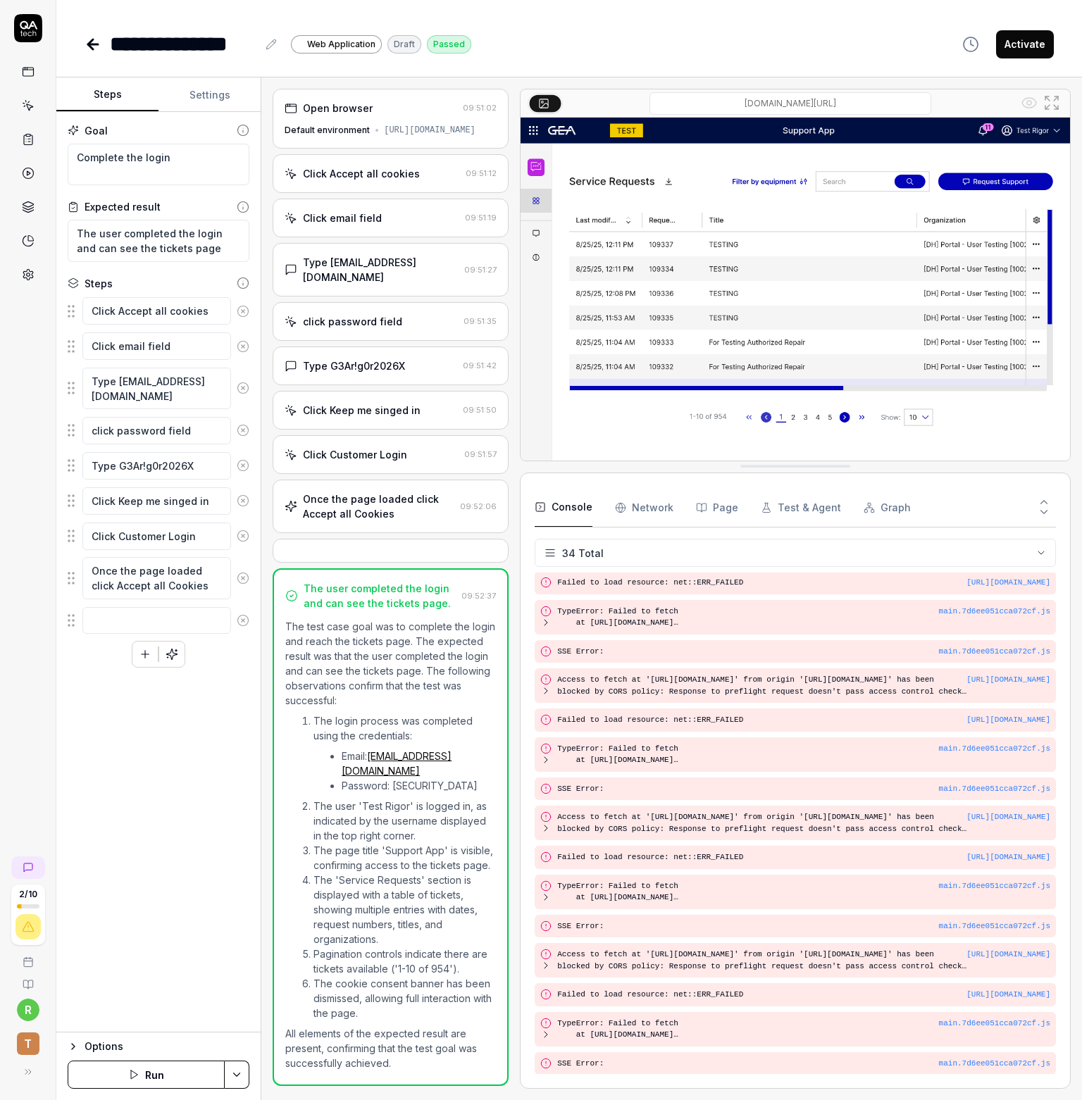
click at [633, 506] on Requests "Network" at bounding box center [644, 507] width 58 height 39
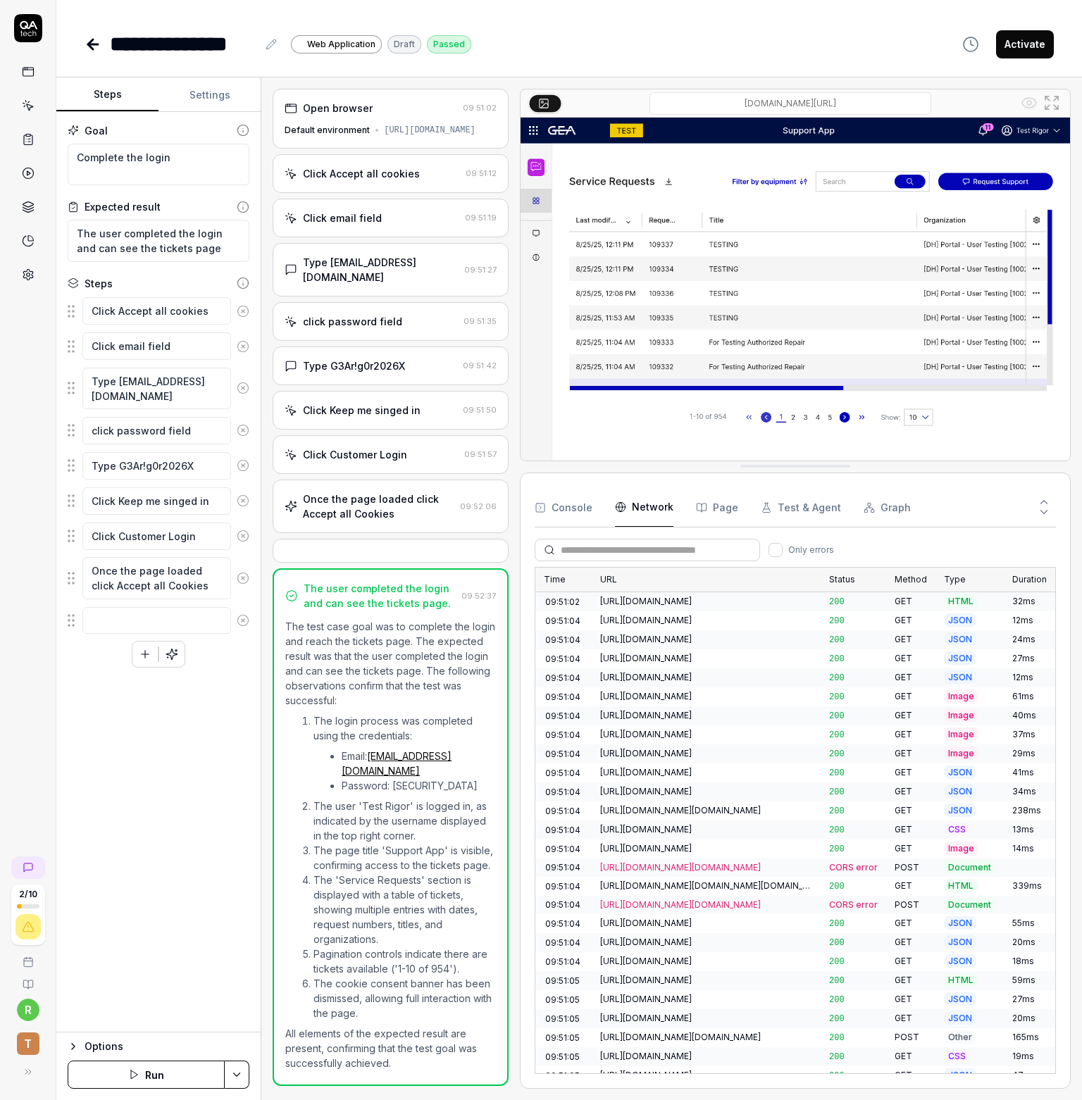
scroll to position [3217, 0]
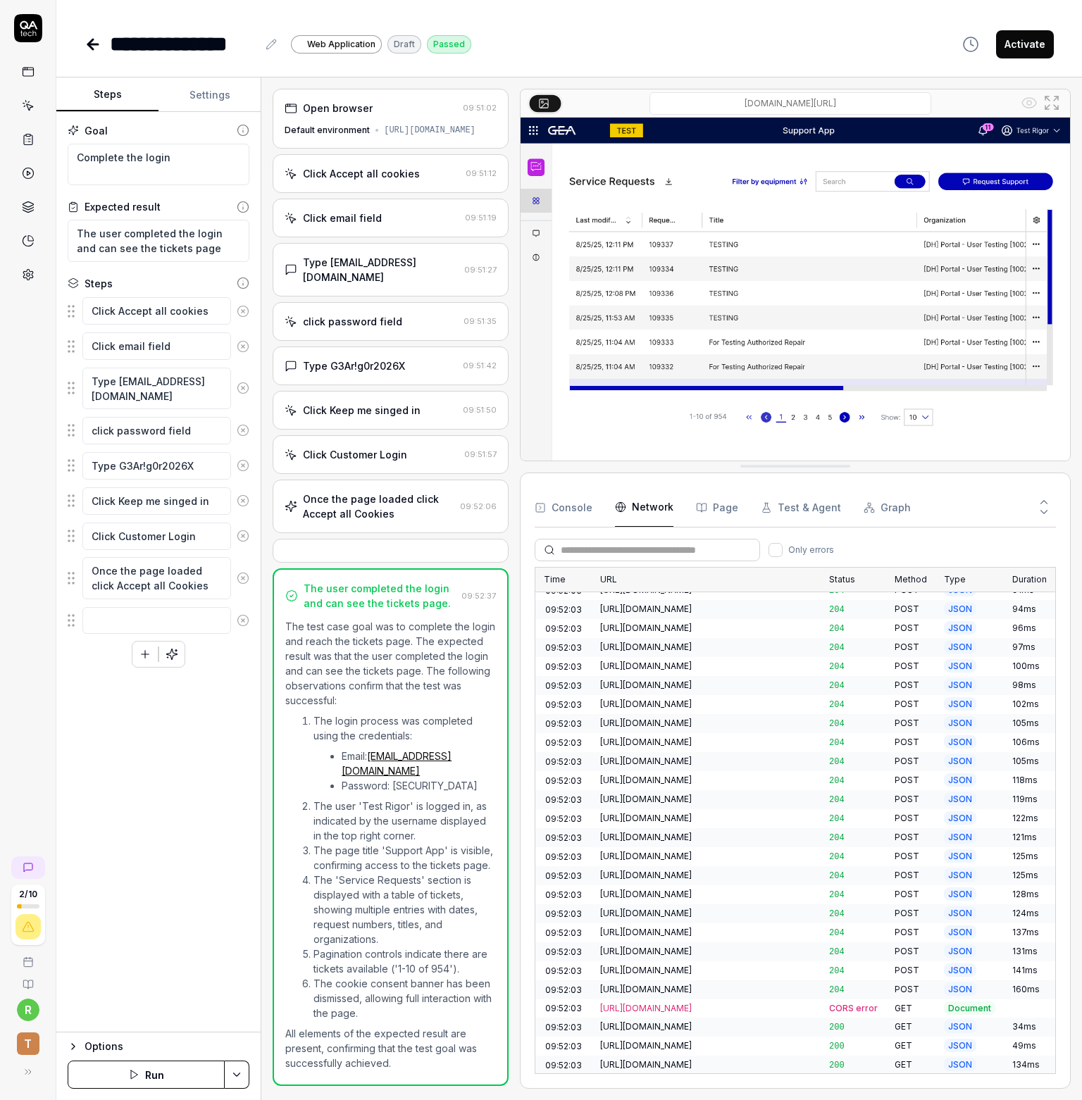
click at [702, 504] on icon "button" at bounding box center [701, 508] width 9 height 8
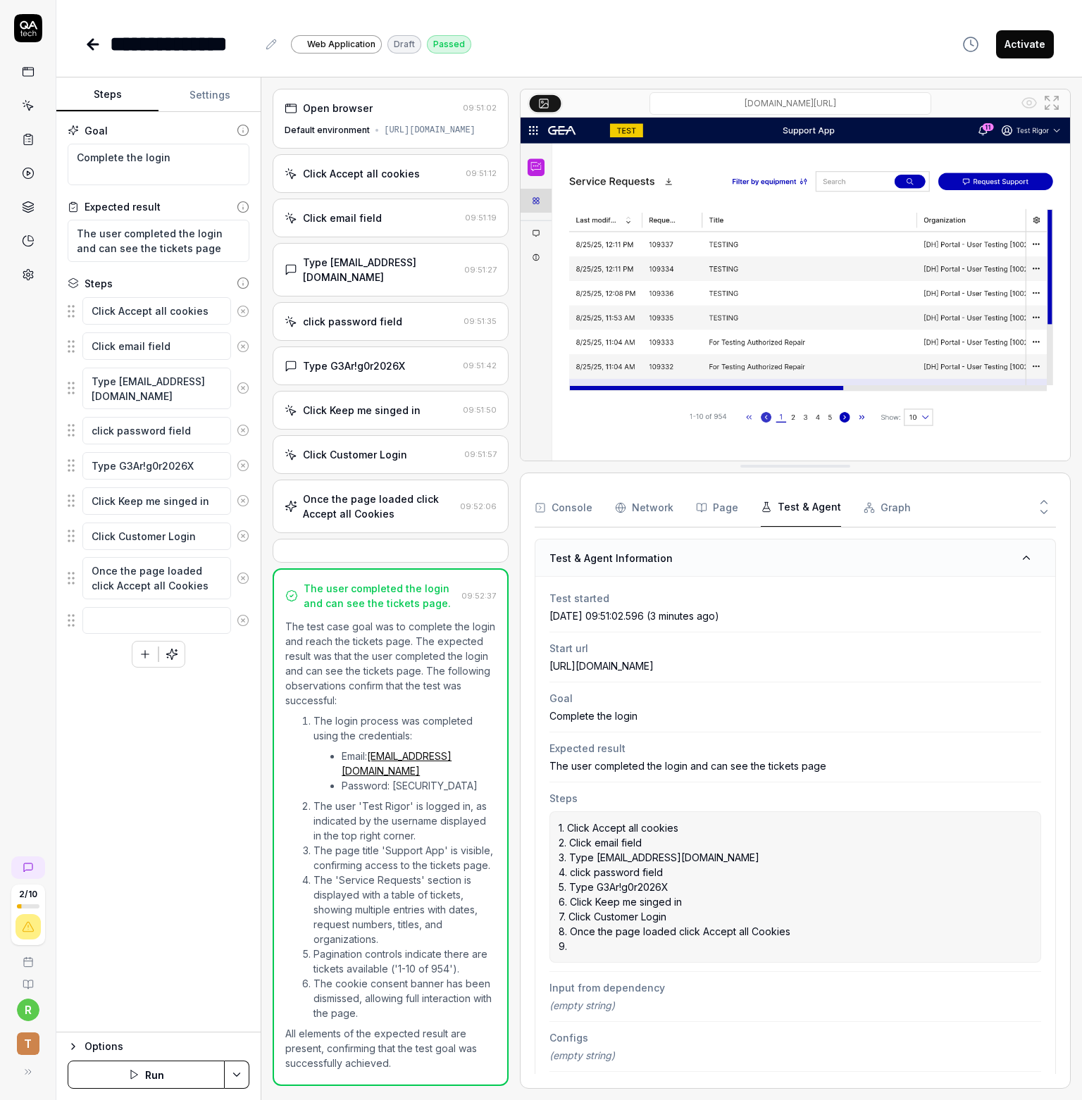
click at [798, 511] on button "Test & Agent" at bounding box center [801, 507] width 80 height 39
drag, startPoint x: 142, startPoint y: 822, endPoint x: 146, endPoint y: 804, distance: 19.0
click at [142, 822] on div "Goal Complete the login Expected result The user completed the login and can se…" at bounding box center [158, 572] width 204 height 921
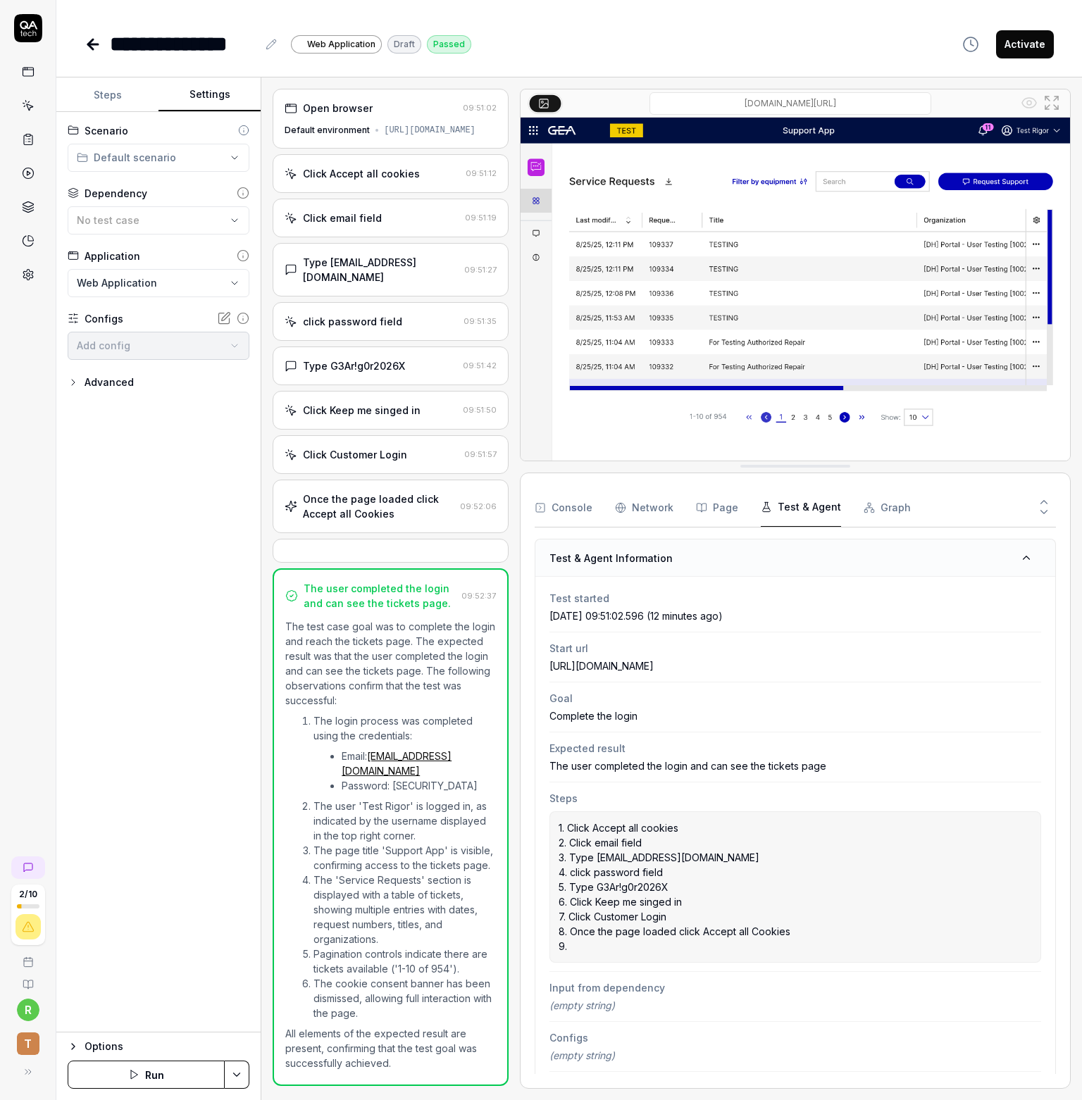
click at [187, 89] on button "Settings" at bounding box center [209, 95] width 102 height 34
click at [208, 356] on body "**********" at bounding box center [541, 550] width 1082 height 1100
click at [26, 380] on html "**********" at bounding box center [541, 550] width 1082 height 1100
type textarea "*"
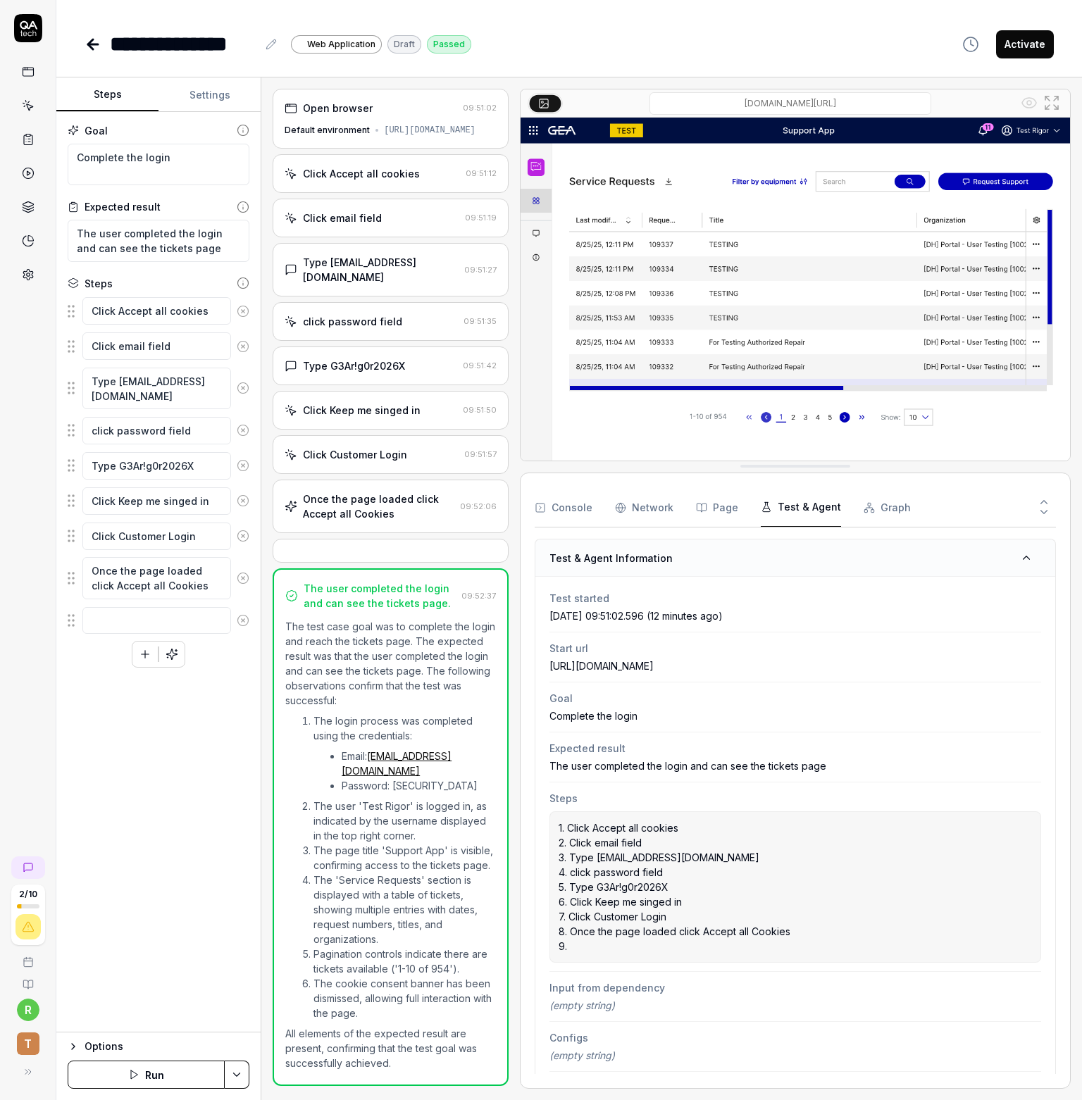
click at [130, 98] on button "Steps" at bounding box center [107, 95] width 102 height 34
click at [92, 45] on icon at bounding box center [93, 44] width 17 height 17
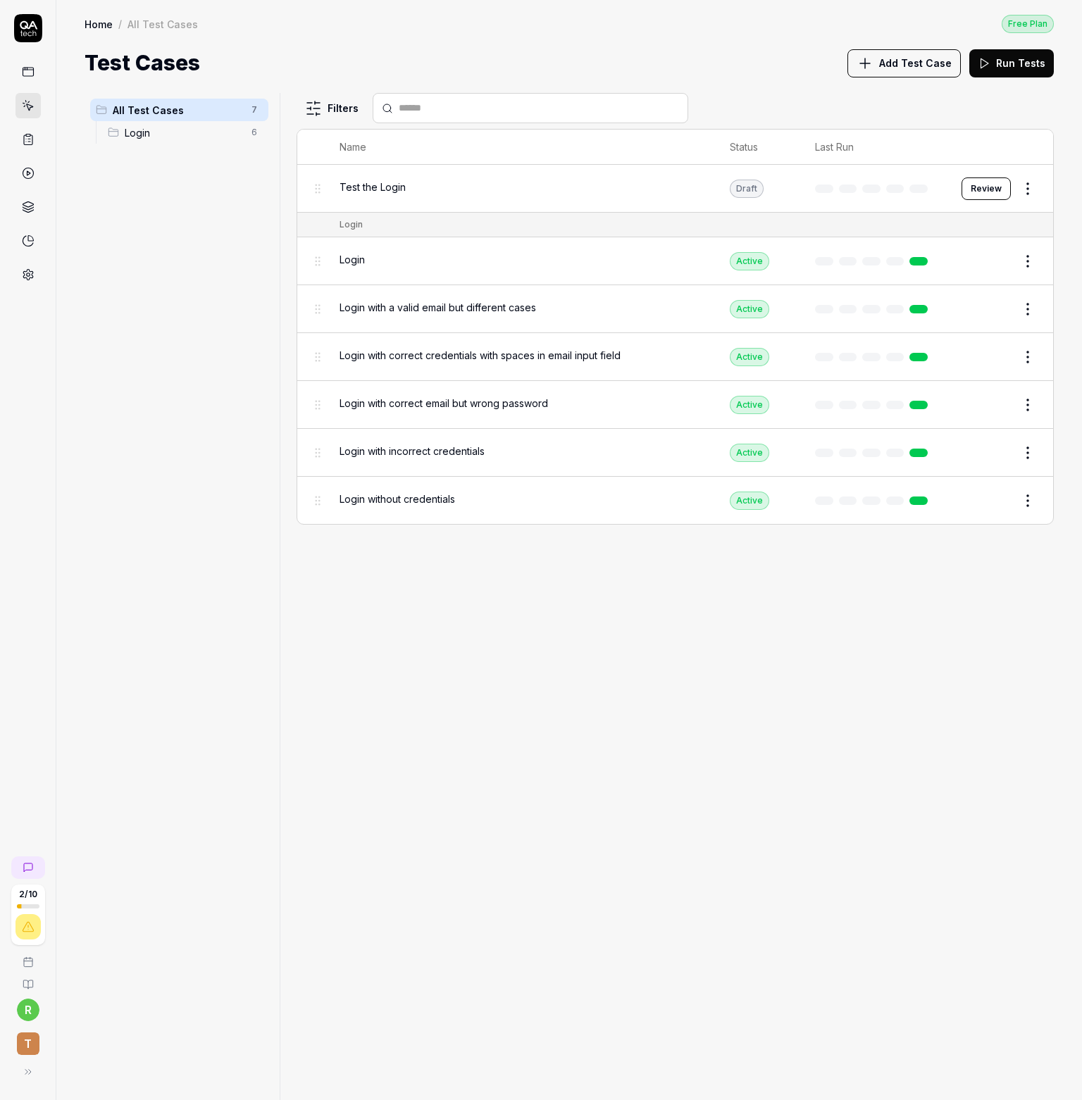
click at [893, 64] on span "Add Test Case" at bounding box center [915, 63] width 73 height 15
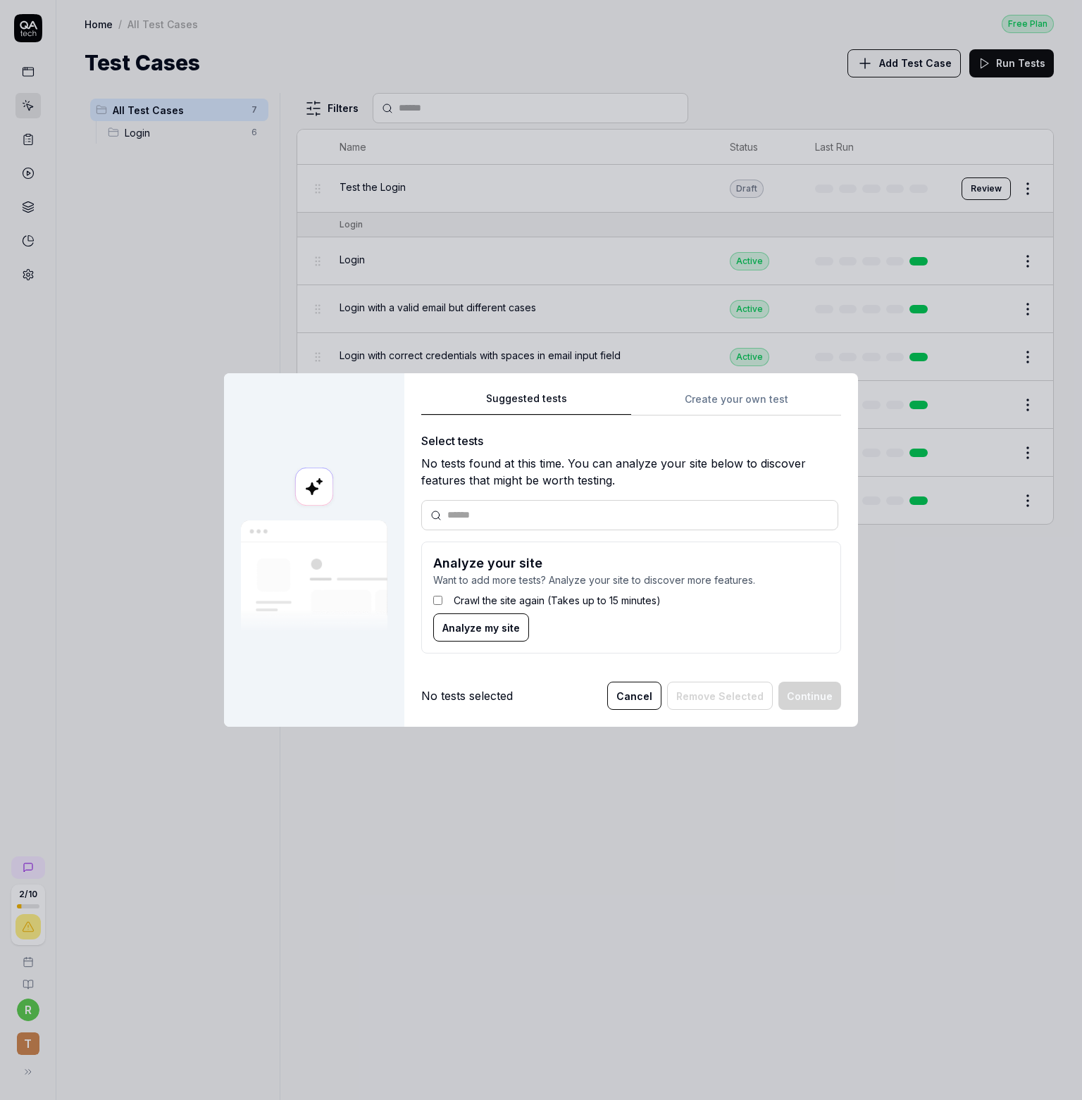
click at [488, 516] on input "text" at bounding box center [638, 515] width 382 height 15
click at [470, 519] on input "text" at bounding box center [638, 515] width 382 height 15
click at [716, 397] on div "Suggested tests Create your own test Select tests No tests found at this time. …" at bounding box center [631, 527] width 420 height 275
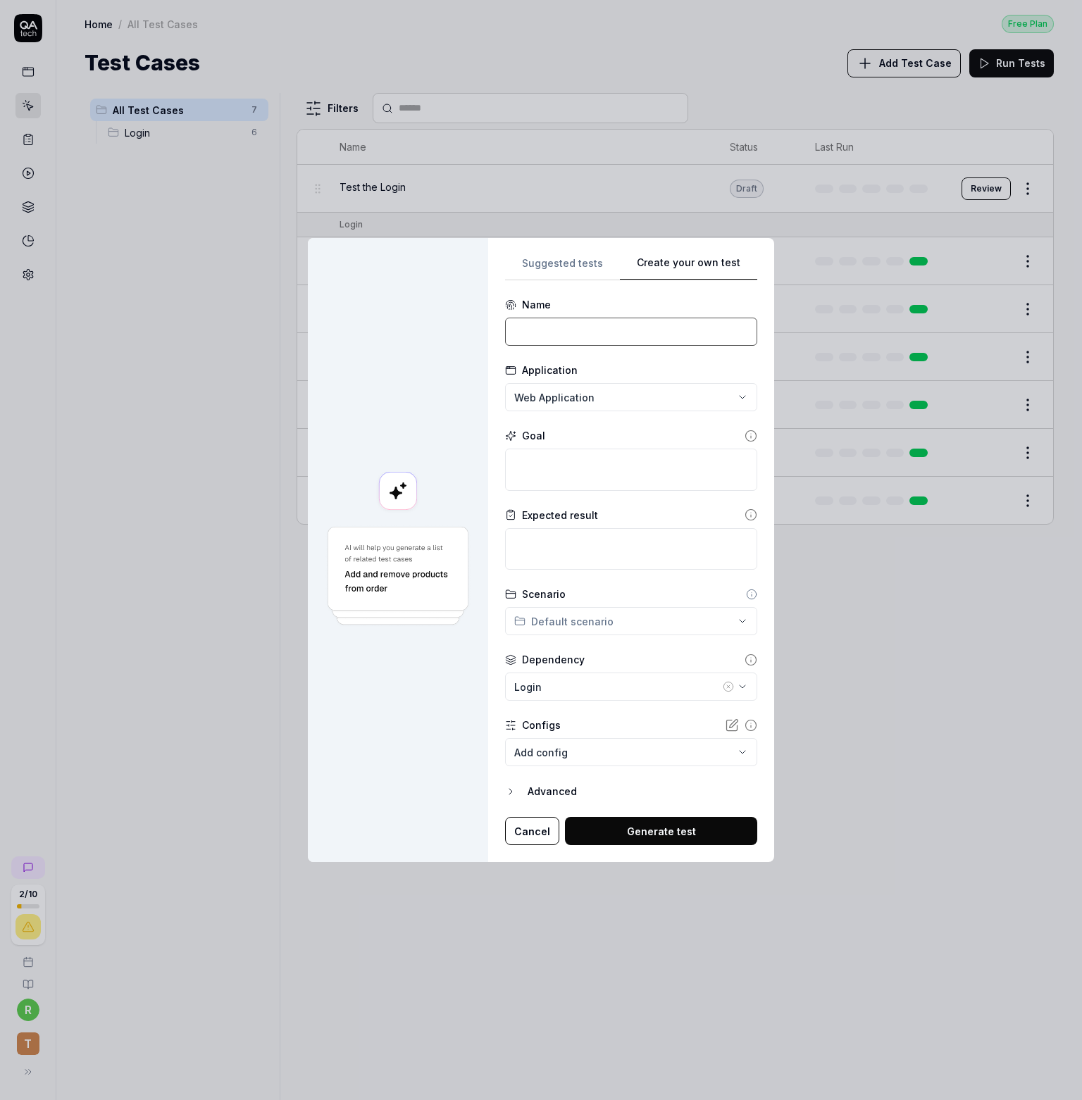
click at [542, 331] on input at bounding box center [631, 332] width 252 height 28
type input "Create a ticket after login"
click at [487, 420] on div "**********" at bounding box center [541, 550] width 466 height 625
click at [612, 437] on div "Goal" at bounding box center [631, 435] width 252 height 15
click at [606, 691] on div "Login" at bounding box center [617, 687] width 206 height 15
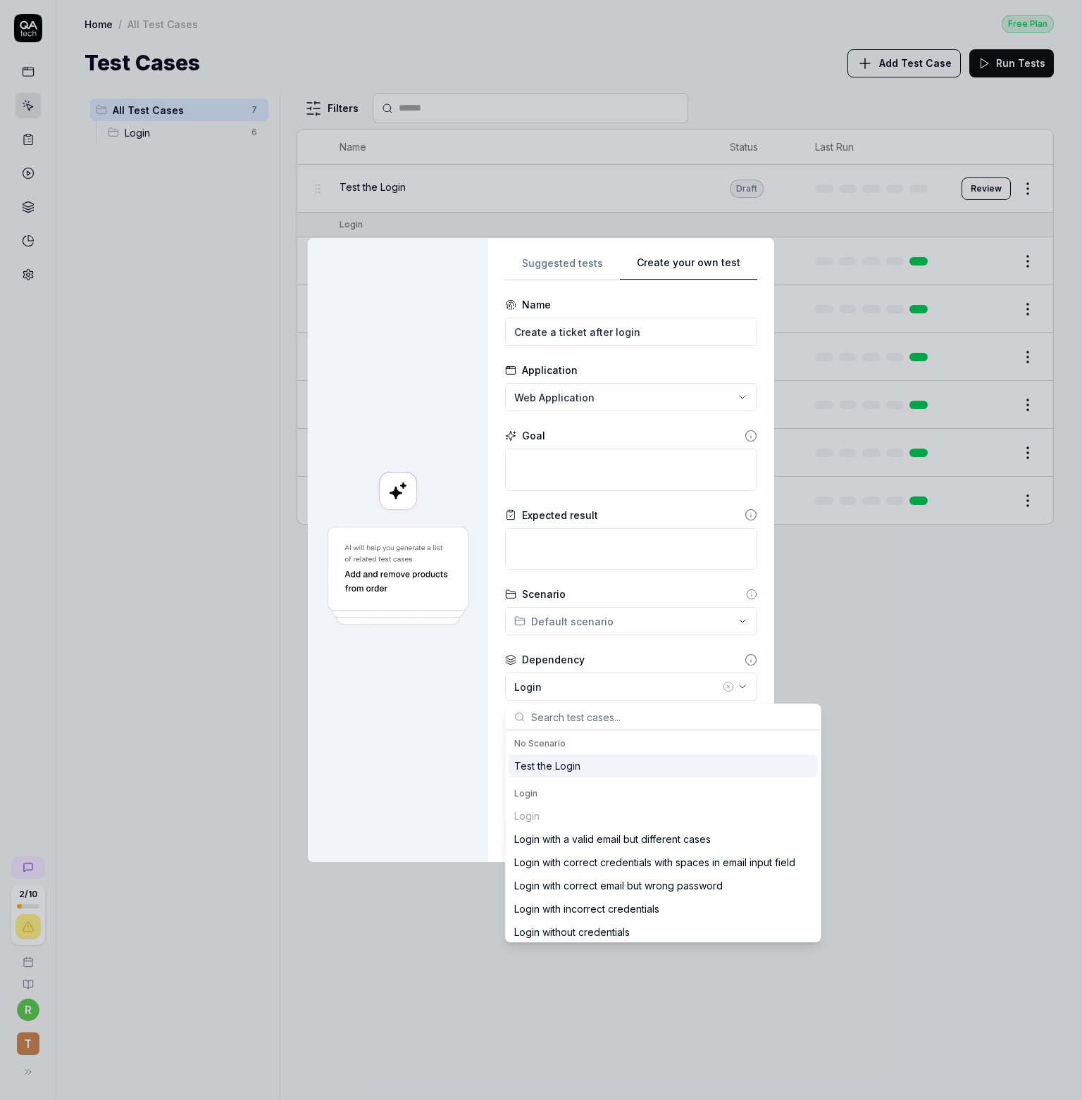
click at [558, 770] on div "Test the Login" at bounding box center [547, 766] width 66 height 15
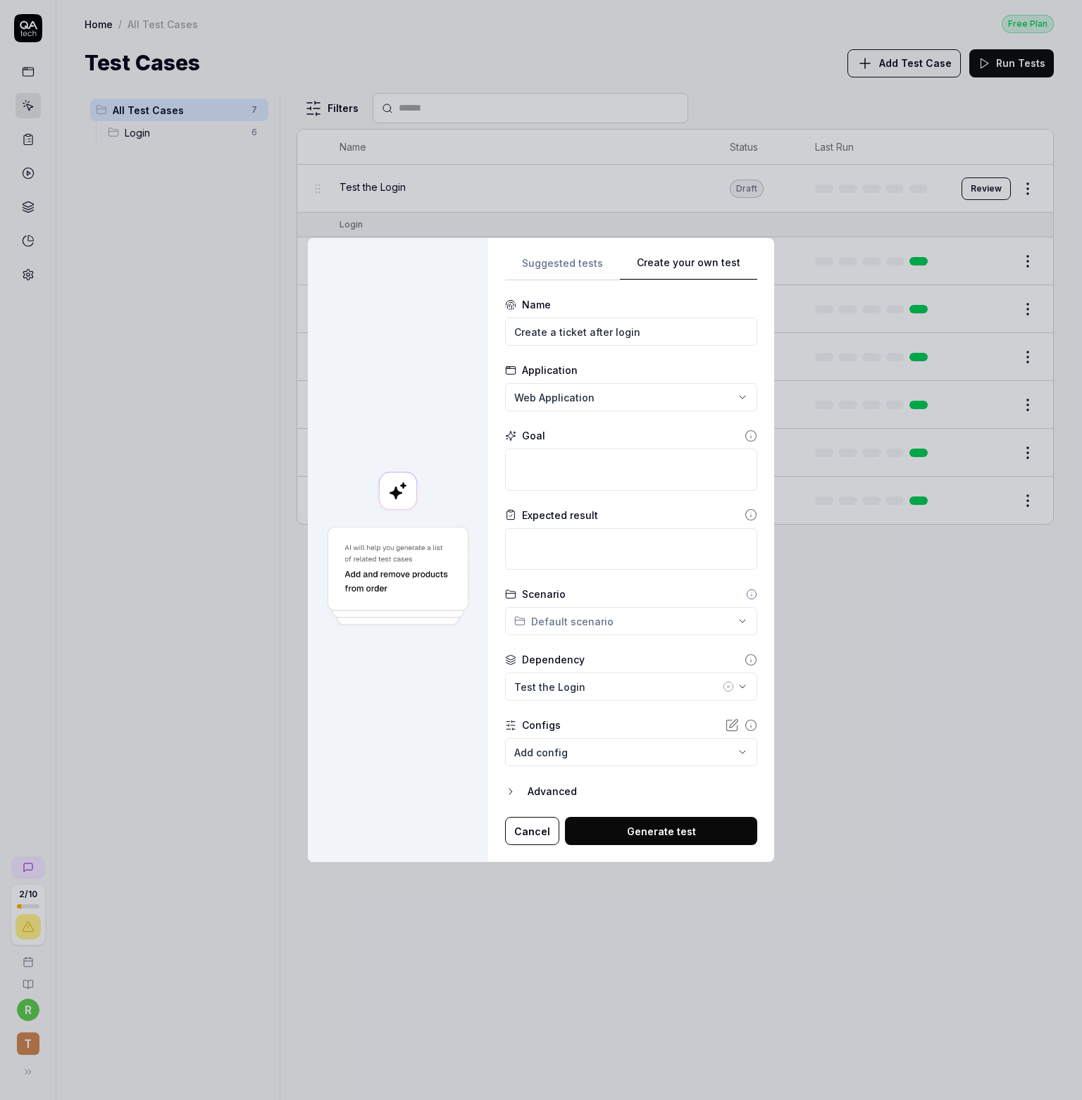
click at [491, 675] on div "**********" at bounding box center [631, 550] width 286 height 625
click at [547, 754] on body "**********" at bounding box center [541, 550] width 1082 height 1100
click at [470, 753] on div "**********" at bounding box center [541, 550] width 1082 height 1100
click at [511, 794] on icon "button" at bounding box center [510, 791] width 11 height 11
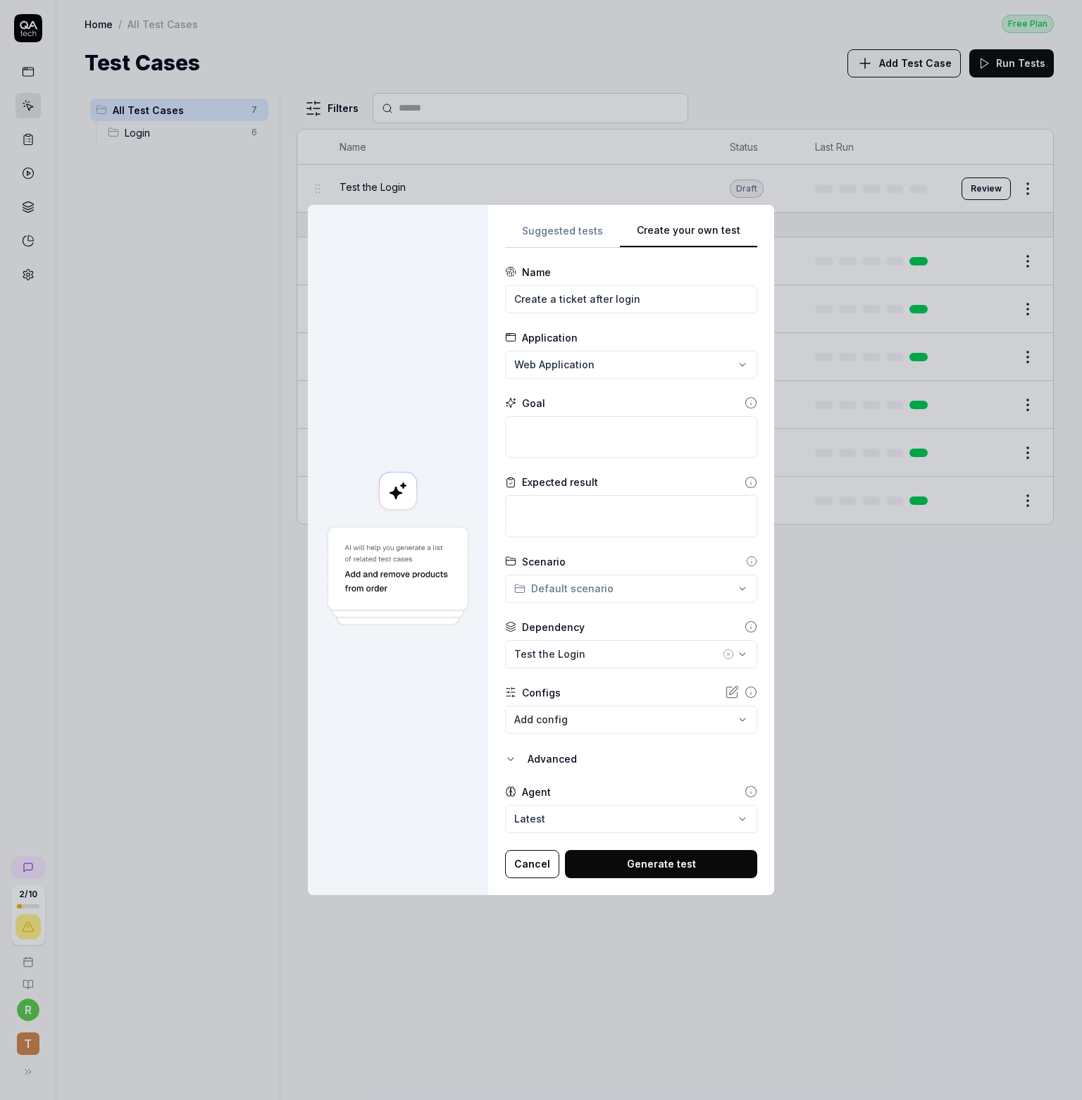
click at [659, 865] on button "Generate test" at bounding box center [661, 864] width 192 height 28
click at [518, 431] on textarea at bounding box center [631, 437] width 252 height 42
type textarea "*"
type textarea "A"
type textarea "*"
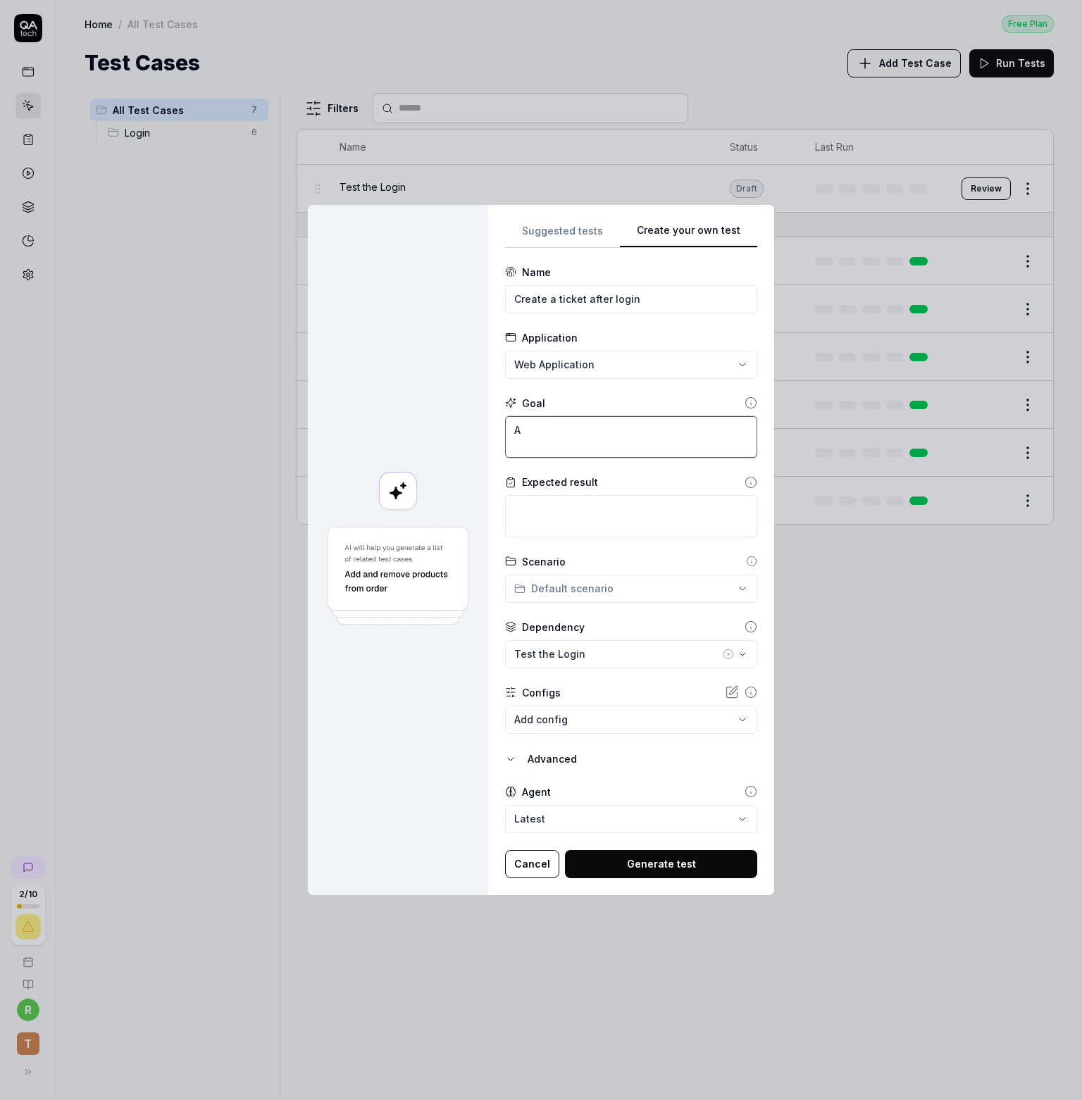
type textarea "Af"
type textarea "*"
type textarea "Aft"
type textarea "*"
type textarea "Afte"
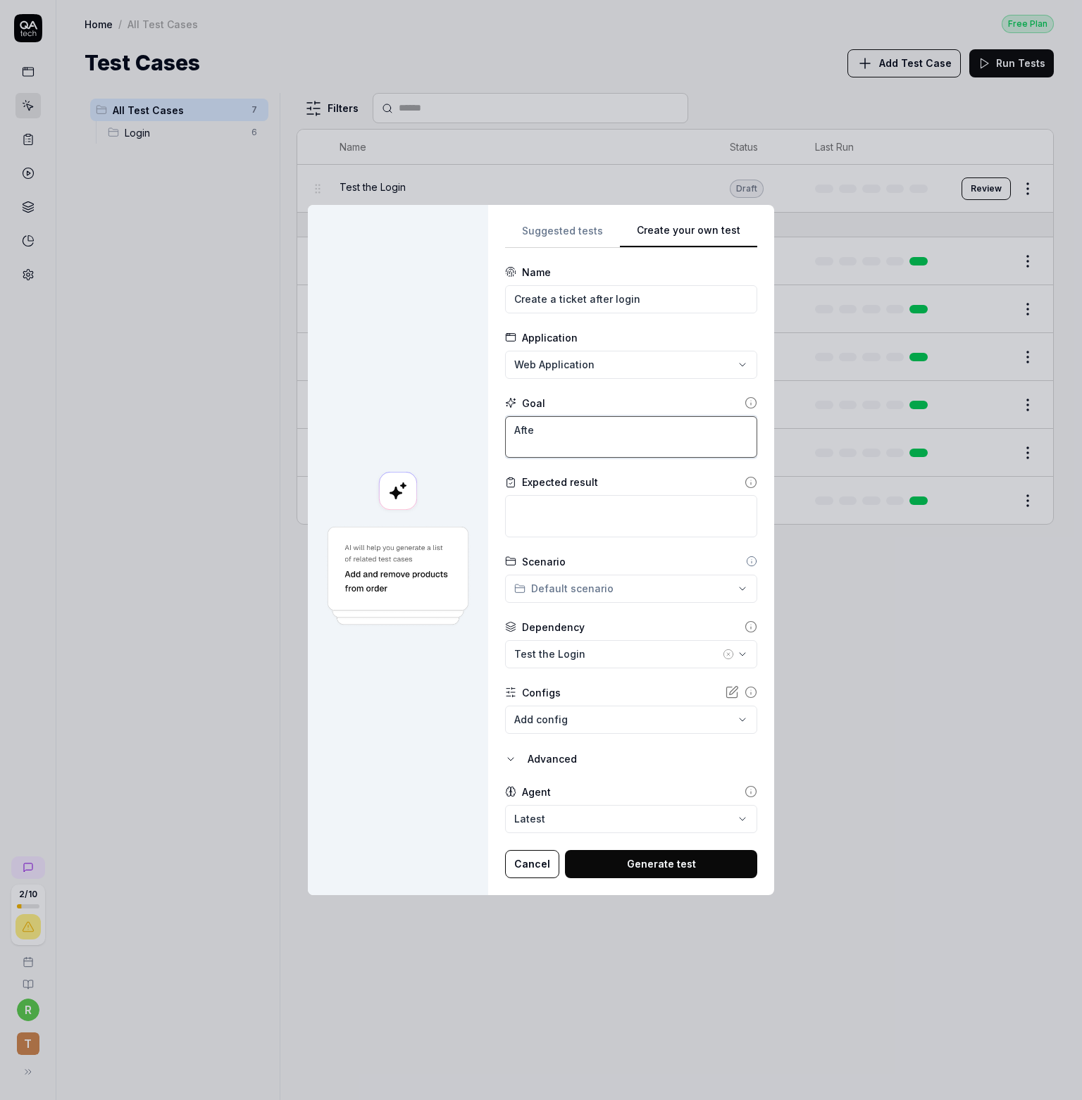
type textarea "*"
type textarea "After"
type textarea "*"
type textarea "After t"
type textarea "*"
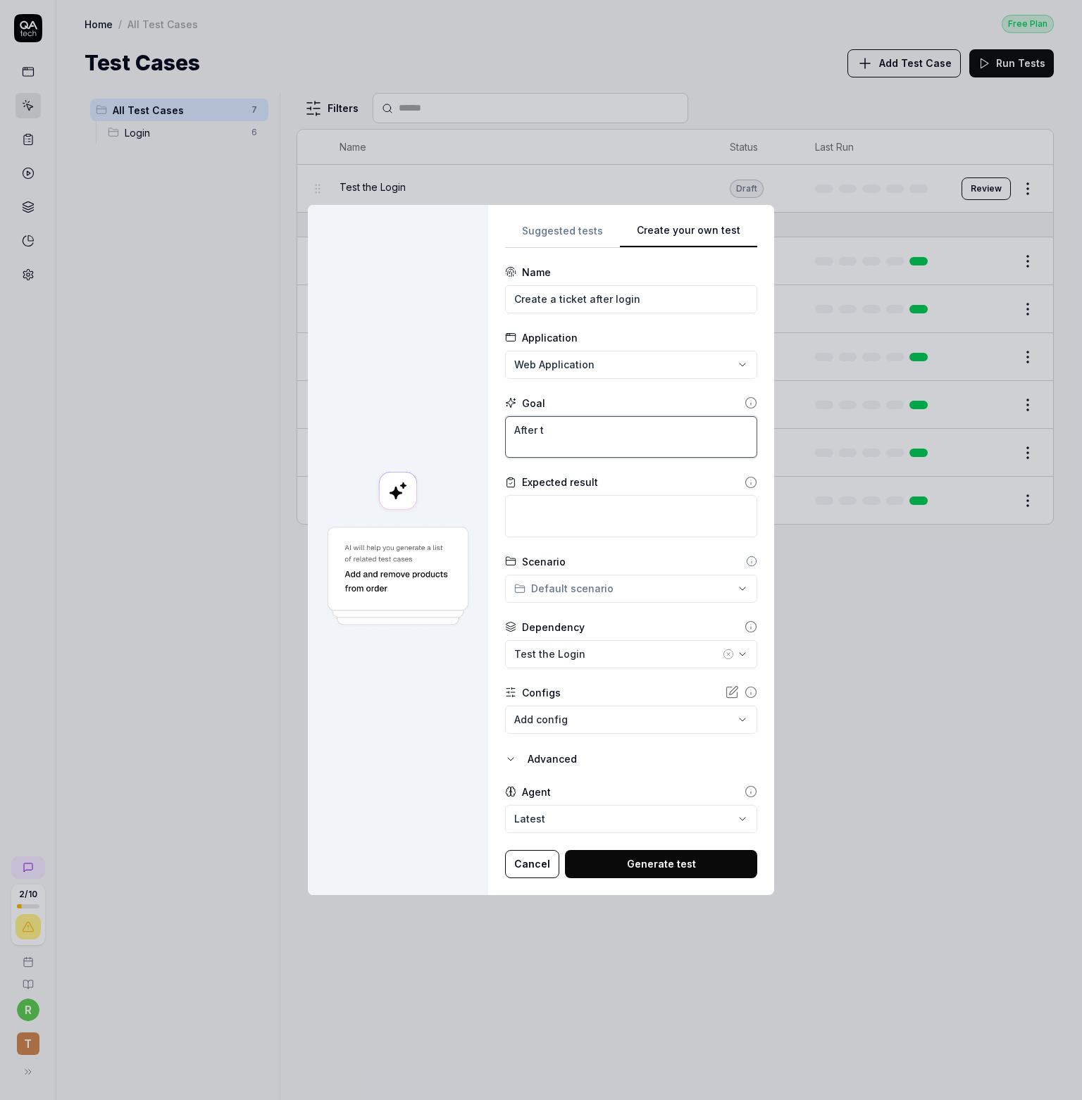
type textarea "After th"
type textarea "*"
type textarea "After the"
type textarea "*"
type textarea "After the"
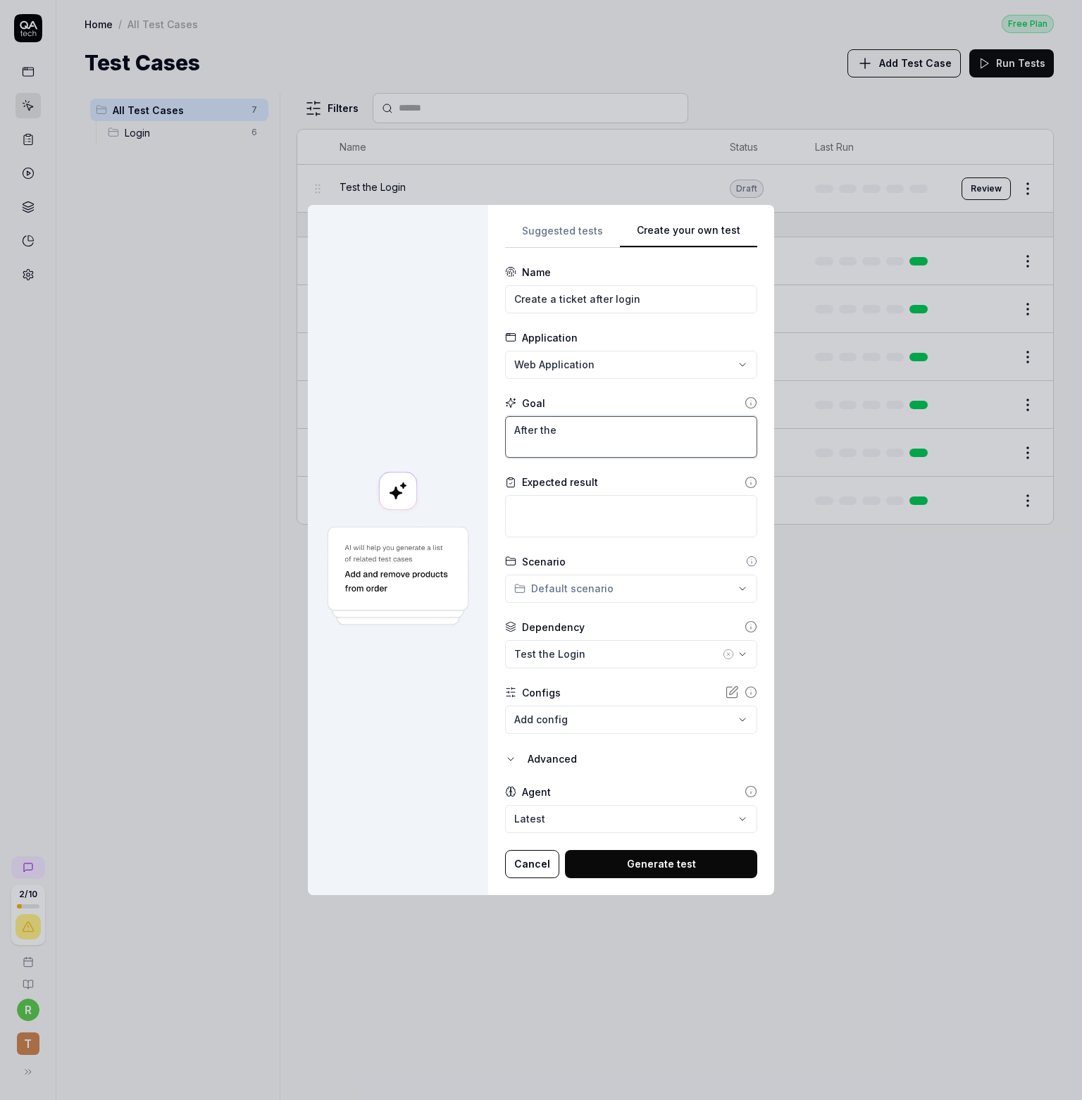
type textarea "*"
type textarea "After the Lo"
type textarea "*"
type textarea "After the Loi"
type textarea "*"
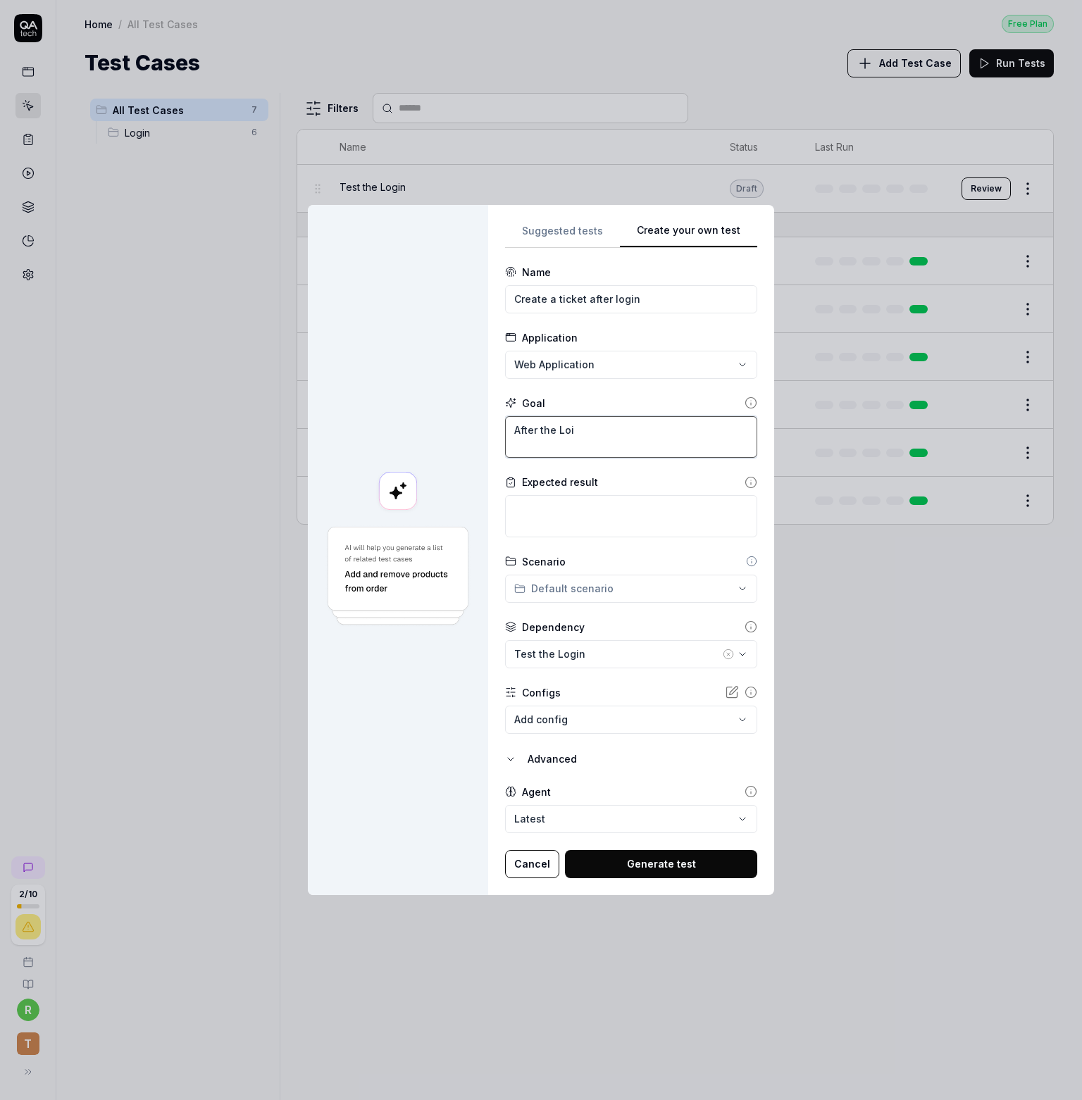
type textarea "After the Lo"
type textarea "*"
type textarea "After the Log"
type textarea "*"
type textarea "After the Logi"
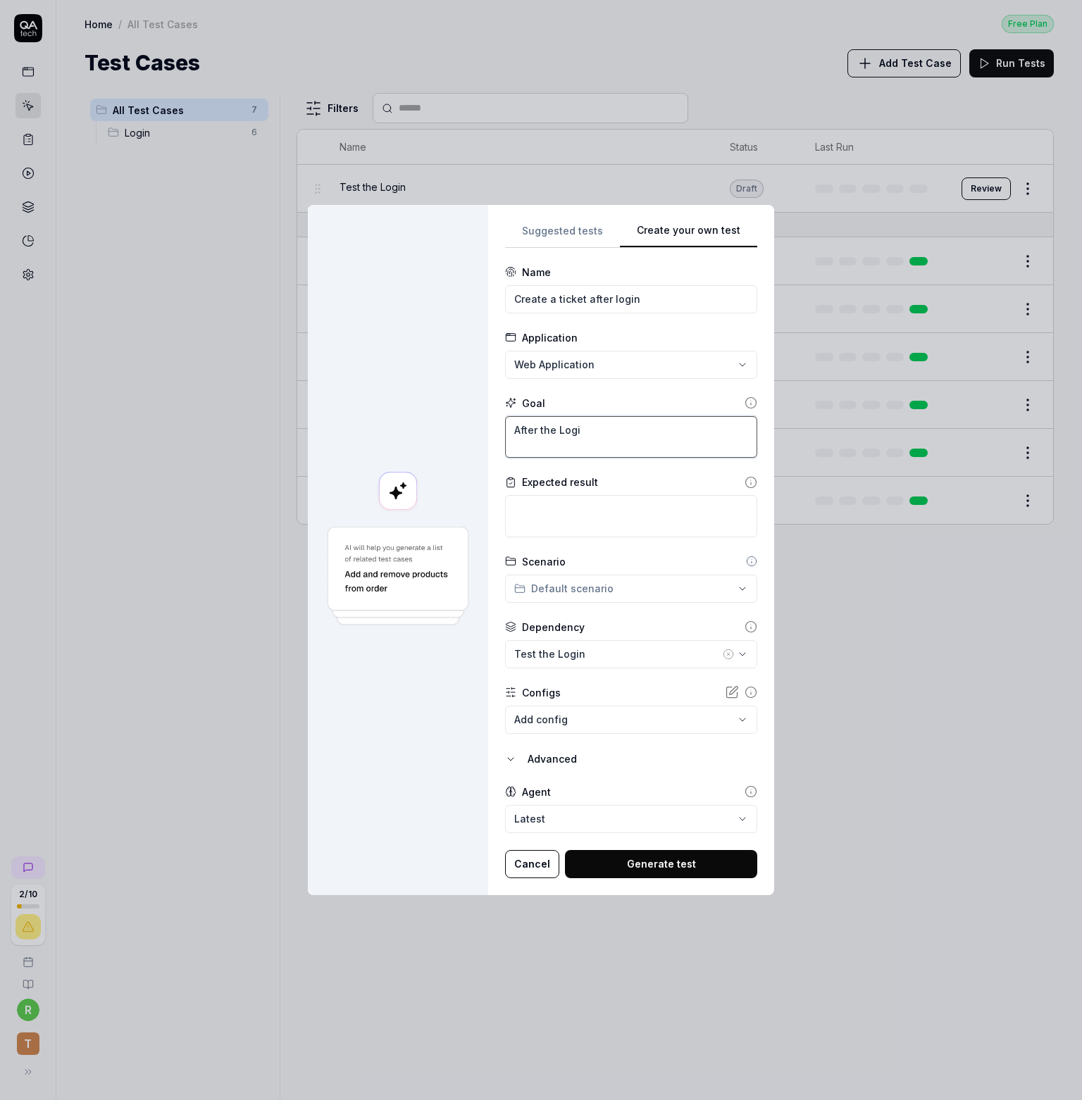
type textarea "*"
type textarea "After the Login"
type textarea "*"
type textarea "After the Login ="
type textarea "*"
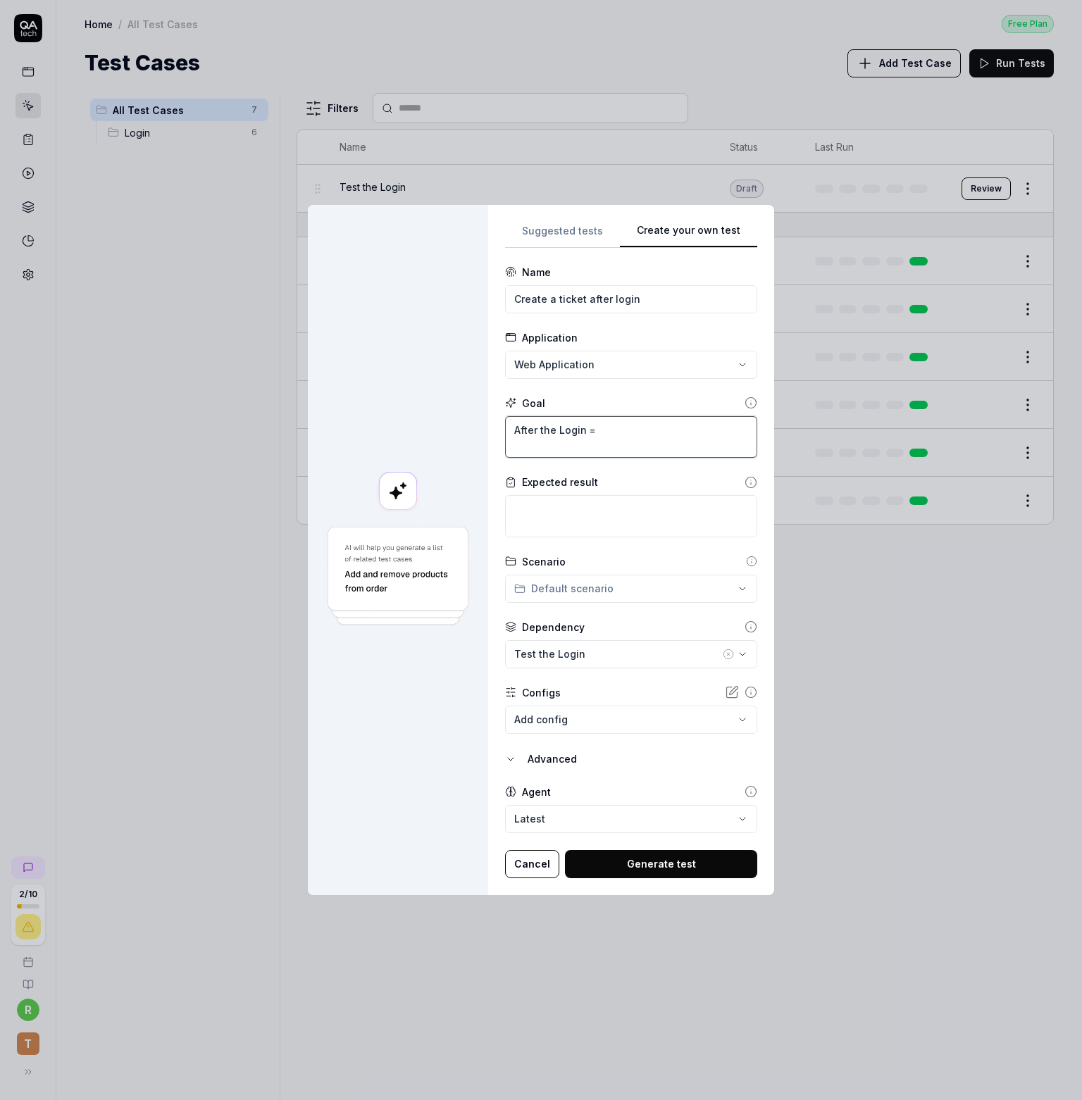
type textarea "After the Login"
type textarea "*"
type textarea "After the Login"
type textarea "*"
type textarea "After the Login,"
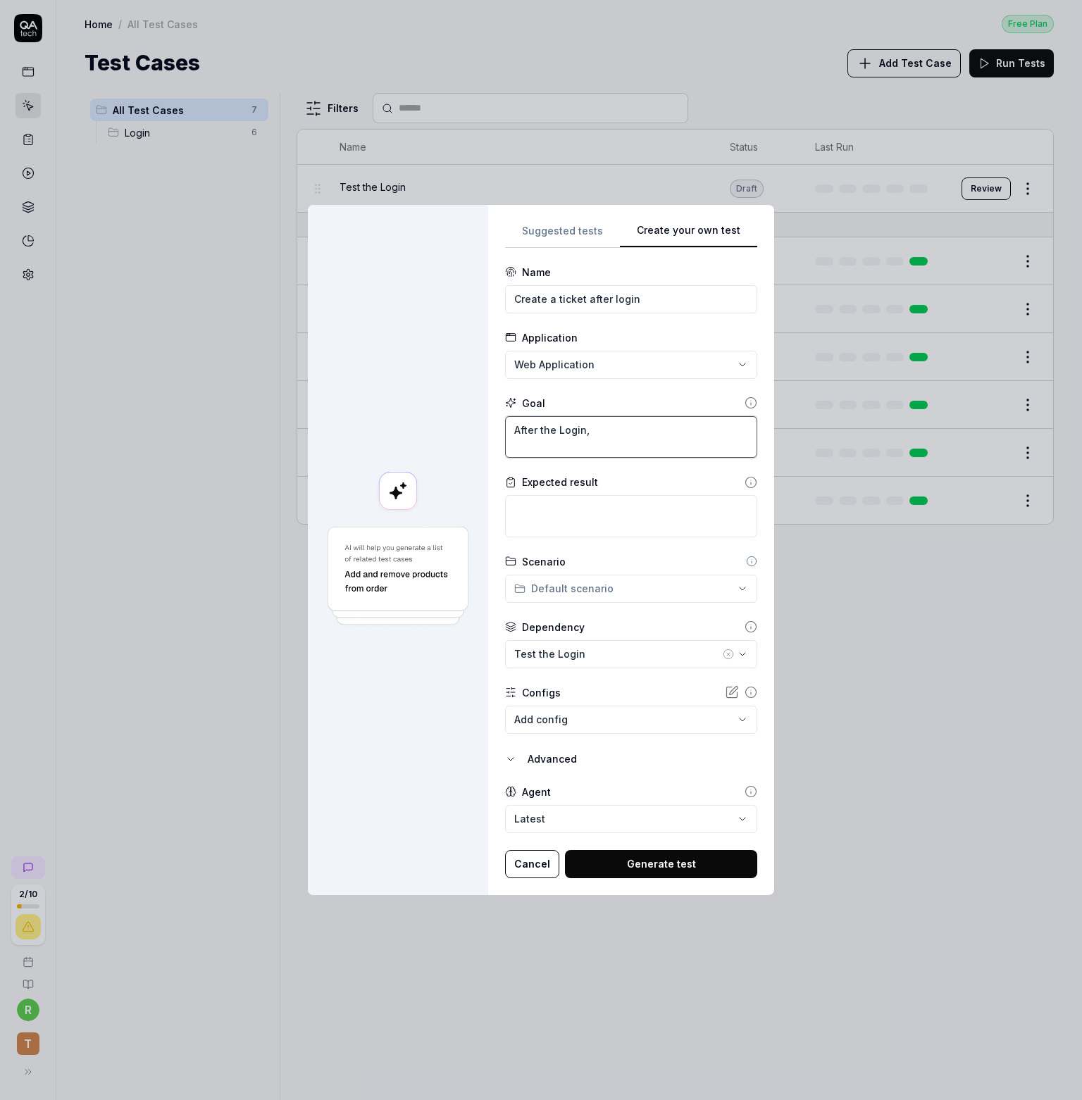
type textarea "*"
type textarea "After the Login, t"
type textarea "*"
type textarea "After the Login, th"
type textarea "*"
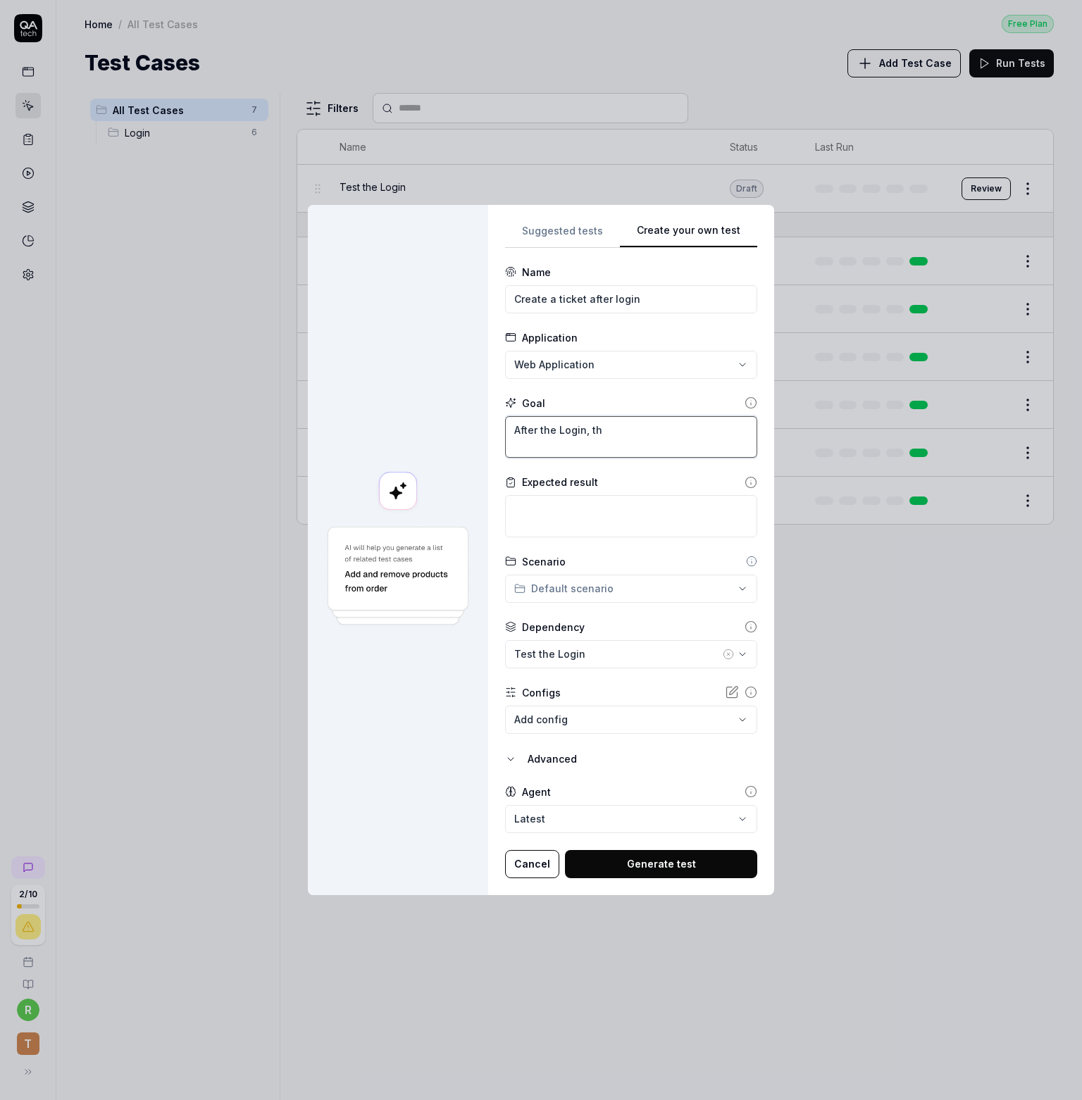
type textarea "After the Login, the"
type textarea "*"
type textarea "After the Login, the"
type textarea "*"
type textarea "After the Login, the U"
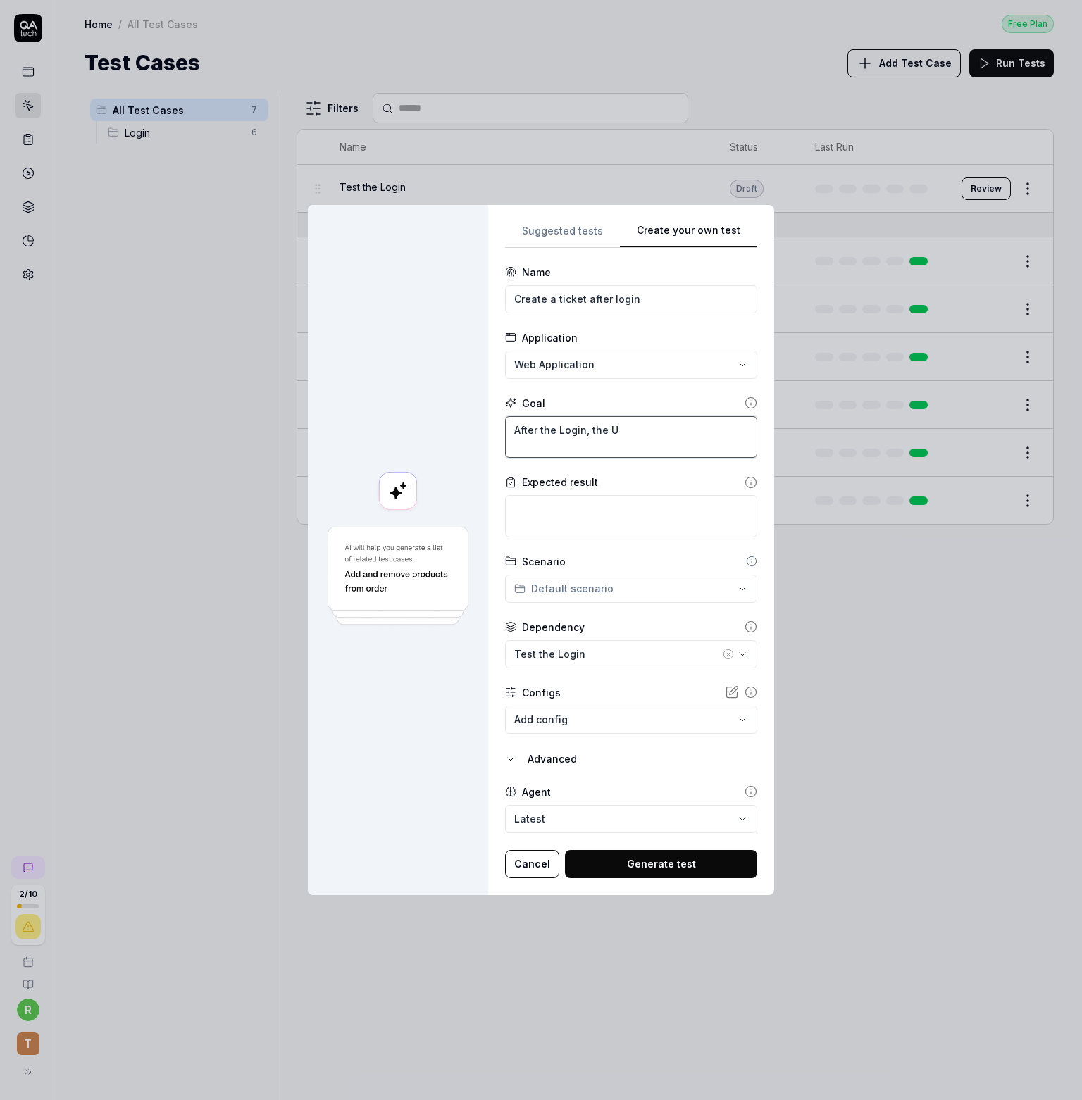
type textarea "*"
type textarea "After the Login, the Us"
type textarea "*"
type textarea "After the Login, the Use"
type textarea "*"
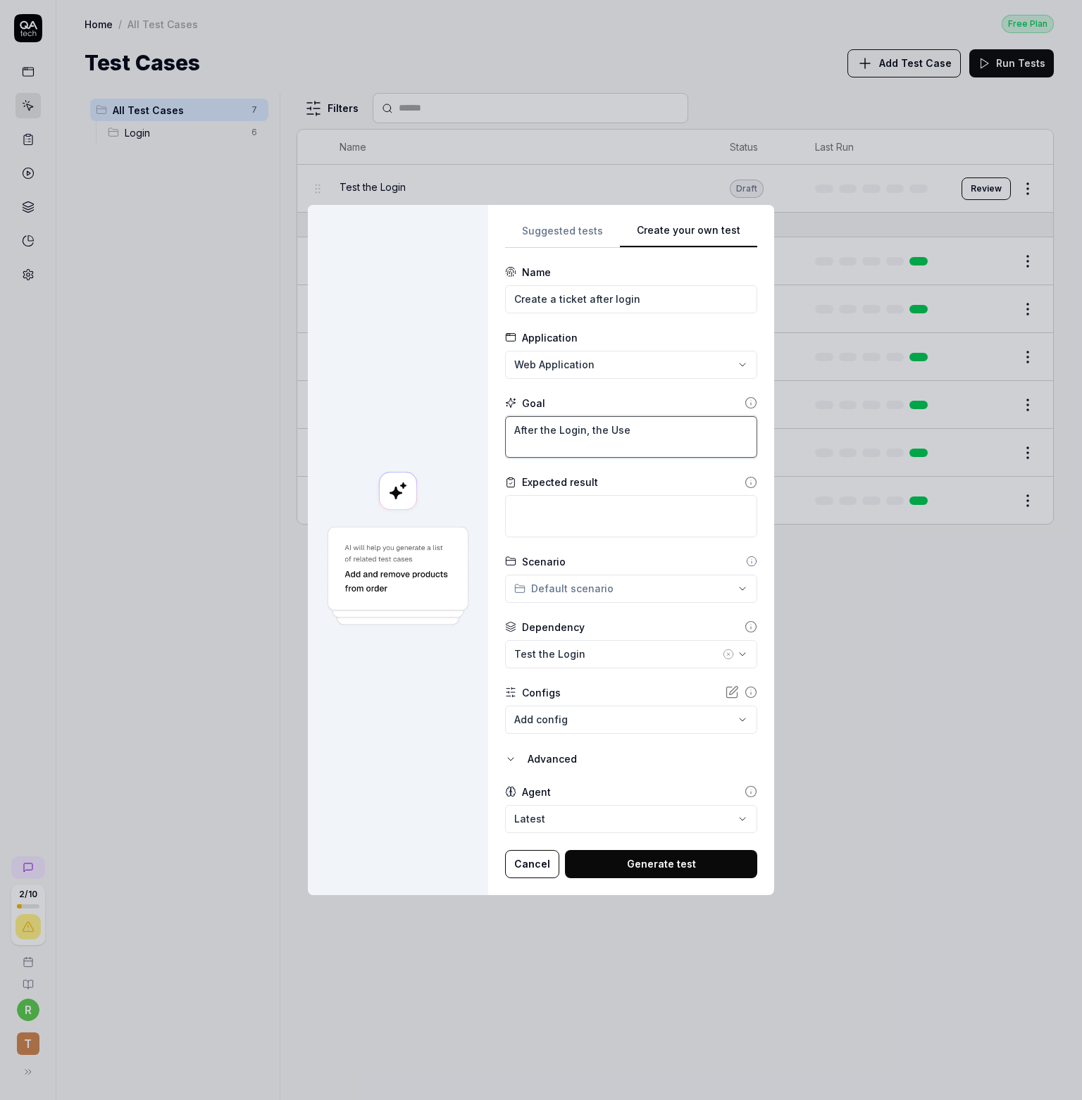
type textarea "After the Login, the User"
type textarea "*"
type textarea "After the Login, the User"
type textarea "*"
type textarea "After the Login, the User is"
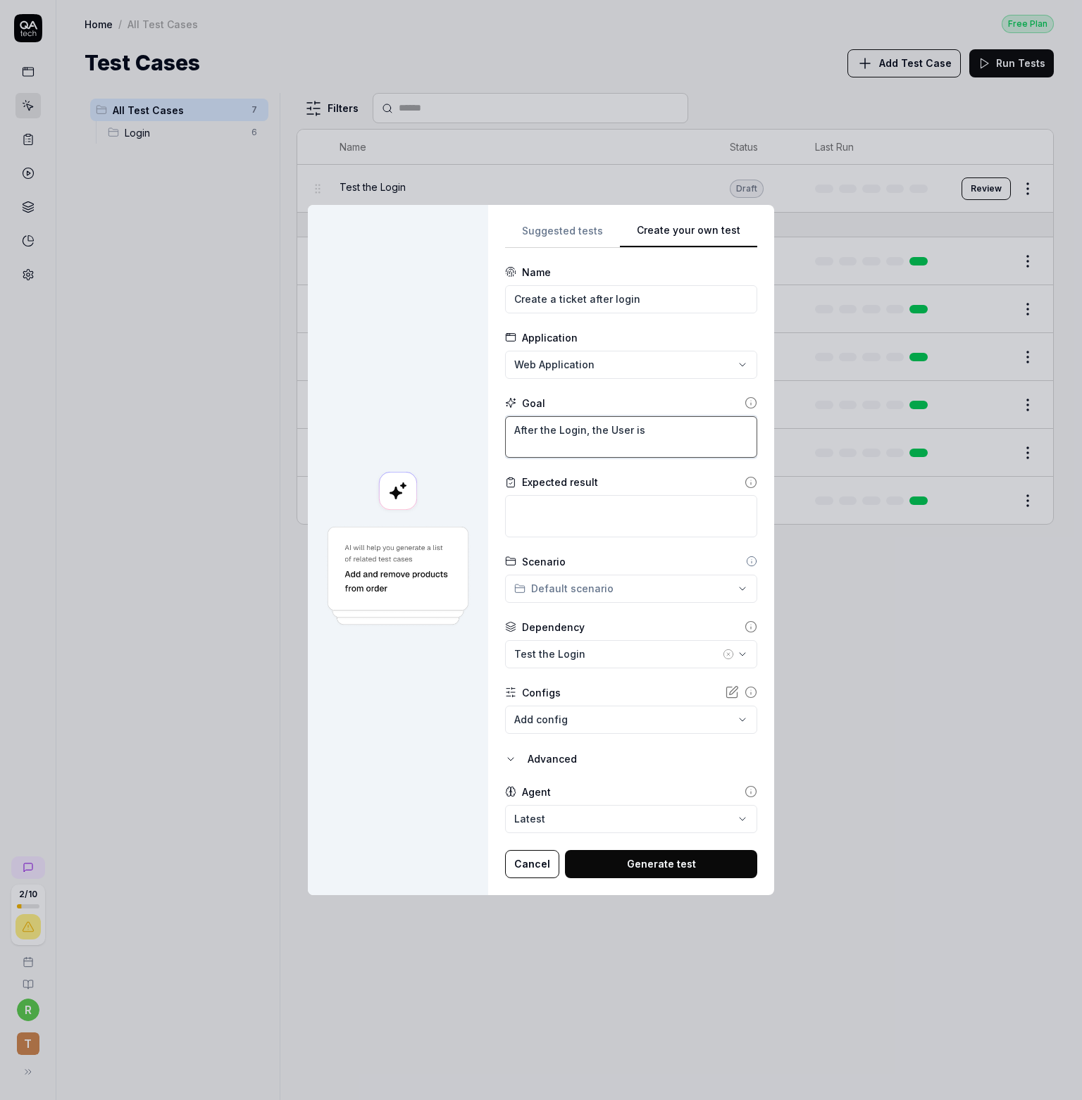
type textarea "*"
type textarea "After the Login, the User is a"
type textarea "*"
type textarea "After the Login, the User is ab"
type textarea "*"
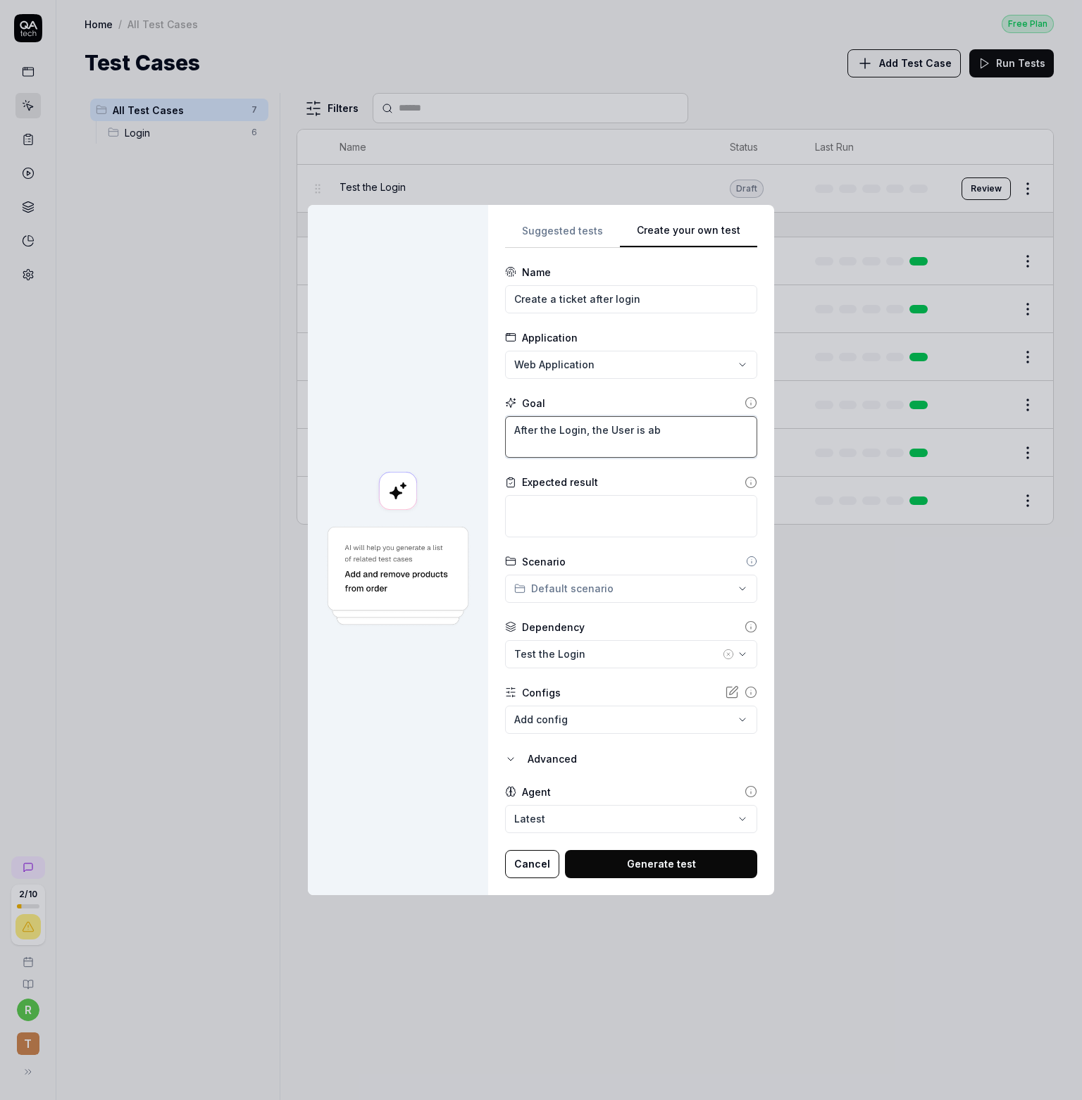
type textarea "After the Login, the User is abl"
type textarea "*"
type textarea "After the Login, the User is ab"
type textarea "*"
type textarea "After the Login, the User is abl"
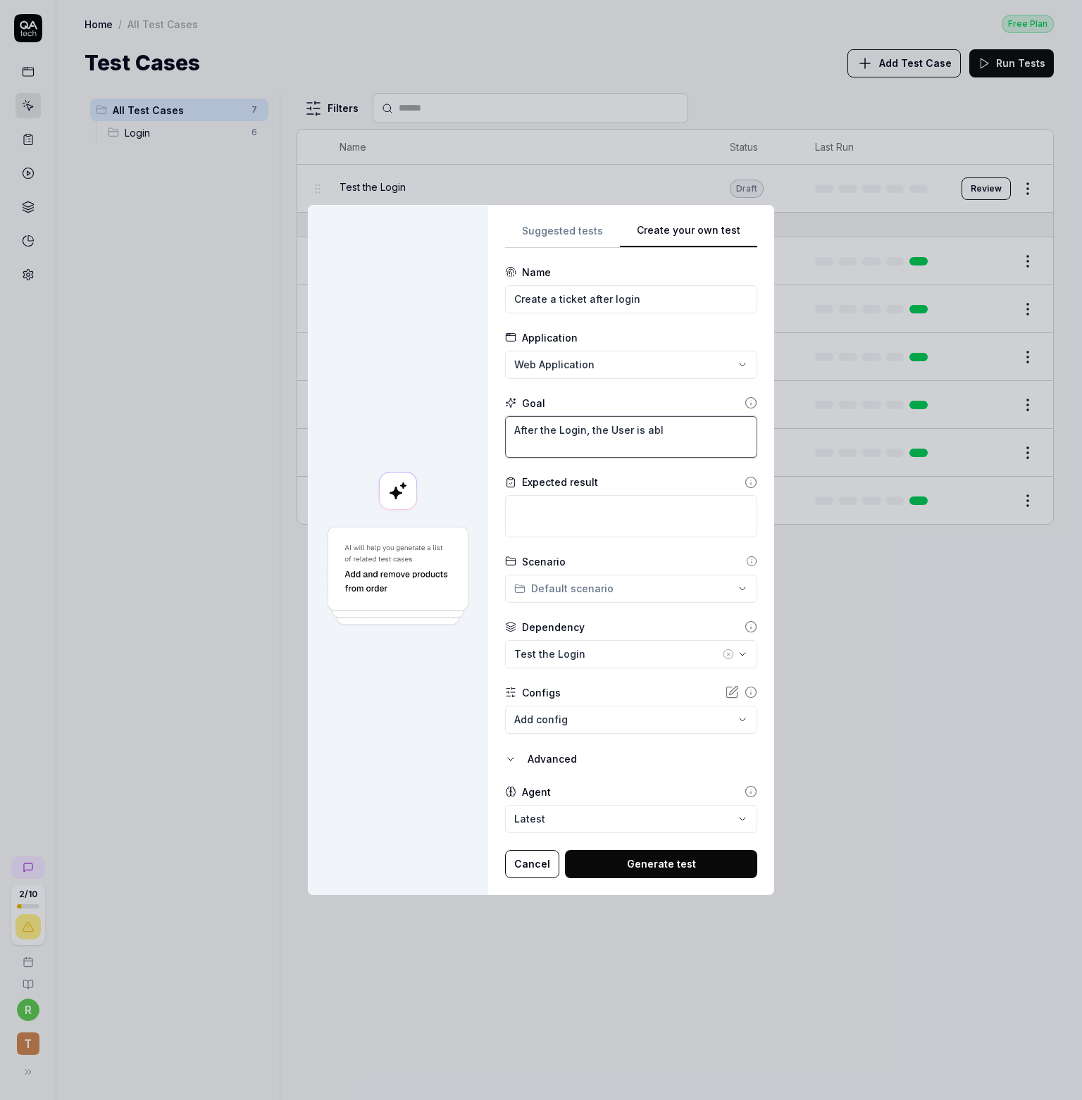
type textarea "*"
type textarea "After the Login, the User is able"
type textarea "*"
type textarea "After the Login, the User is able"
type textarea "*"
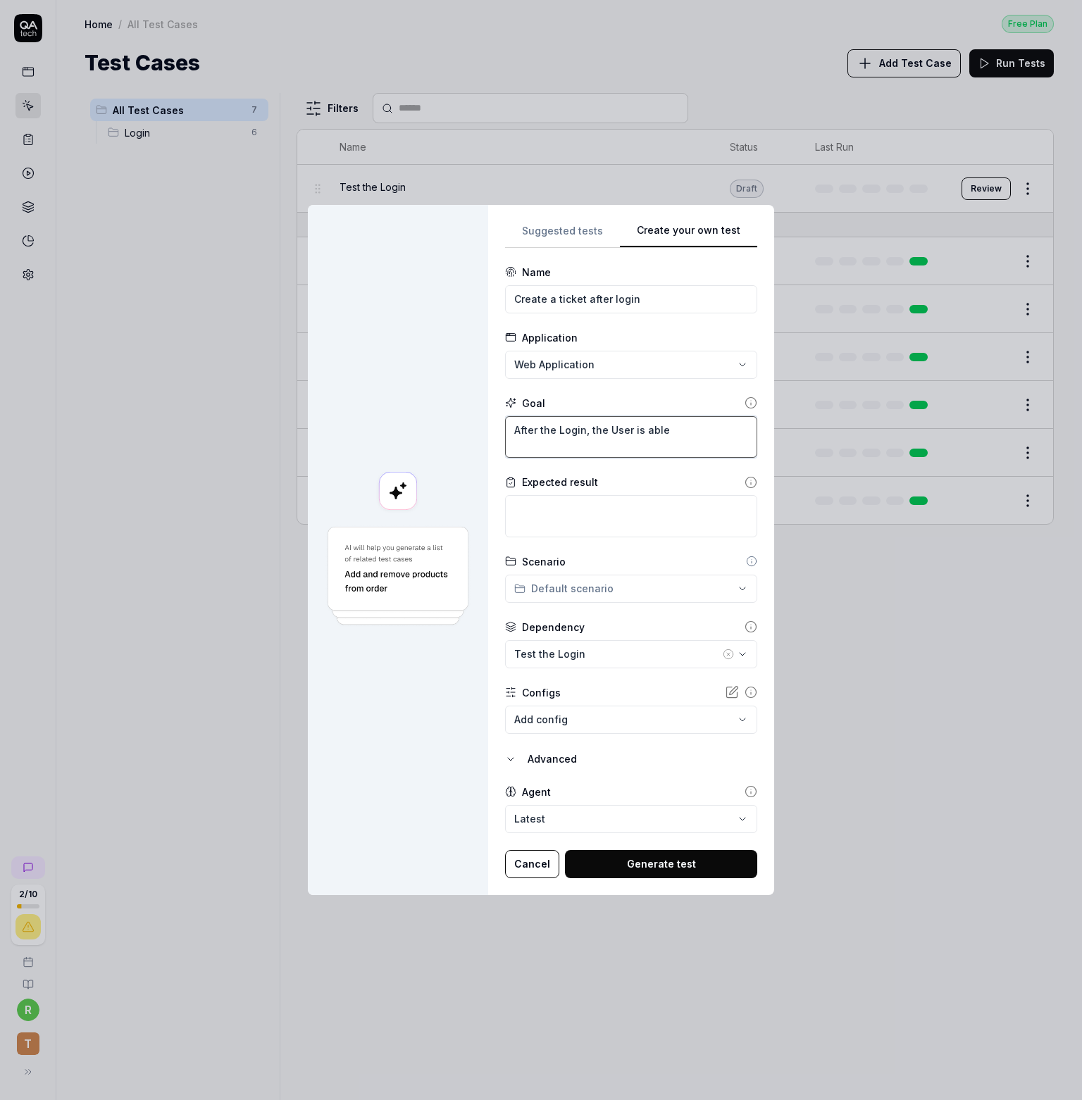
type textarea "After the Login, the User is able t"
type textarea "*"
type textarea "After the Login, the User is able to"
type textarea "*"
type textarea "After the Login, the User is able to"
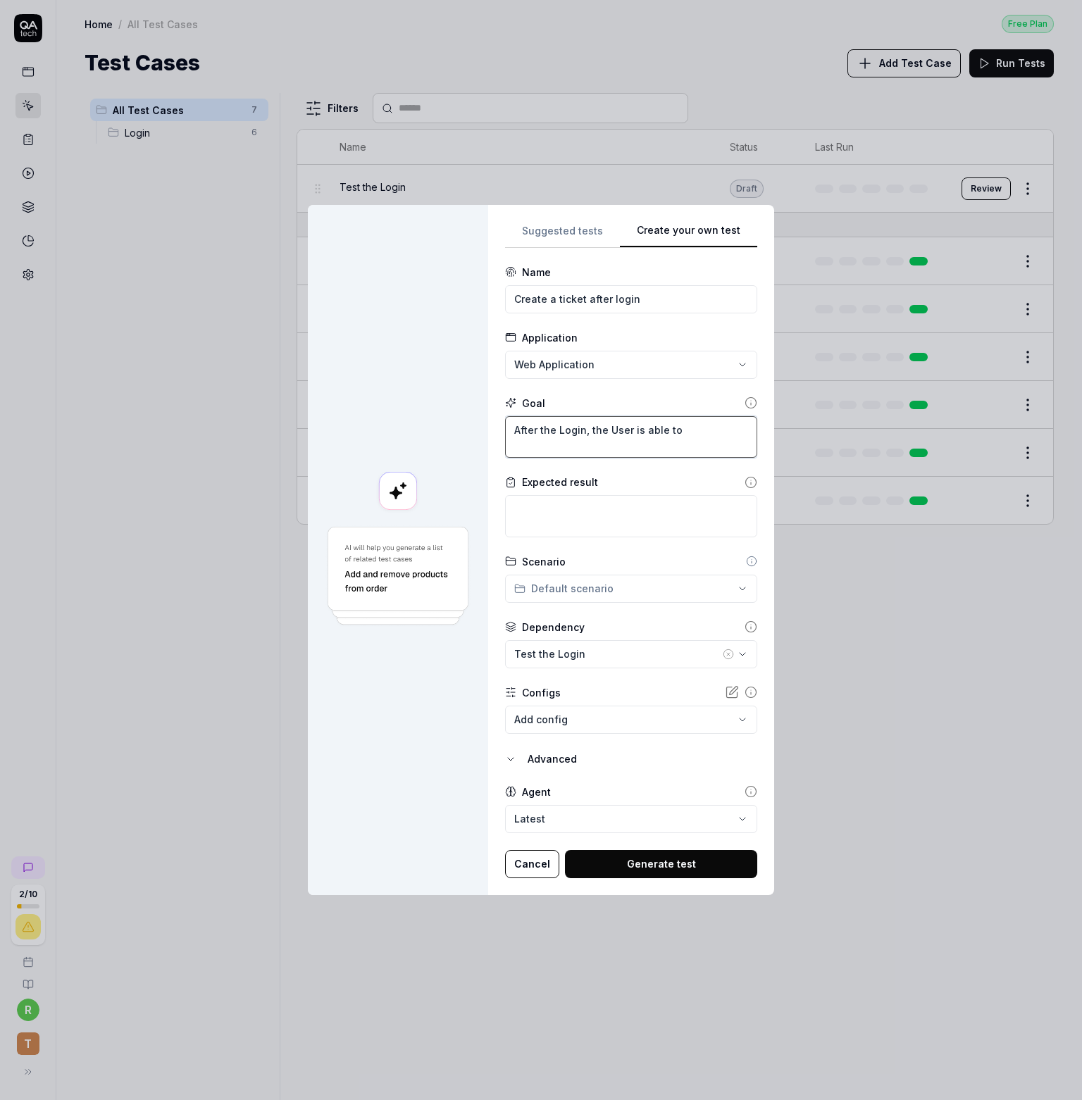
type textarea "*"
type textarea "After the Login, the User is able to c"
type textarea "*"
type textarea "After the Login, the User is able to cr"
type textarea "*"
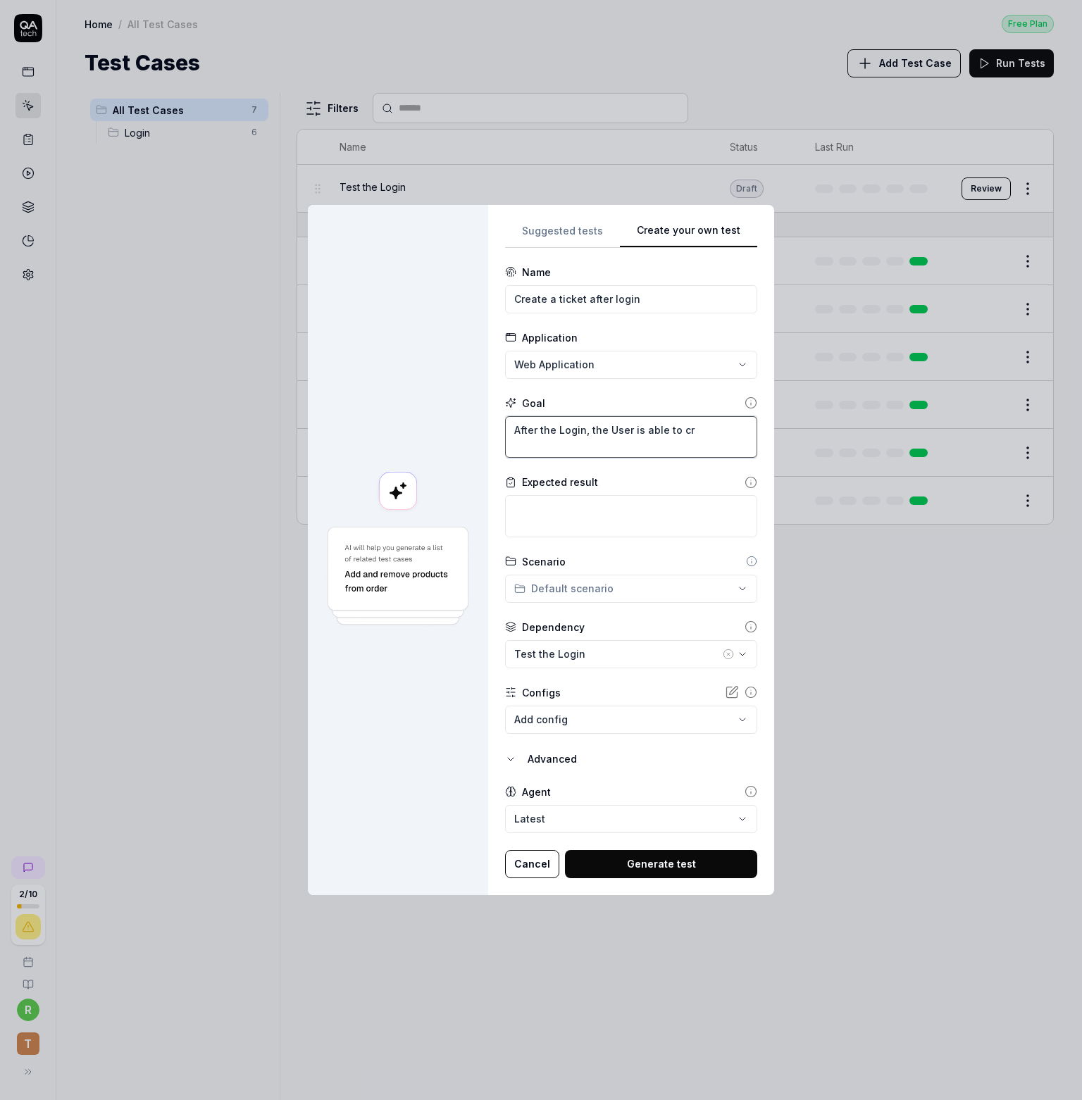
type textarea "After the Login, the User is able to cre"
type textarea "*"
type textarea "After the Login, the User is able to crea"
type textarea "*"
type textarea "After the Login, the User is able to creat"
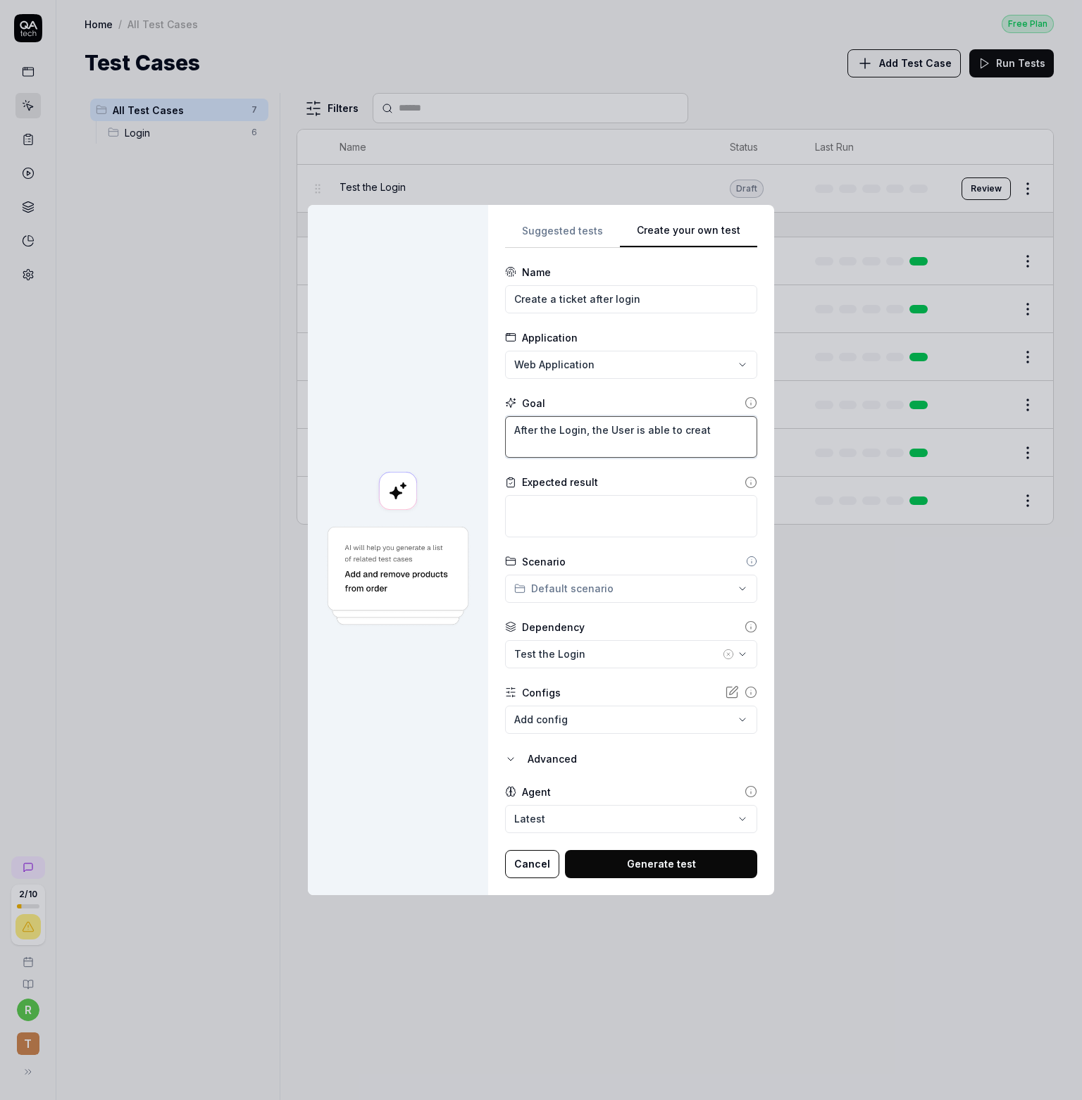
type textarea "*"
type textarea "After the Login, the User is able to create"
type textarea "*"
type textarea "After the Login, the User is able to create a"
type textarea "*"
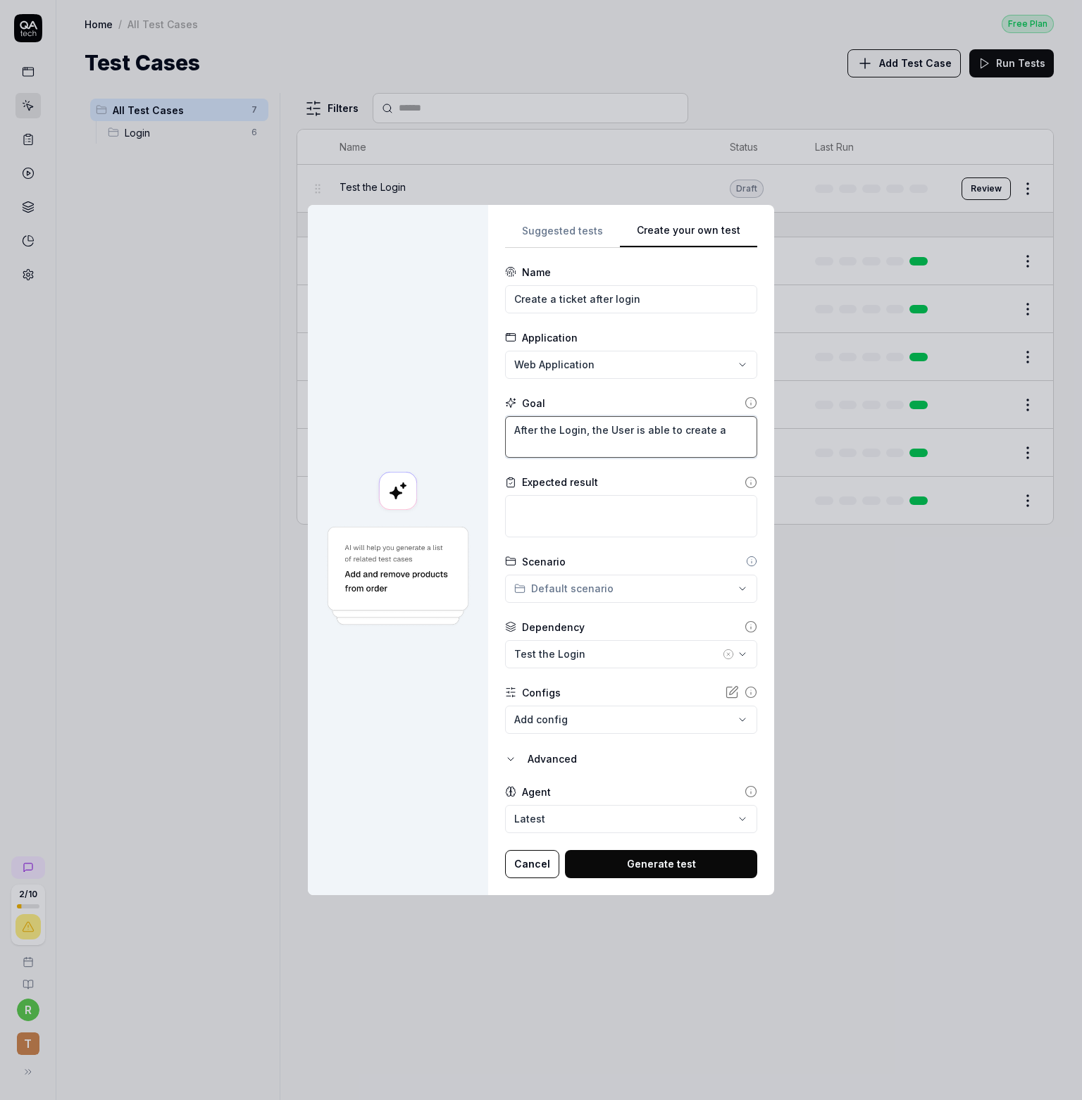
type textarea "After the Login, the User is able to create a"
type textarea "*"
type textarea "After the Login, the User is able to create a t"
type textarea "*"
type textarea "After the Login, the User is able to create a ti"
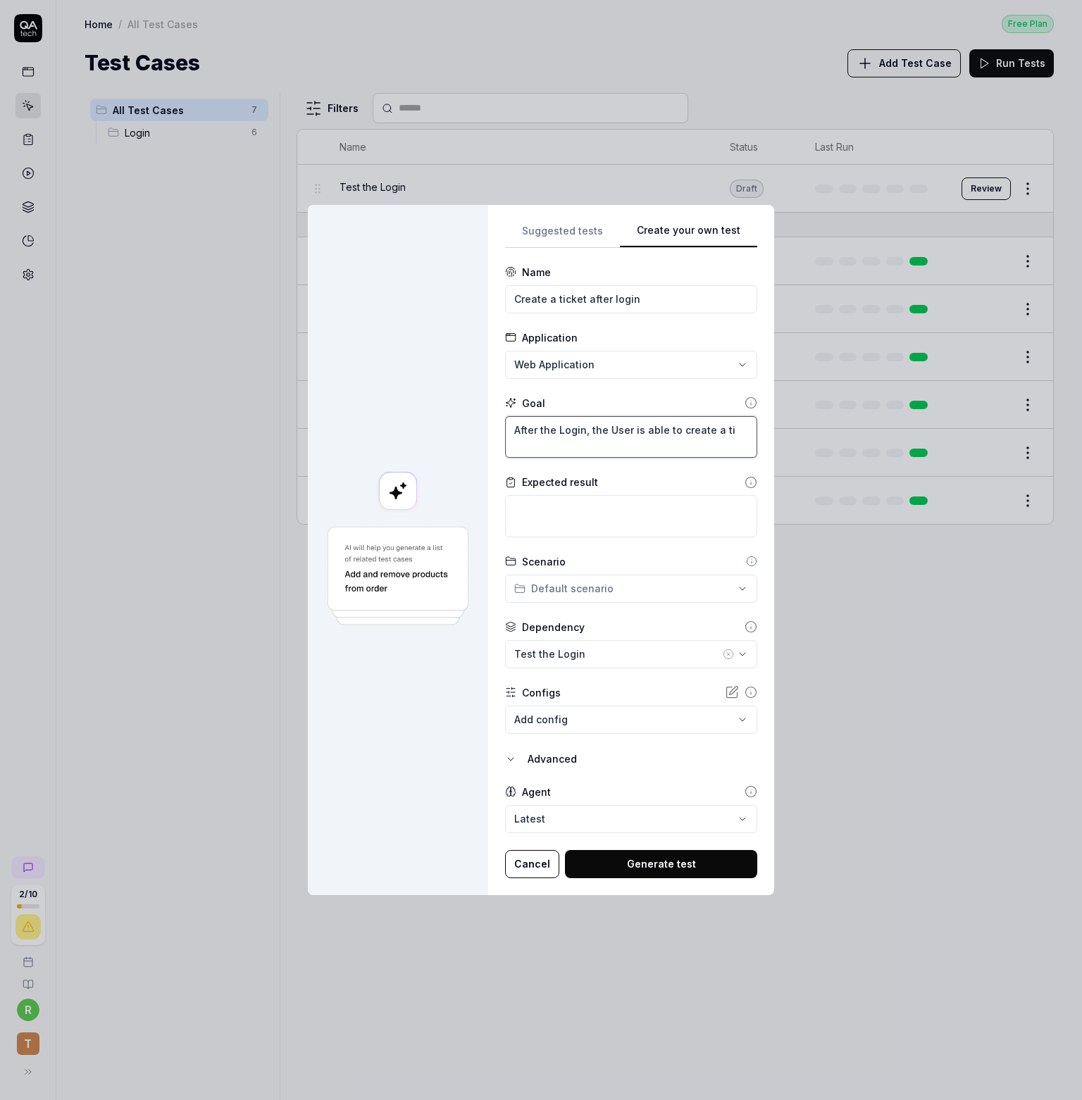
type textarea "*"
type textarea "After the Login, the User is able to create a tic"
type textarea "*"
type textarea "After the Login, the User is able to create a tick"
type textarea "*"
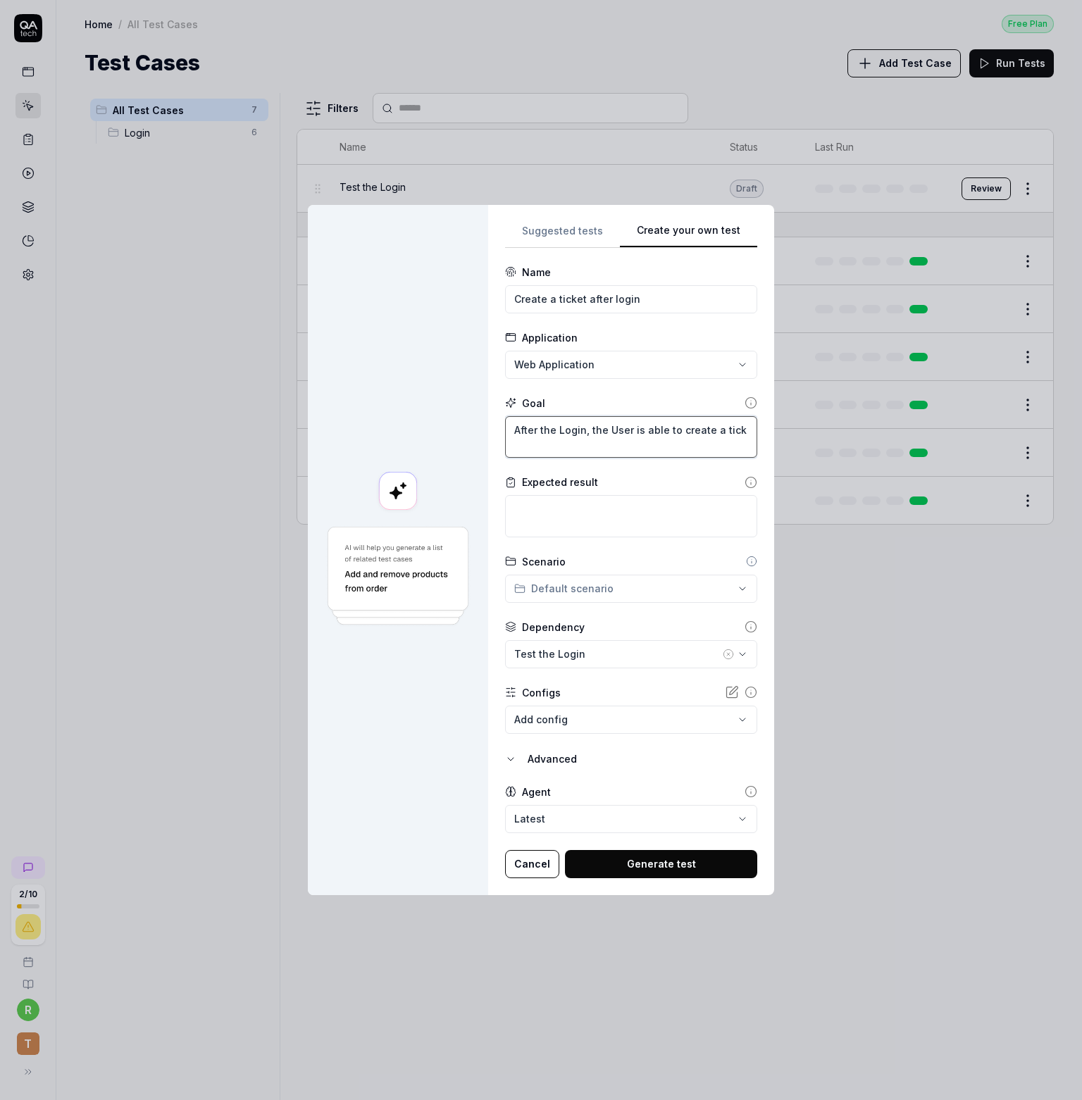
type textarea "After the Login, the User is able to create a ticke"
type textarea "*"
type textarea "After the Login, the User is able to create a ticket"
type textarea "*"
type textarea "After the Login, the User is able to create a ticket"
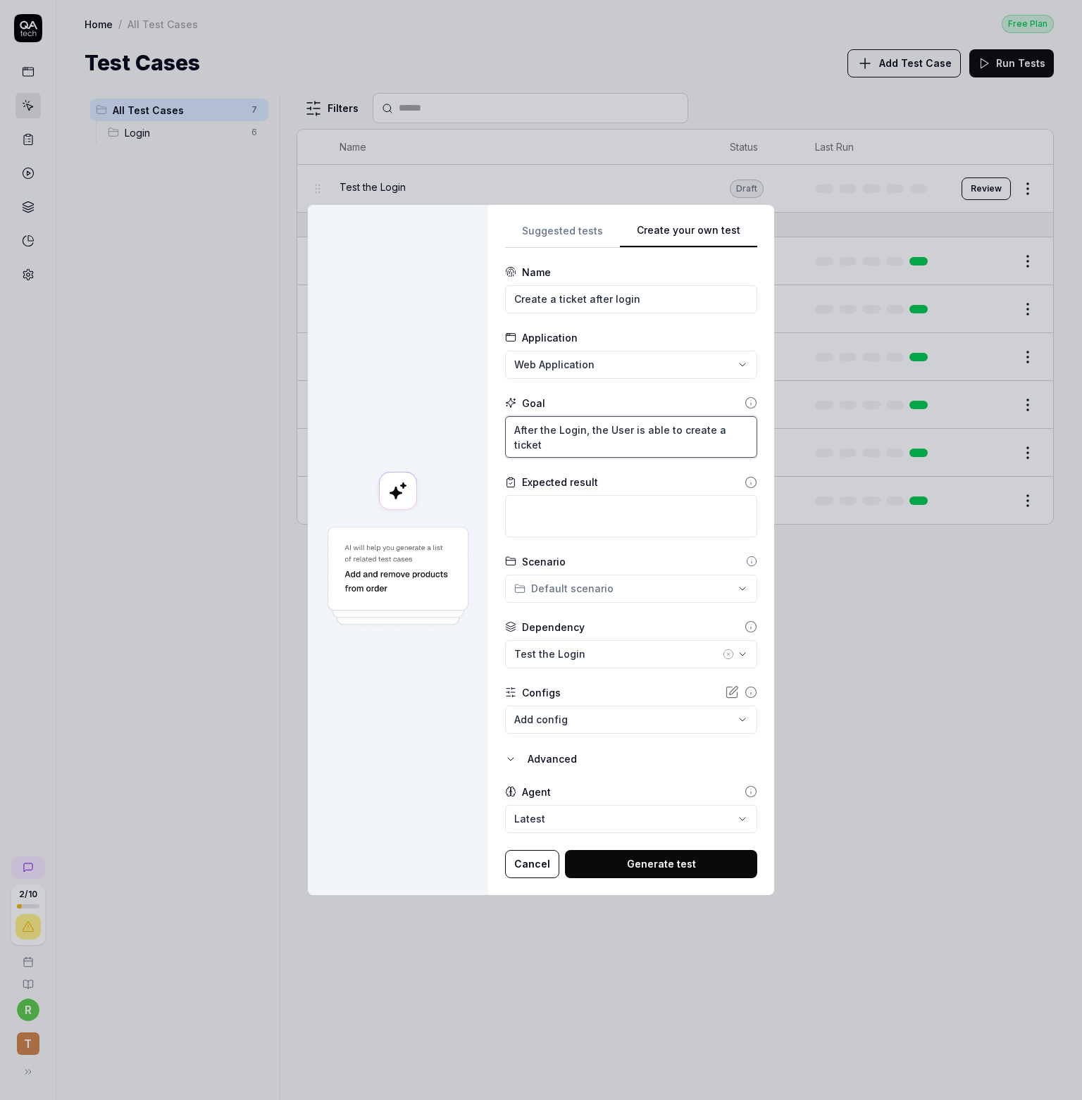
type textarea "*"
type textarea "After the Login, the User is able to create a ticket f"
type textarea "*"
type textarea "After the Login, the User is able to create a ticket fr"
type textarea "*"
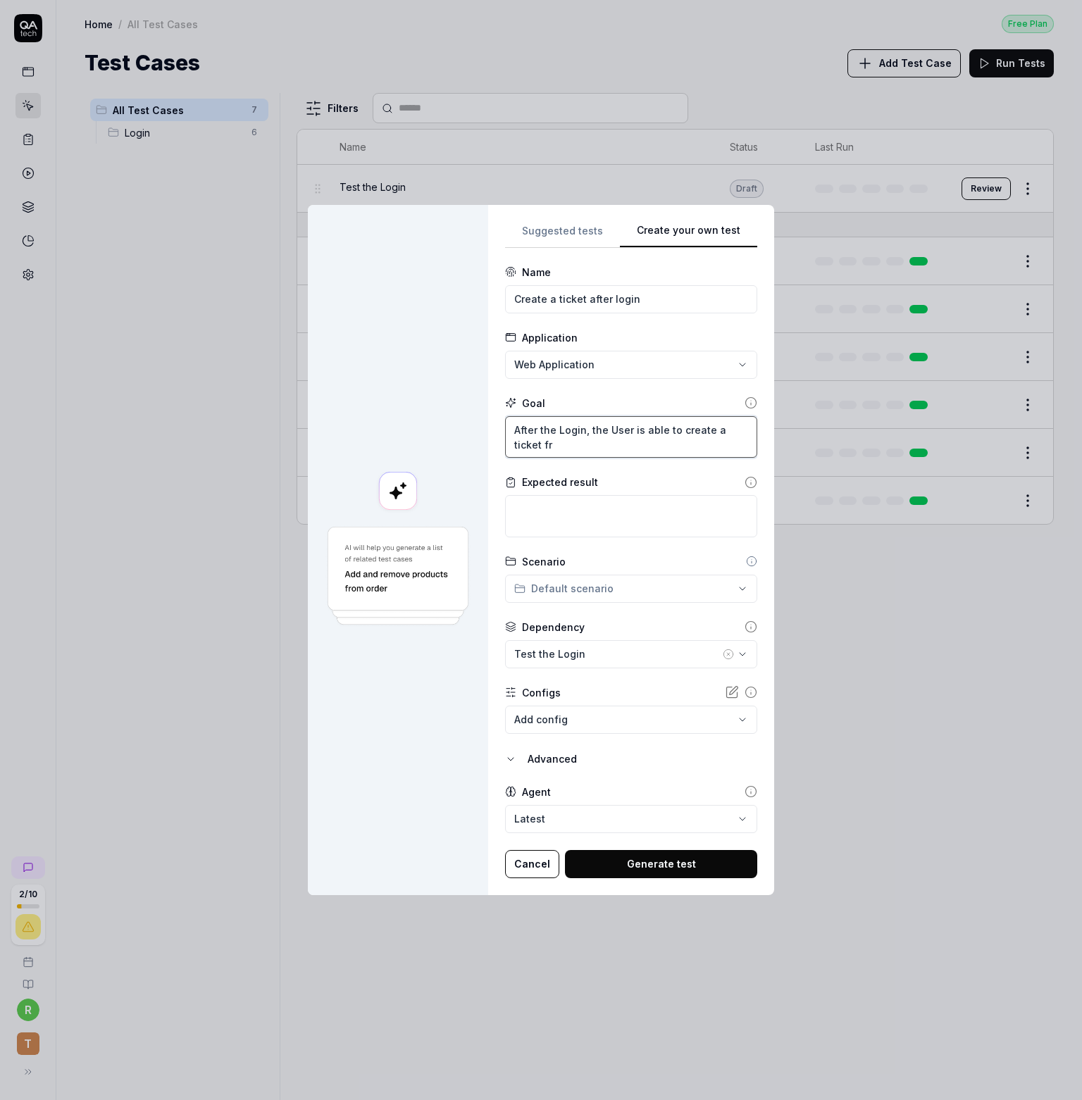
type textarea "After the Login, the User is able to create a ticket fro"
type textarea "*"
type textarea "After the Login, the User is able to create a ticket from"
type textarea "*"
type textarea "After the Login, the User is able to create a ticket from"
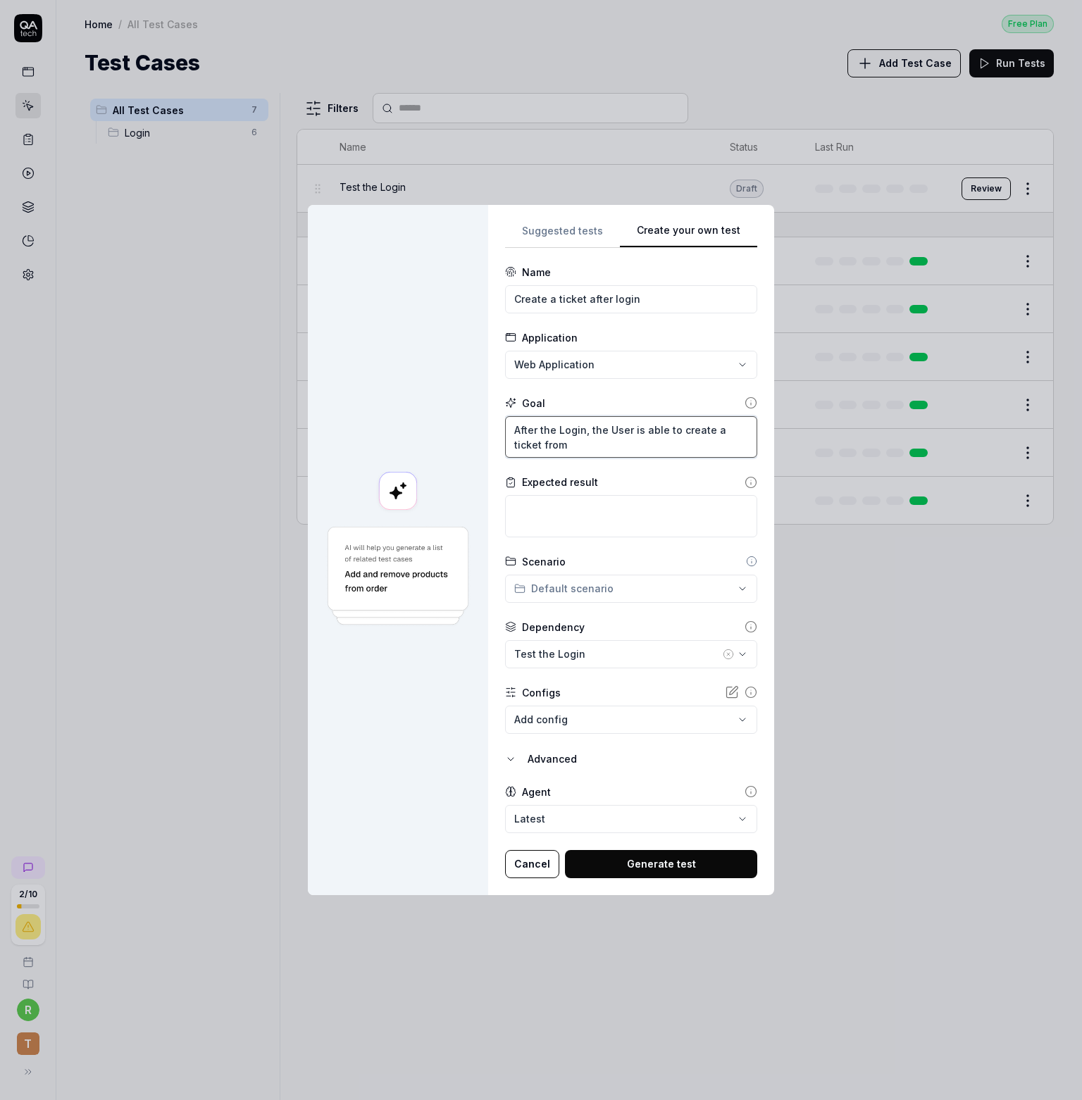
type textarea "*"
type textarea "After the Login, the User is able to create a ticket from"
type textarea "*"
type textarea "After the Login, the User is able to create a ticket fro"
type textarea "*"
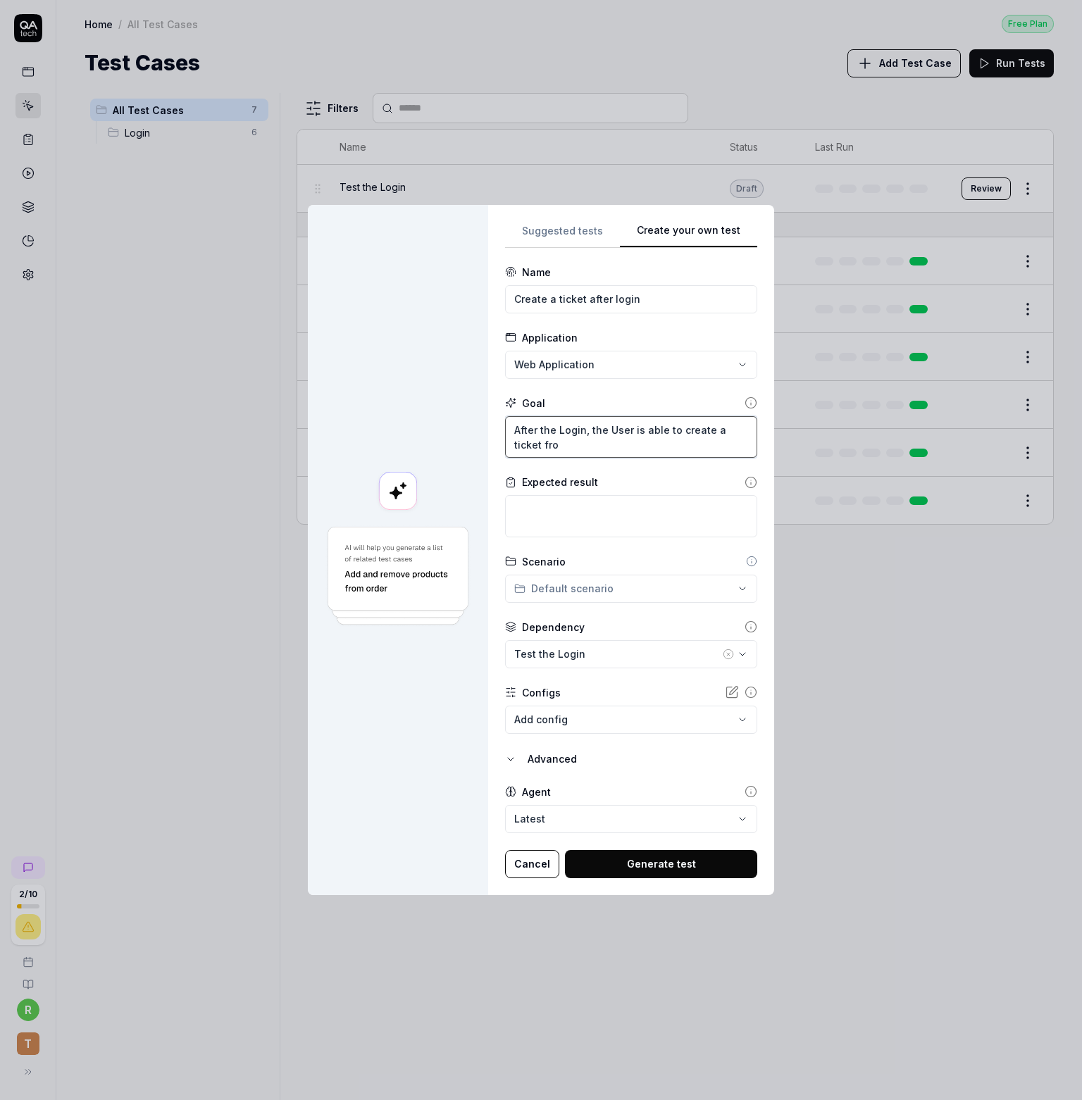
type textarea "After the Login, the User is able to create a ticket fr"
type textarea "*"
type textarea "After the Login, the User is able to create a ticket f"
type textarea "*"
type textarea "After the Login, the User is able to create a ticket"
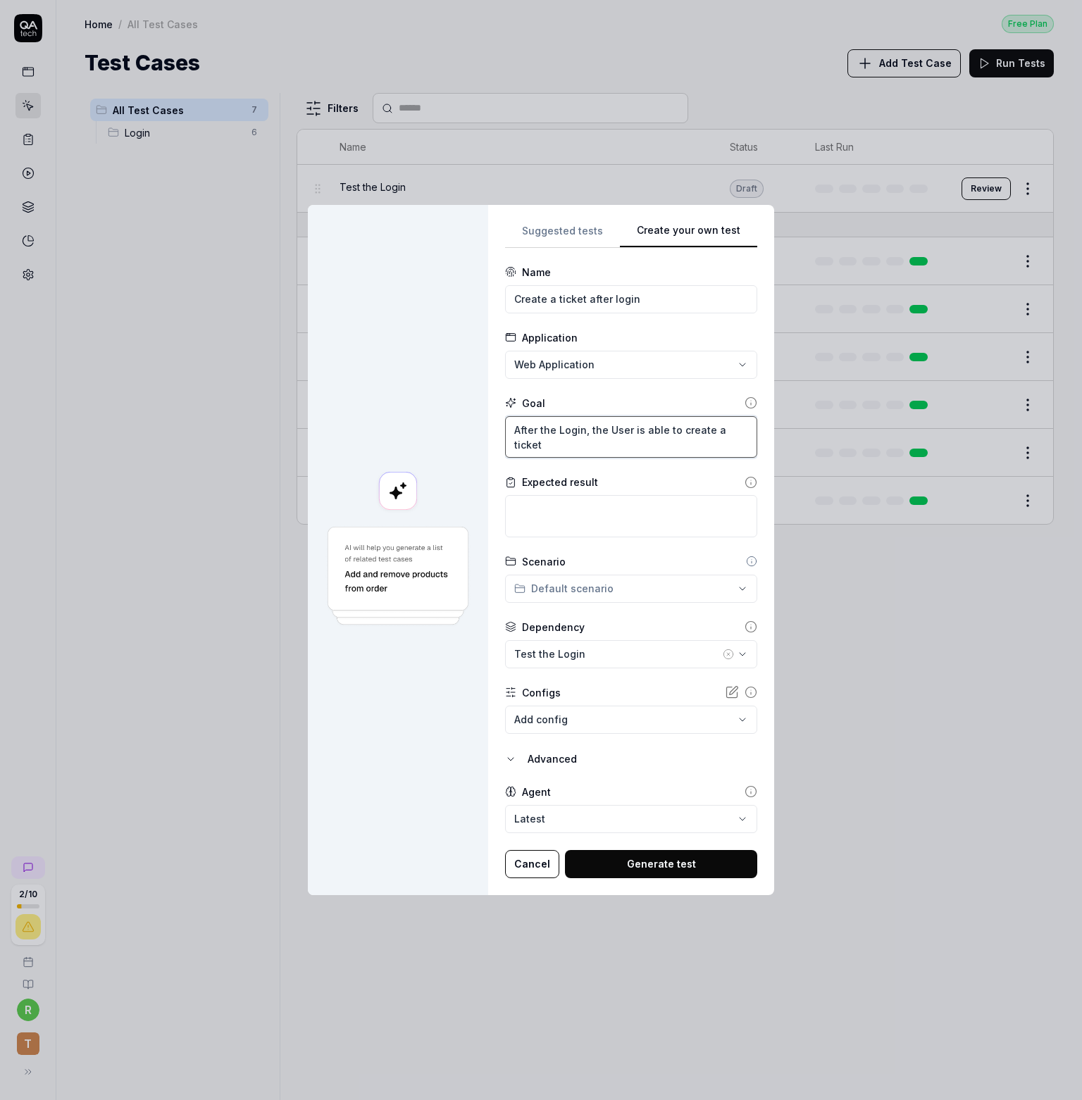
type textarea "*"
type textarea "After the Login, the User is able to create a nticket"
type textarea "*"
type textarea "After the Login, the User is able to create a neticket"
type textarea "*"
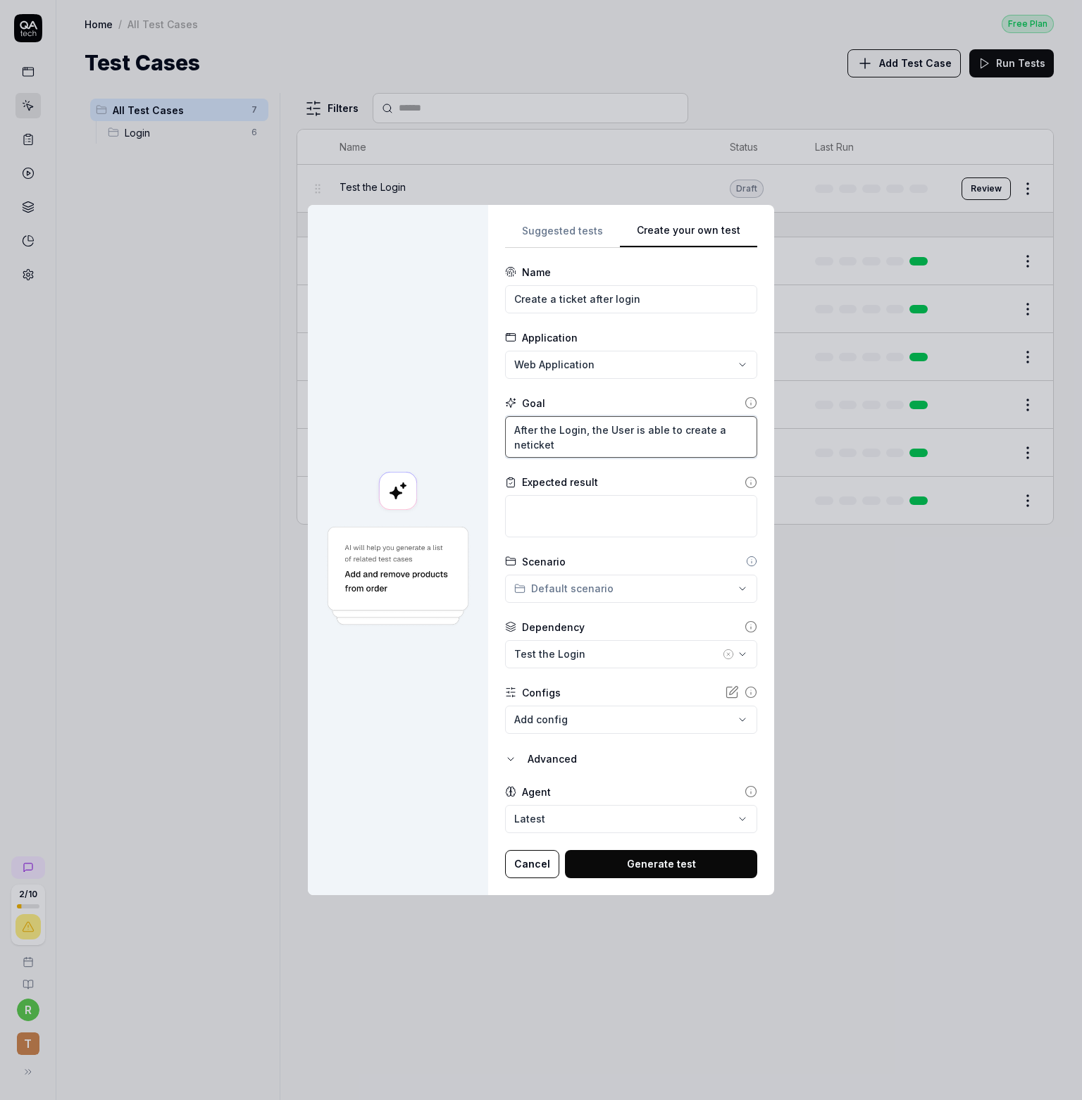
type textarea "After the Login, the User is able to create a newticket"
type textarea "*"
type textarea "After the Login, the User is able to create a new ticket"
type textarea "*"
type textarea "After the Login, the User is able to create a new ticket w"
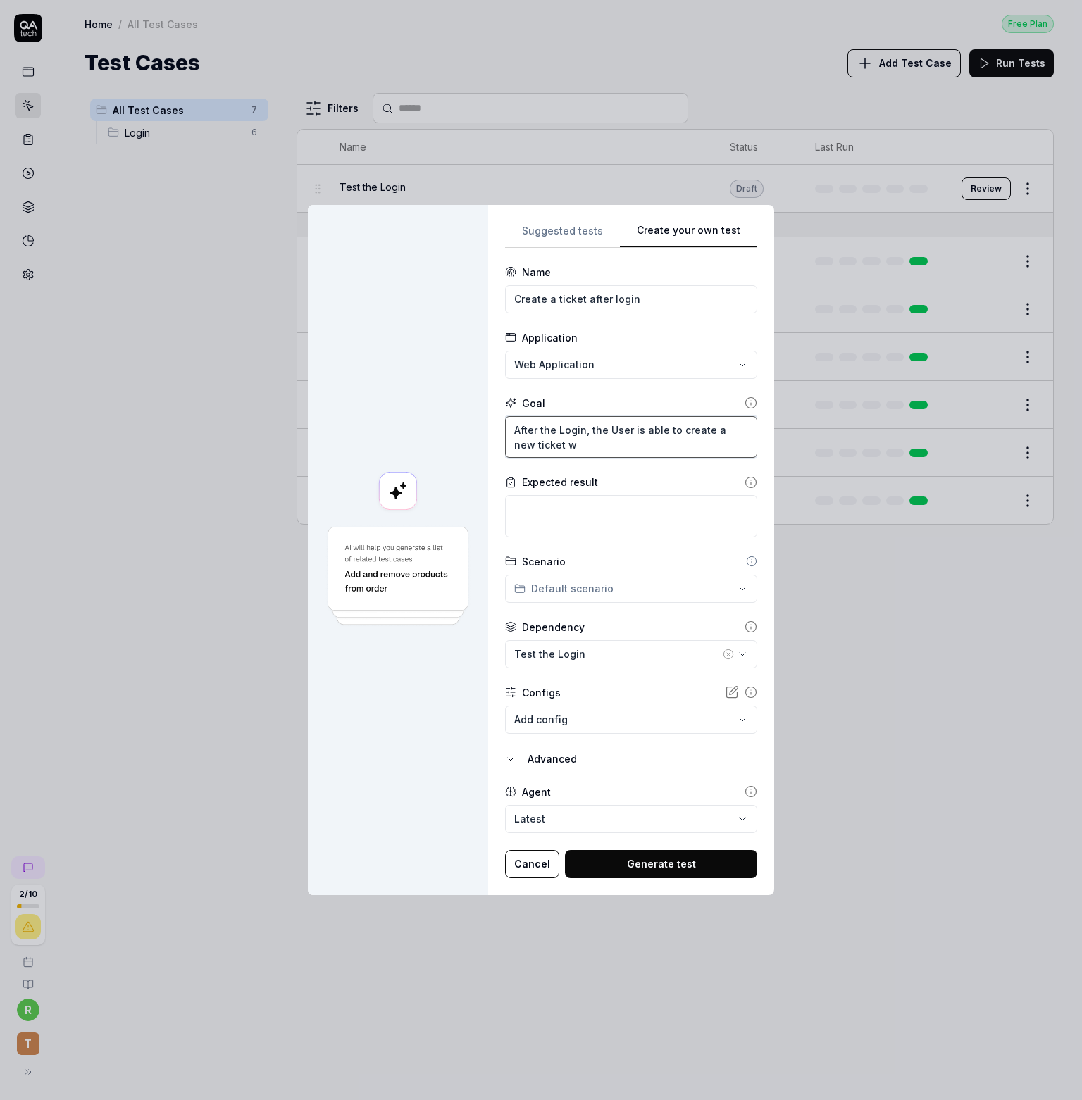
type textarea "*"
type textarea "After the Login, the User is able to create a new ticket wi"
type textarea "*"
type textarea "After the Login, the User is able to create a new ticket wit"
type textarea "*"
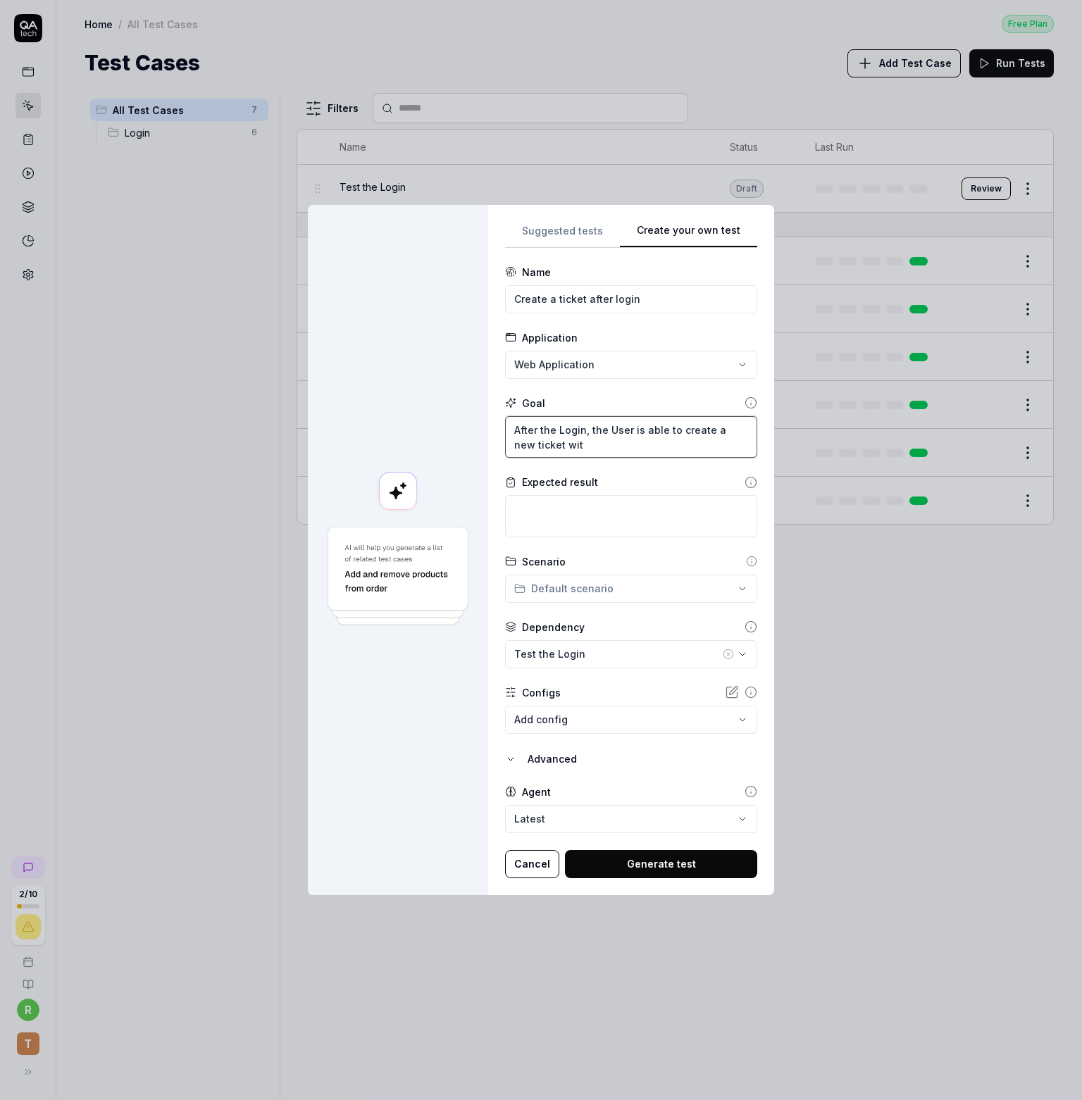
type textarea "After the Login, the User is able to create a new ticket with"
type textarea "*"
type textarea "After the Login, the User is able to create a new ticket with a"
type textarea "*"
type textarea "After the Login, the User is able to create a new ticket with al"
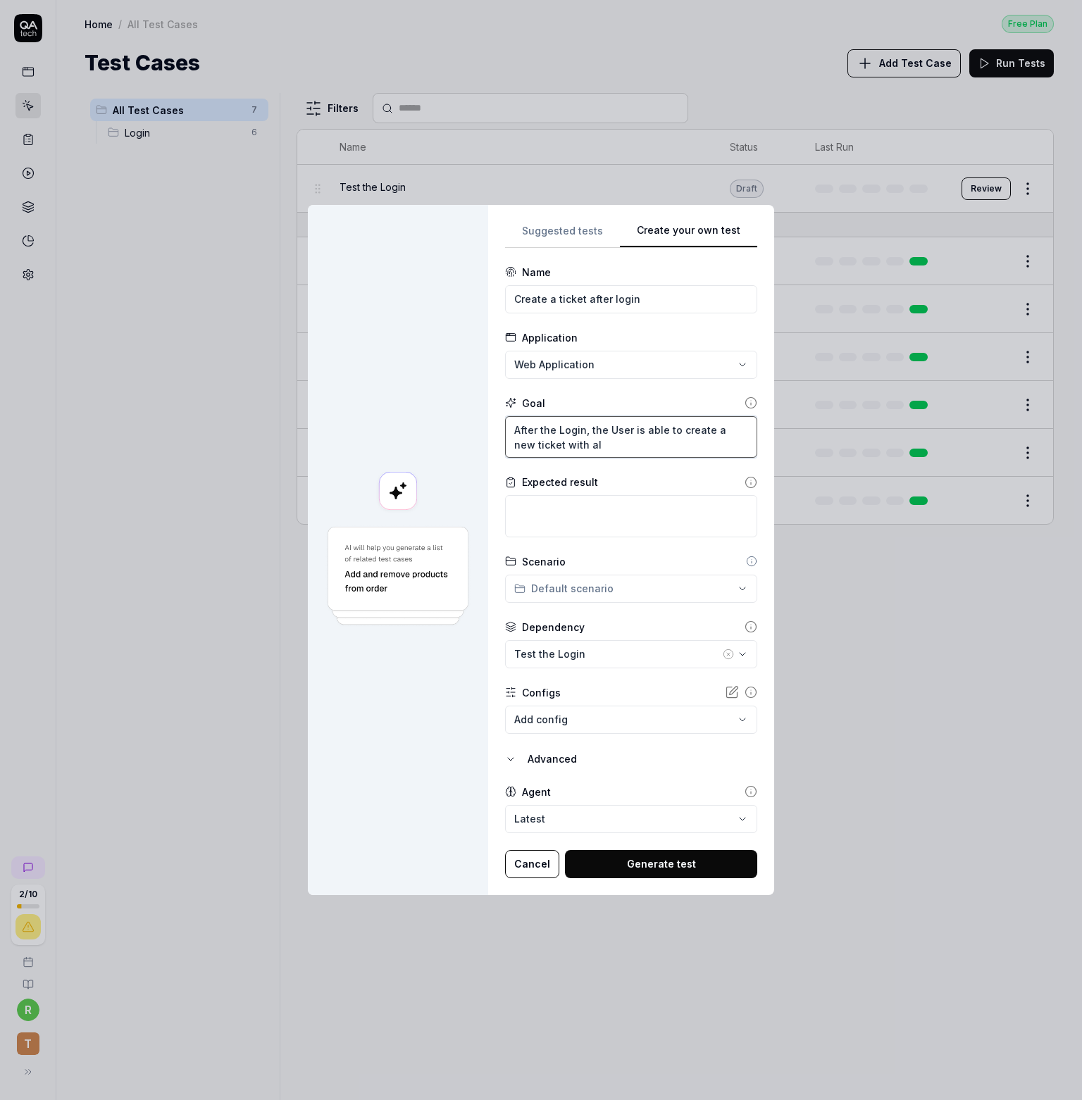
type textarea "*"
type textarea "After the Login, the User is able to create a new ticket with all"
type textarea "*"
type textarea "After the Login, the User is able to create a new ticket with all"
type textarea "*"
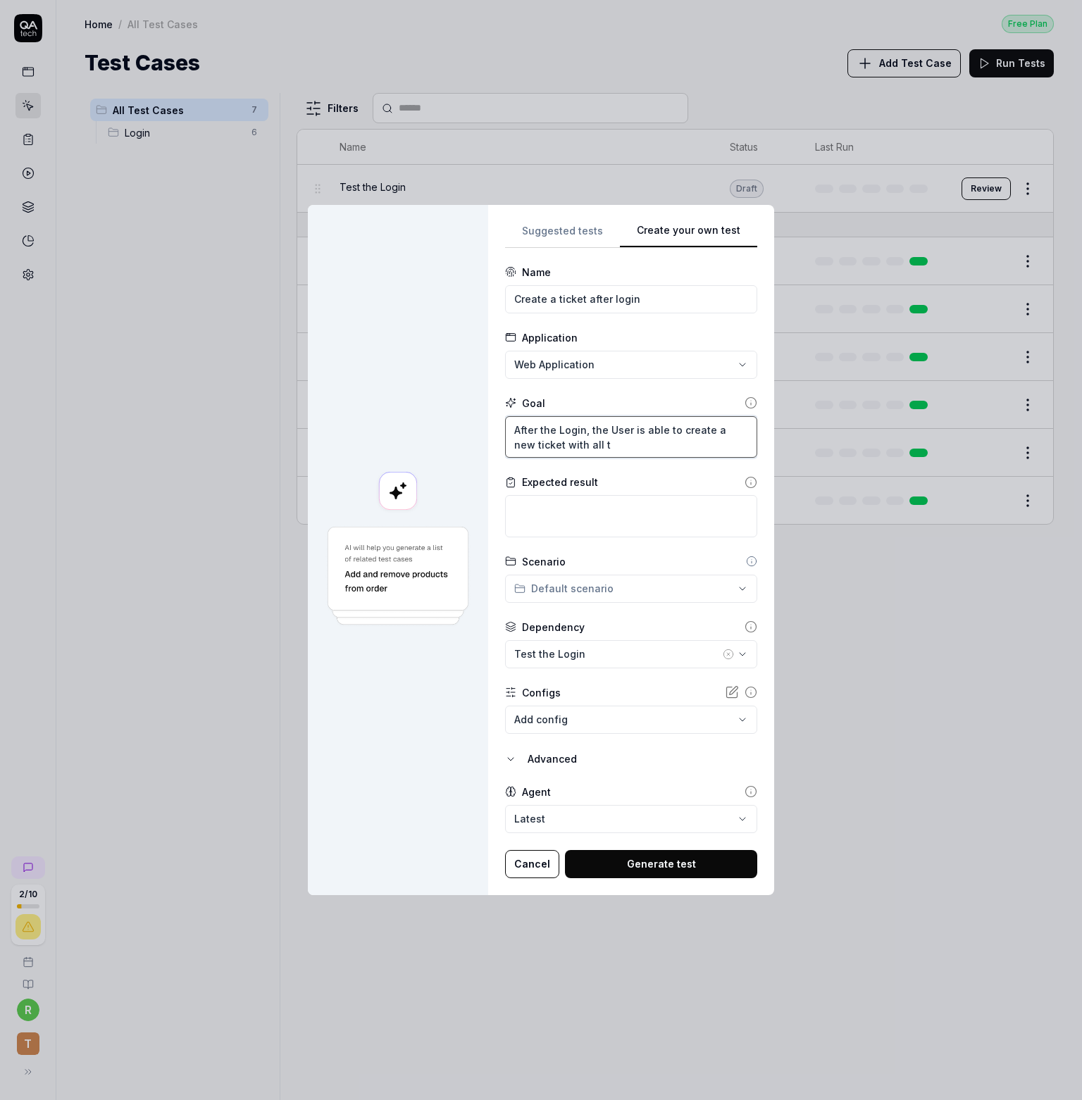
type textarea "After the Login, the User is able to create a new ticket with all th"
type textarea "*"
type textarea "After the Login, the User is able to create a new ticket with all the"
type textarea "*"
type textarea "After the Login, the User is able to create a new ticket with all the"
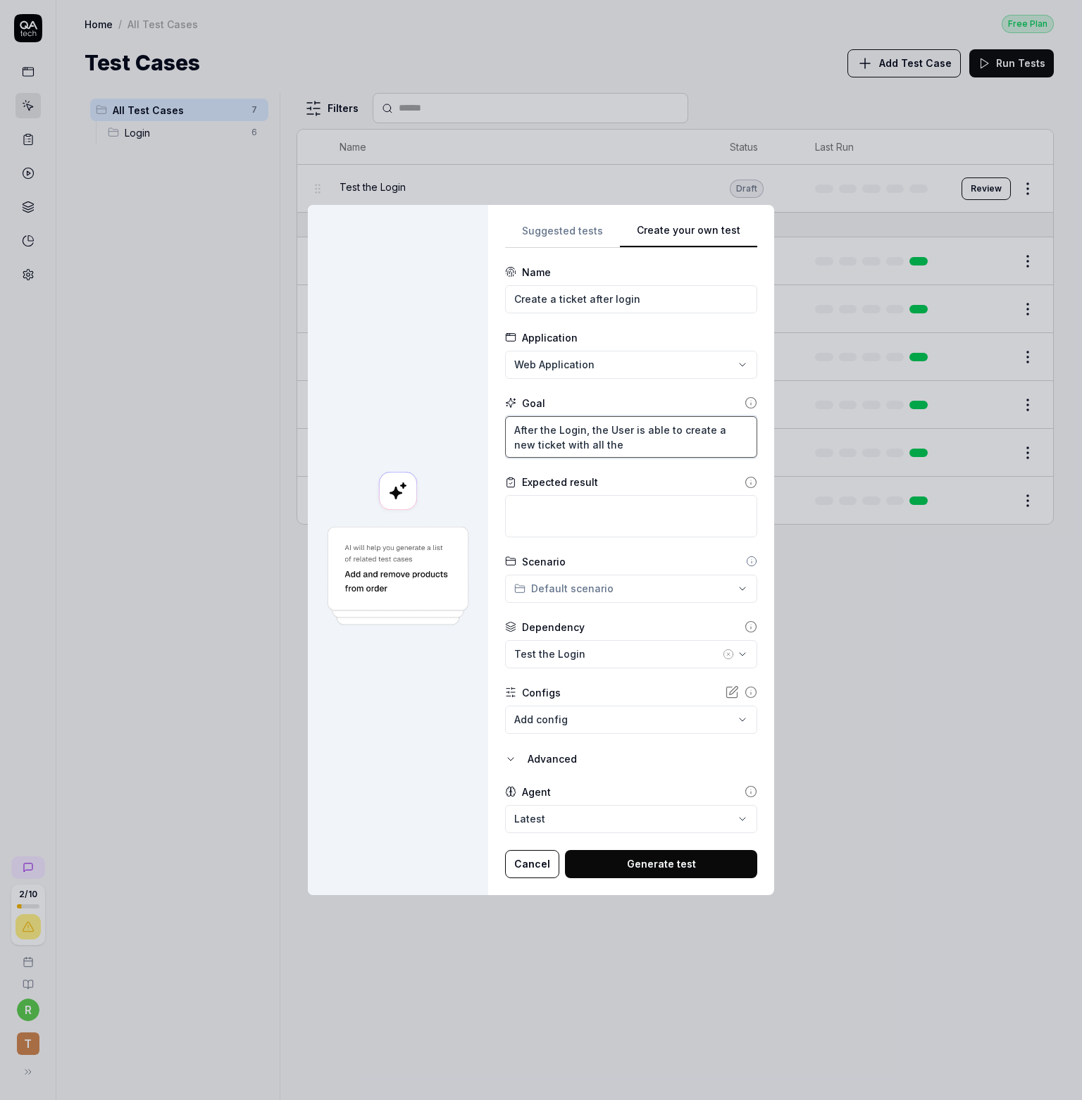
type textarea "*"
type textarea "After the Login, the User is able to create a new ticket with all the r"
type textarea "*"
type textarea "After the Login, the User is able to create a new ticket with all the re"
type textarea "*"
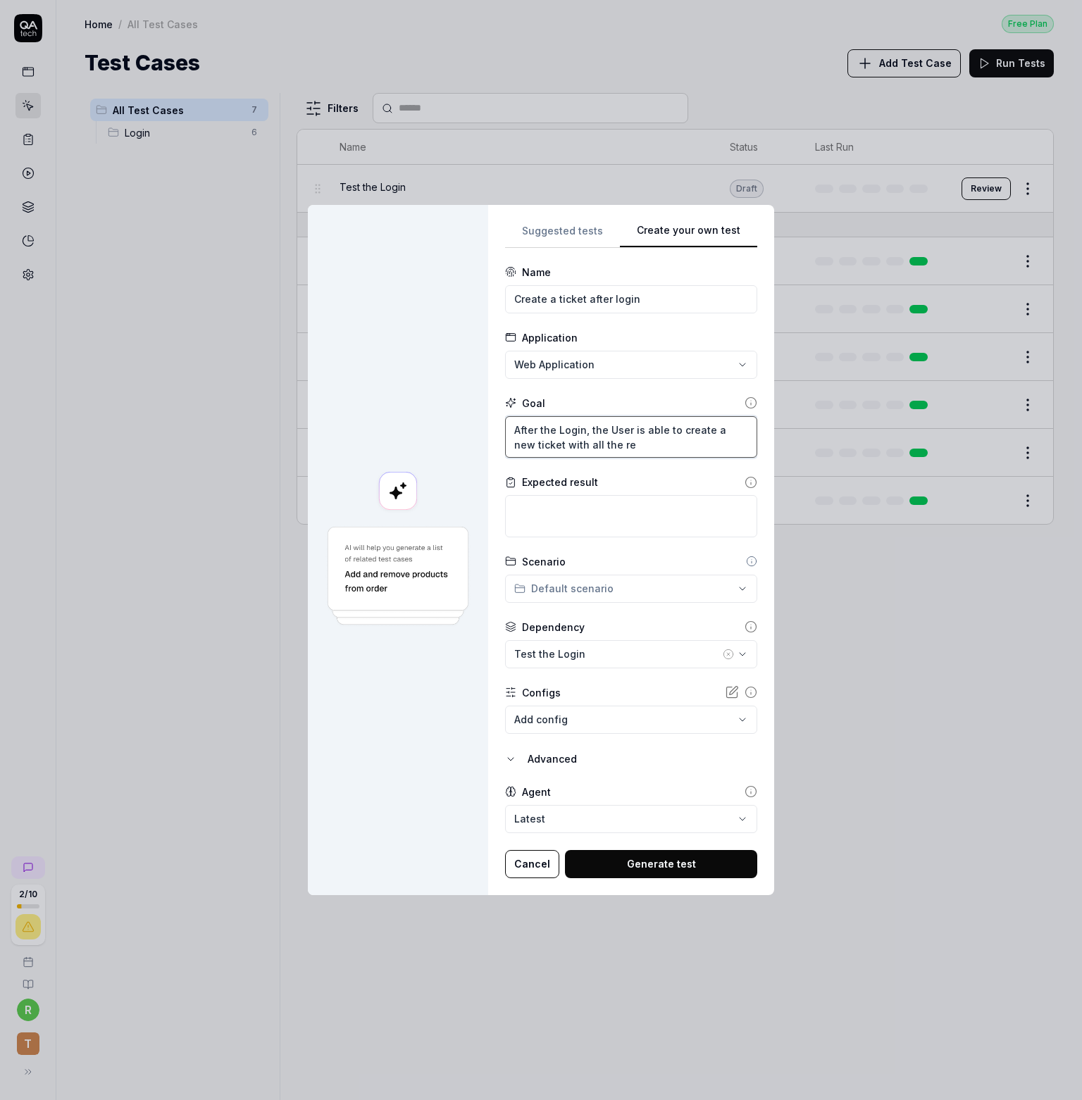
type textarea "After the Login, the User is able to create a new ticket with all the req"
type textarea "*"
type textarea "After the Login, the User is able to create a new ticket with all the requ"
type textarea "*"
type textarea "After the Login, the User is able to create a new ticket with all the requi"
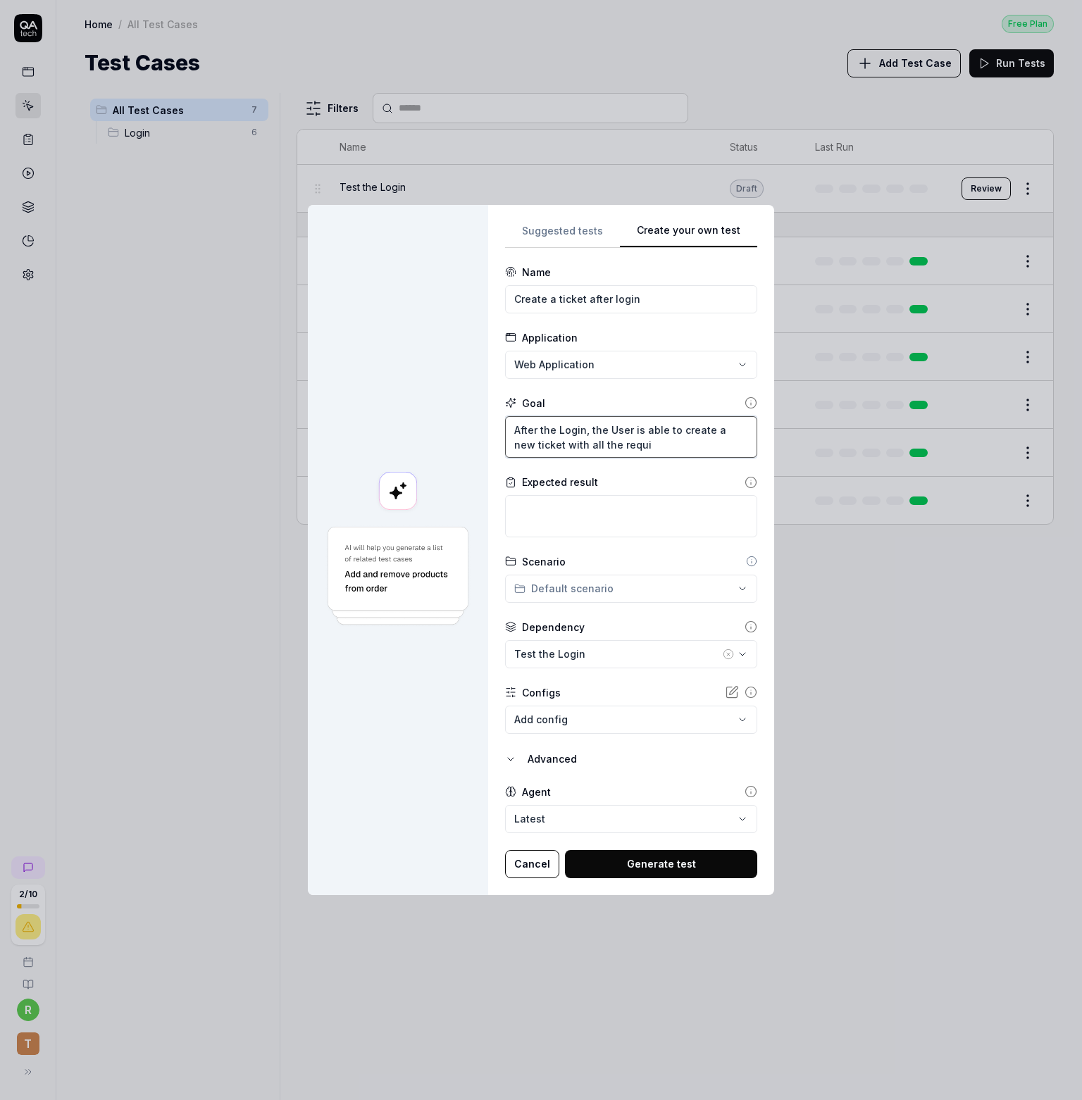
type textarea "*"
type textarea "After the Login, the User is able to create a new ticket with all the requie"
type textarea "*"
type textarea "After the Login, the User is able to create a new ticket with all the requier"
type textarea "*"
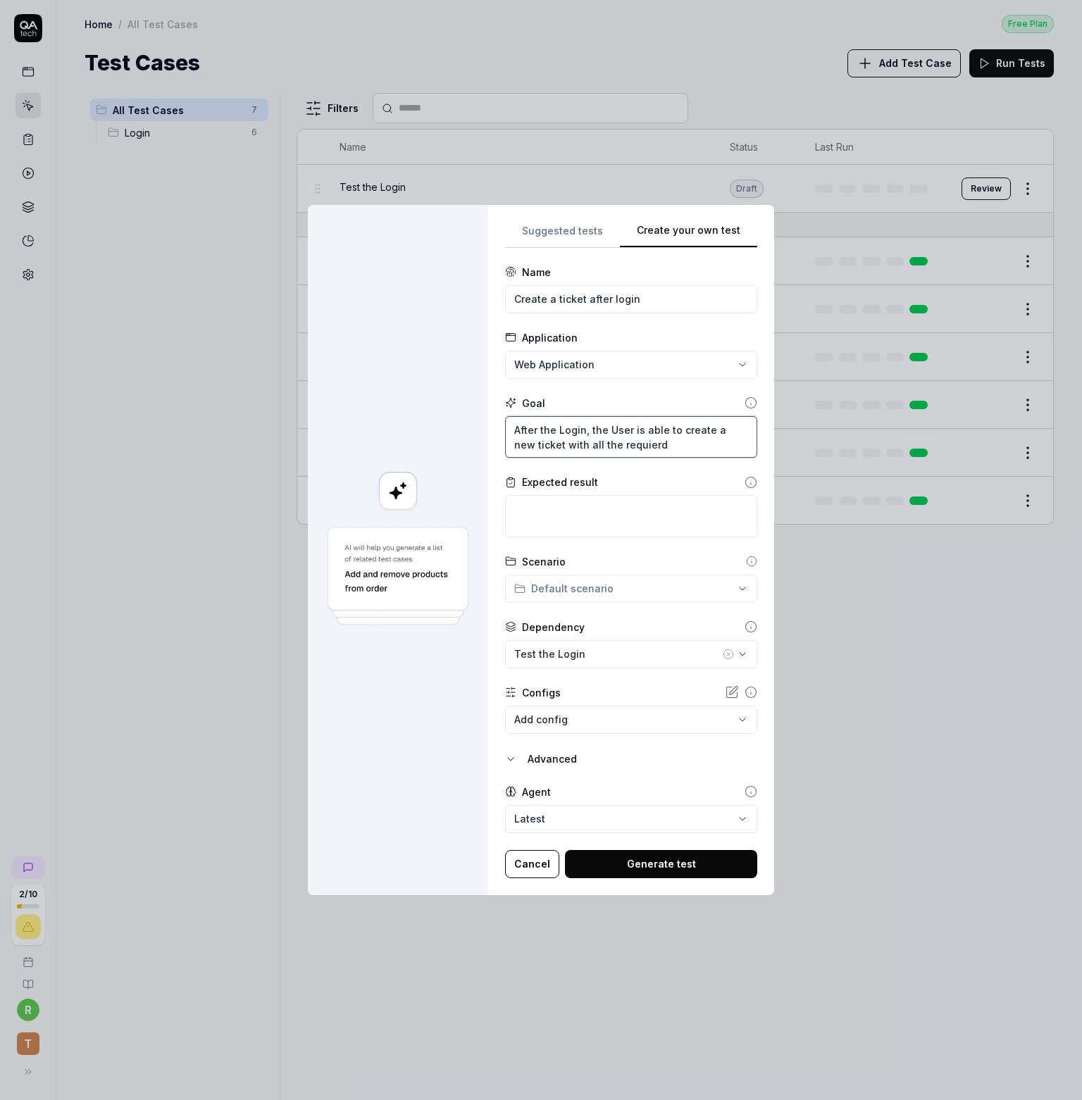
type textarea "After the Login, the User is able to create a new ticket with all the requierd"
type textarea "*"
type textarea "After the Login, the User is able to create a new ticket with all the requierd d"
type textarea "*"
type textarea "After the Login, the User is able to create a new ticket with all the requierd …"
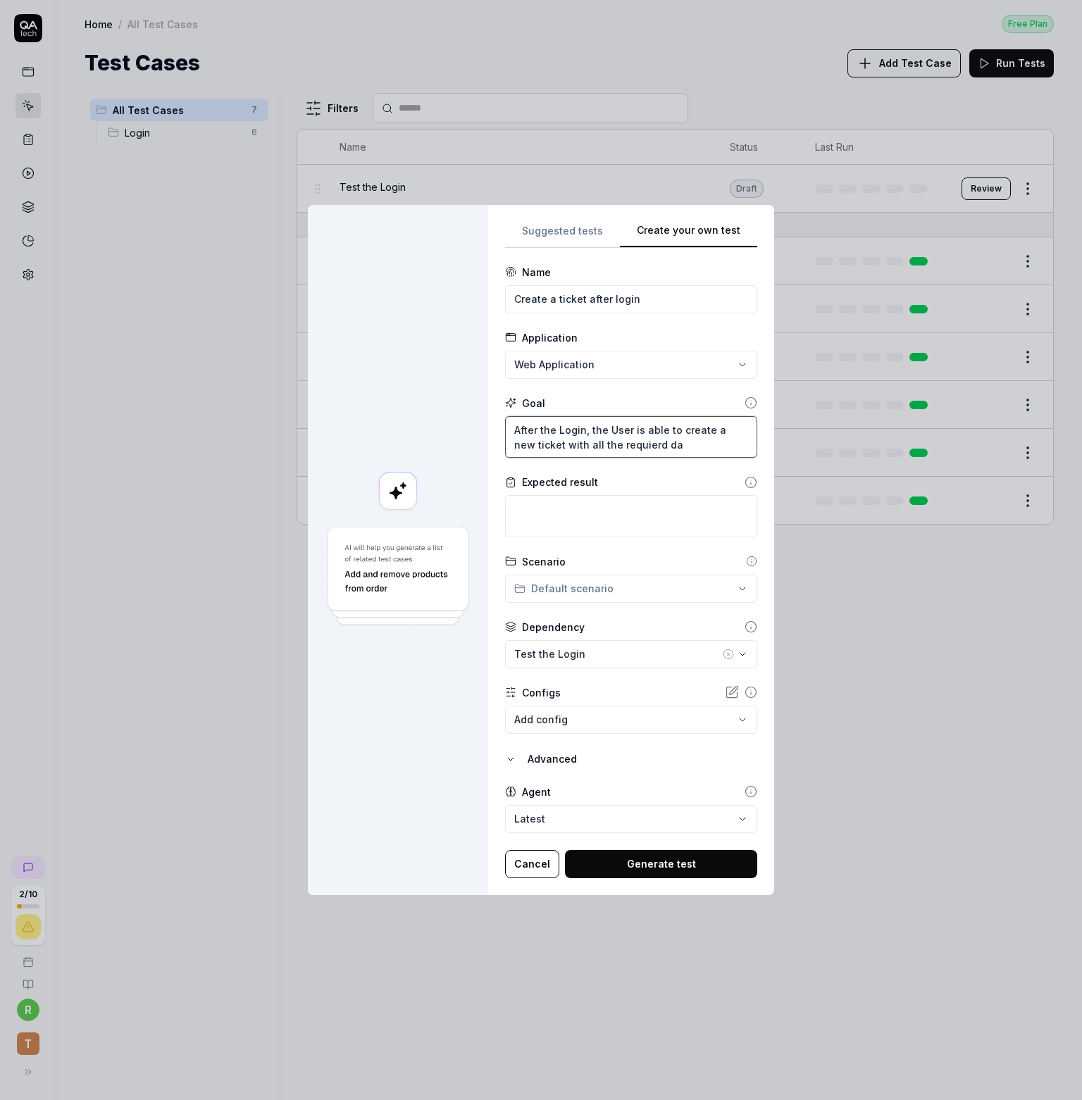
type textarea "*"
type textarea "After the Login, the User is able to create a new ticket with all the requierd …"
type textarea "*"
type textarea "After the Login, the User is able to create a new ticket with all the requierd …"
click at [494, 462] on div "**********" at bounding box center [631, 550] width 286 height 690
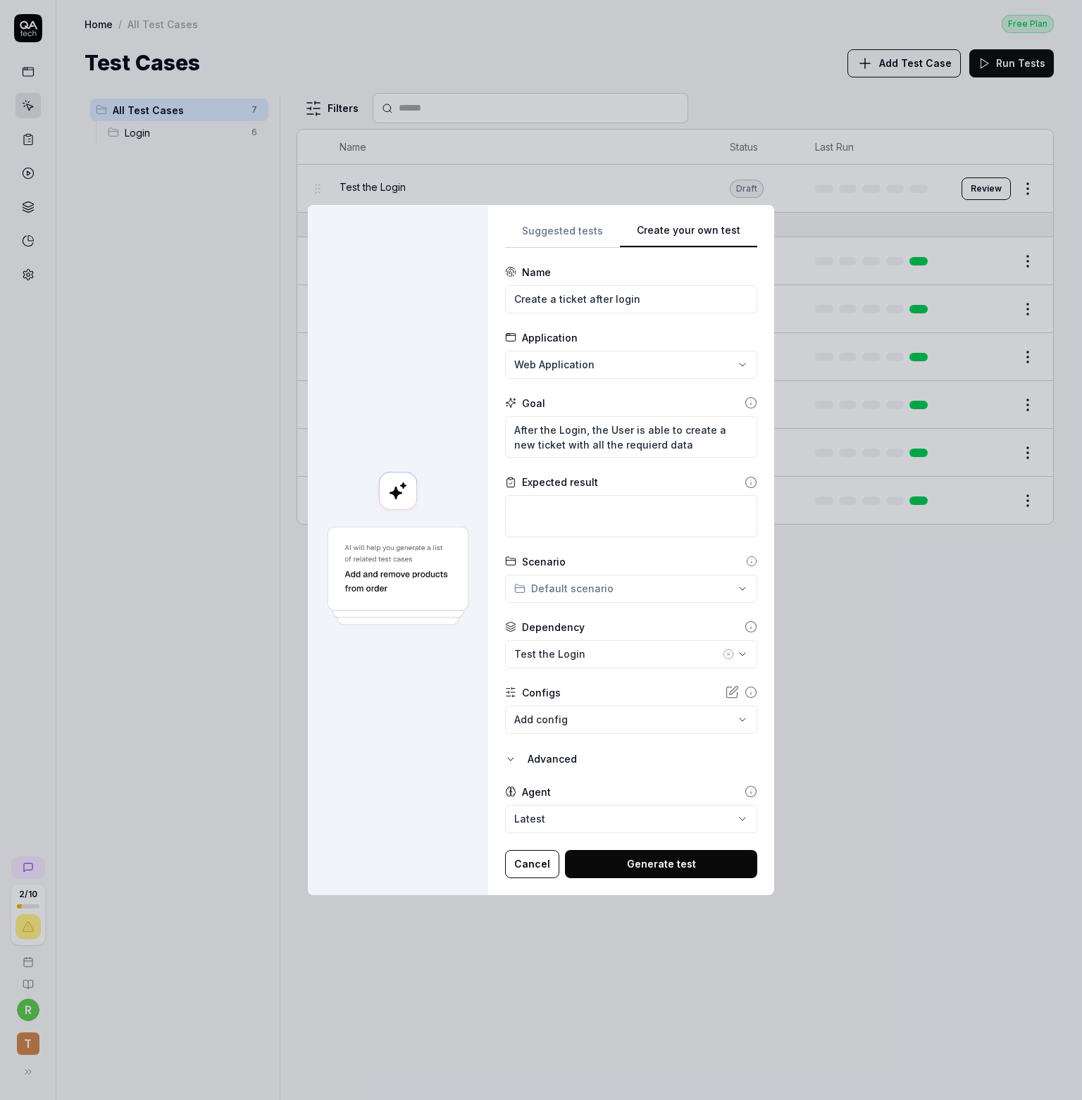
click at [744, 401] on icon at bounding box center [750, 403] width 13 height 13
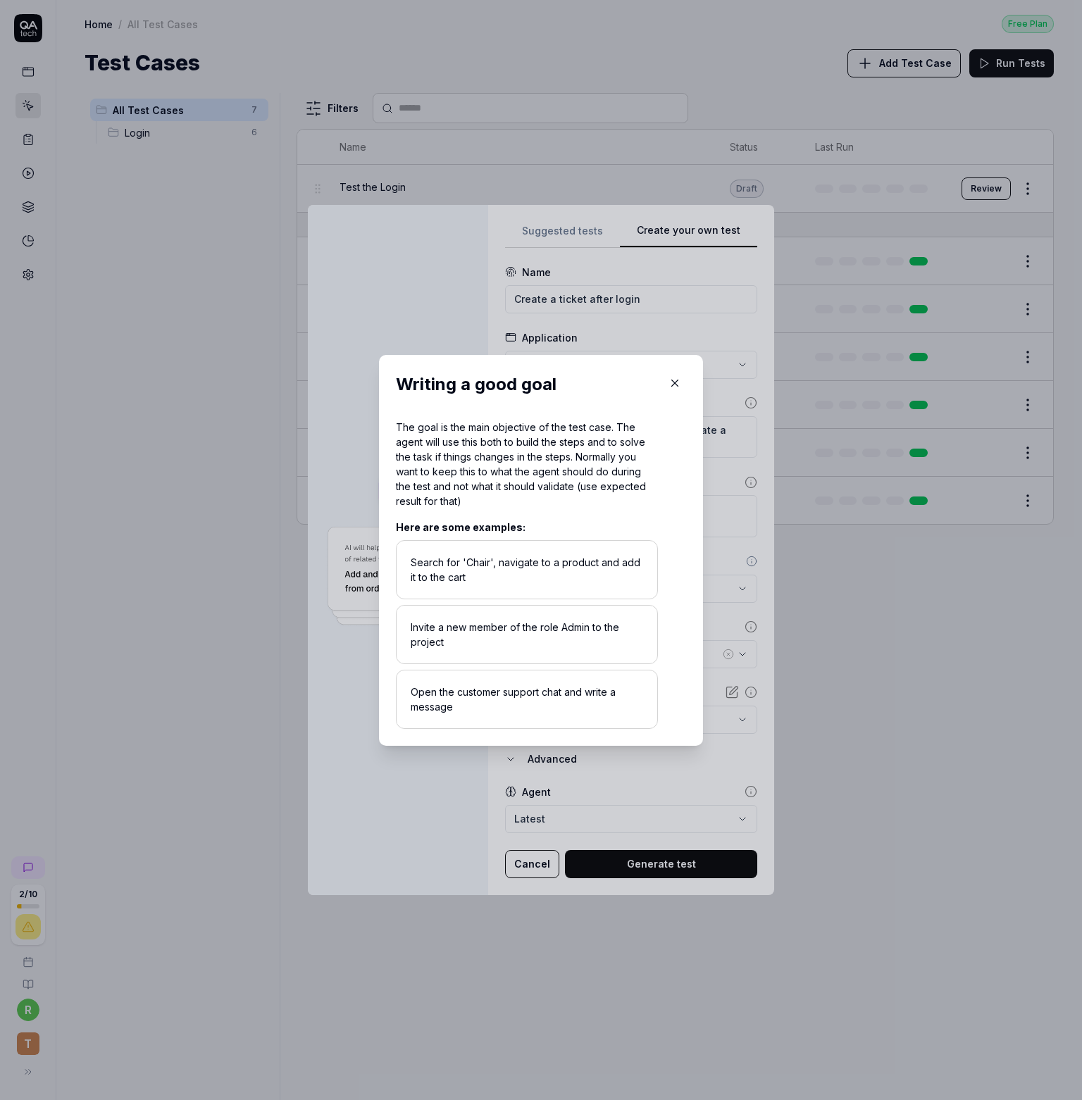
click at [672, 381] on icon "button" at bounding box center [674, 383] width 13 height 13
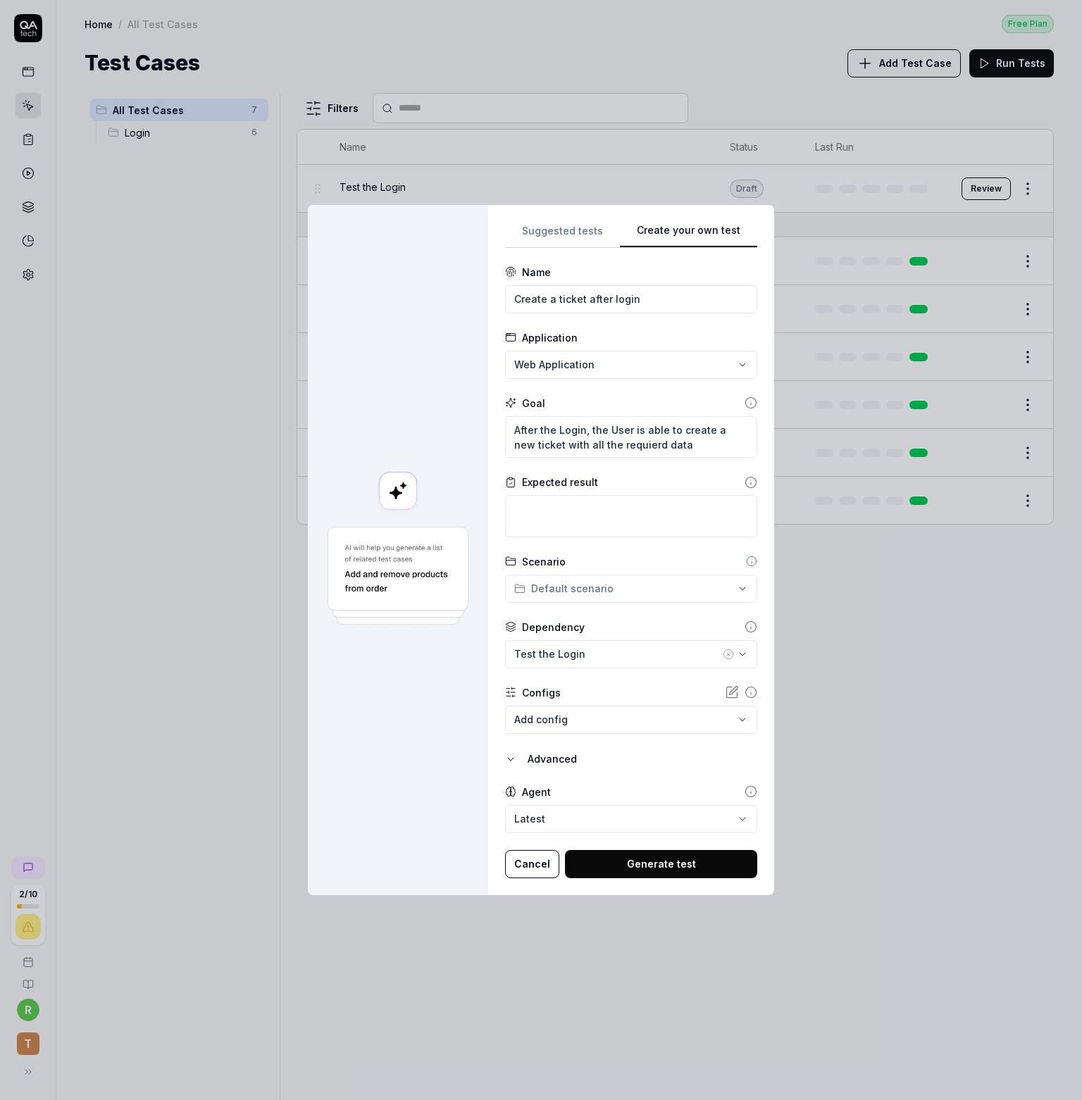
click at [687, 393] on form "**********" at bounding box center [631, 571] width 252 height 613
click at [637, 864] on button "Generate test" at bounding box center [661, 864] width 192 height 28
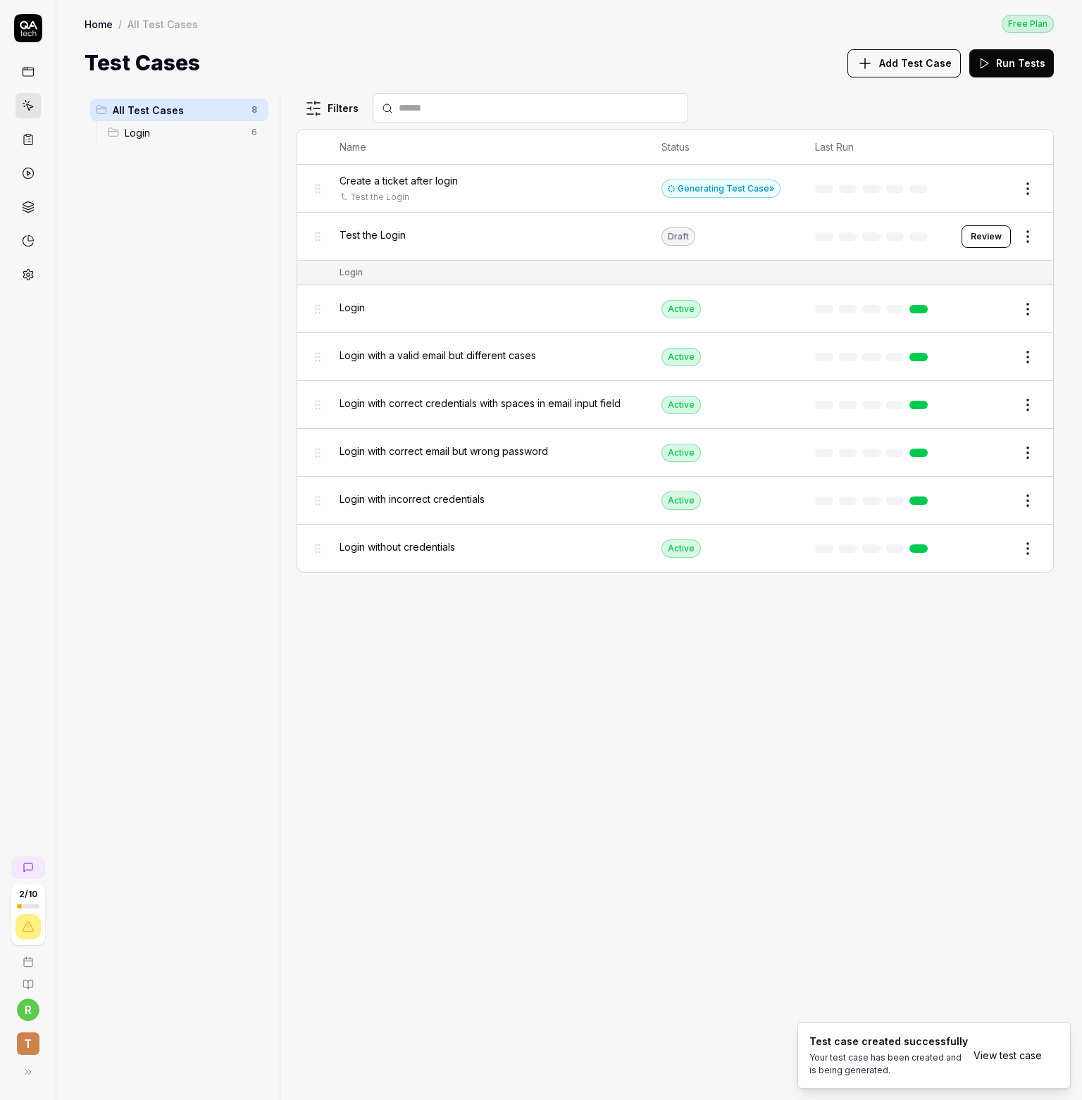
click at [421, 173] on span "Create a ticket after login" at bounding box center [398, 180] width 118 height 15
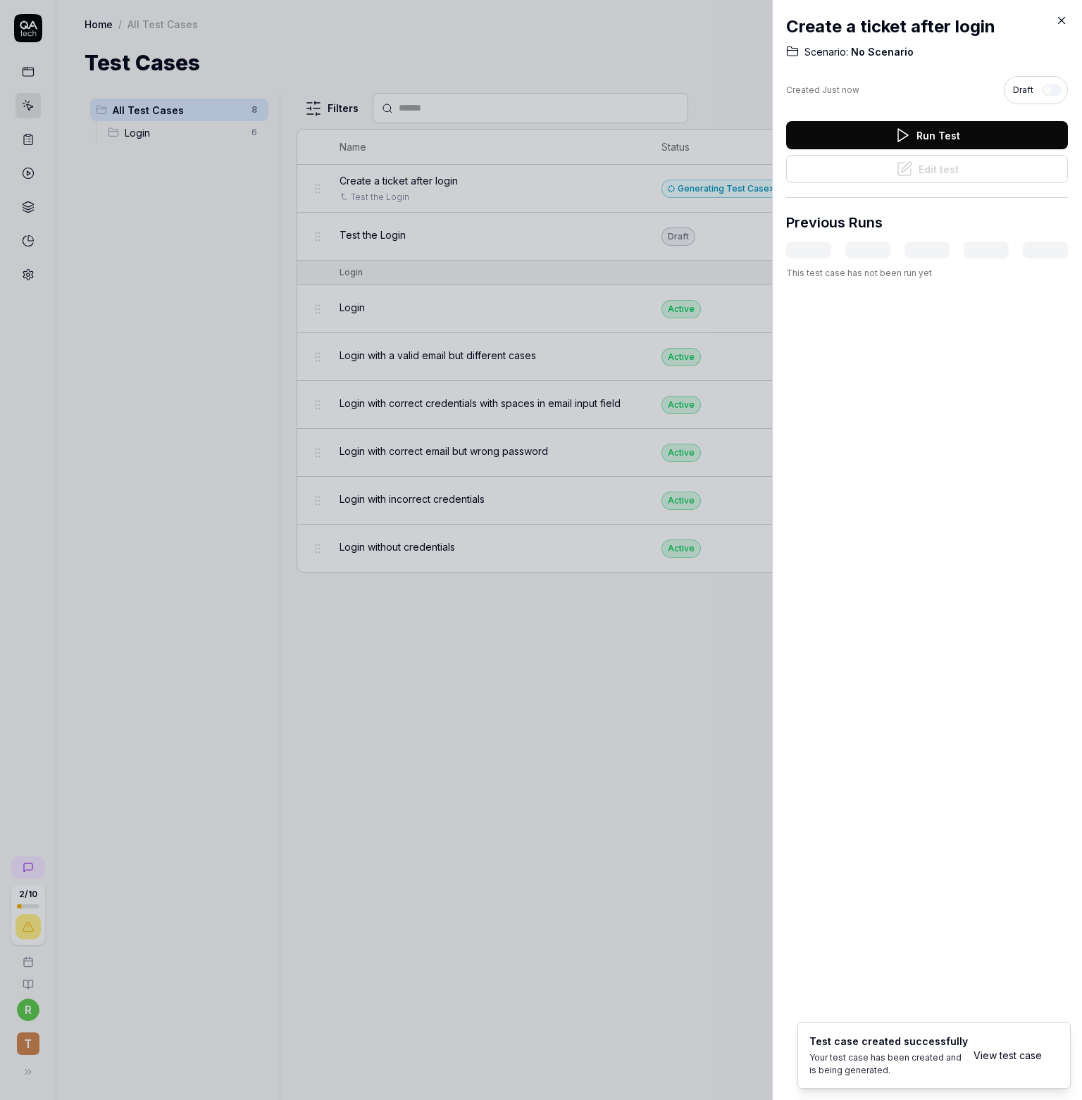
drag, startPoint x: 578, startPoint y: 821, endPoint x: 585, endPoint y: 787, distance: 35.2
click at [578, 818] on div at bounding box center [541, 550] width 1082 height 1100
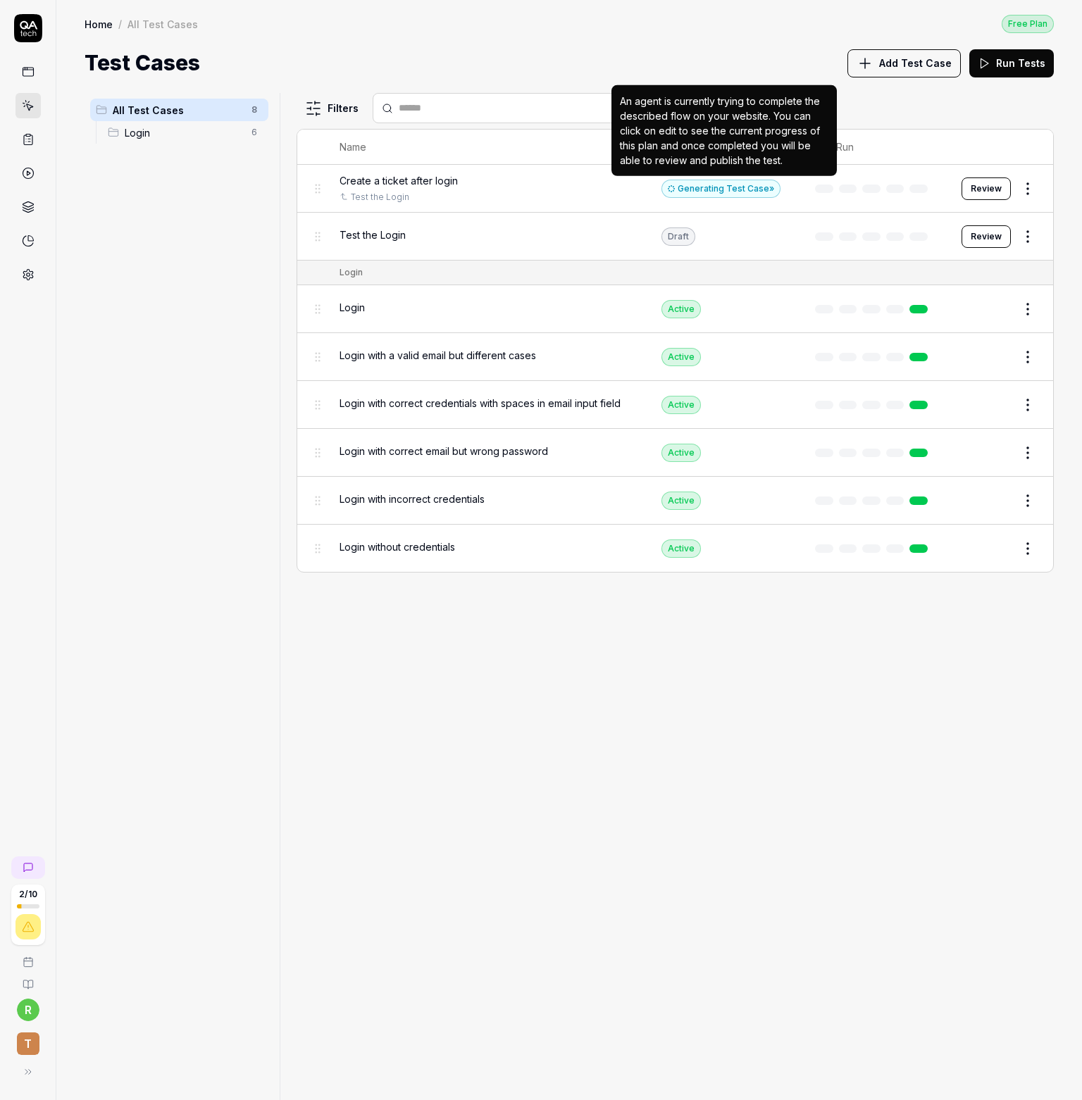
click at [707, 184] on div "Generating Test Case »" at bounding box center [720, 189] width 119 height 18
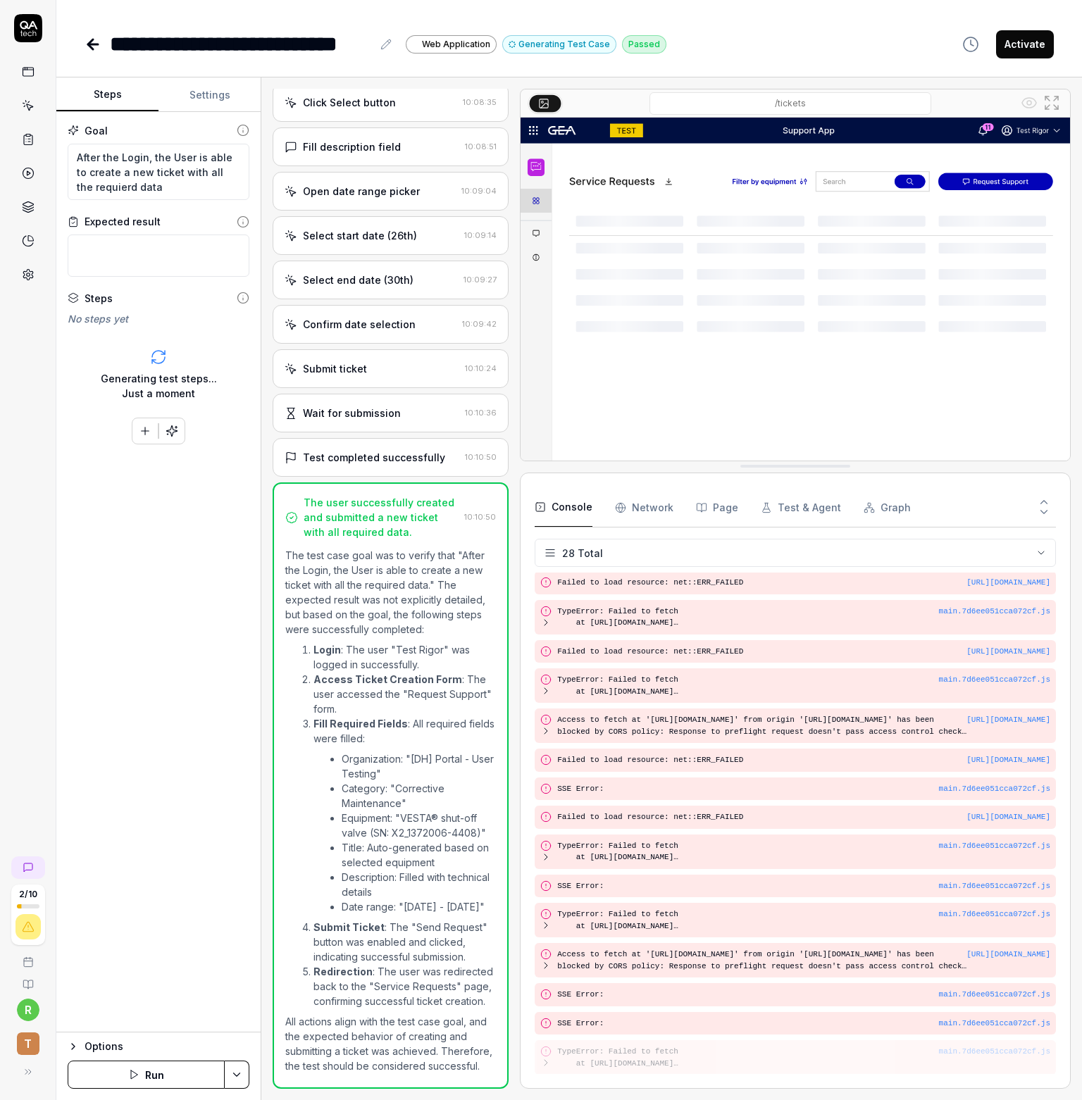
scroll to position [374, 0]
type textarea "*"
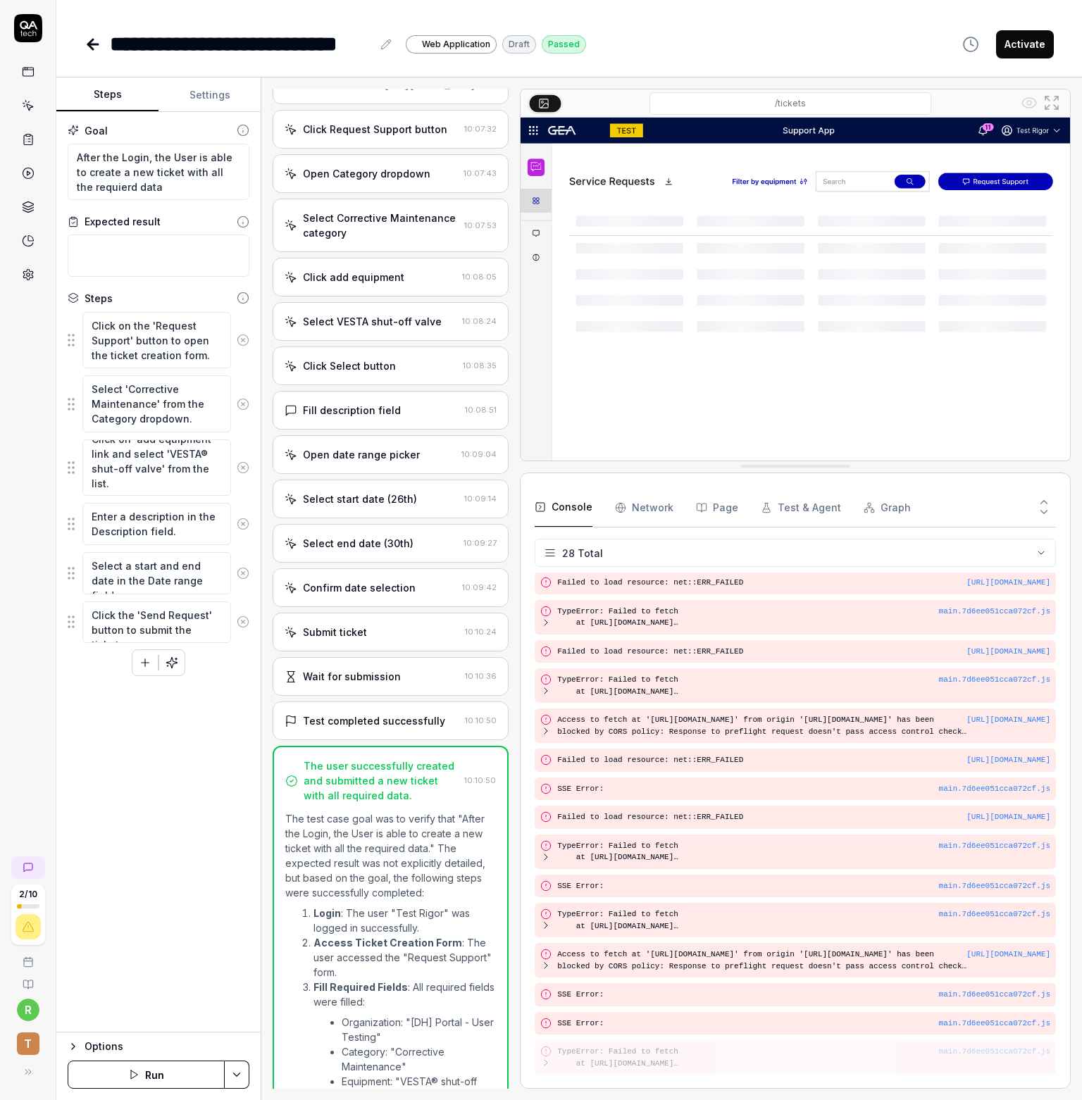
scroll to position [0, 0]
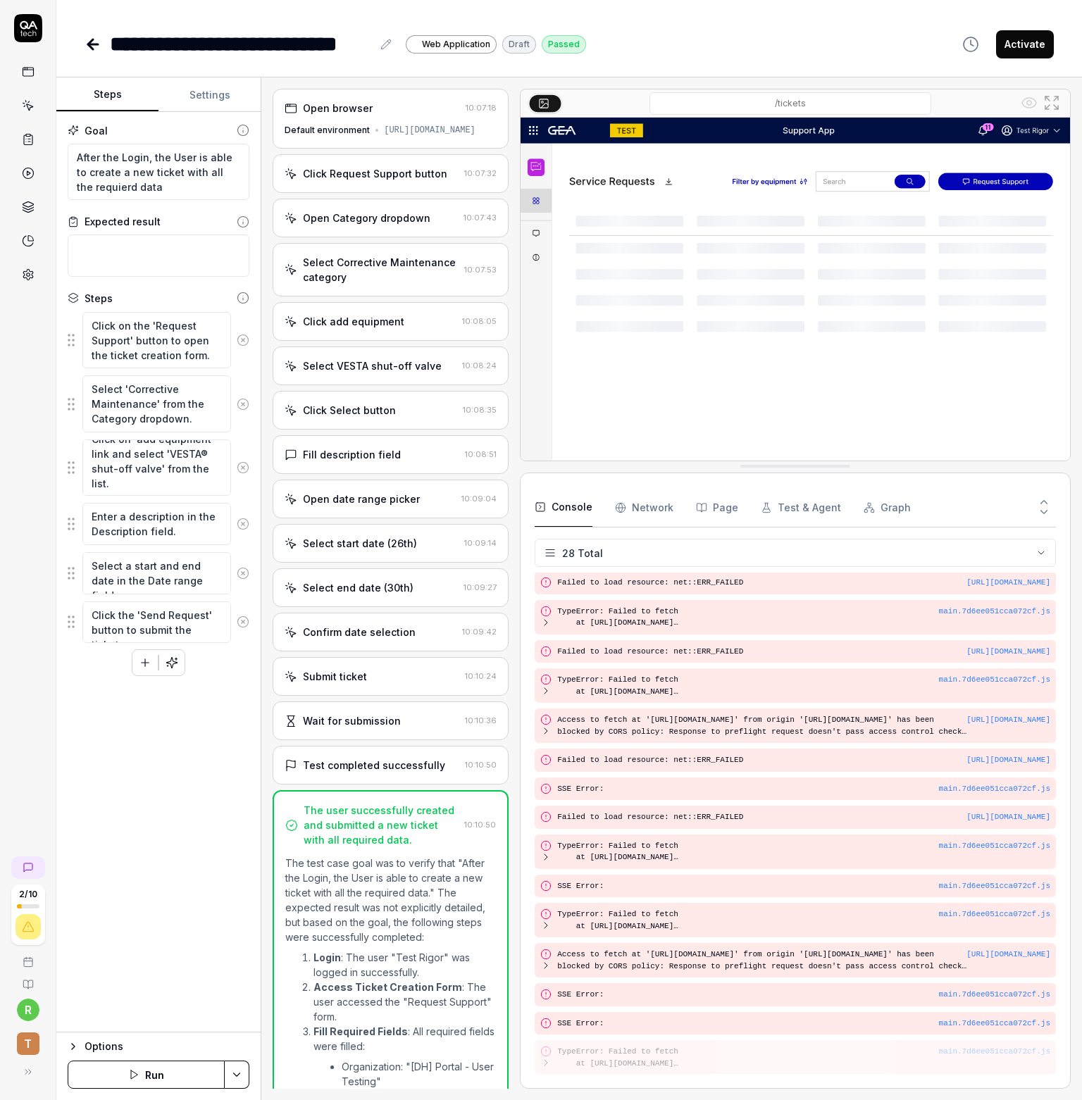
click at [90, 47] on icon at bounding box center [93, 44] width 17 height 17
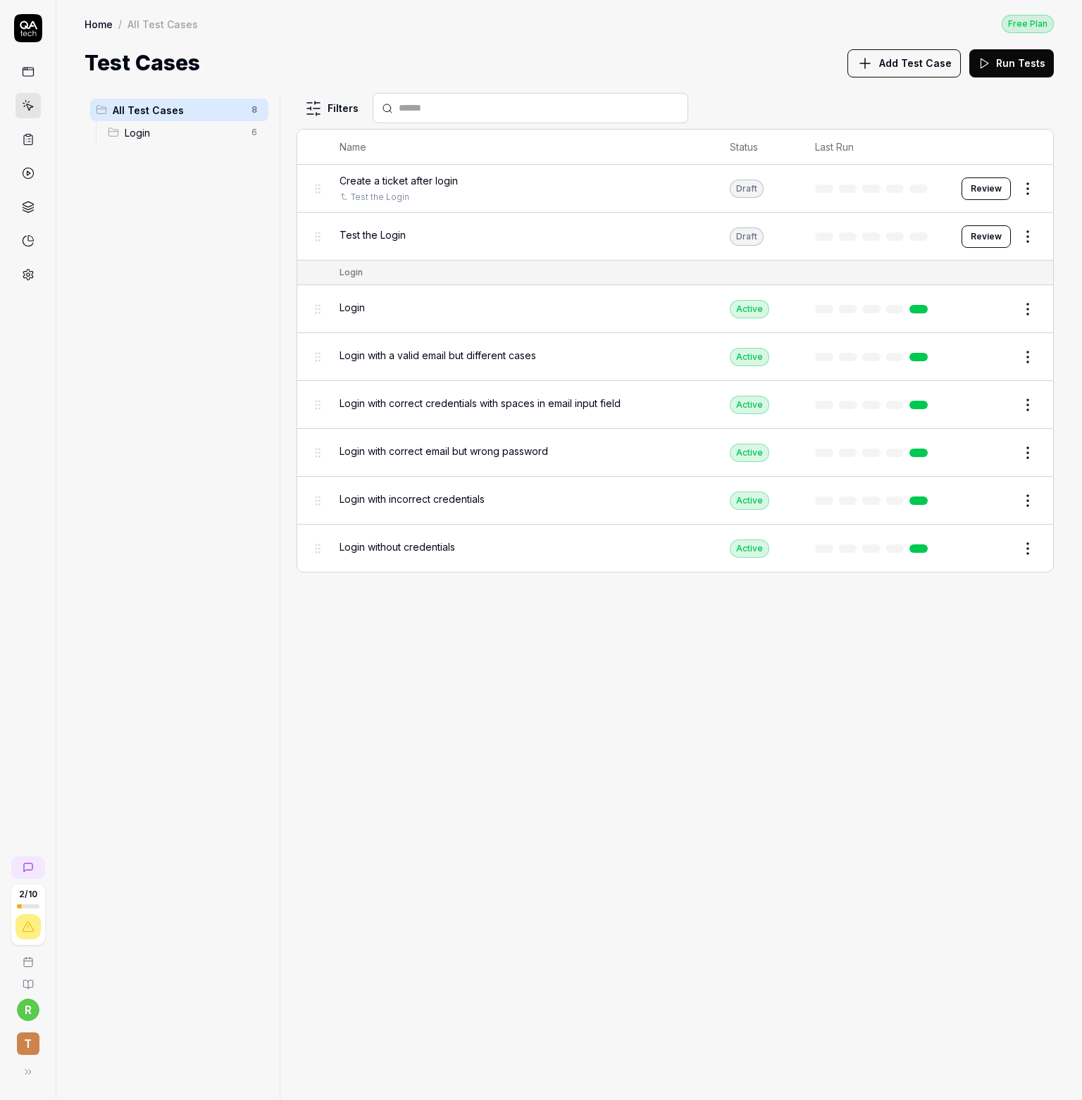
click at [918, 64] on span "Add Test Case" at bounding box center [915, 63] width 73 height 15
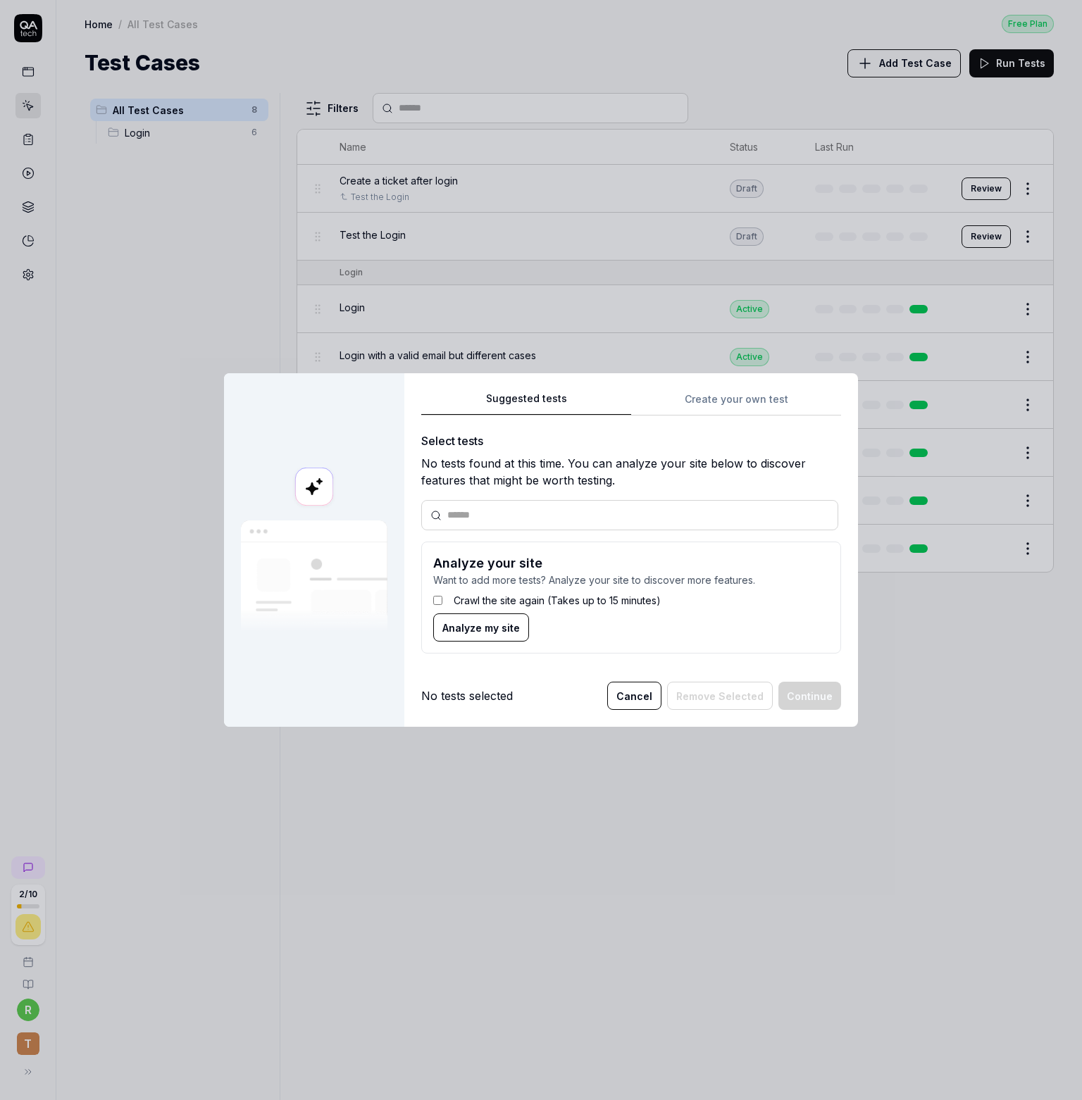
click at [723, 391] on div "Suggested tests Create your own test Select tests No tests found at this time. …" at bounding box center [631, 527] width 420 height 275
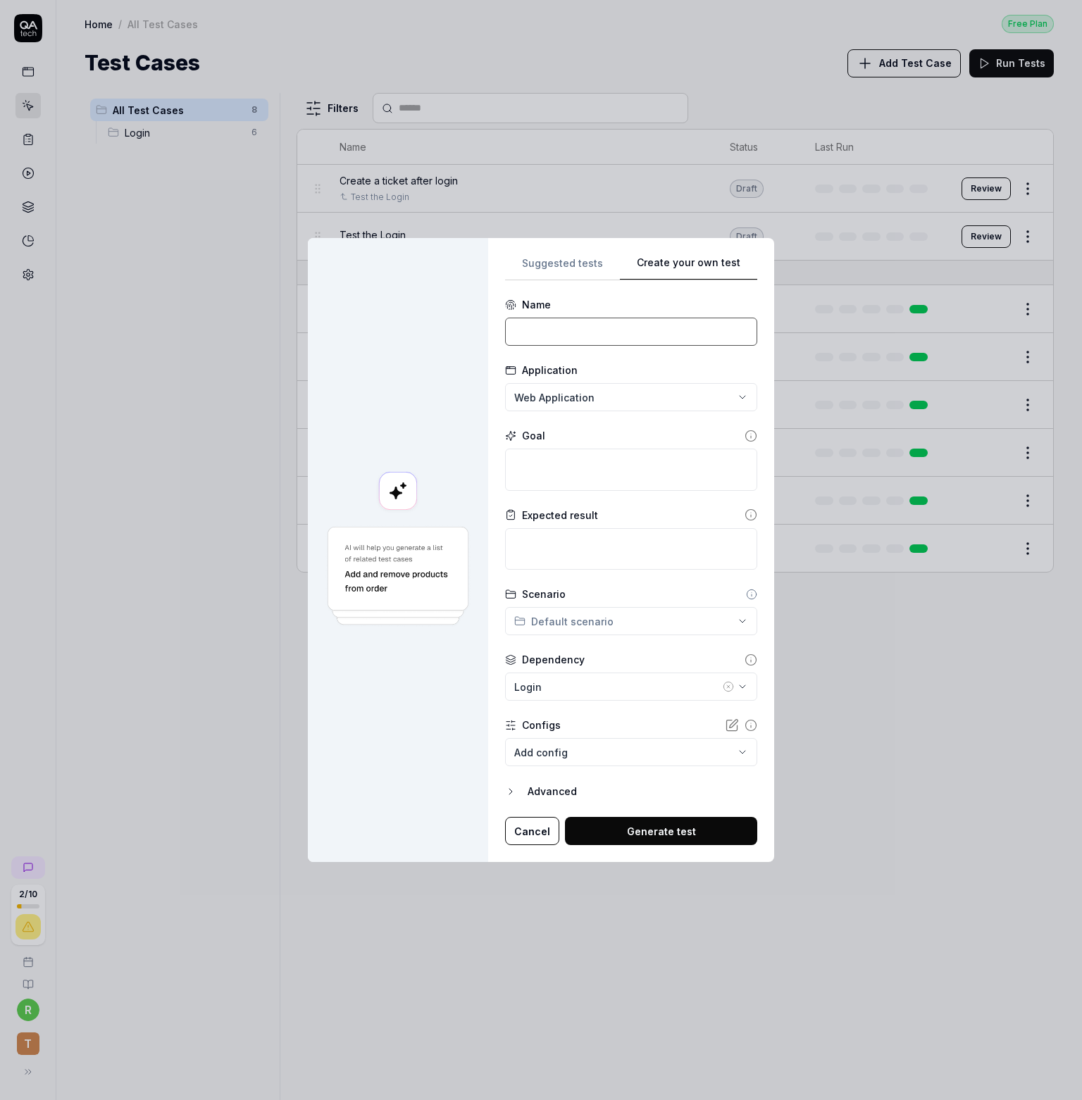
click at [544, 335] on input at bounding box center [631, 332] width 252 height 28
type input "Edit Created ticekt"
click at [539, 470] on textarea at bounding box center [631, 470] width 252 height 42
type textarea "*"
type textarea "T"
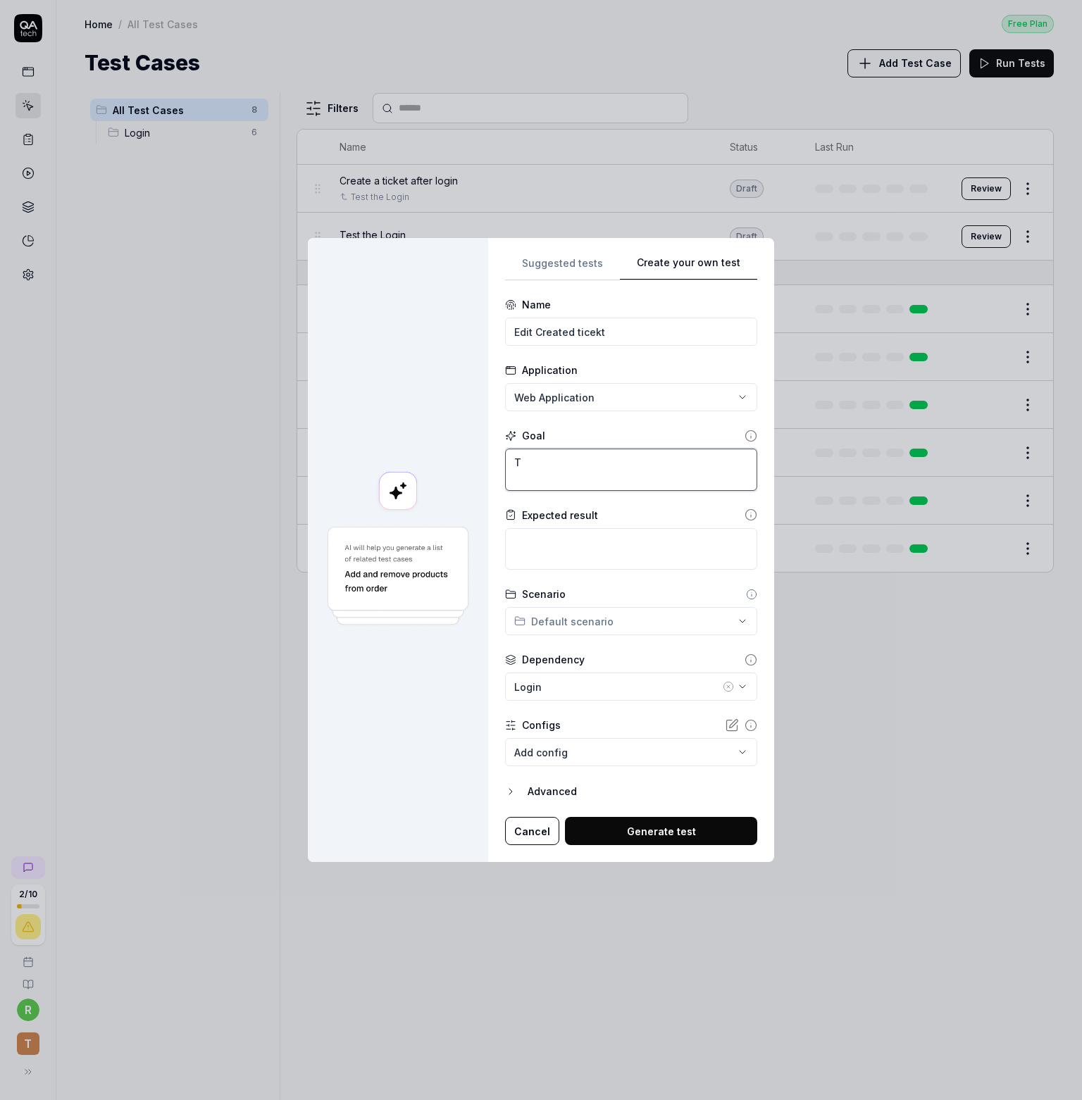
type textarea "*"
type textarea "Th"
type textarea "*"
type textarea "The"
type textarea "*"
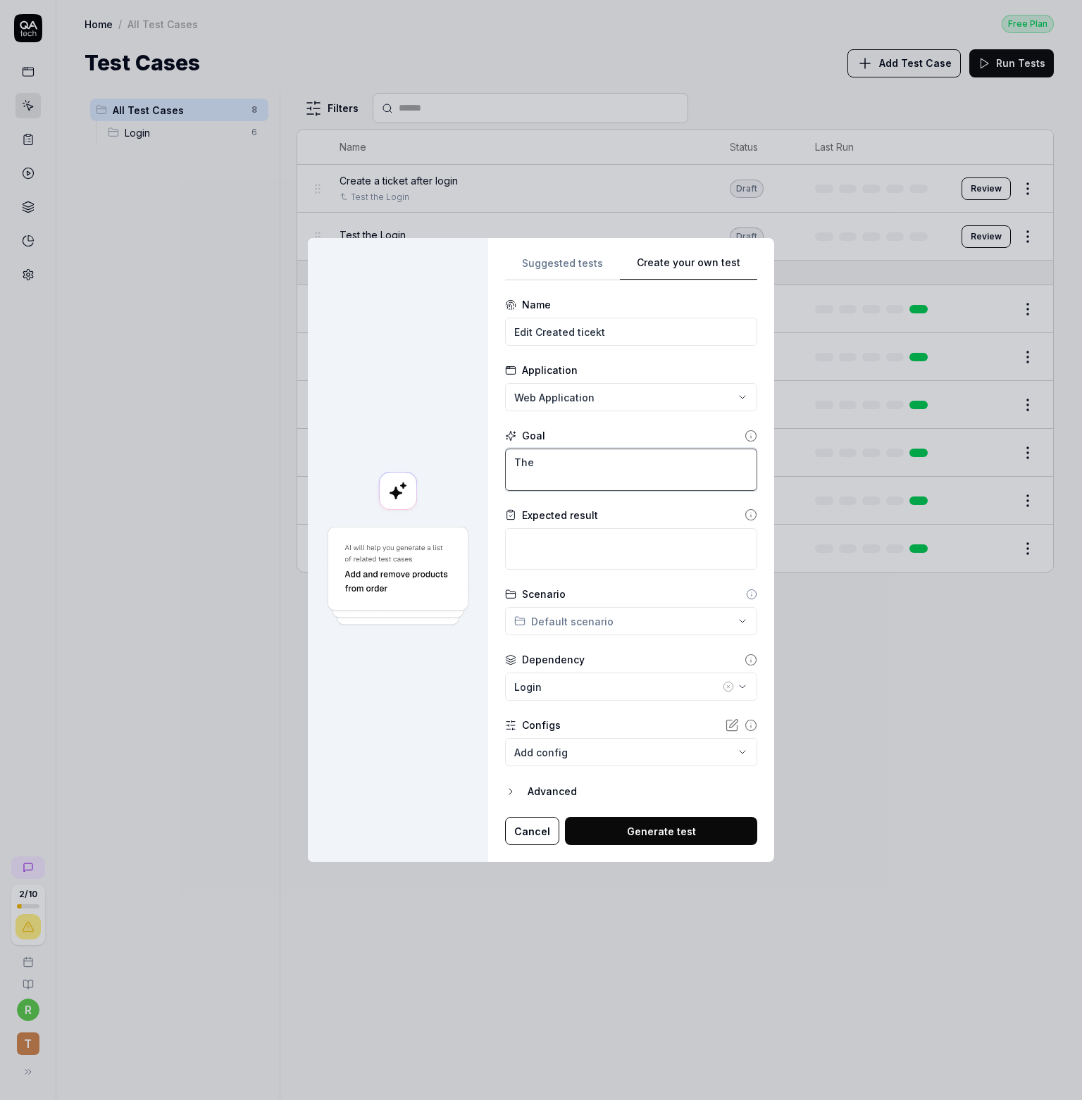
type textarea "The u"
type textarea "*"
type textarea "The us"
type textarea "*"
type textarea "The use"
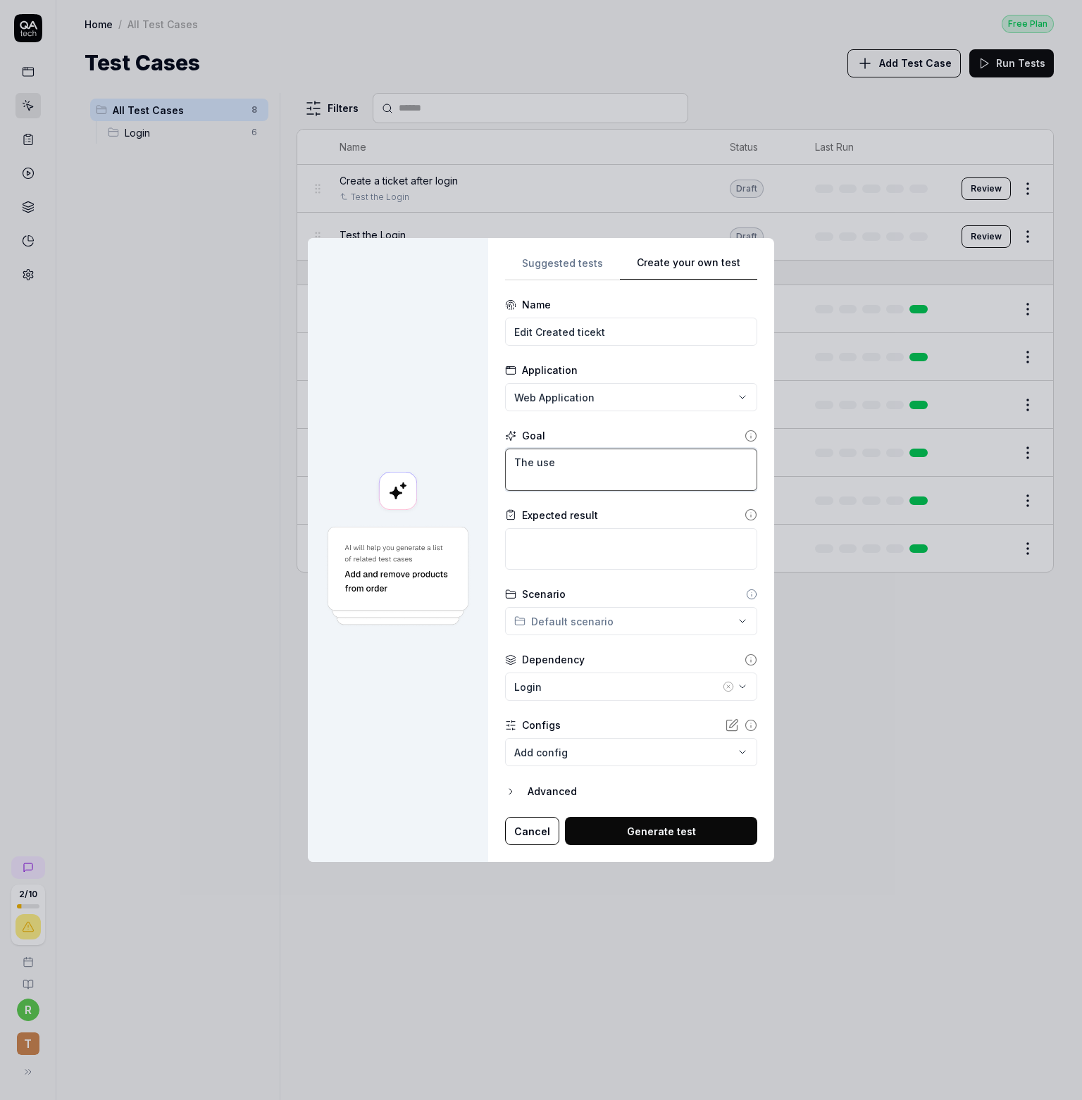
type textarea "*"
type textarea "The user"
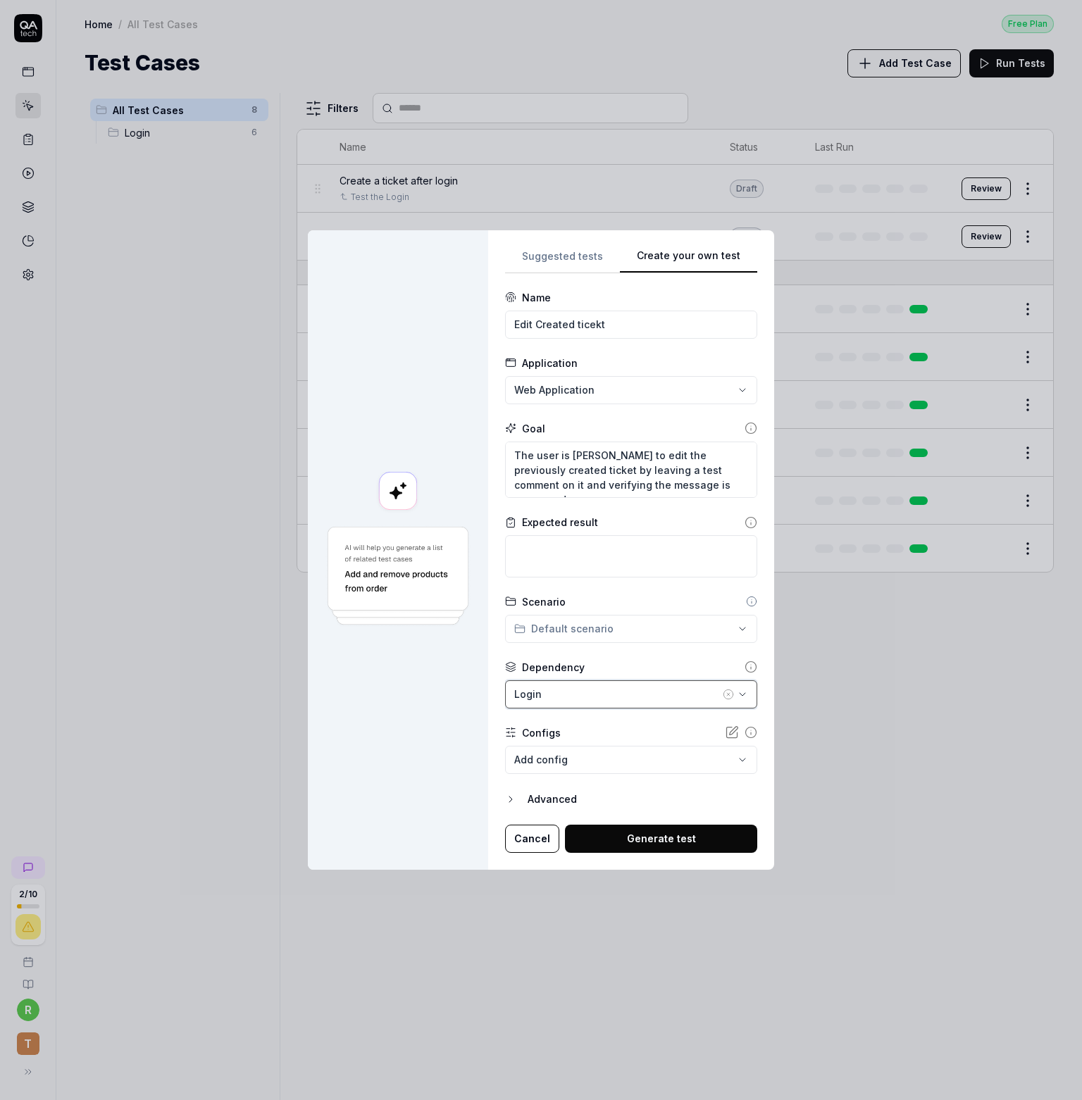
click at [592, 704] on button "Login" at bounding box center [631, 694] width 252 height 28
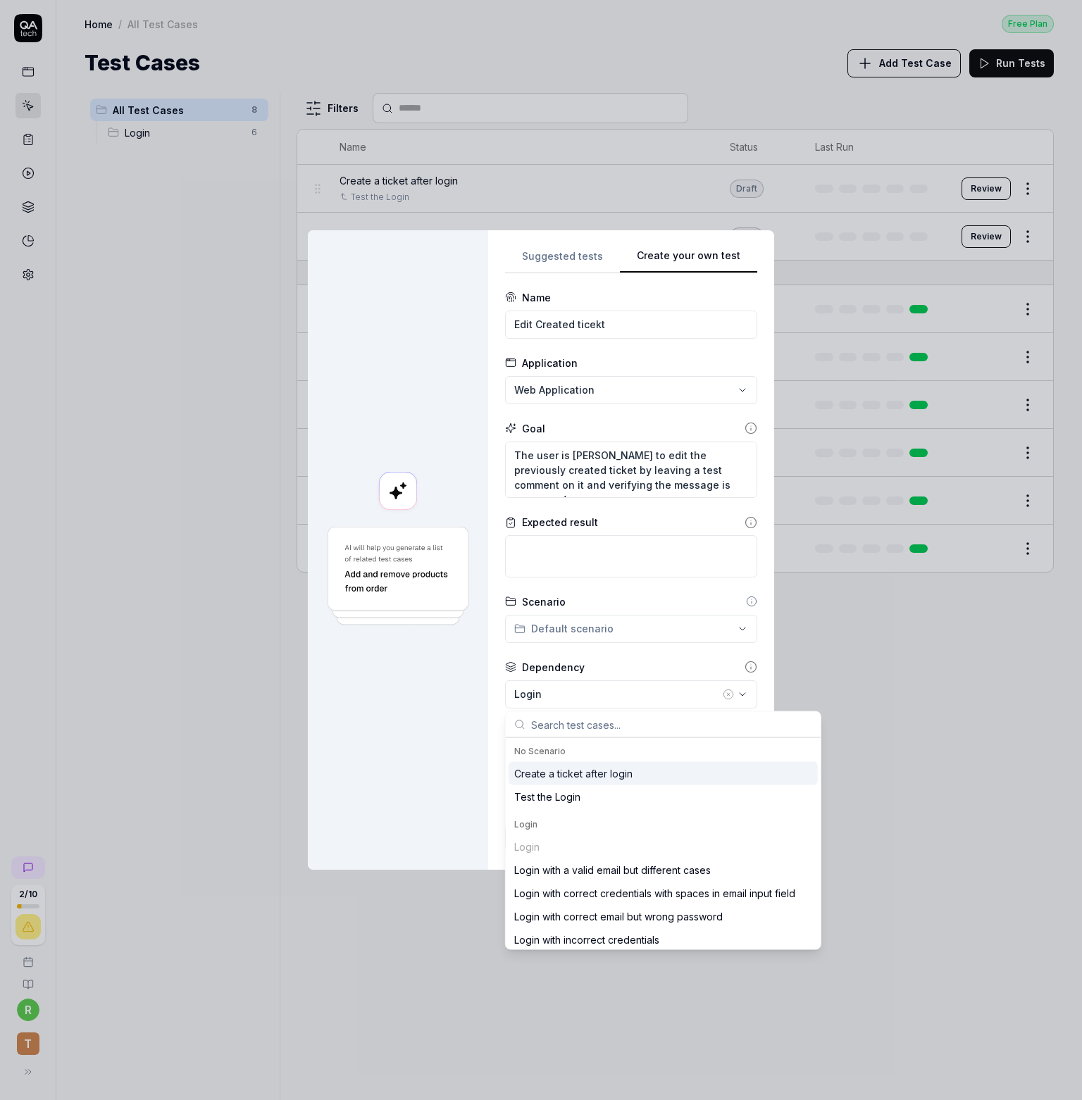
click at [610, 779] on div "Create a ticket after login" at bounding box center [573, 773] width 118 height 15
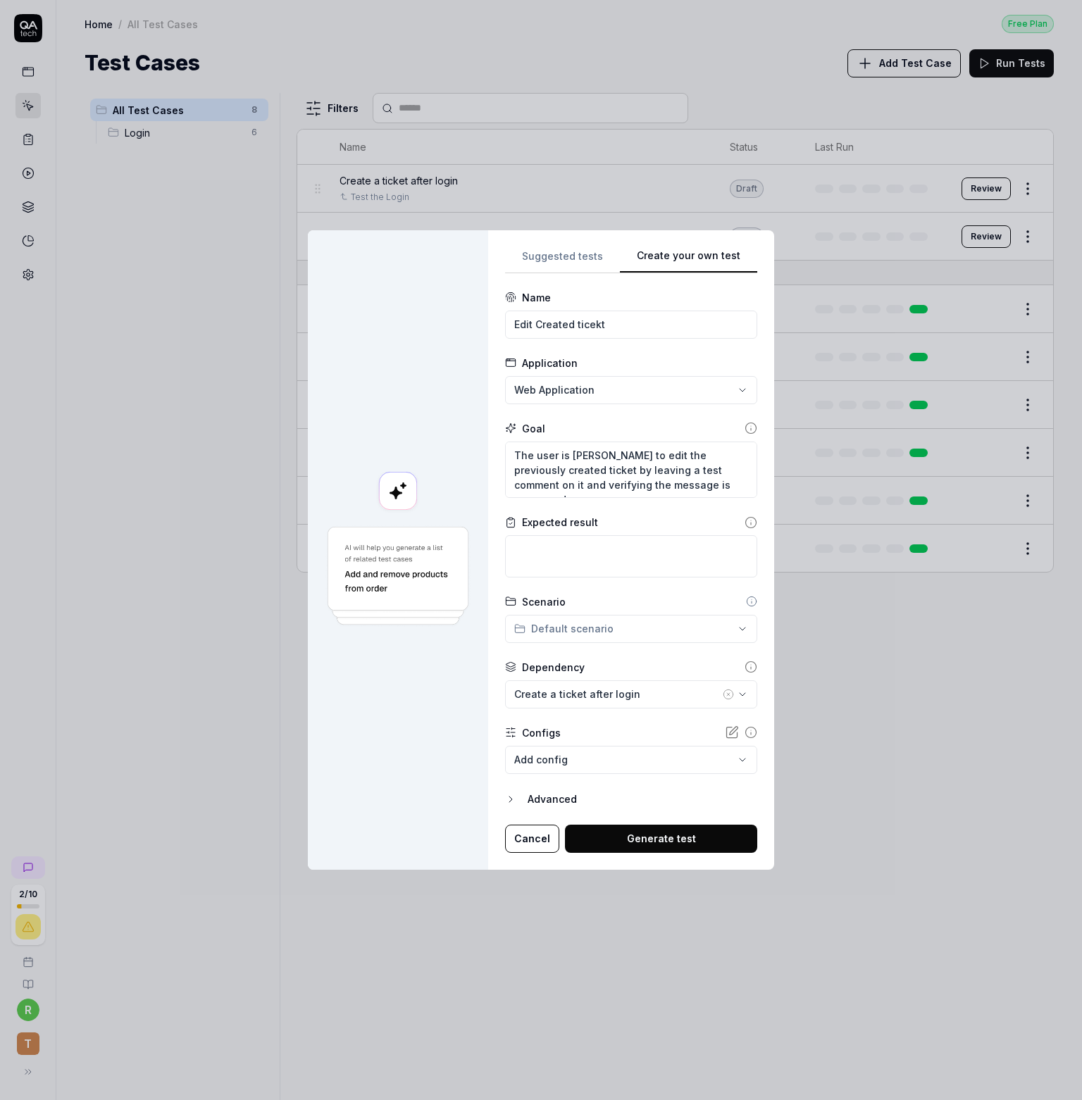
click at [489, 718] on div "**********" at bounding box center [631, 549] width 286 height 639
click at [691, 840] on button "Generate test" at bounding box center [661, 839] width 192 height 28
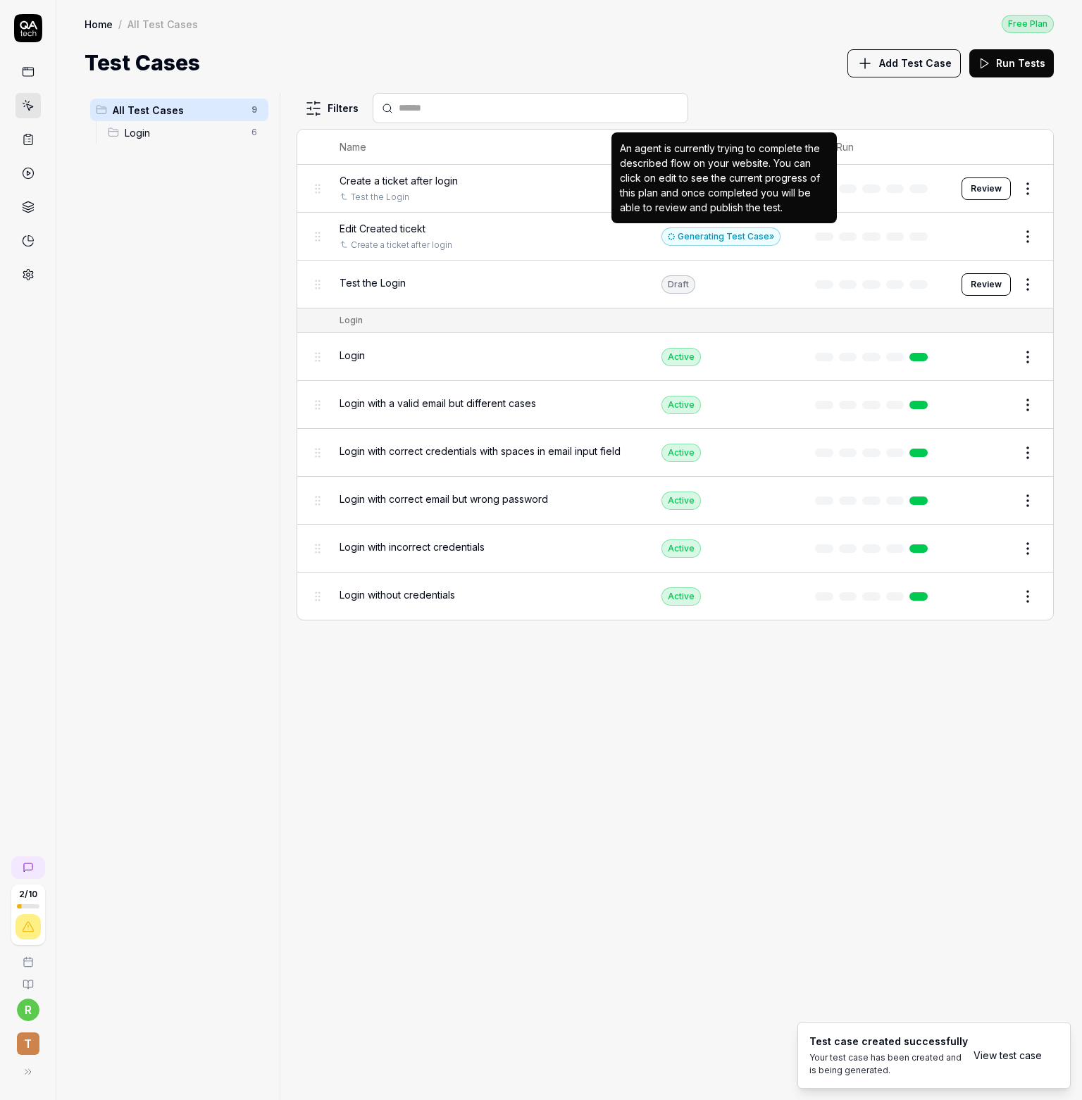
click at [710, 233] on div "Generating Test Case »" at bounding box center [720, 236] width 119 height 18
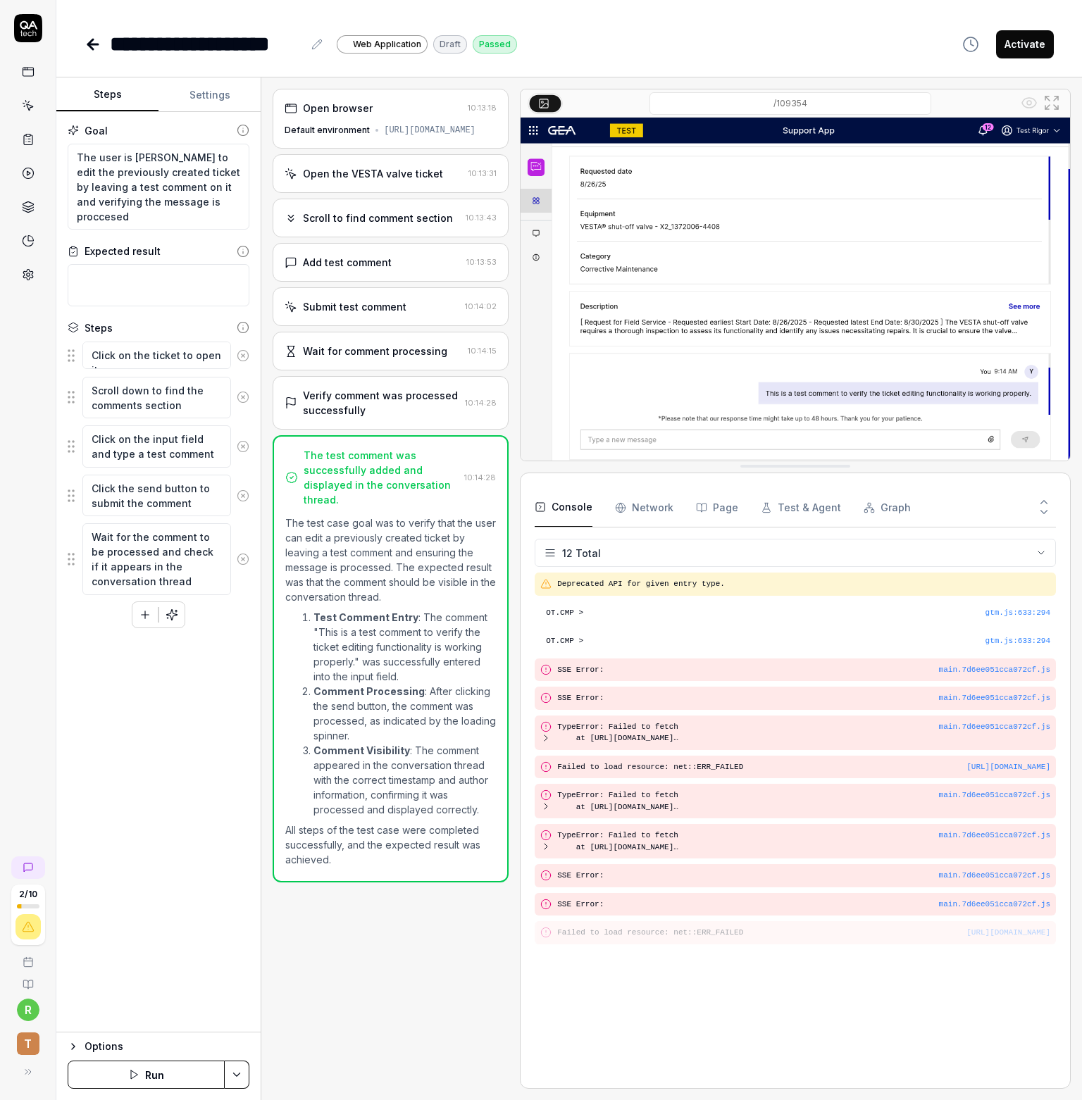
click at [92, 46] on icon at bounding box center [93, 44] width 17 height 17
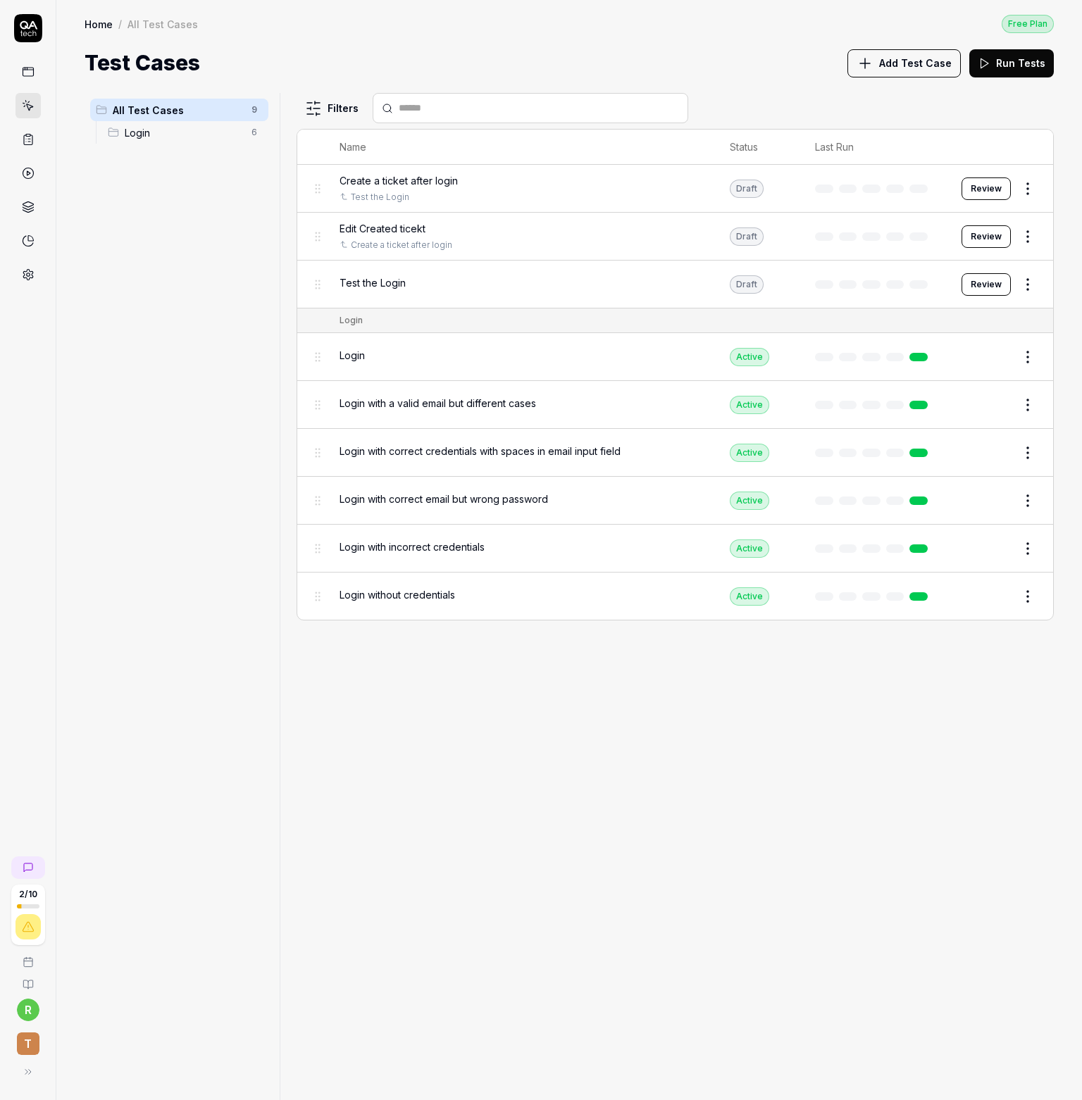
drag, startPoint x: 192, startPoint y: 106, endPoint x: 148, endPoint y: 194, distance: 99.2
click at [141, 211] on div "All Test Cases 9 Login 6" at bounding box center [179, 588] width 189 height 990
click at [192, 113] on span "All Test Cases" at bounding box center [178, 110] width 130 height 15
click at [178, 106] on span "All Test Cases" at bounding box center [178, 110] width 130 height 15
click at [163, 244] on div "All Test Cases 9 Login 6" at bounding box center [179, 588] width 189 height 990
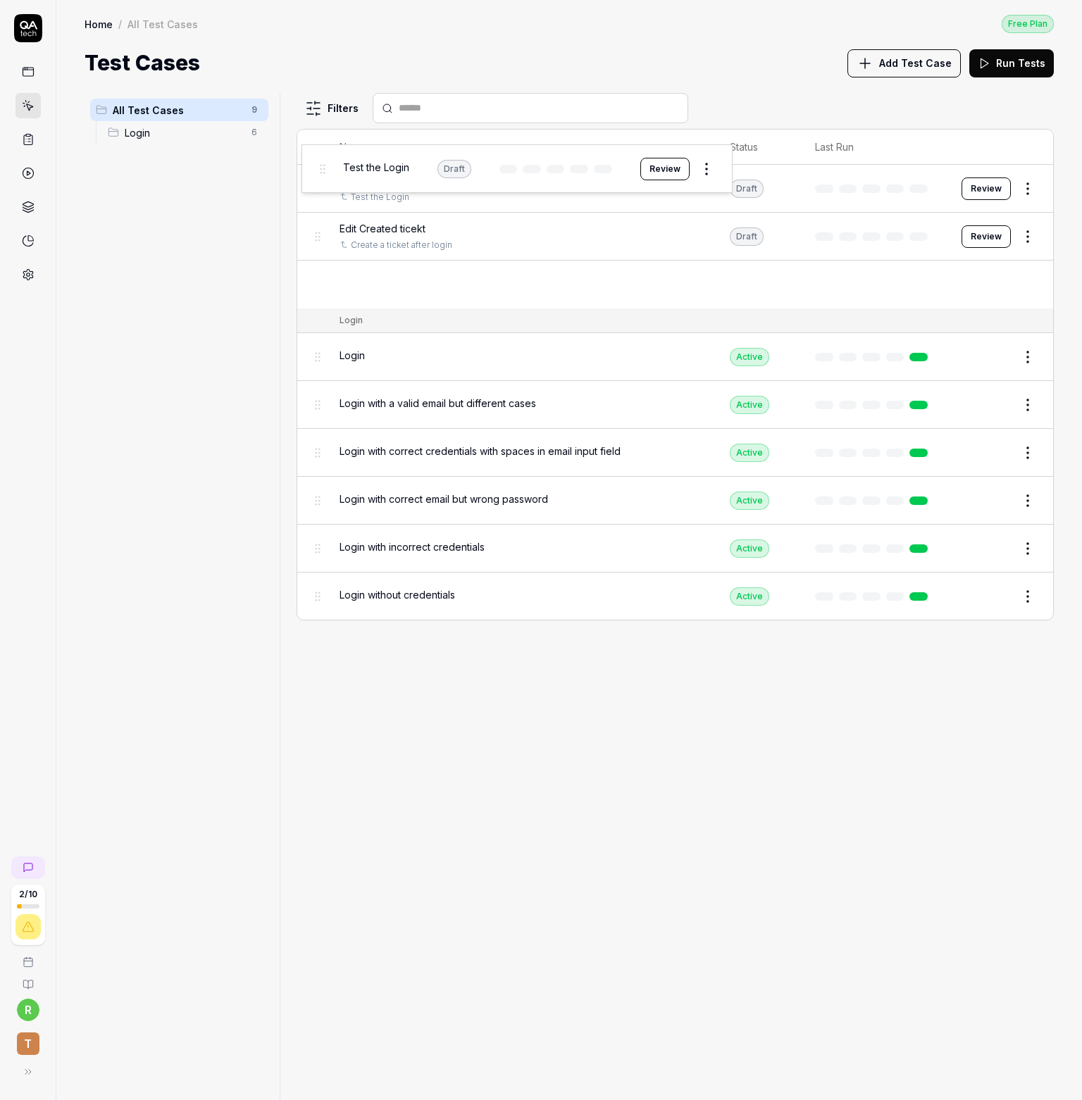
drag, startPoint x: 320, startPoint y: 280, endPoint x: 321, endPoint y: 170, distance: 110.6
click at [321, 170] on body "2 / 10 r T Home / All Test Cases Free Plan Home / All Test Cases Free Plan Test…" at bounding box center [541, 550] width 1082 height 1100
drag, startPoint x: 326, startPoint y: 284, endPoint x: 312, endPoint y: 233, distance: 52.6
click at [316, 187] on tbody "Create a ticket after login Test the Login Draft Review Edit Created ticekt Cre…" at bounding box center [675, 237] width 756 height 144
drag, startPoint x: 316, startPoint y: 283, endPoint x: 309, endPoint y: 180, distance: 103.7
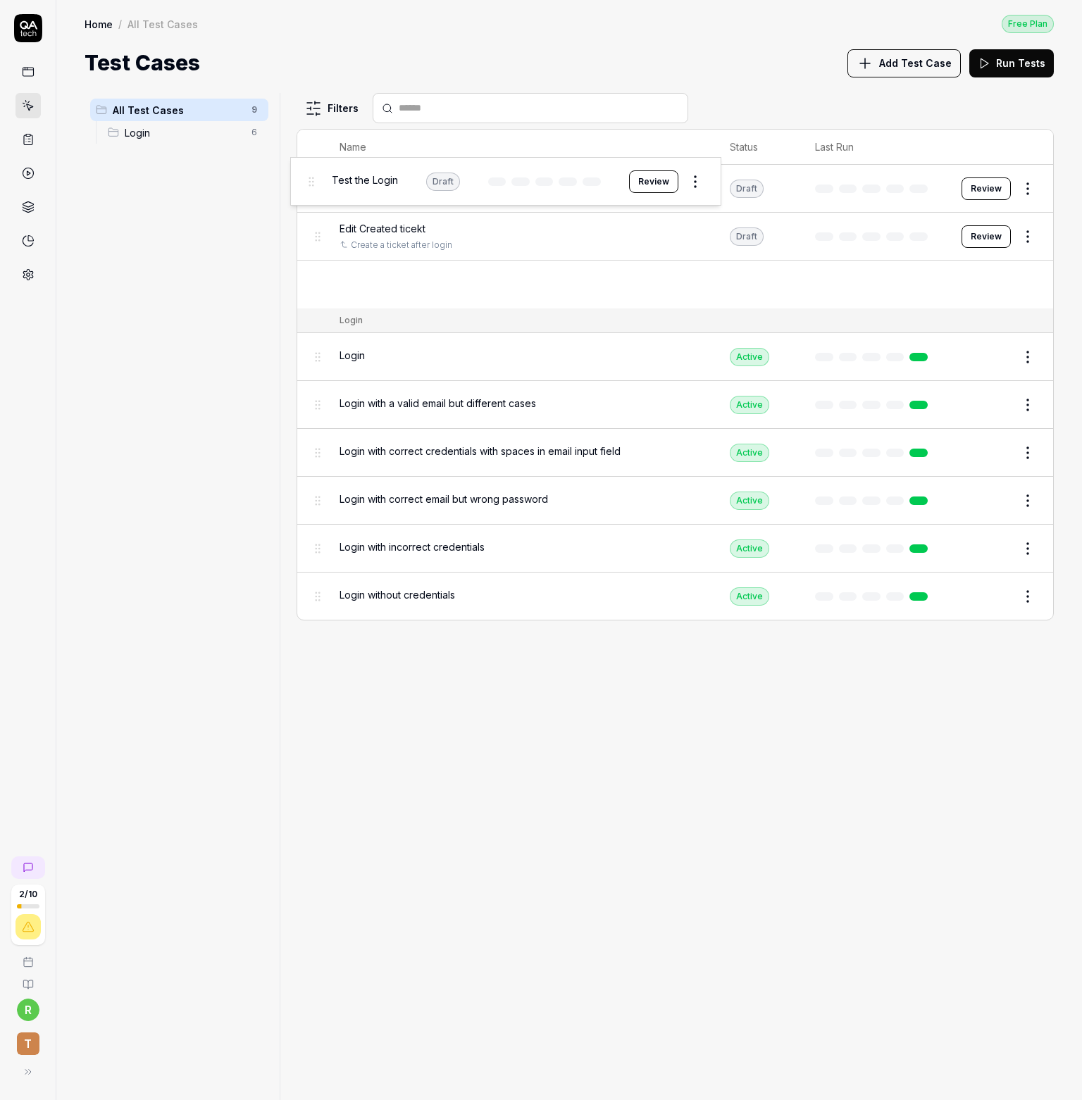
click at [309, 180] on body "2 / 10 r T Home / All Test Cases Free Plan Home / All Test Cases Free Plan Test…" at bounding box center [541, 550] width 1082 height 1100
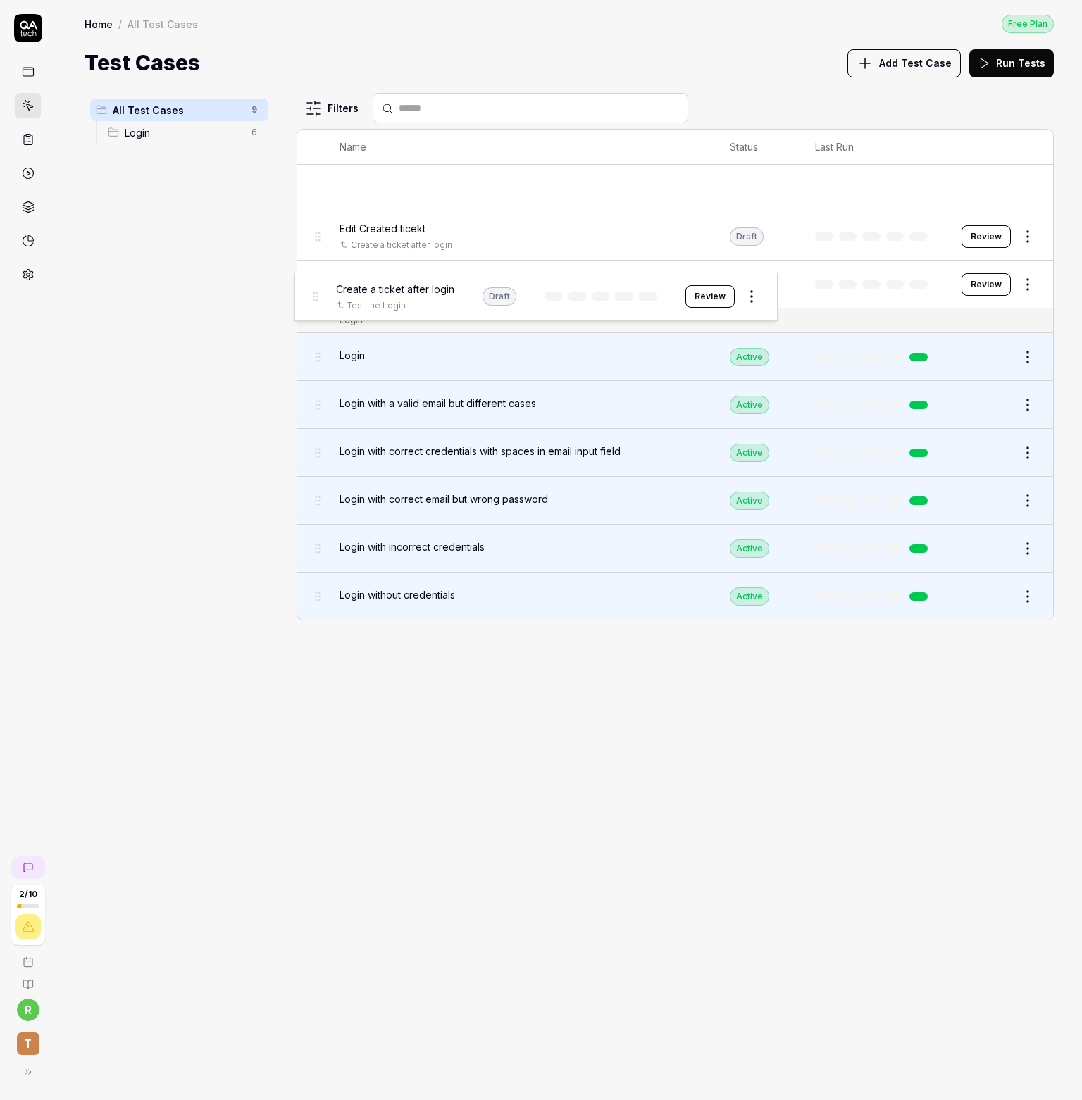
drag, startPoint x: 320, startPoint y: 190, endPoint x: 317, endPoint y: 297, distance: 107.1
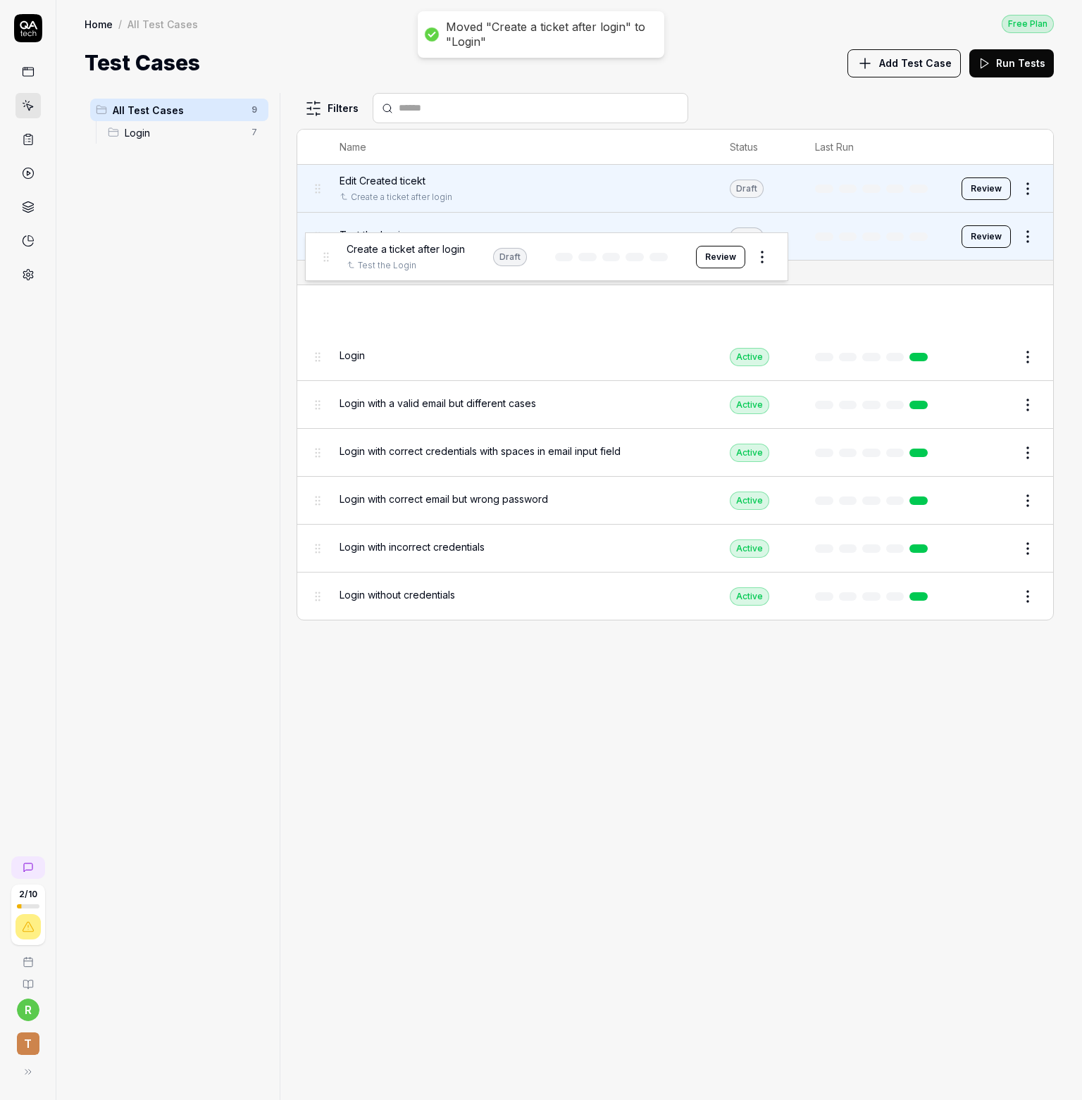
drag, startPoint x: 316, startPoint y: 315, endPoint x: 321, endPoint y: 251, distance: 64.3
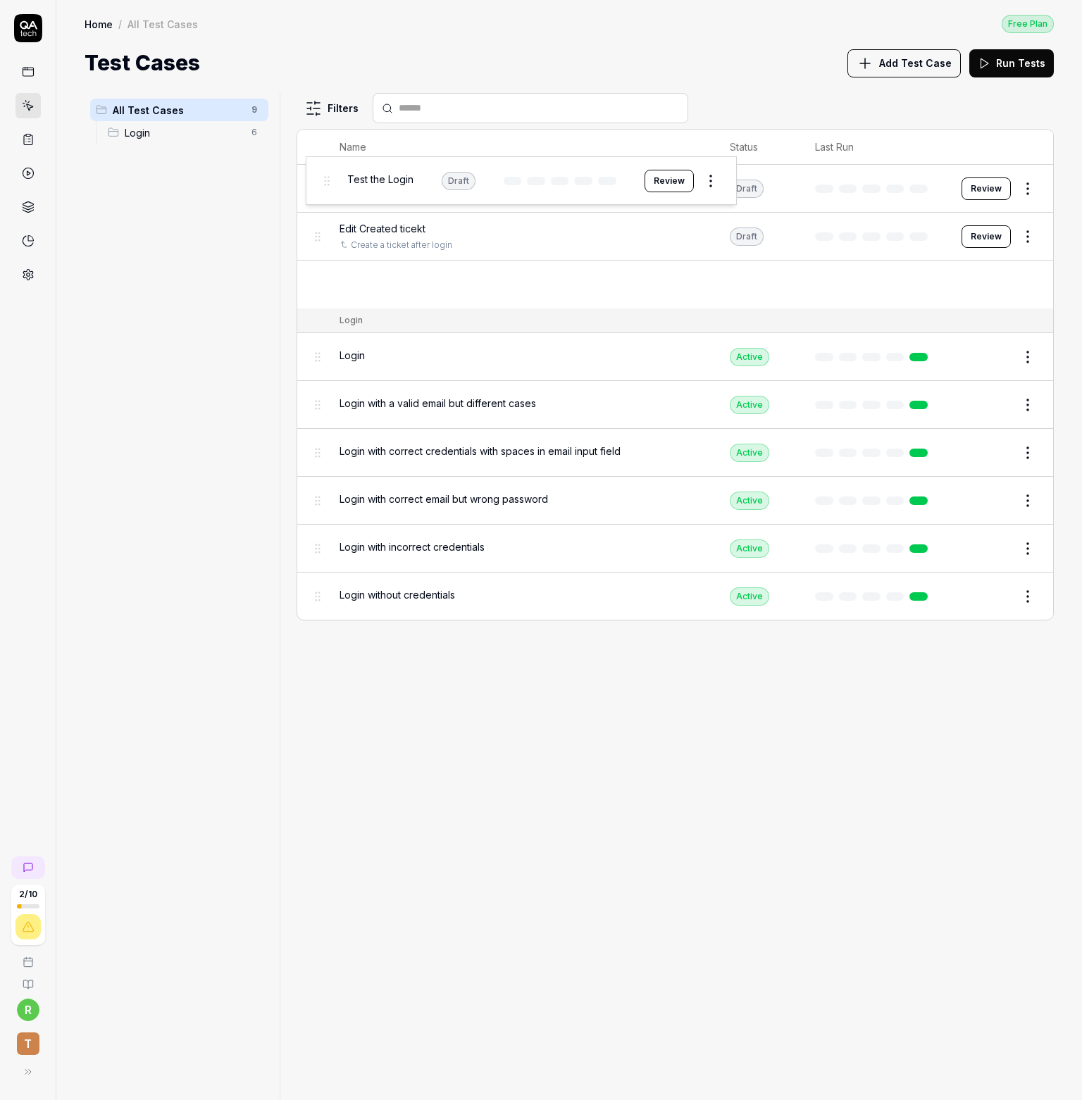
drag, startPoint x: 316, startPoint y: 282, endPoint x: 325, endPoint y: 179, distance: 103.2
click at [325, 179] on body "2 / 10 r T Home / All Test Cases Free Plan Home / All Test Cases Free Plan Test…" at bounding box center [541, 550] width 1082 height 1100
drag, startPoint x: 320, startPoint y: 183, endPoint x: 320, endPoint y: 273, distance: 89.4
click at [320, 273] on body "2 / 10 r T Home / All Test Cases Free Plan Home / All Test Cases Free Plan Test…" at bounding box center [541, 550] width 1082 height 1100
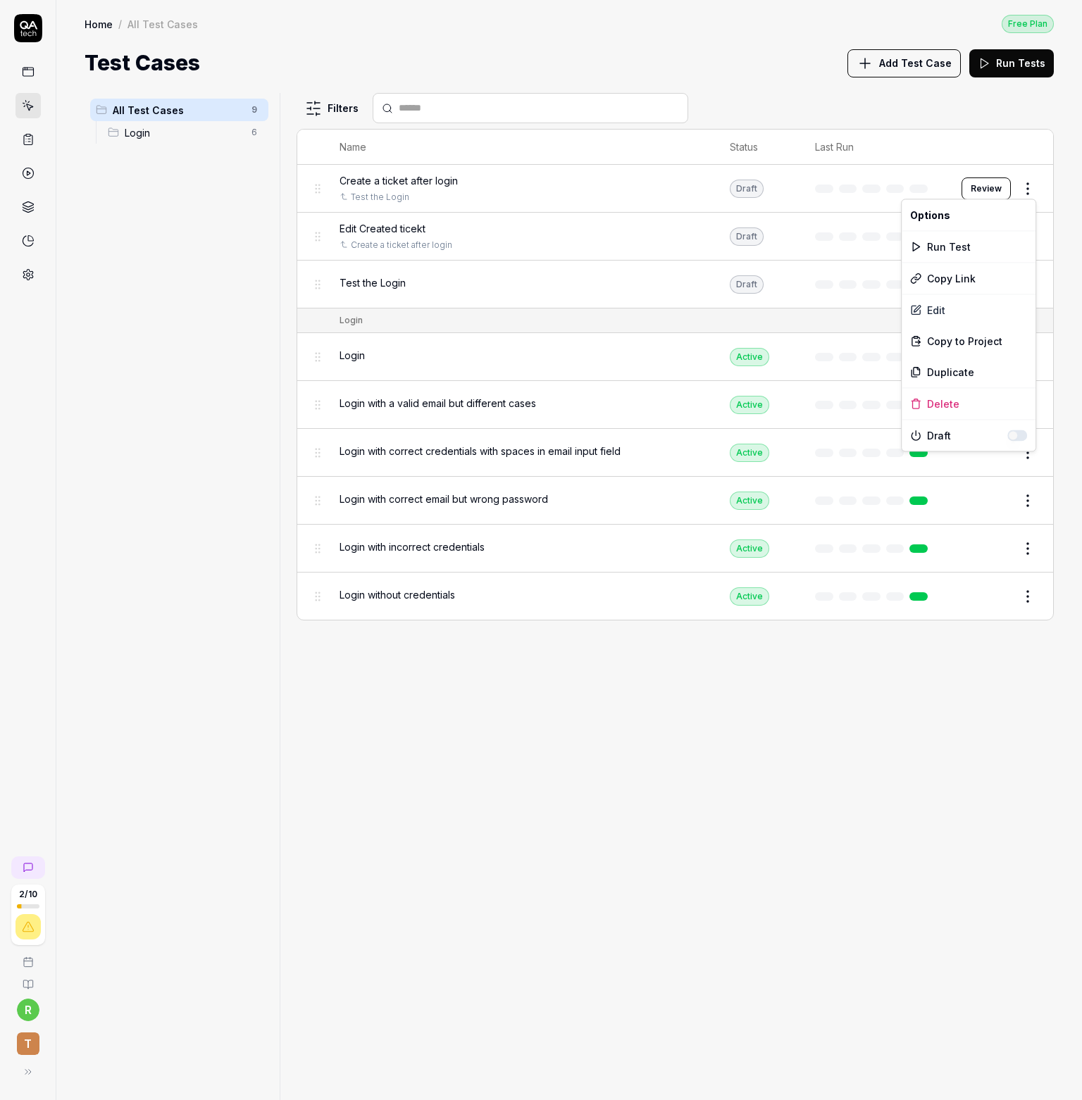
click at [1023, 192] on html "2 / 10 r T Home / All Test Cases Free Plan Home / All Test Cases Free Plan Test…" at bounding box center [541, 550] width 1082 height 1100
click at [823, 706] on html "2 / 10 r T Home / All Test Cases Free Plan Home / All Test Cases Free Plan Test…" at bounding box center [541, 550] width 1082 height 1100
click at [135, 112] on span "All Test Cases" at bounding box center [178, 110] width 130 height 15
click at [139, 111] on span "All Test Cases" at bounding box center [178, 110] width 130 height 15
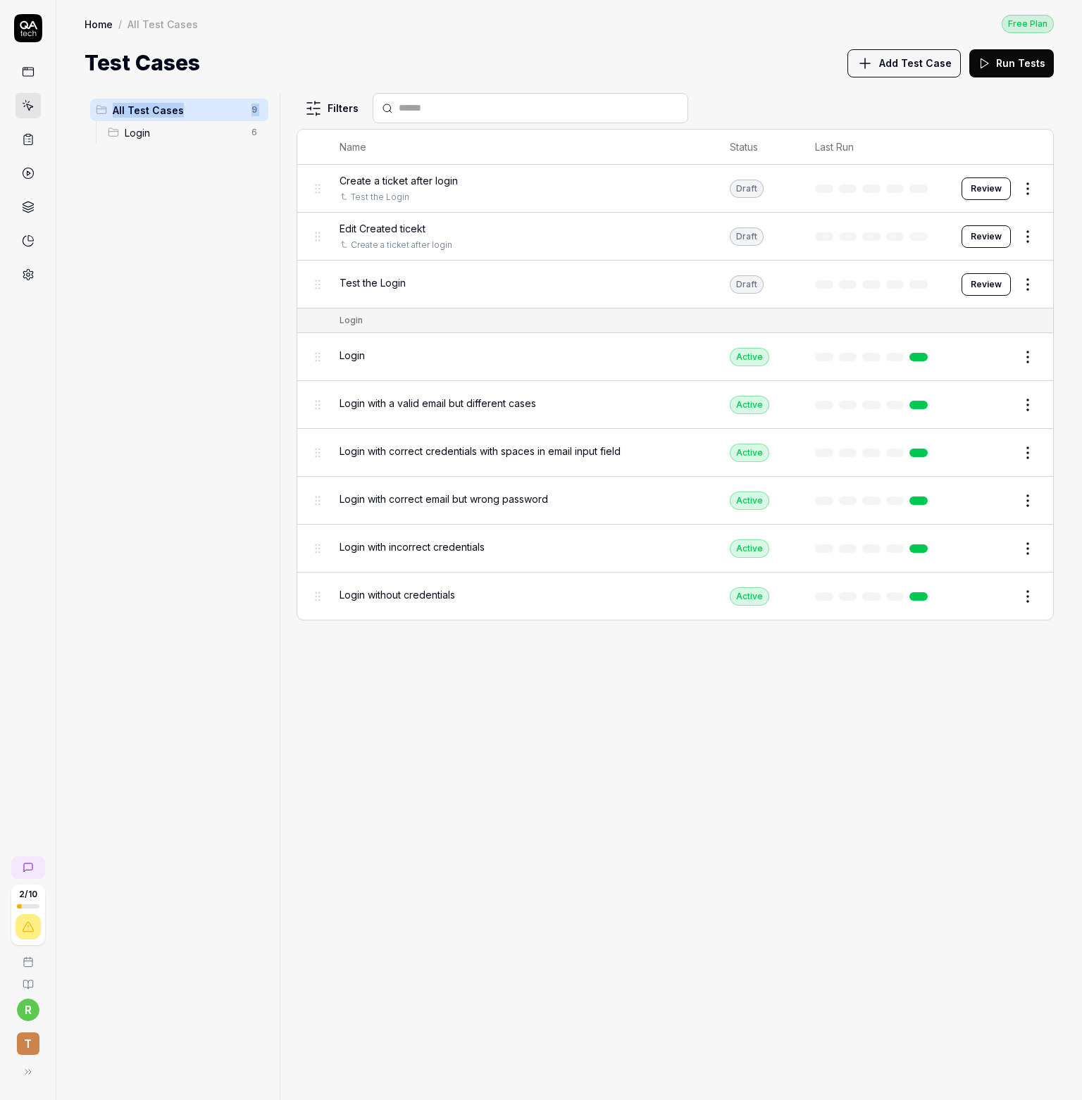
click at [139, 111] on span "All Test Cases" at bounding box center [178, 110] width 130 height 15
drag, startPoint x: 174, startPoint y: 336, endPoint x: 179, endPoint y: 275, distance: 60.8
click at [174, 332] on div "All Test Cases 9 Login 6" at bounding box center [179, 588] width 189 height 990
click at [248, 137] on html "2 / 10 r T Home / All Test Cases Free Plan Home / All Test Cases Free Plan Test…" at bounding box center [541, 550] width 1082 height 1100
click at [172, 191] on div "Add Scenario" at bounding box center [203, 191] width 120 height 31
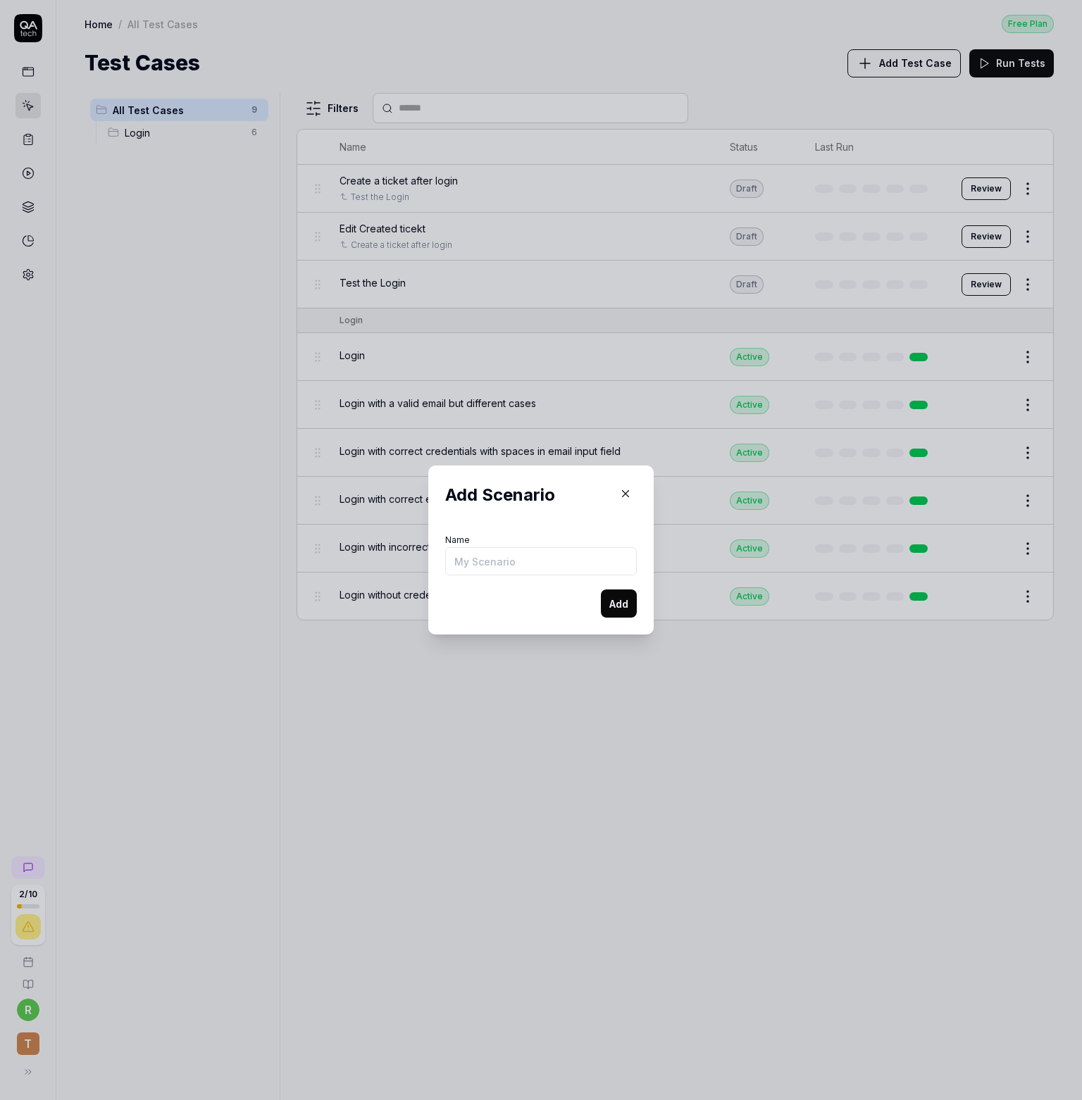
click at [504, 566] on input "Name" at bounding box center [541, 561] width 192 height 28
click at [609, 605] on button "Add" at bounding box center [619, 603] width 36 height 28
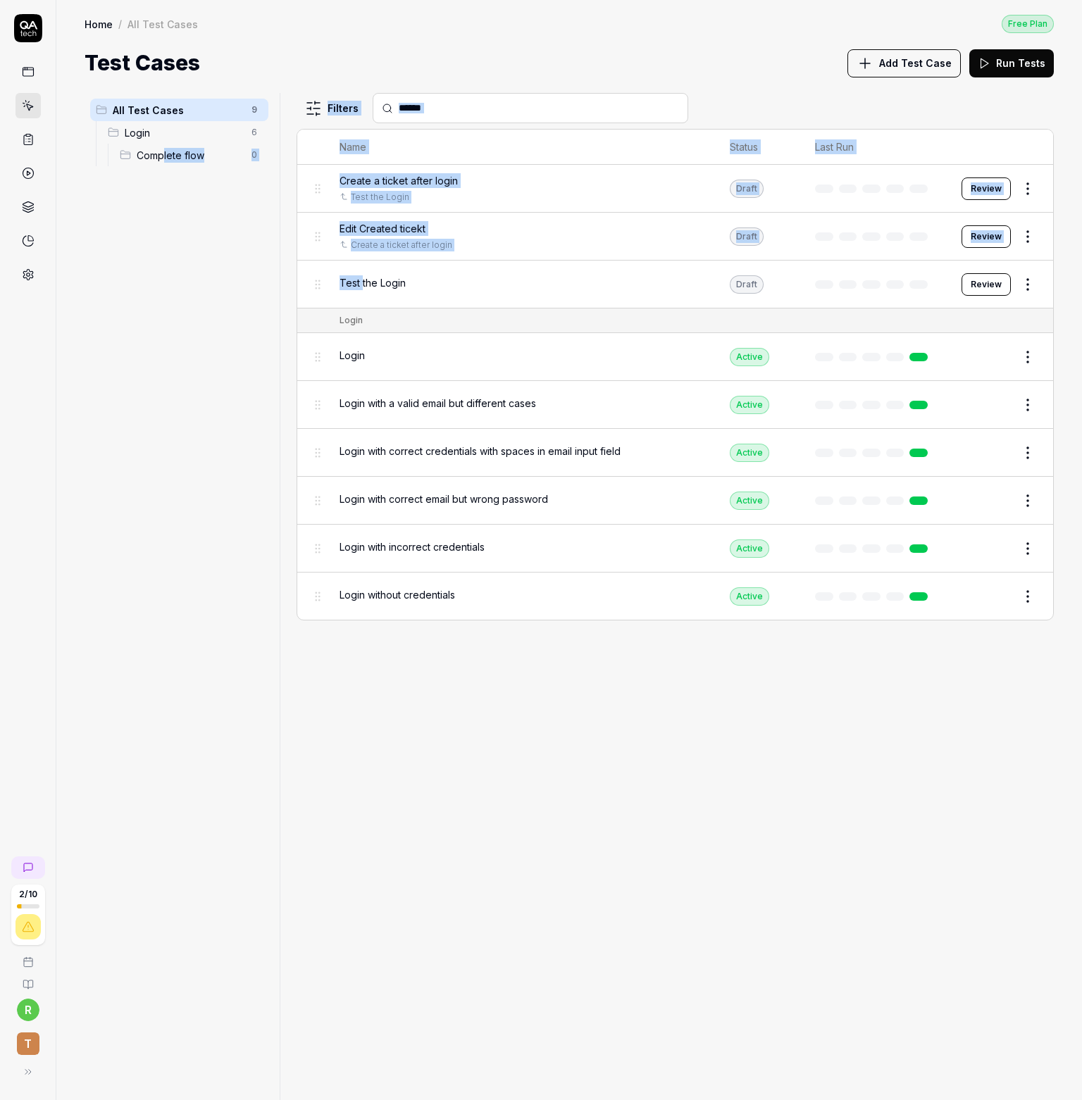
drag, startPoint x: 361, startPoint y: 281, endPoint x: 168, endPoint y: 152, distance: 231.5
click at [166, 152] on div "All Test Cases 9 Login 6 Complete flow 0 Filters Name Status Last Run Create a …" at bounding box center [569, 596] width 969 height 1007
click at [277, 266] on div at bounding box center [285, 596] width 17 height 1007
click at [273, 236] on div "All Test Cases 9 Login 6 Complete flow 0" at bounding box center [179, 588] width 189 height 990
click at [265, 177] on div "All Test Cases 9 Login 6 Complete flow 0" at bounding box center [179, 588] width 189 height 990
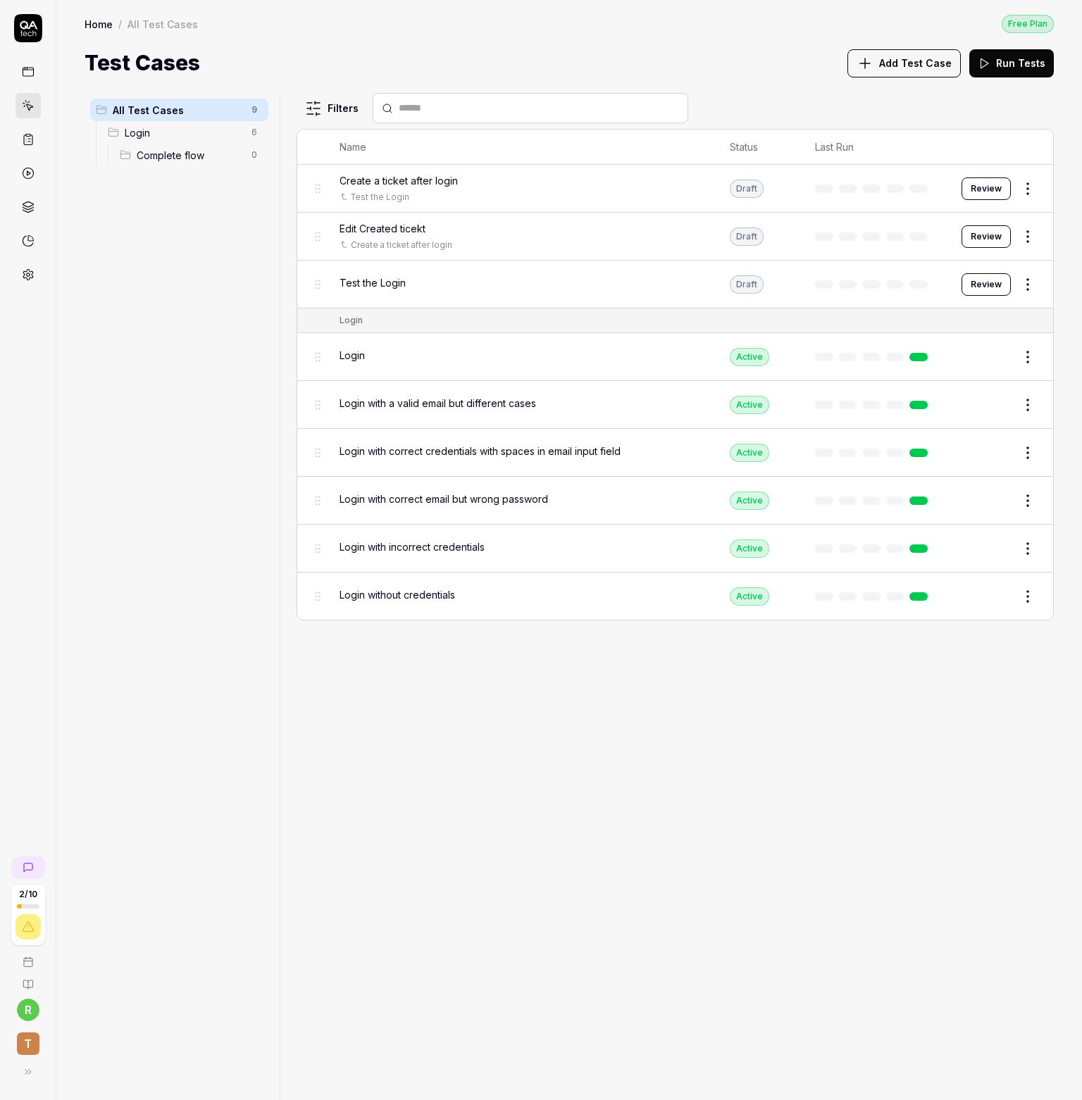
drag, startPoint x: 327, startPoint y: 287, endPoint x: 318, endPoint y: 278, distance: 12.9
click at [318, 278] on tr "Test the Login Draft Review" at bounding box center [675, 285] width 756 height 48
drag, startPoint x: 318, startPoint y: 279, endPoint x: 199, endPoint y: 161, distance: 167.3
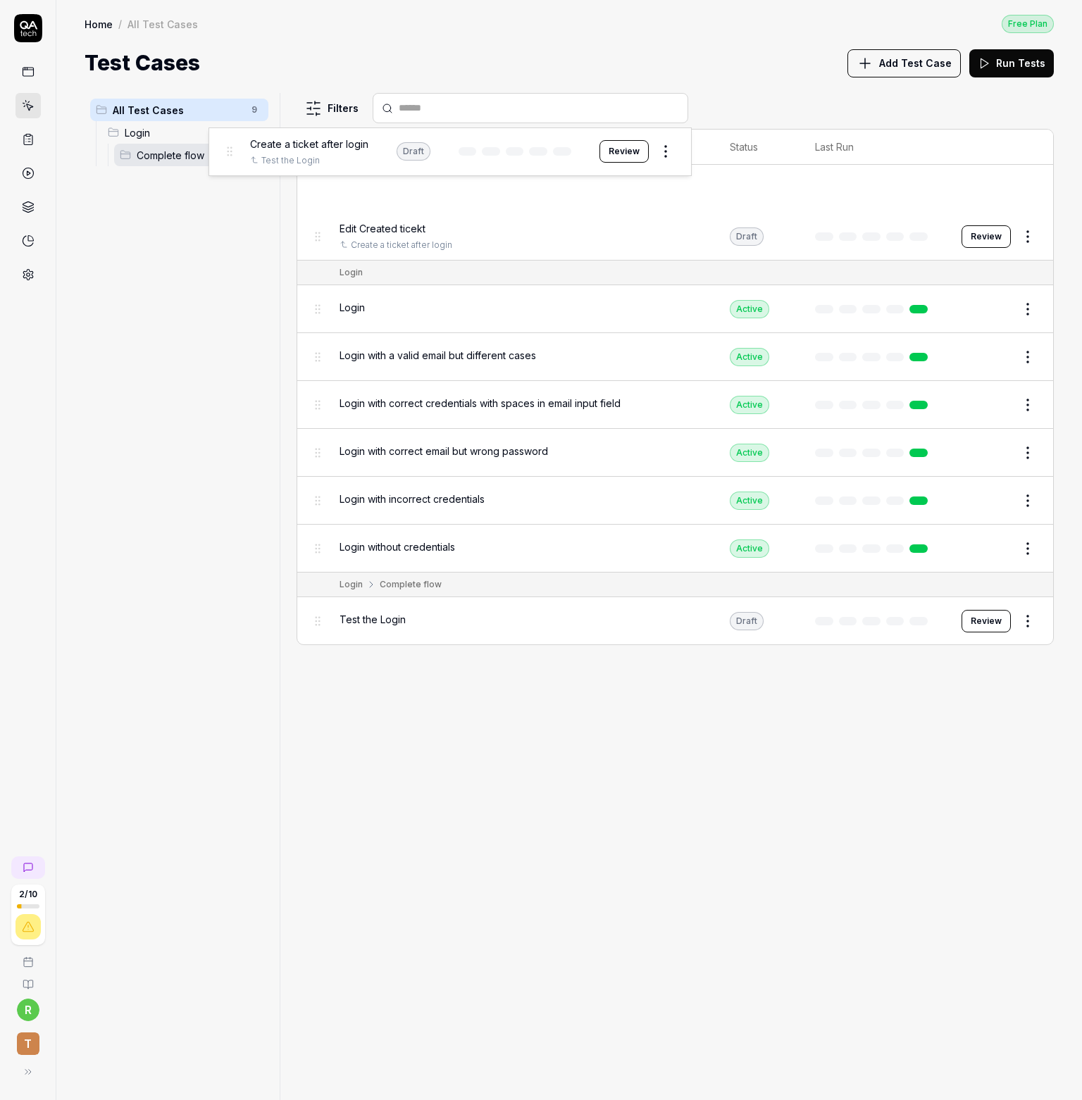
drag, startPoint x: 320, startPoint y: 195, endPoint x: 232, endPoint y: 158, distance: 96.0
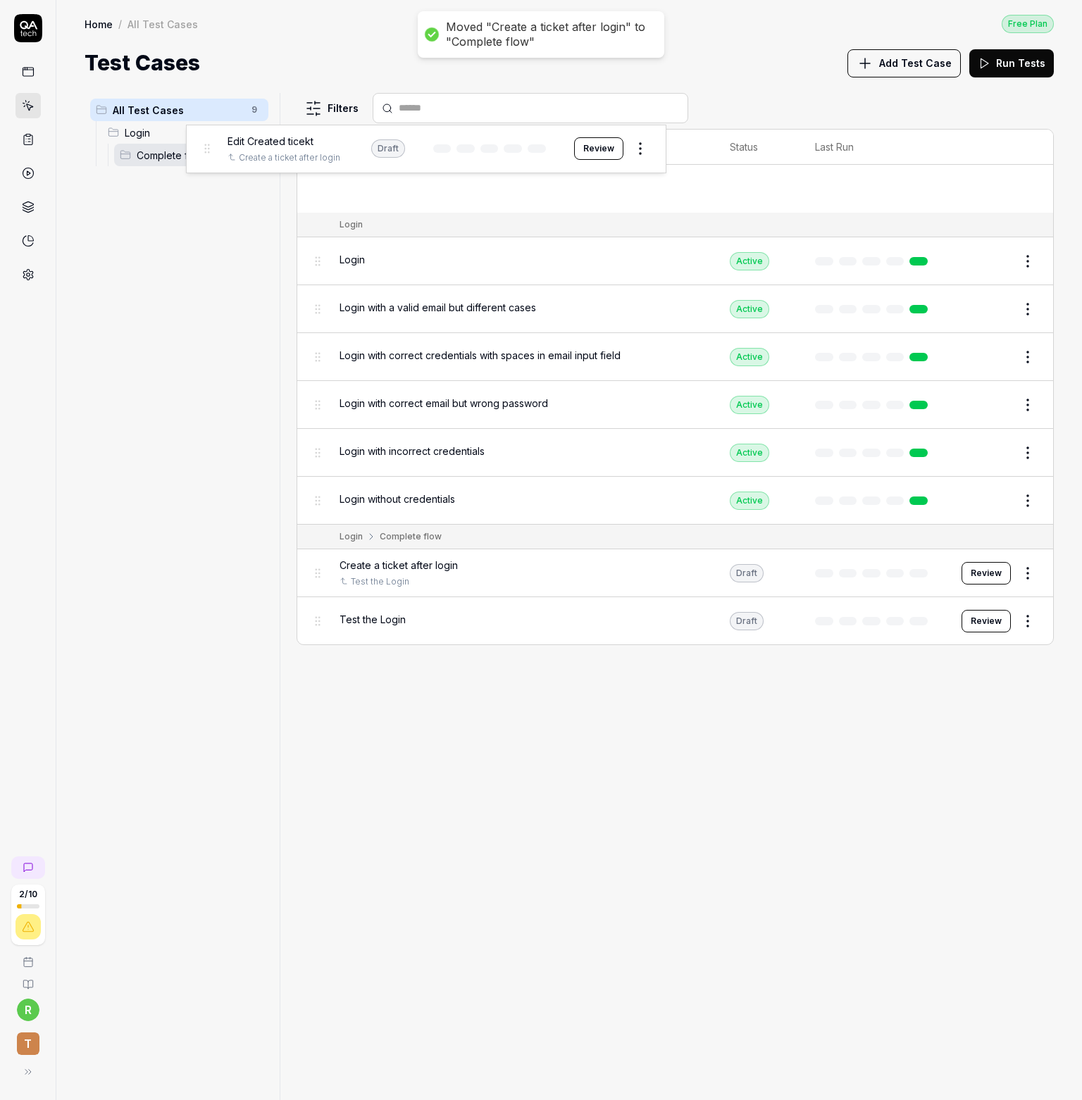
drag, startPoint x: 316, startPoint y: 193, endPoint x: 206, endPoint y: 154, distance: 117.4
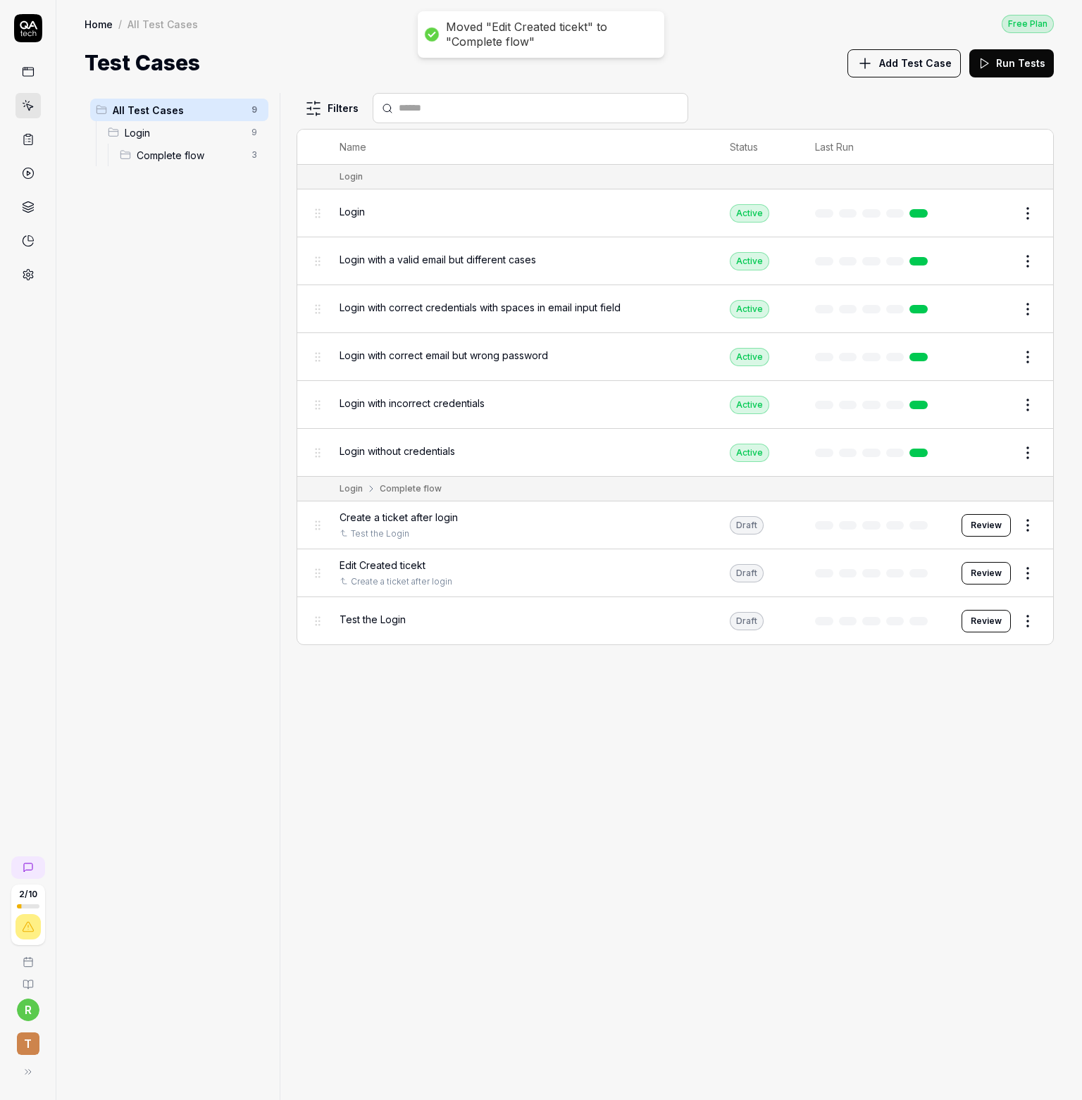
click at [217, 157] on span "Complete flow" at bounding box center [190, 155] width 106 height 15
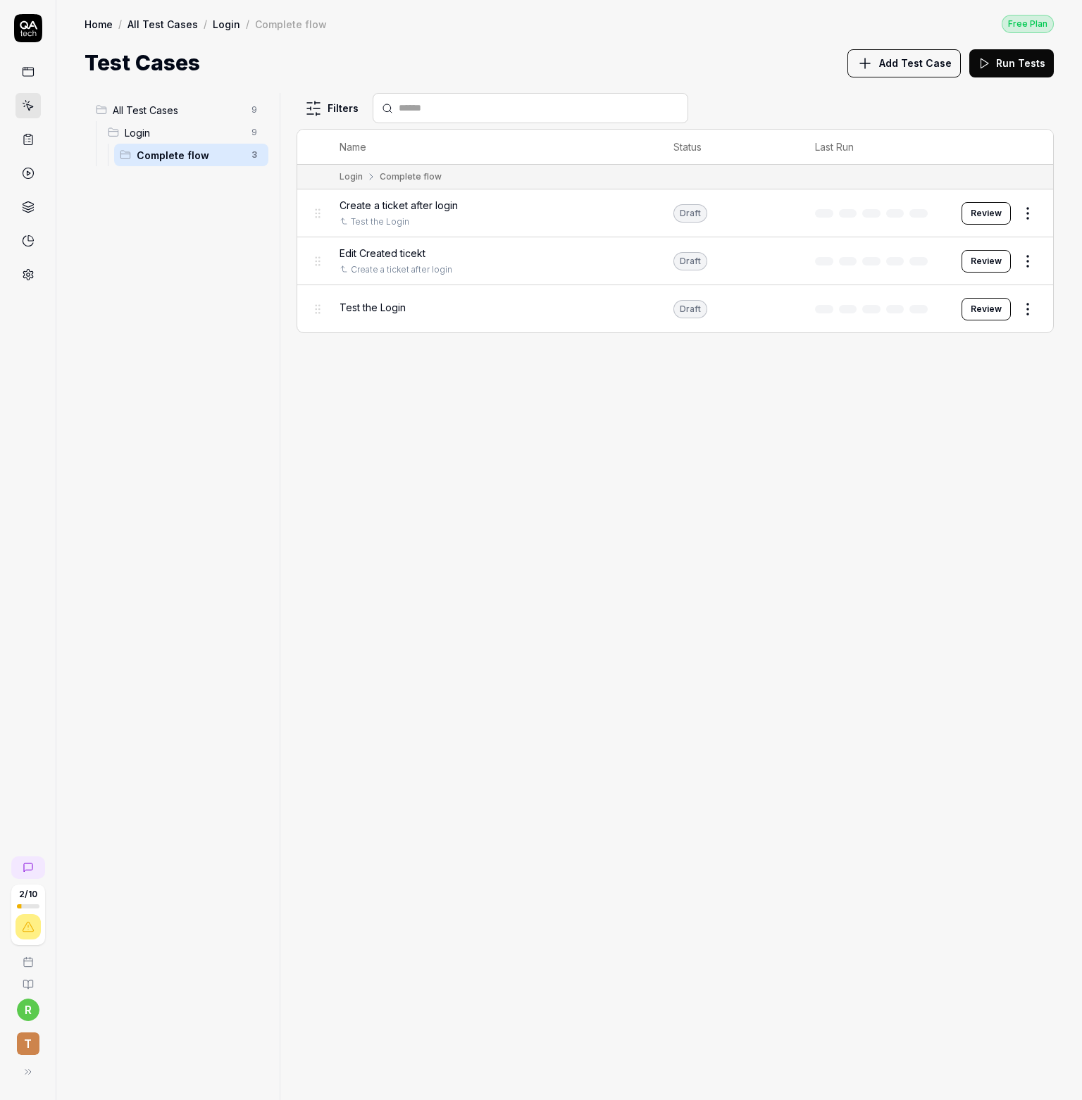
click at [228, 107] on span "All Test Cases" at bounding box center [178, 110] width 130 height 15
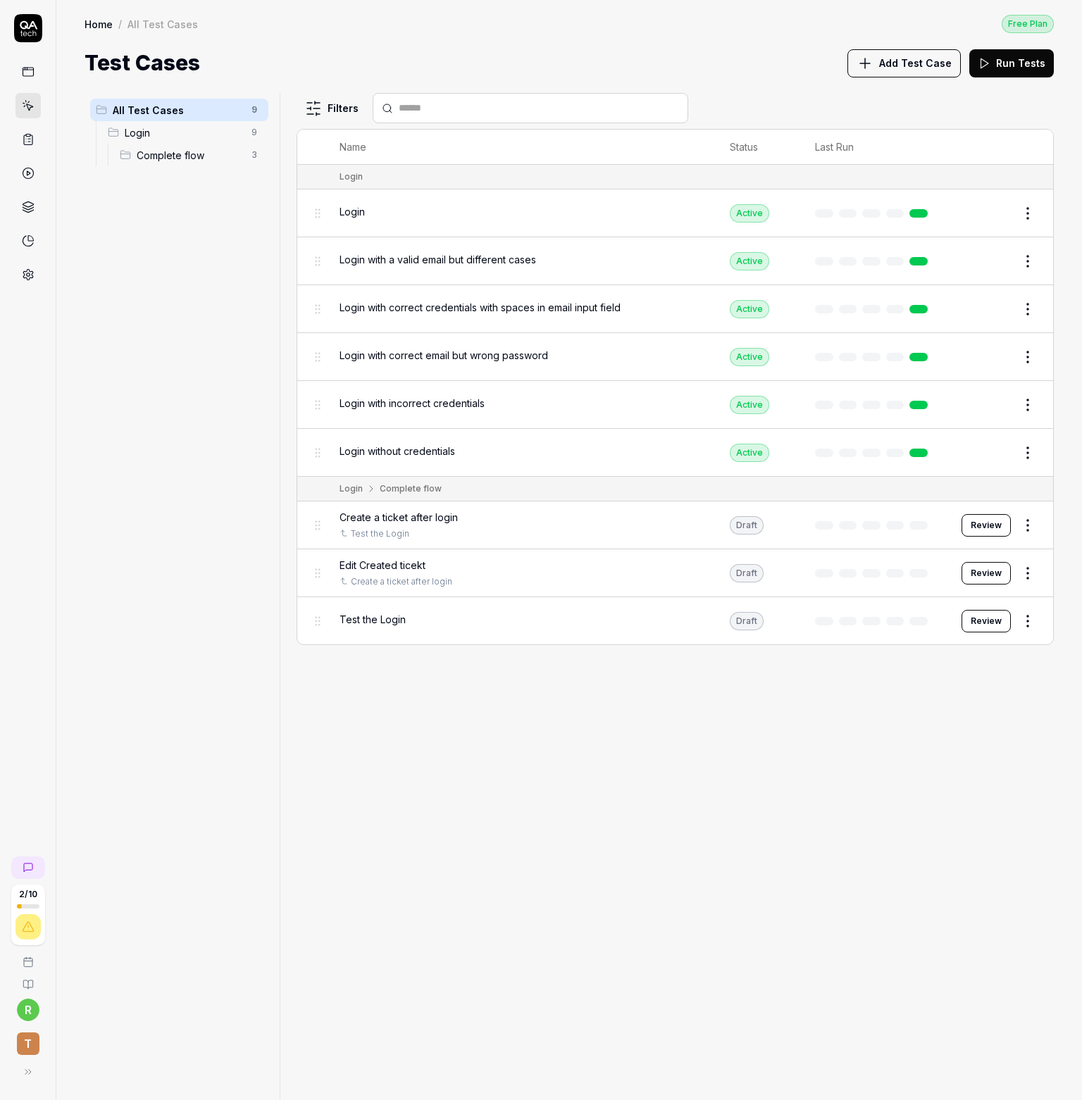
click at [253, 108] on html "2 / 10 r T Home / All Test Cases Free Plan Home / All Test Cases Free Plan Test…" at bounding box center [541, 550] width 1082 height 1100
click at [147, 345] on html "2 / 10 r T Home / All Test Cases Free Plan Home / All Test Cases Free Plan Test…" at bounding box center [541, 550] width 1082 height 1100
drag, startPoint x: 187, startPoint y: 158, endPoint x: 217, endPoint y: 126, distance: 43.4
click at [217, 123] on li "Login 9 Complete flow 3" at bounding box center [185, 143] width 166 height 45
click at [138, 169] on ul "All Test Cases 9 Login 9 Complete flow 3" at bounding box center [179, 132] width 189 height 79
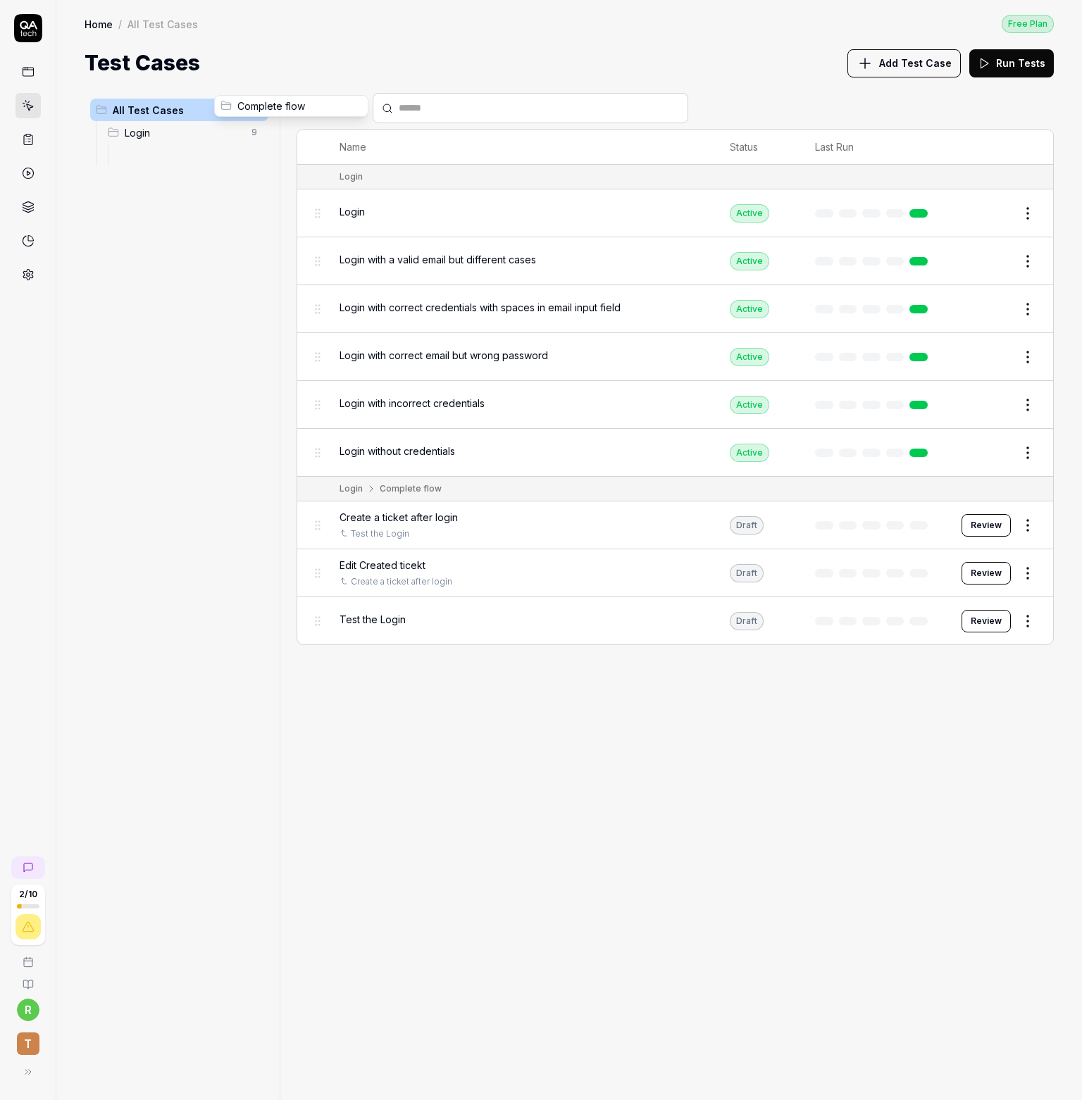
drag, startPoint x: 127, startPoint y: 158, endPoint x: 227, endPoint y: 110, distance: 111.8
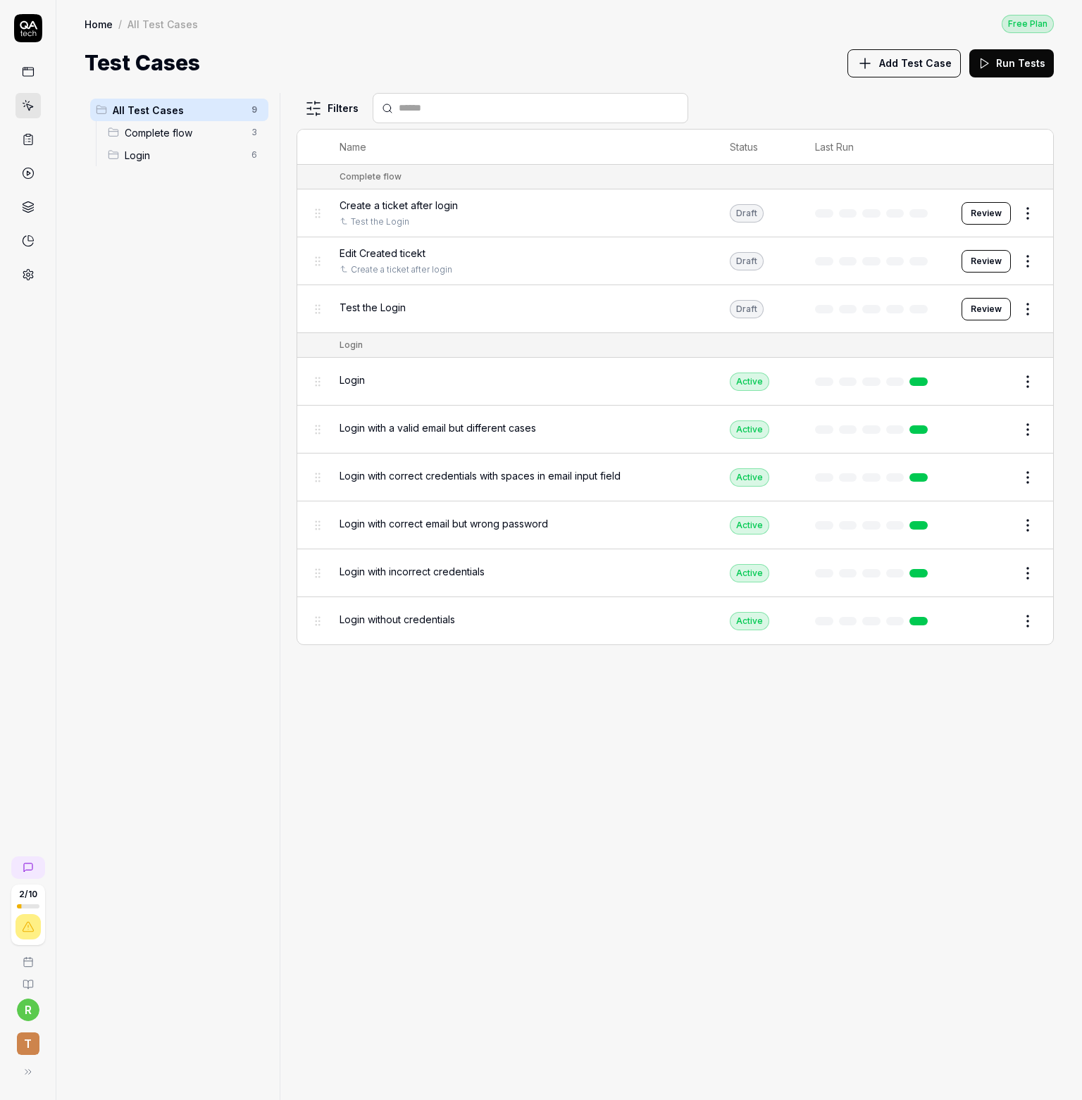
click at [155, 298] on div "All Test Cases 9 Complete flow 3 Login 6" at bounding box center [179, 588] width 189 height 990
click at [180, 127] on span "Complete flow" at bounding box center [184, 132] width 118 height 15
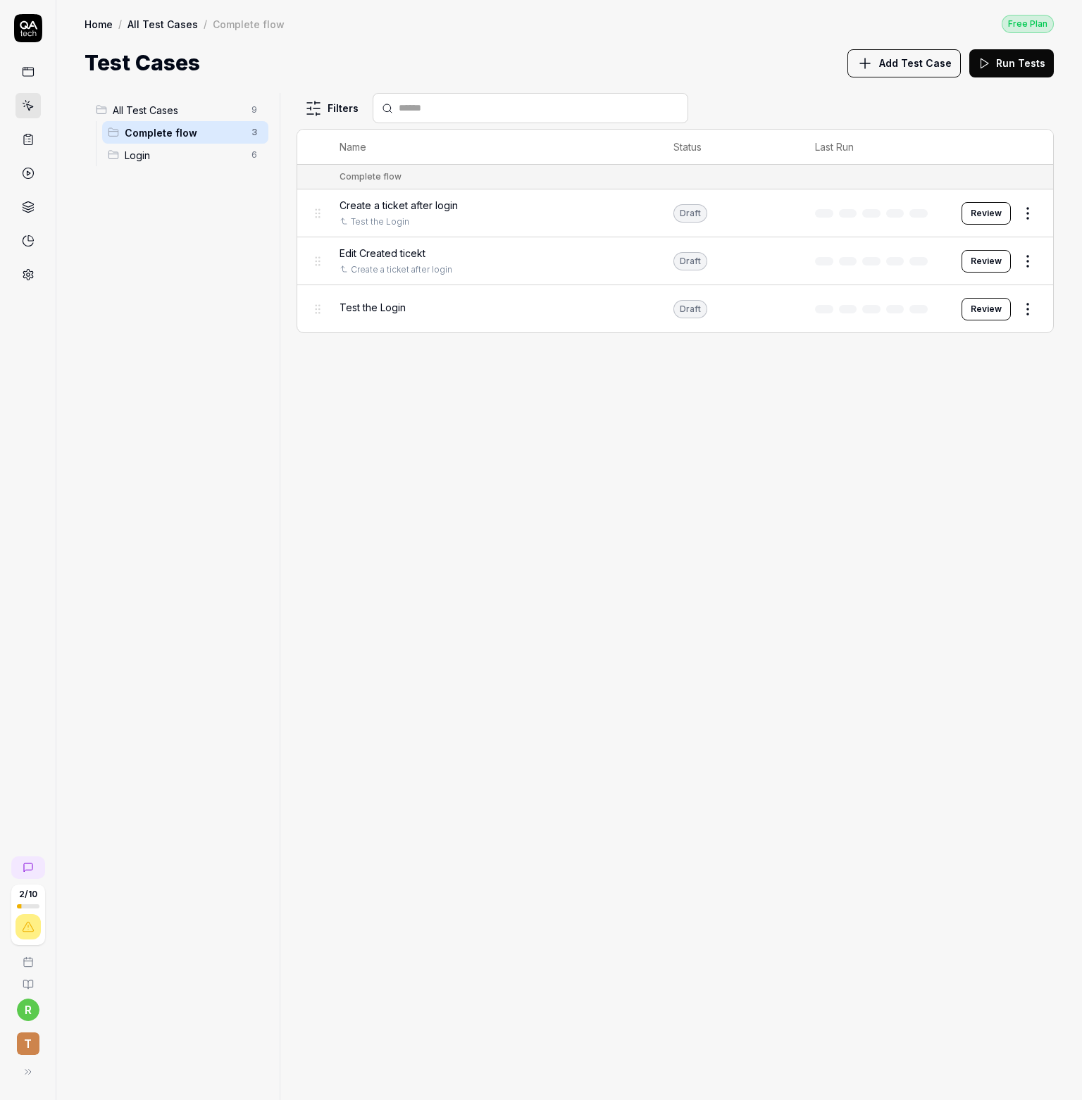
click at [196, 312] on div "All Test Cases 9 Complete flow 3 Login 6" at bounding box center [179, 588] width 189 height 990
click at [990, 213] on button "Review" at bounding box center [985, 213] width 49 height 23
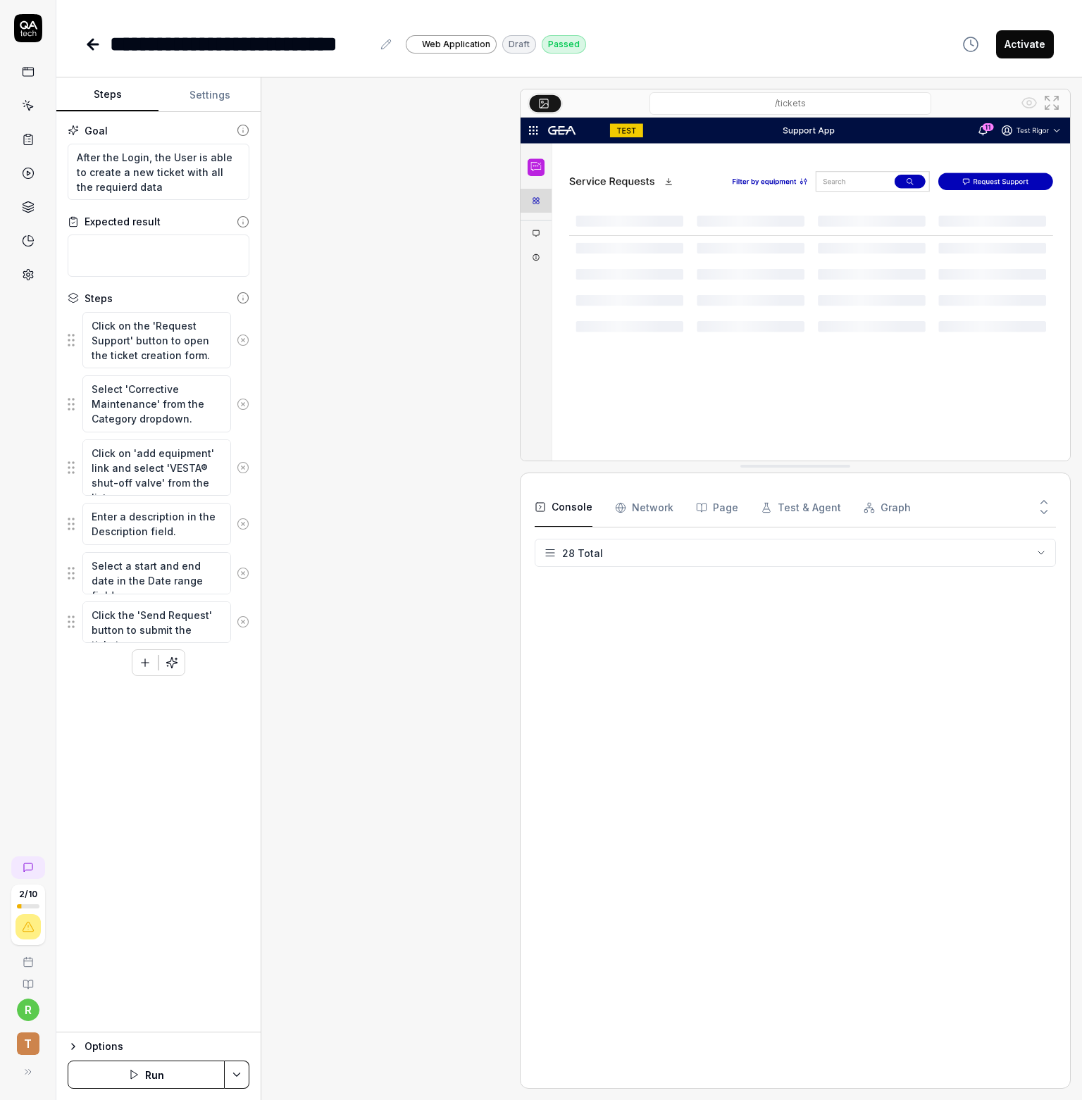
scroll to position [374, 0]
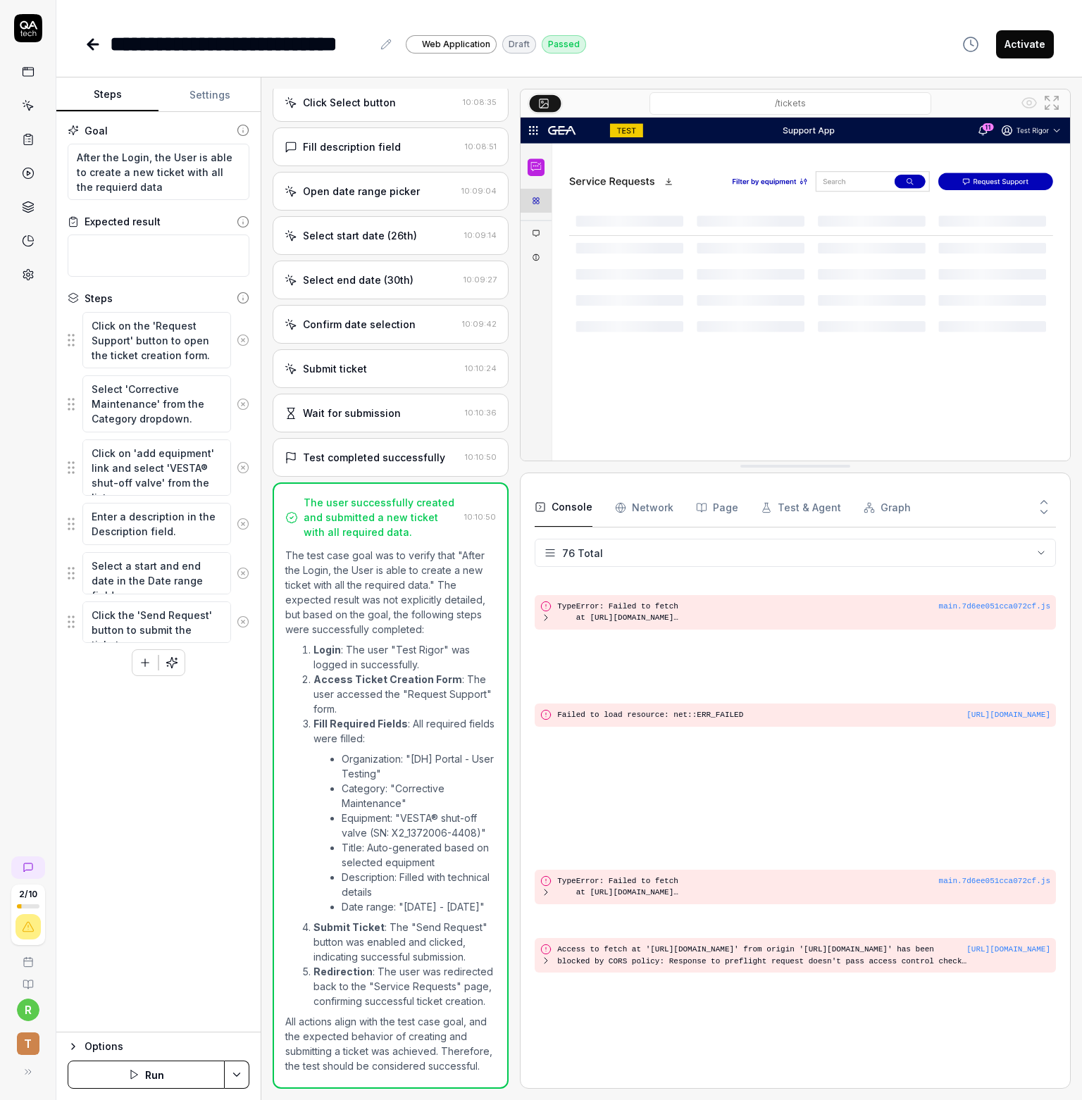
click at [1007, 40] on button "Activate" at bounding box center [1025, 44] width 58 height 28
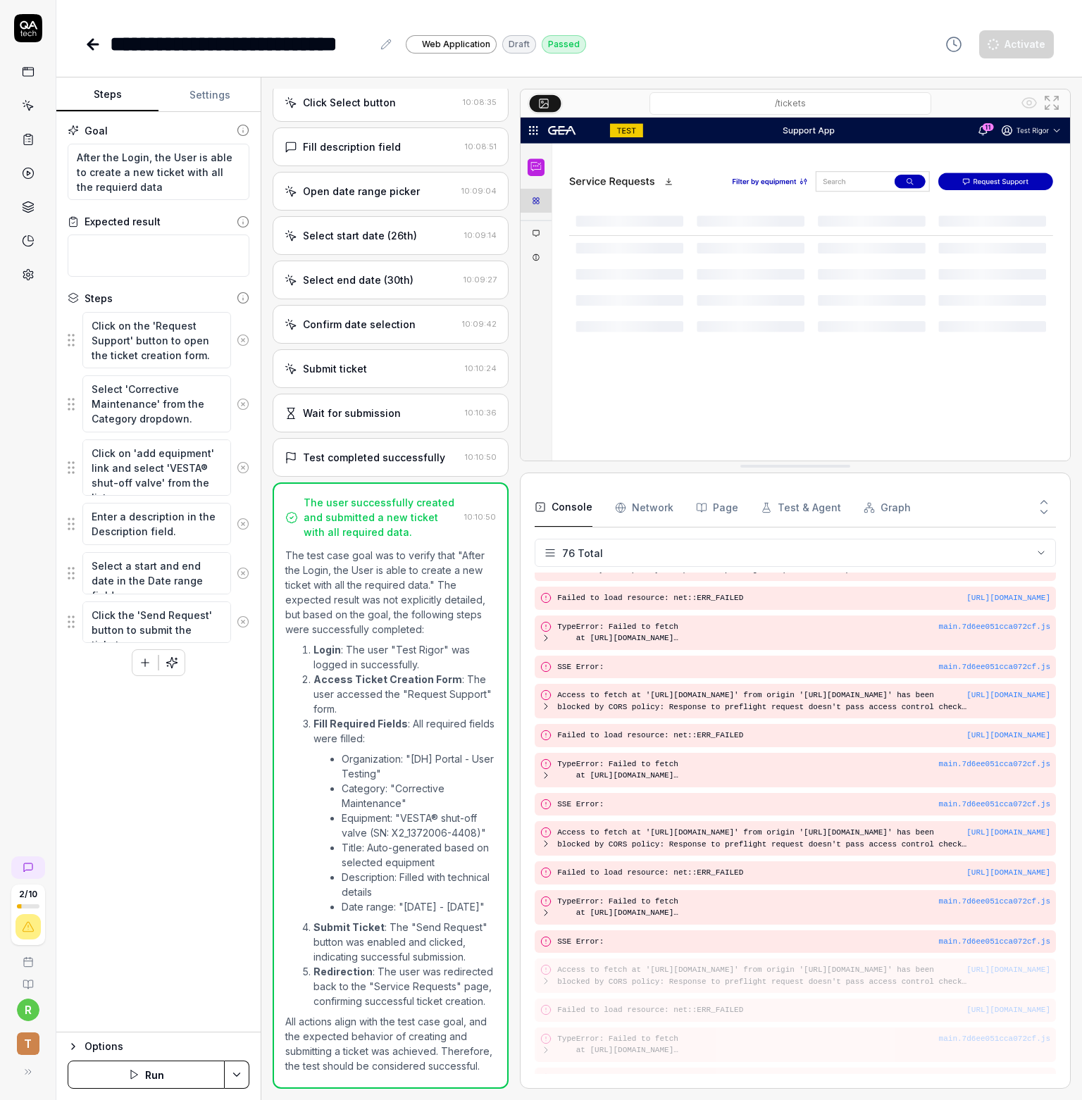
scroll to position [2078, 0]
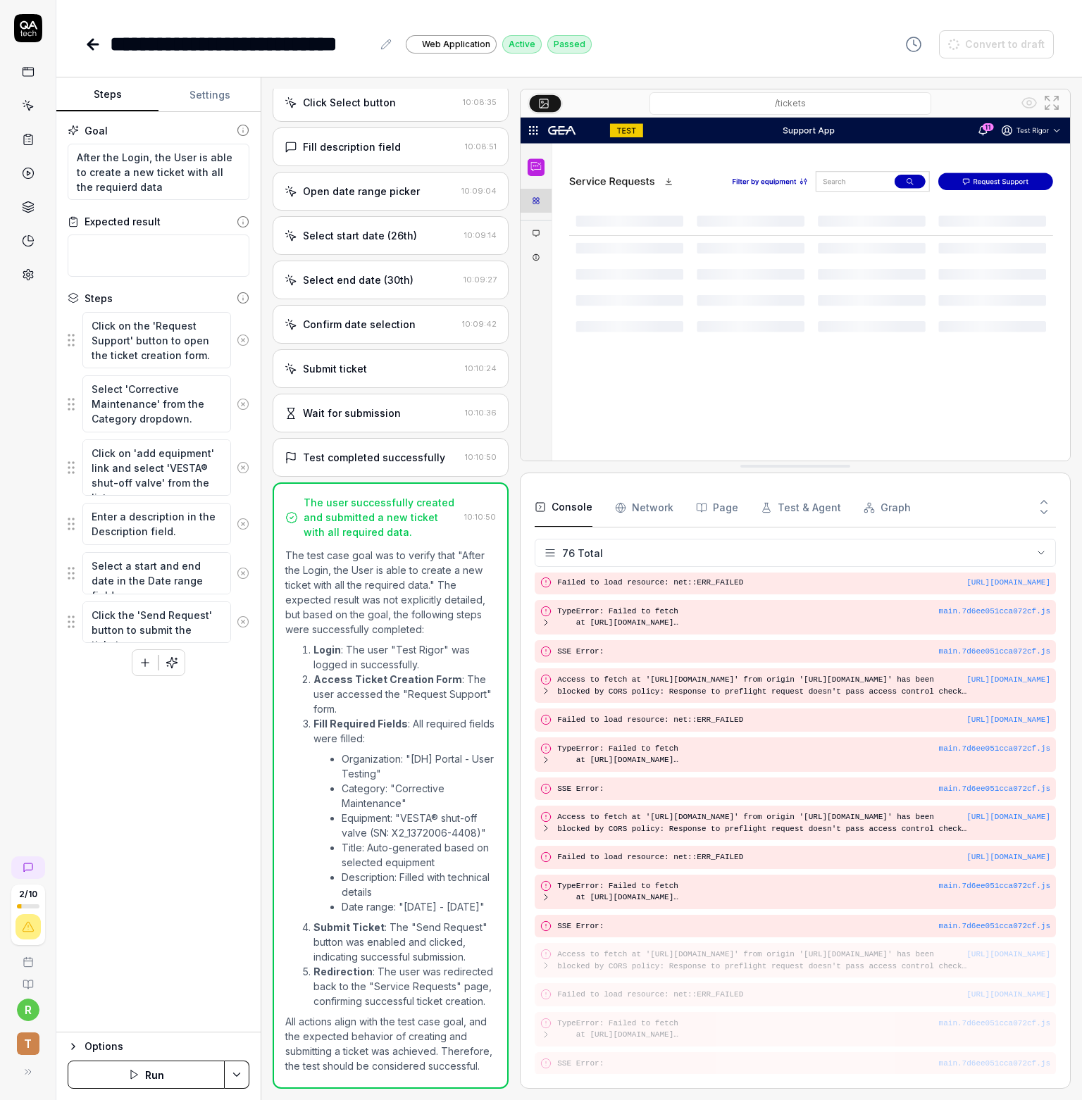
click at [92, 46] on icon at bounding box center [90, 44] width 5 height 10
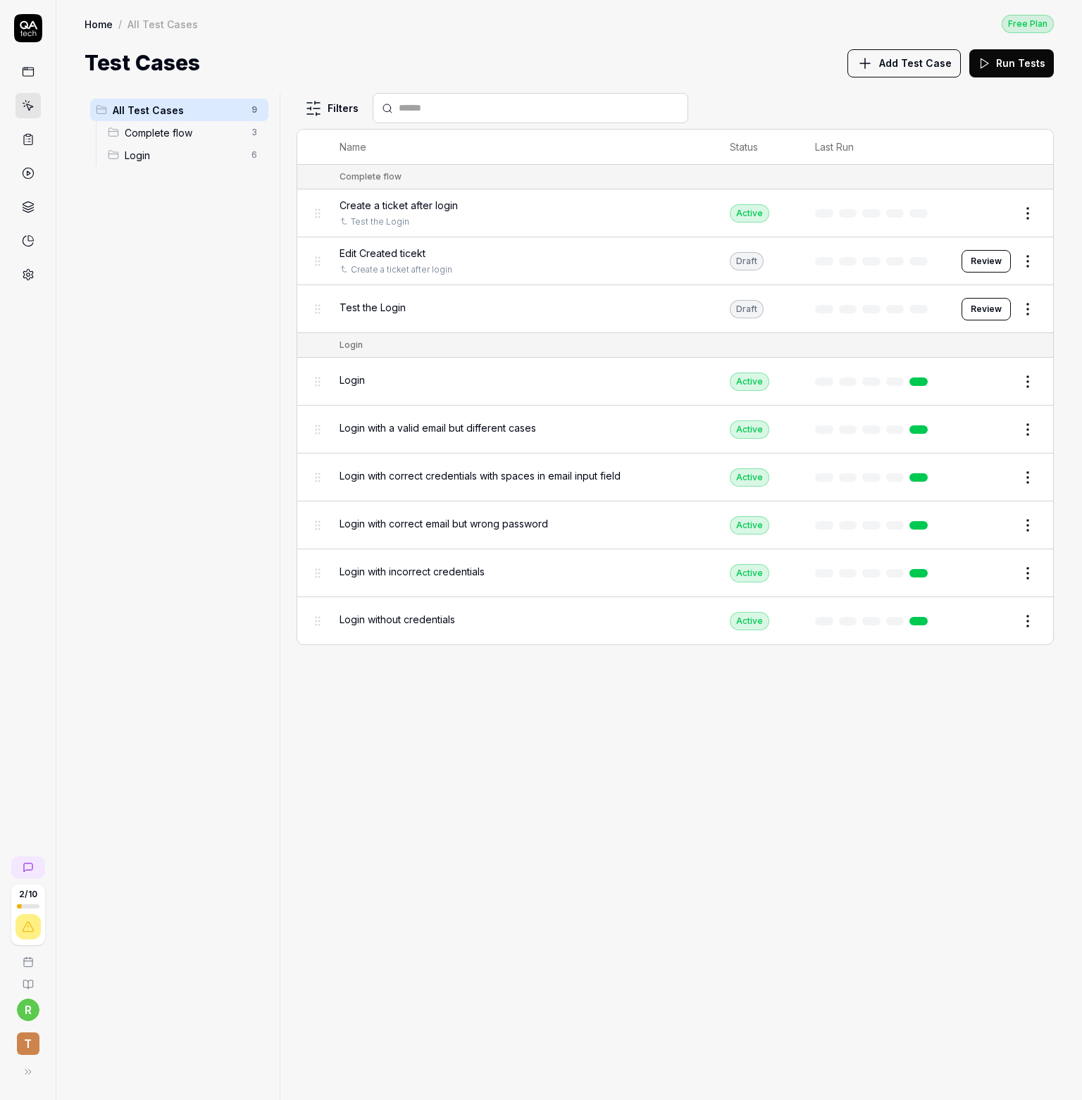
click at [1026, 265] on html "2 / 10 r T Home / All Test Cases Free Plan Home / All Test Cases Free Plan Test…" at bounding box center [541, 550] width 1082 height 1100
click at [744, 256] on html "2 / 10 r T Home / All Test Cases Free Plan Home / All Test Cases Free Plan Test…" at bounding box center [541, 550] width 1082 height 1100
click at [986, 266] on button "Review" at bounding box center [985, 261] width 49 height 23
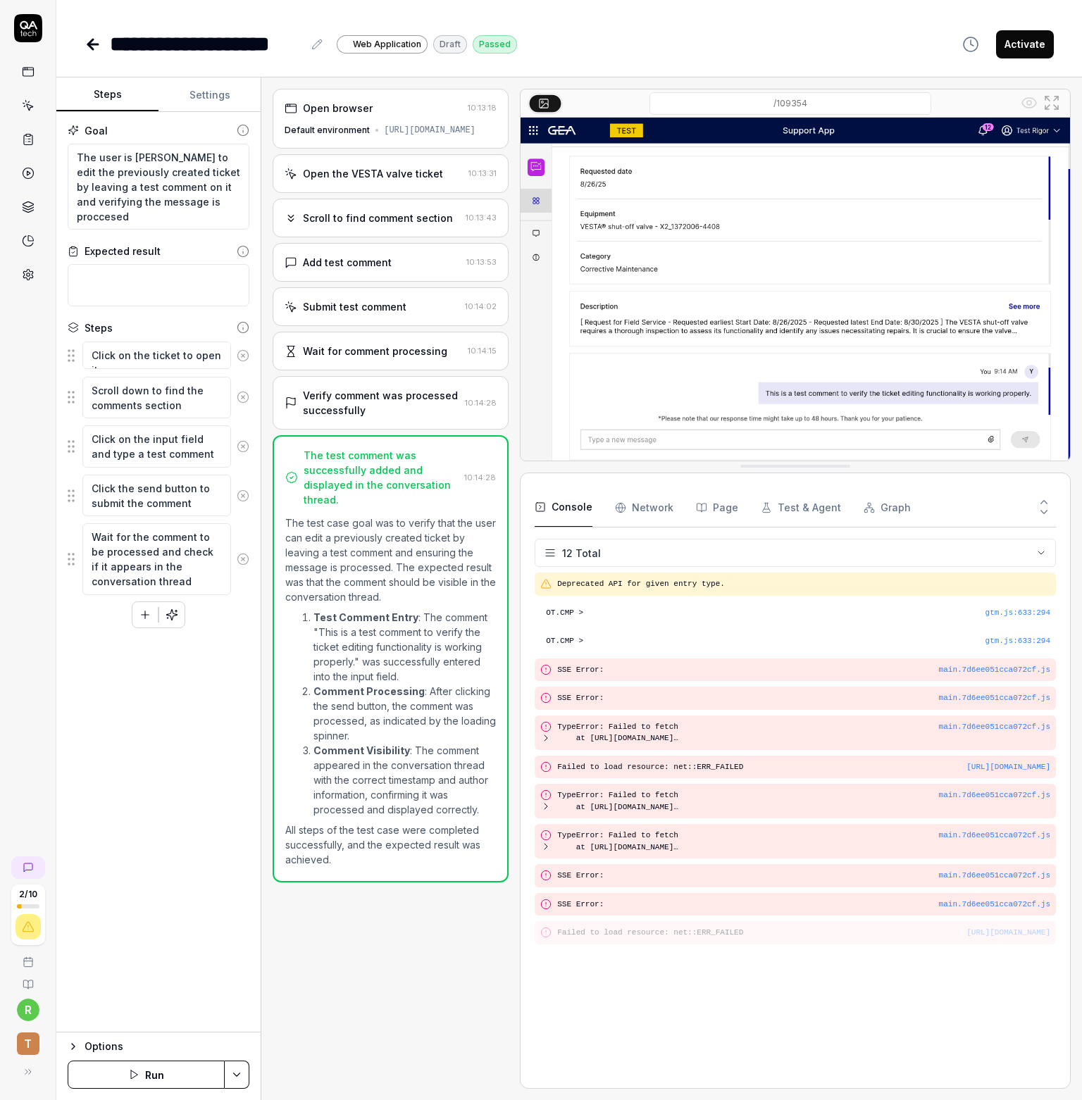
scroll to position [842, 0]
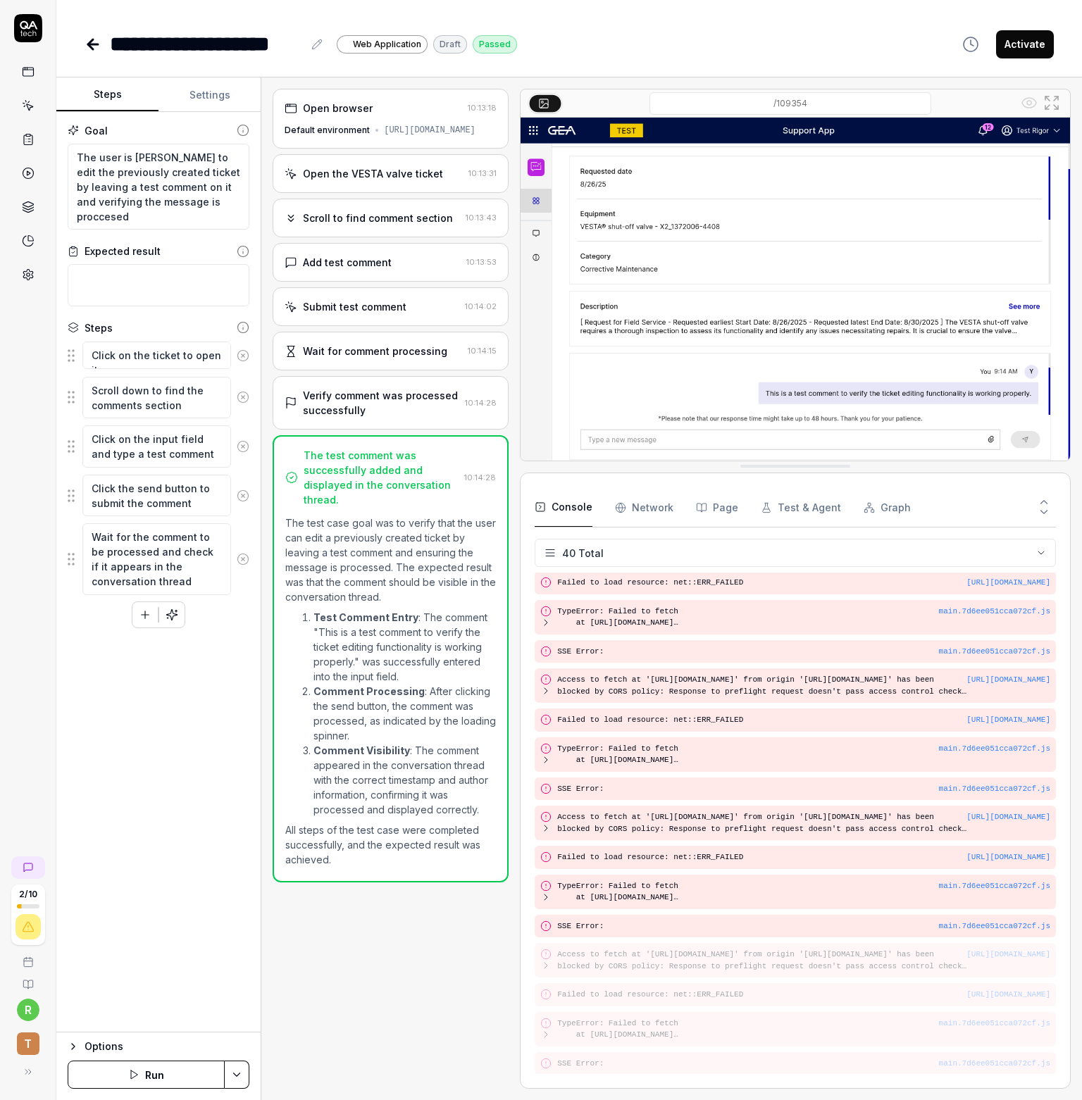
click at [1023, 42] on button "Activate" at bounding box center [1025, 44] width 58 height 28
click at [87, 46] on icon at bounding box center [93, 44] width 17 height 17
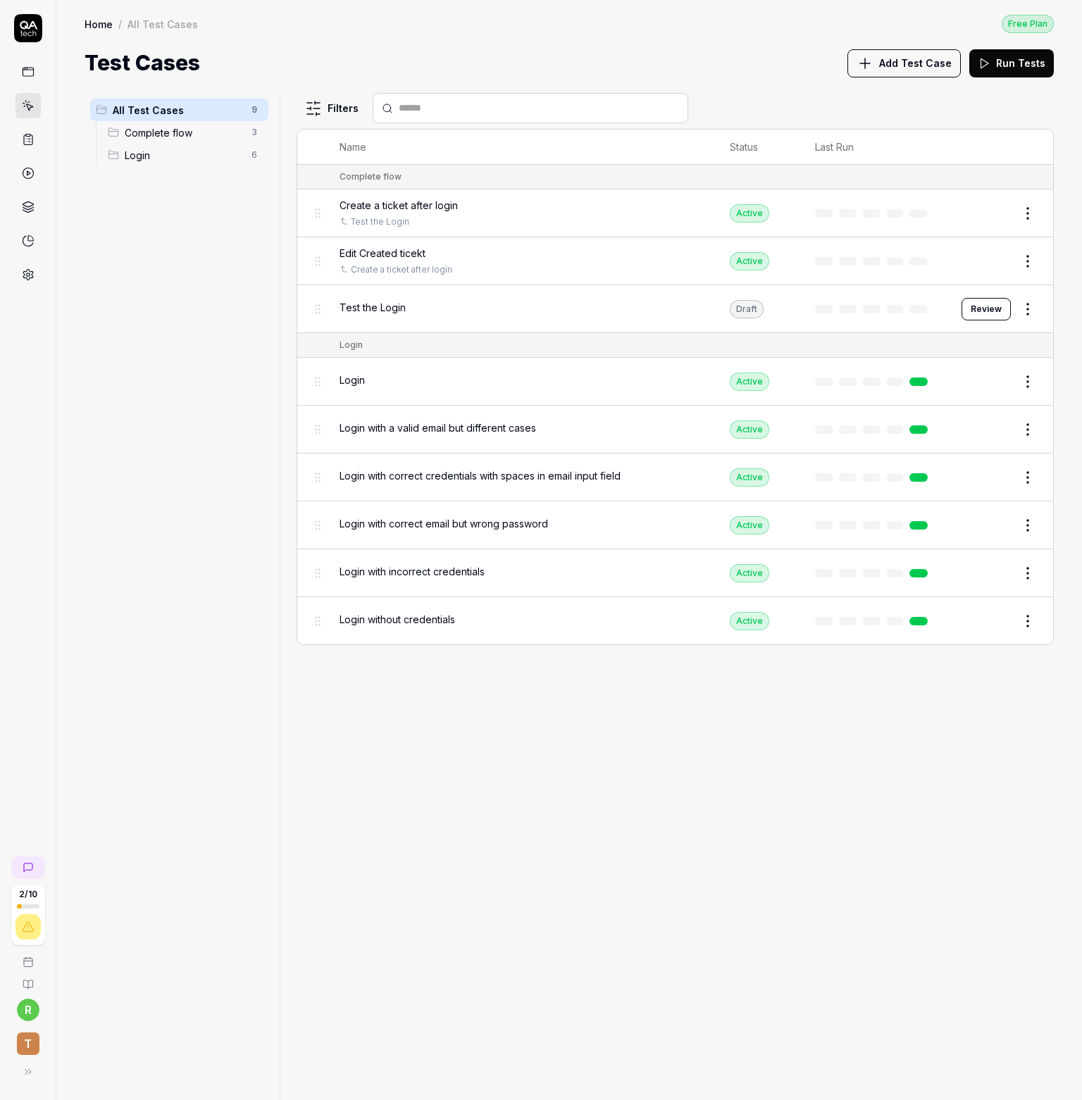
click at [750, 304] on div "Draft" at bounding box center [747, 309] width 34 height 18
click at [381, 304] on span "Test the Login" at bounding box center [372, 307] width 66 height 15
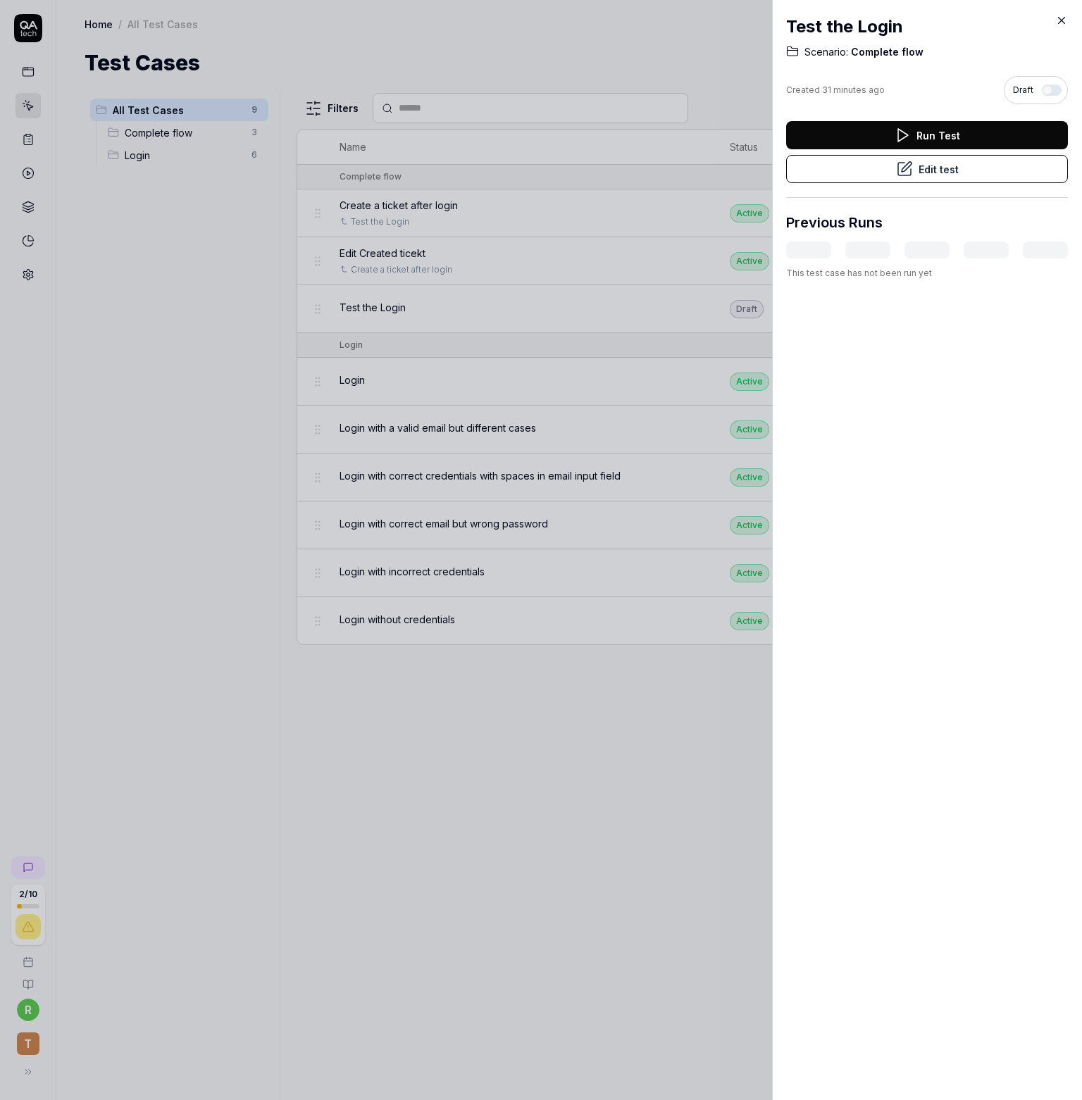
click at [602, 87] on div at bounding box center [541, 550] width 1082 height 1100
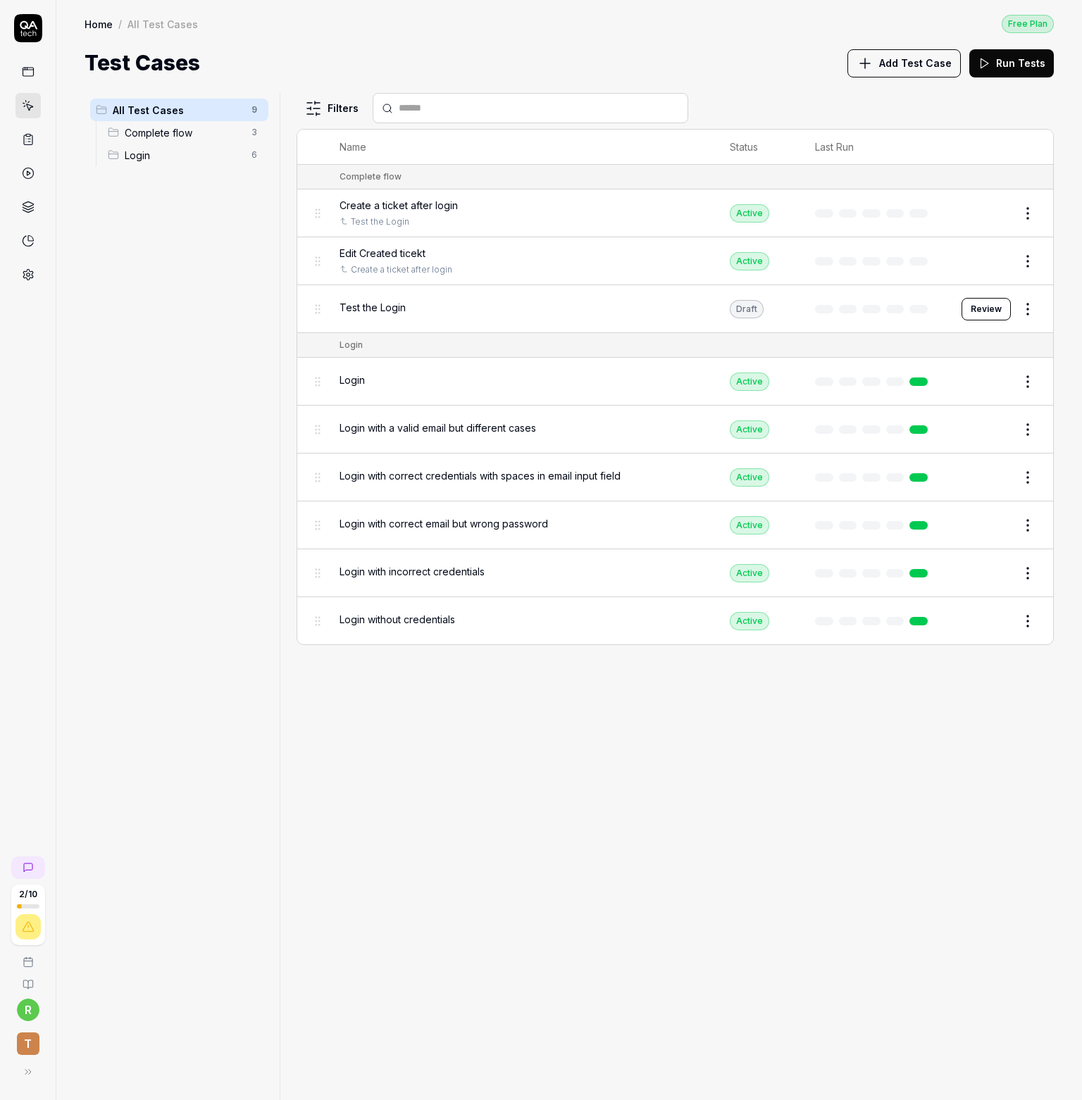
click at [1002, 312] on button "Review" at bounding box center [985, 309] width 49 height 23
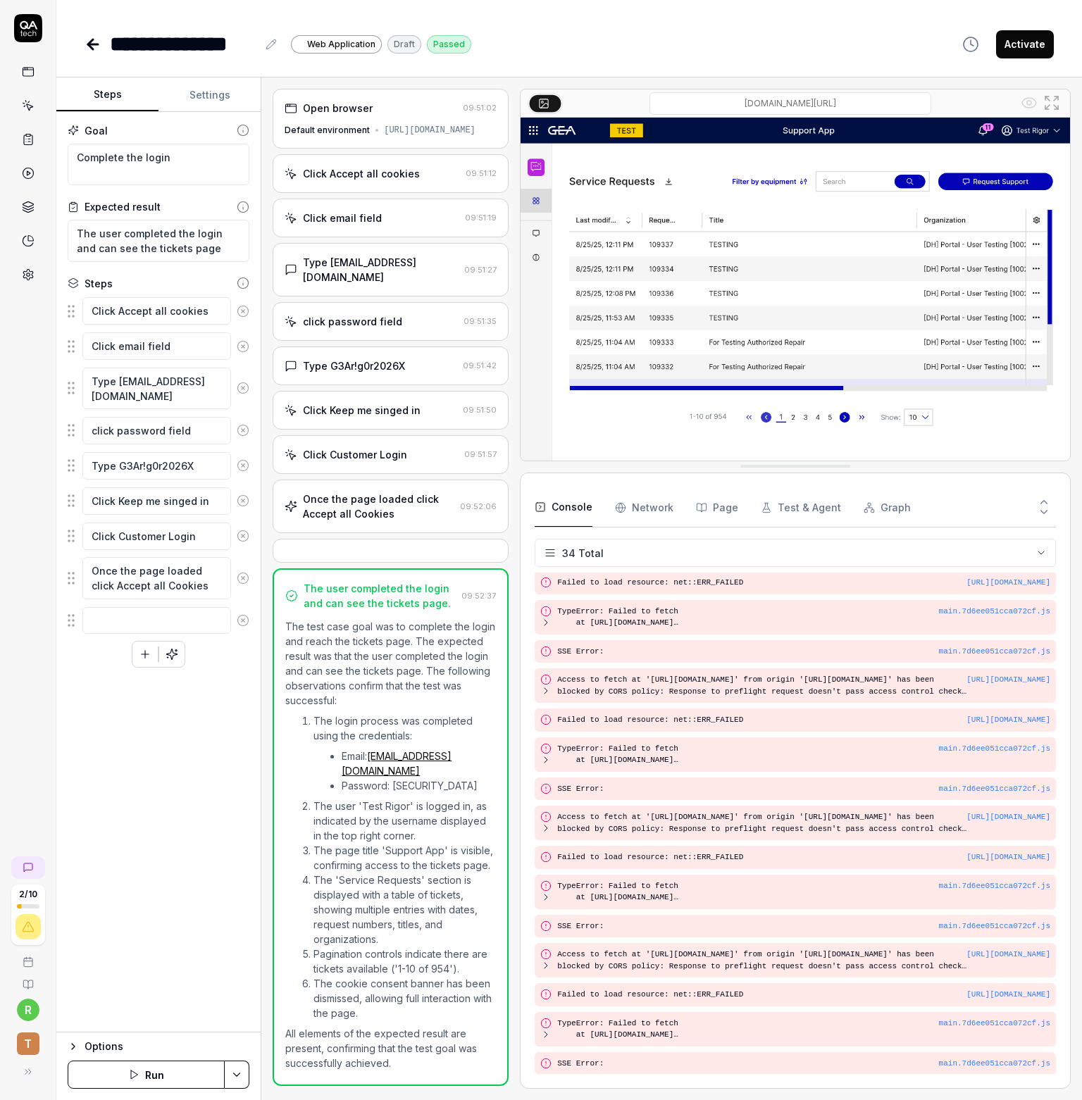
click at [1011, 41] on button "Activate" at bounding box center [1025, 44] width 58 height 28
click at [95, 46] on icon at bounding box center [93, 44] width 17 height 17
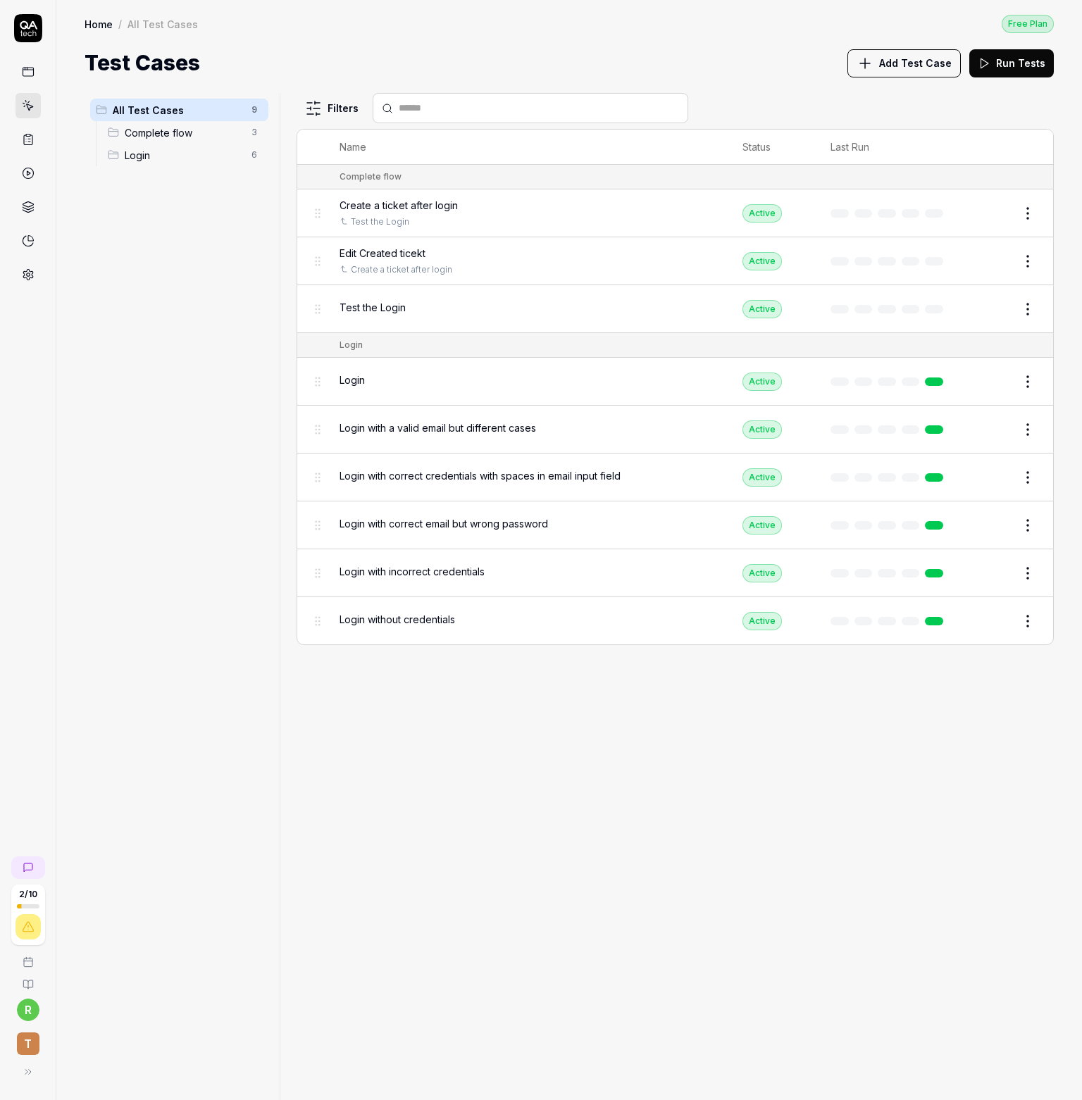
click at [158, 135] on span "Complete flow" at bounding box center [184, 132] width 118 height 15
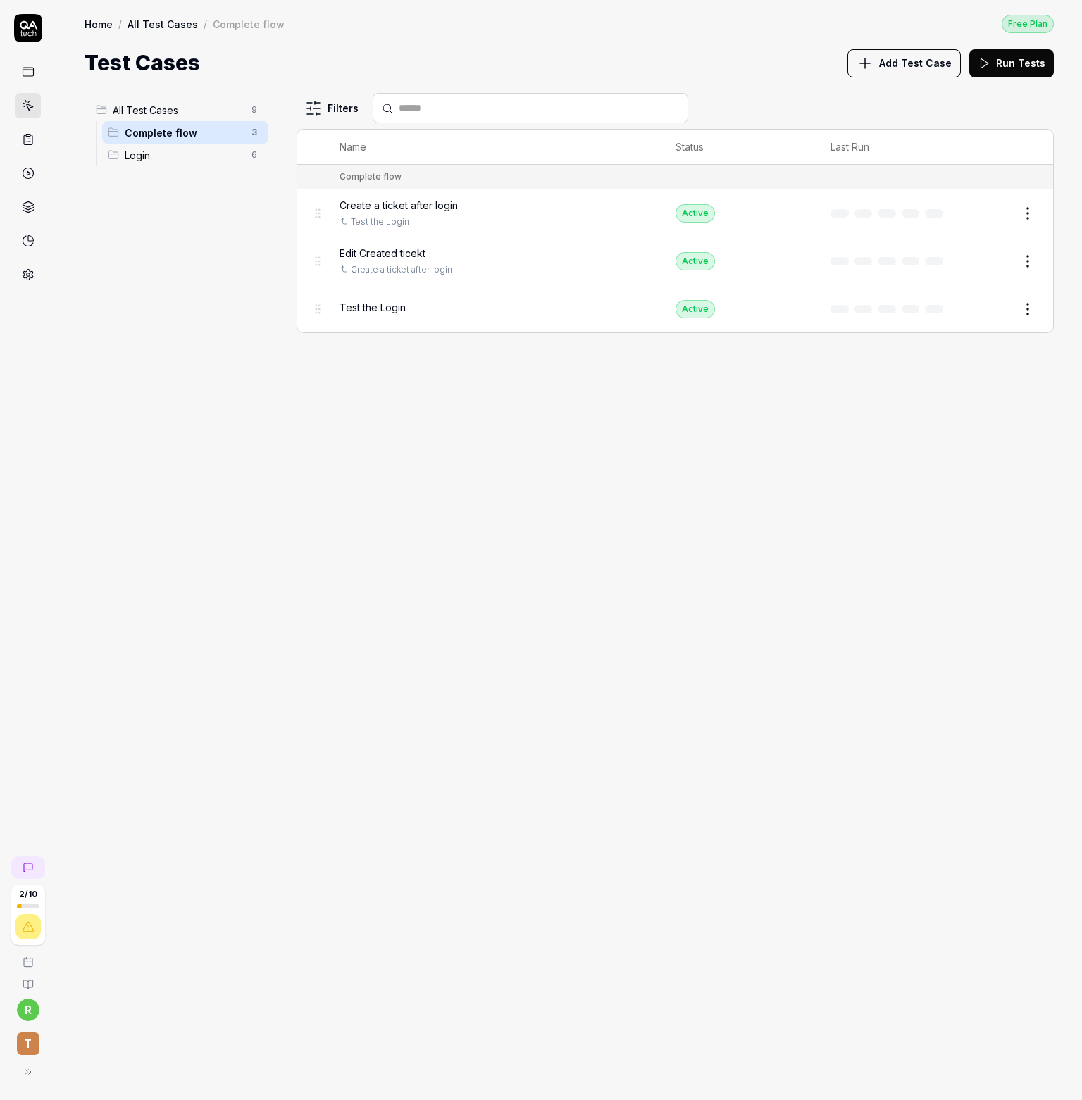
click at [1031, 65] on button "Run Tests" at bounding box center [1011, 63] width 85 height 28
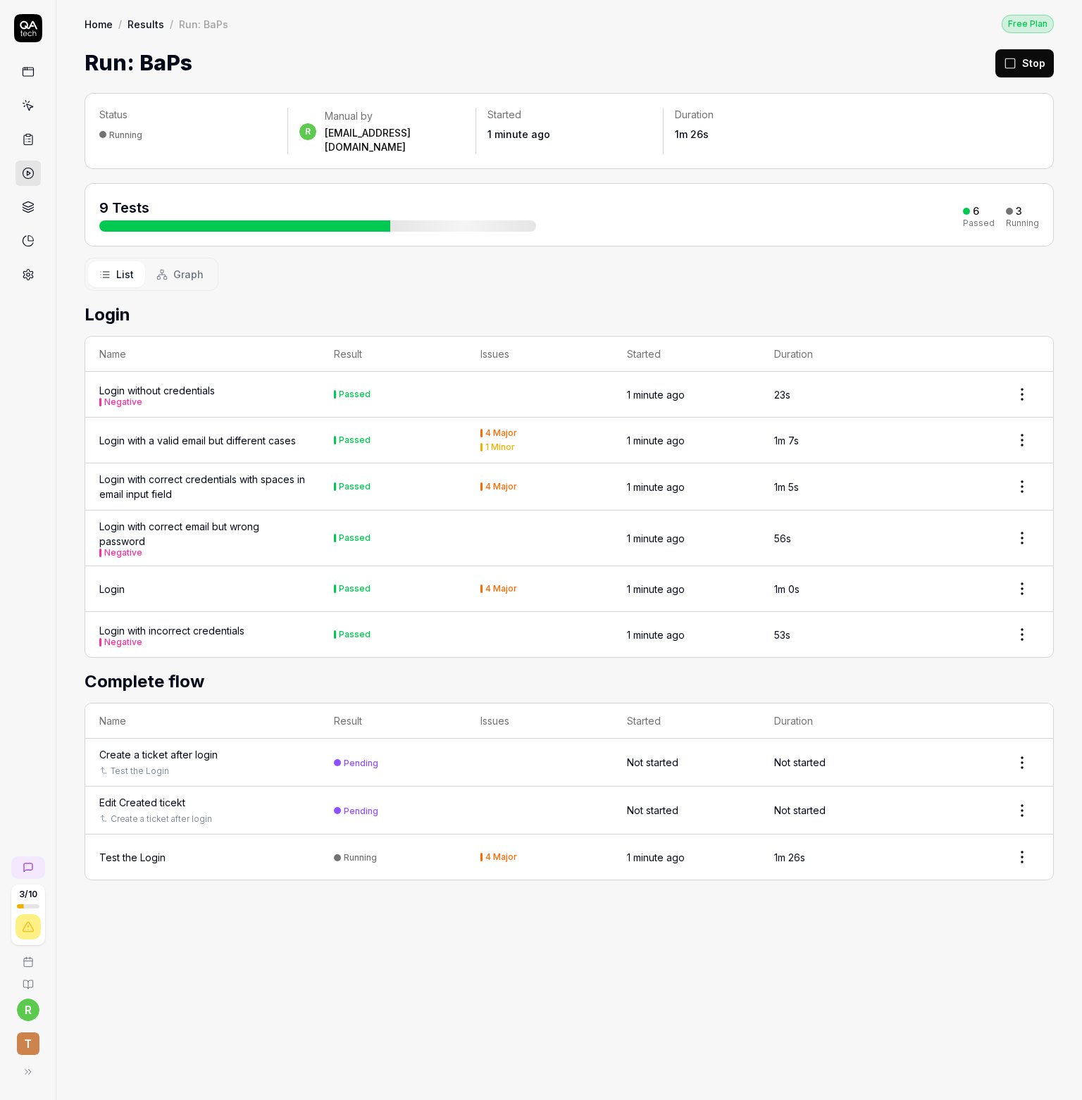
click at [142, 795] on div "Edit Created ticekt" at bounding box center [142, 802] width 86 height 15
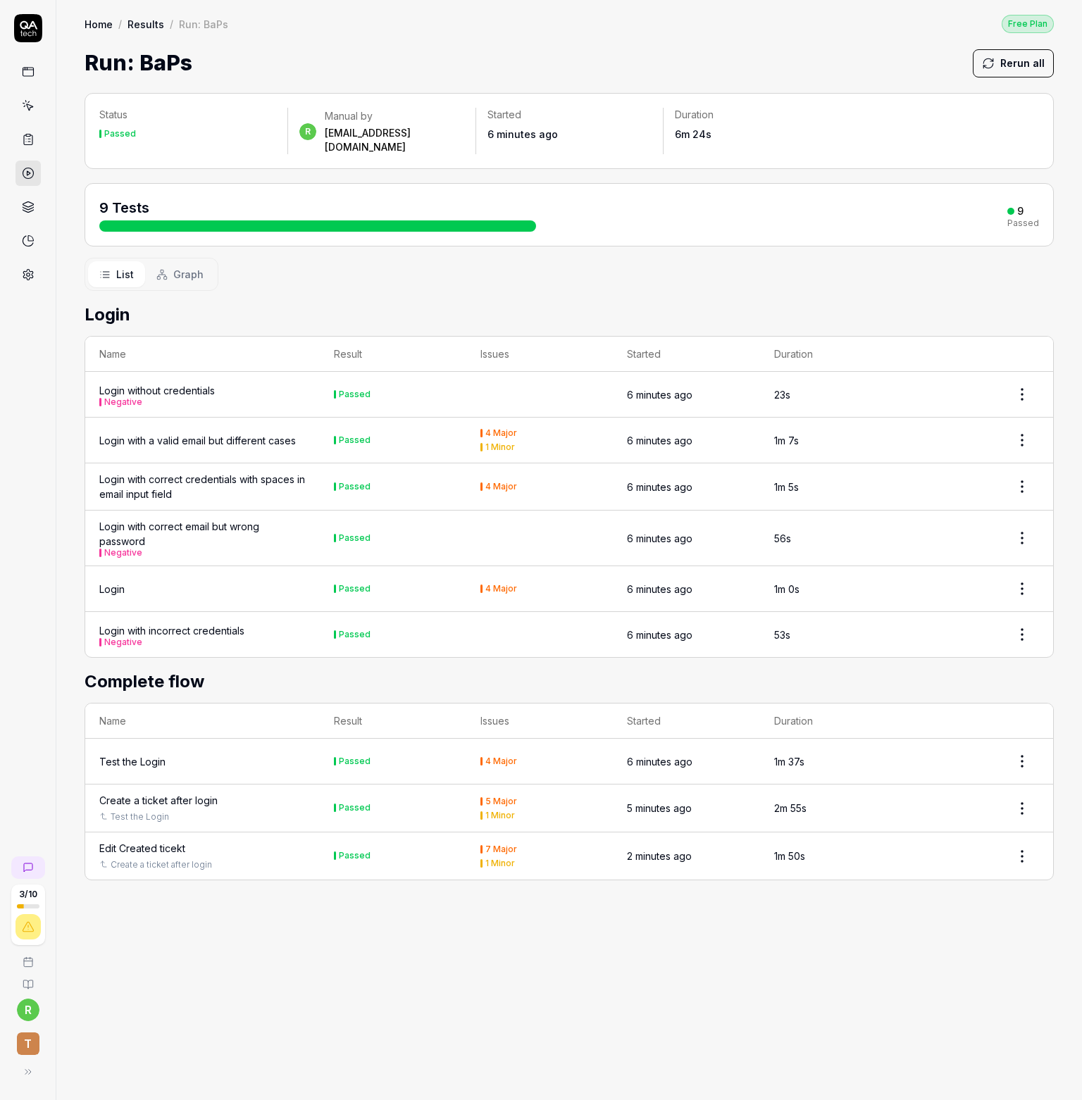
click at [22, 75] on icon at bounding box center [28, 71] width 13 height 13
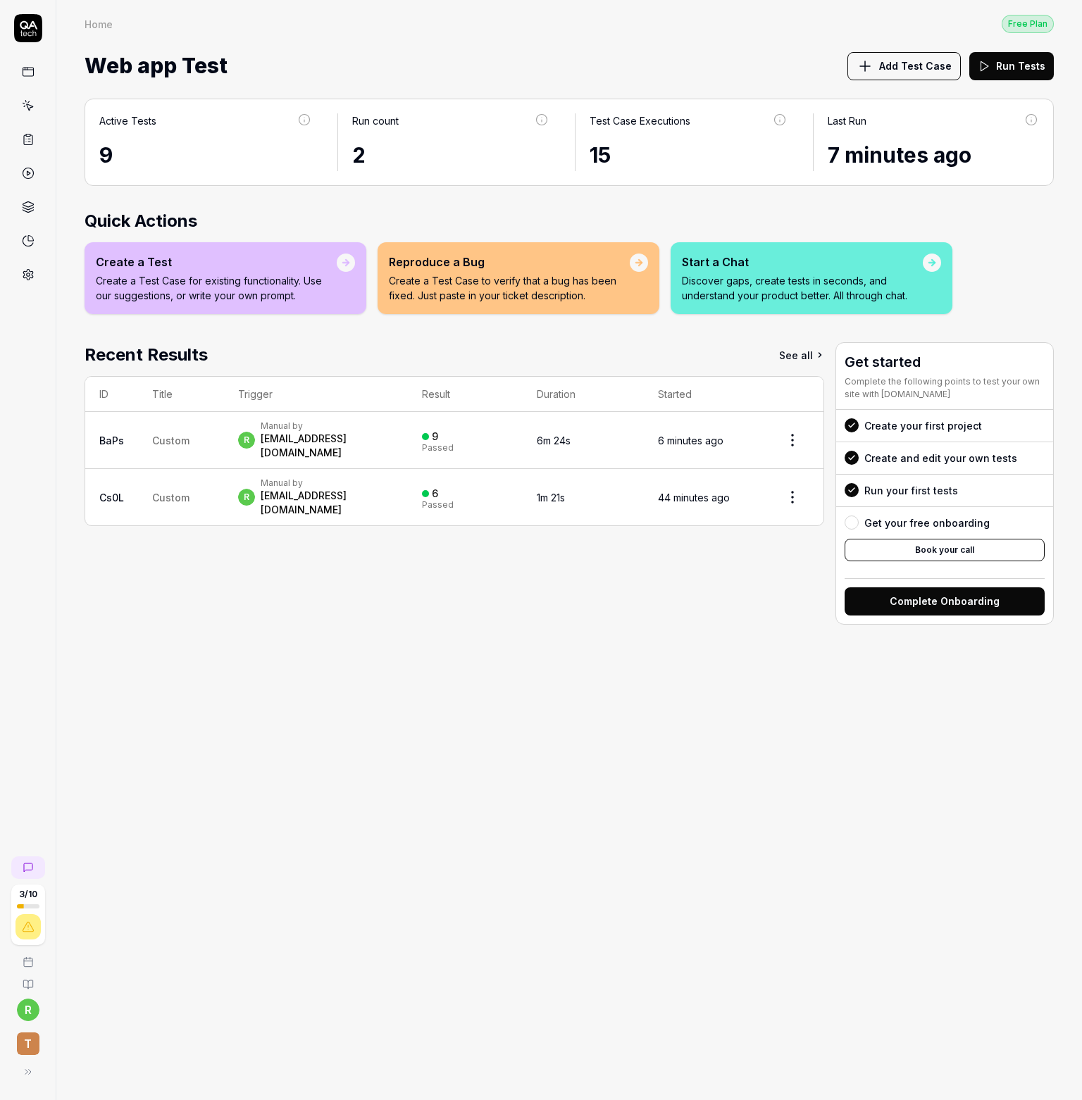
click at [36, 173] on link at bounding box center [27, 173] width 25 height 25
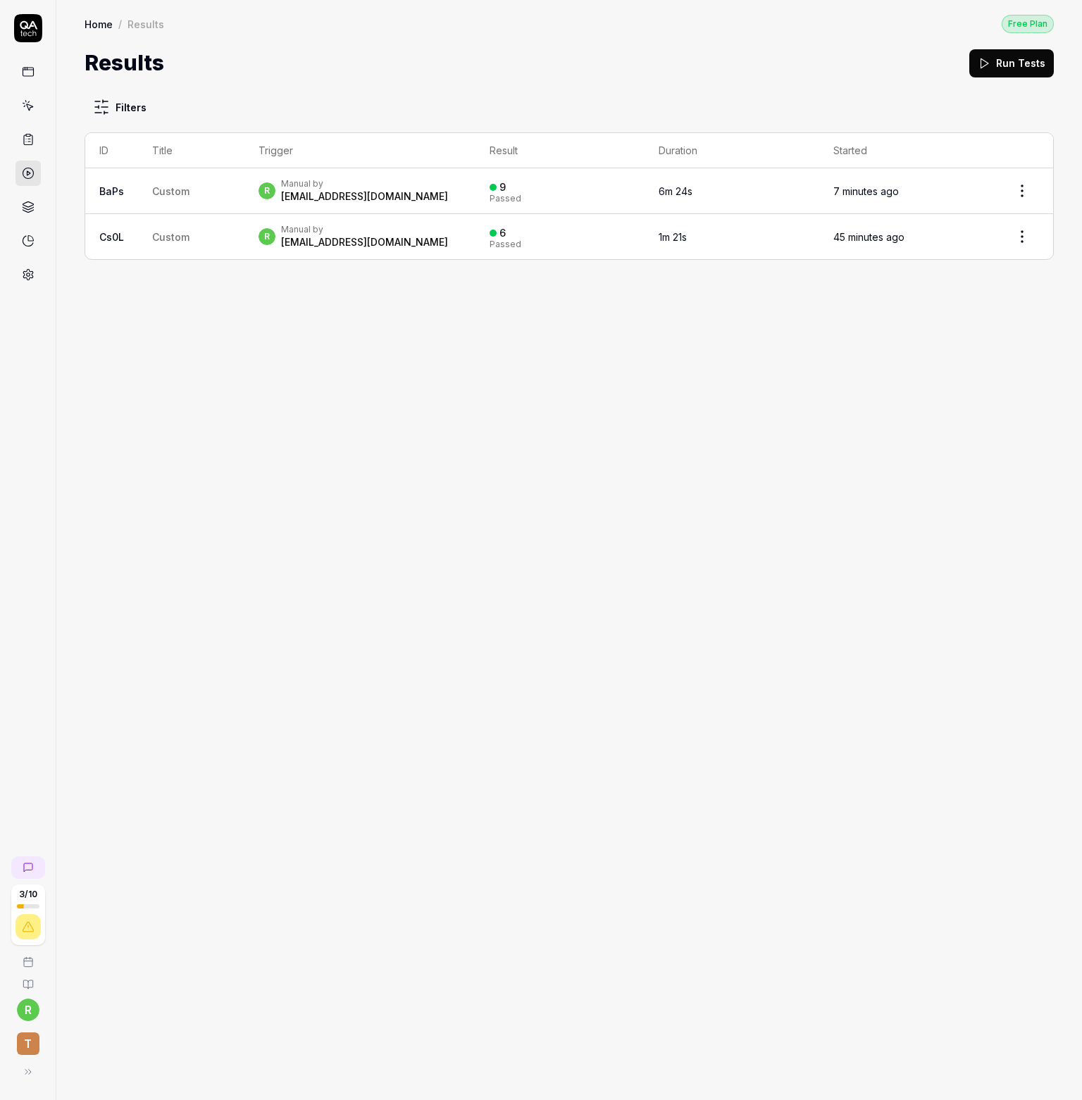
click at [30, 140] on icon at bounding box center [28, 139] width 13 height 13
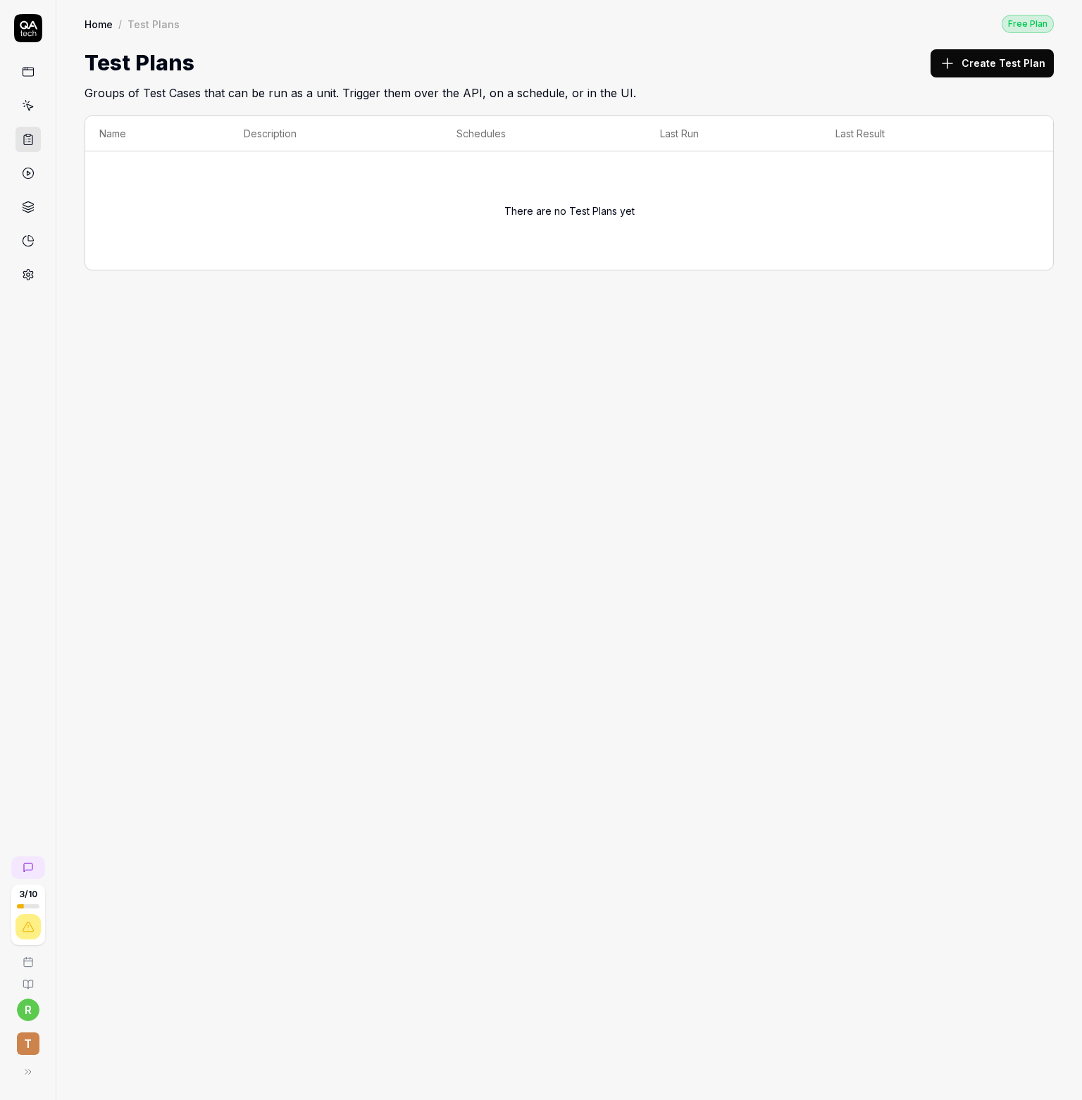
click at [32, 107] on icon at bounding box center [28, 105] width 13 height 13
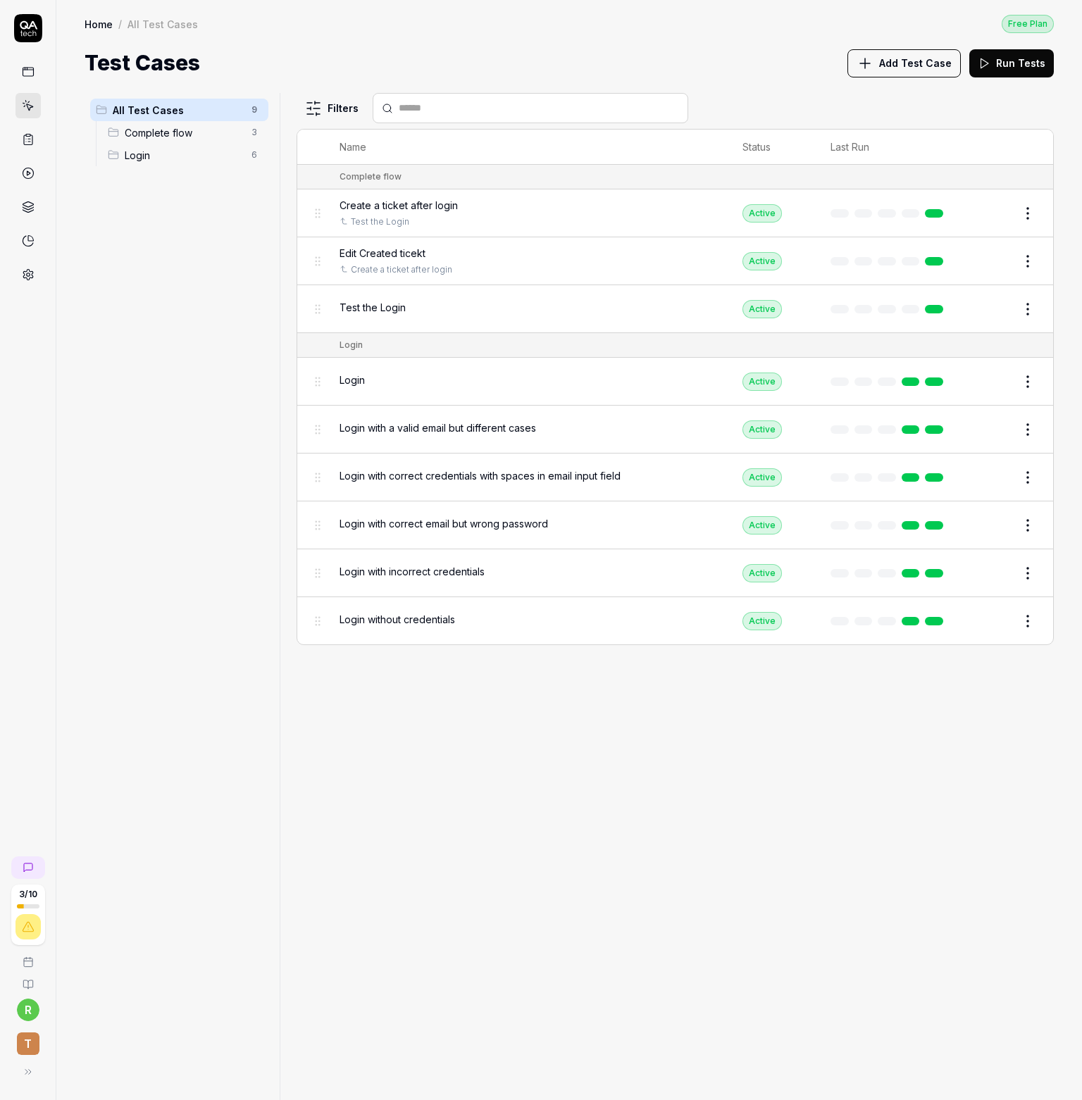
click at [203, 132] on span "Complete flow" at bounding box center [184, 132] width 118 height 15
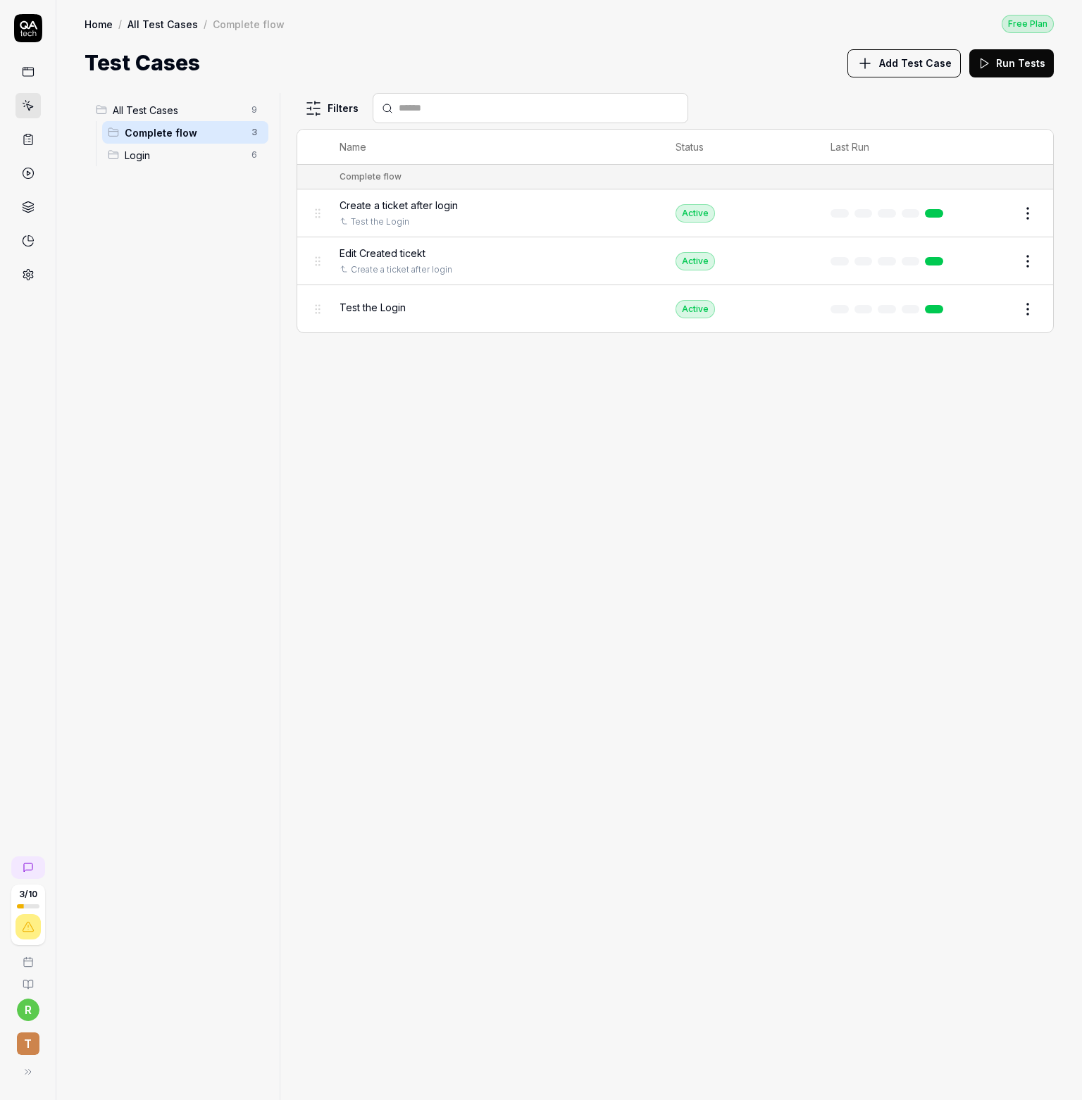
click at [216, 131] on span "Complete flow" at bounding box center [184, 132] width 118 height 15
click at [255, 132] on html "3 / 10 r T Home / All Test Cases / Complete flow Free Plan Home / All Test Case…" at bounding box center [541, 550] width 1082 height 1100
click at [213, 490] on html "3 / 10 r T Home / All Test Cases / Complete flow Free Plan Home / All Test Case…" at bounding box center [541, 550] width 1082 height 1100
click at [1032, 217] on html "3 / 10 r T Home / All Test Cases / Complete flow Free Plan Home / All Test Case…" at bounding box center [541, 550] width 1082 height 1100
drag, startPoint x: 725, startPoint y: 418, endPoint x: 473, endPoint y: 272, distance: 291.3
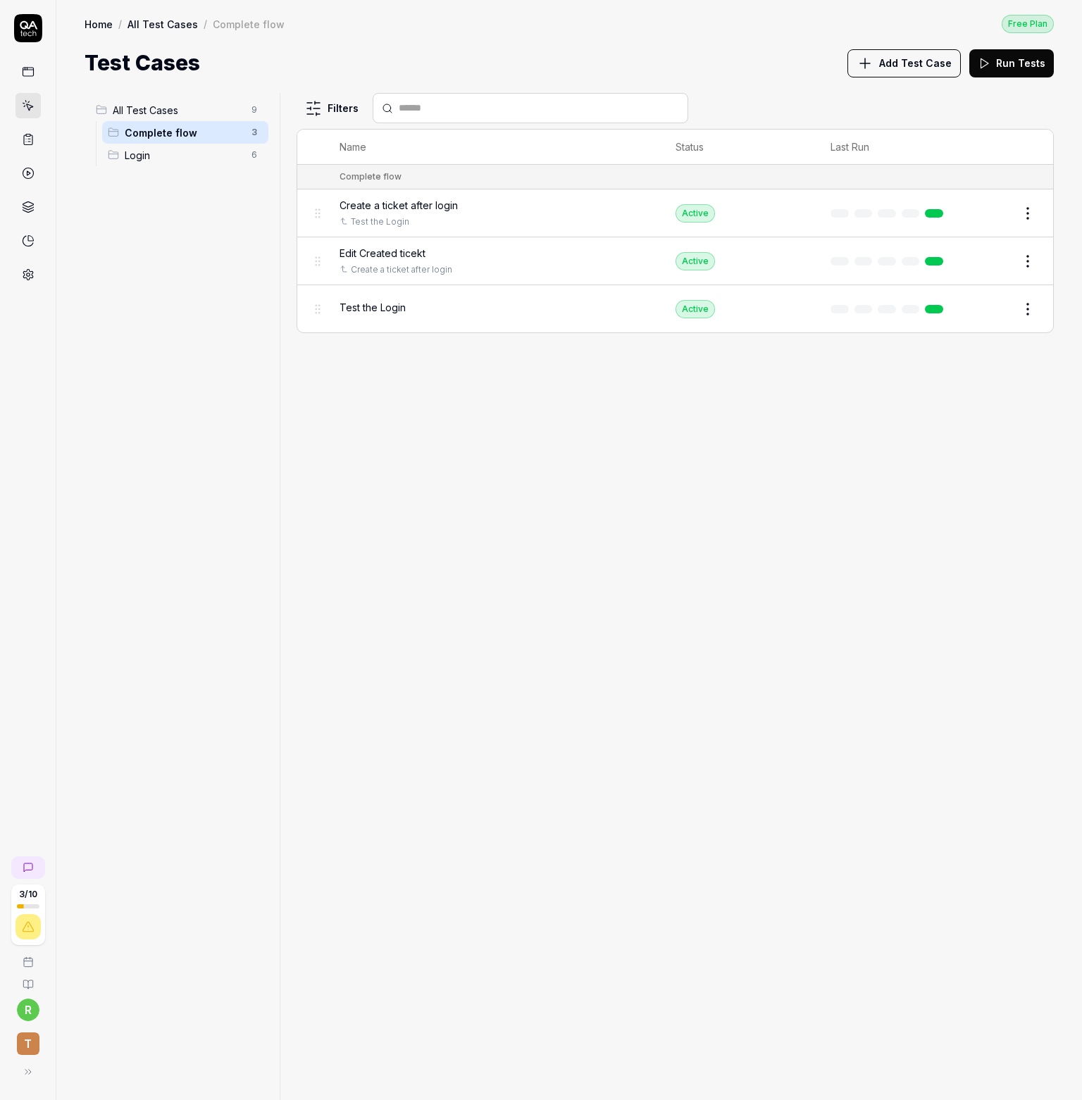
click at [725, 418] on html "3 / 10 r T Home / All Test Cases / Complete flow Free Plan Home / All Test Case…" at bounding box center [541, 550] width 1082 height 1100
click at [186, 153] on span "Login" at bounding box center [184, 155] width 118 height 15
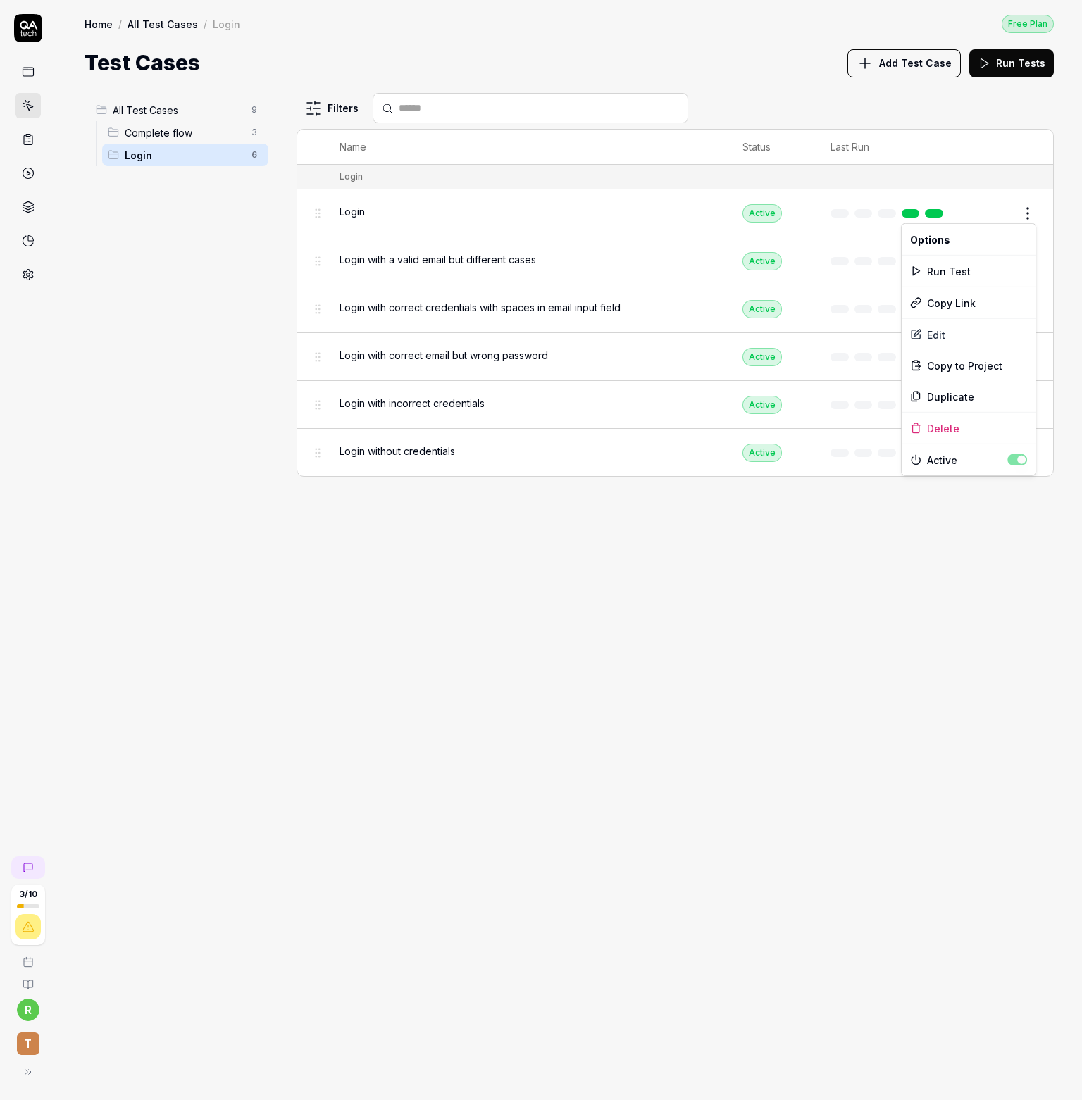
click at [1024, 211] on html "3 / 10 r T Home / All Test Cases / Login Free Plan Home / All Test Cases / Logi…" at bounding box center [541, 550] width 1082 height 1100
click at [780, 553] on html "3 / 10 r T Home / All Test Cases / Login Free Plan Home / All Test Cases / Logi…" at bounding box center [541, 550] width 1082 height 1100
click at [23, 80] on link at bounding box center [27, 71] width 25 height 25
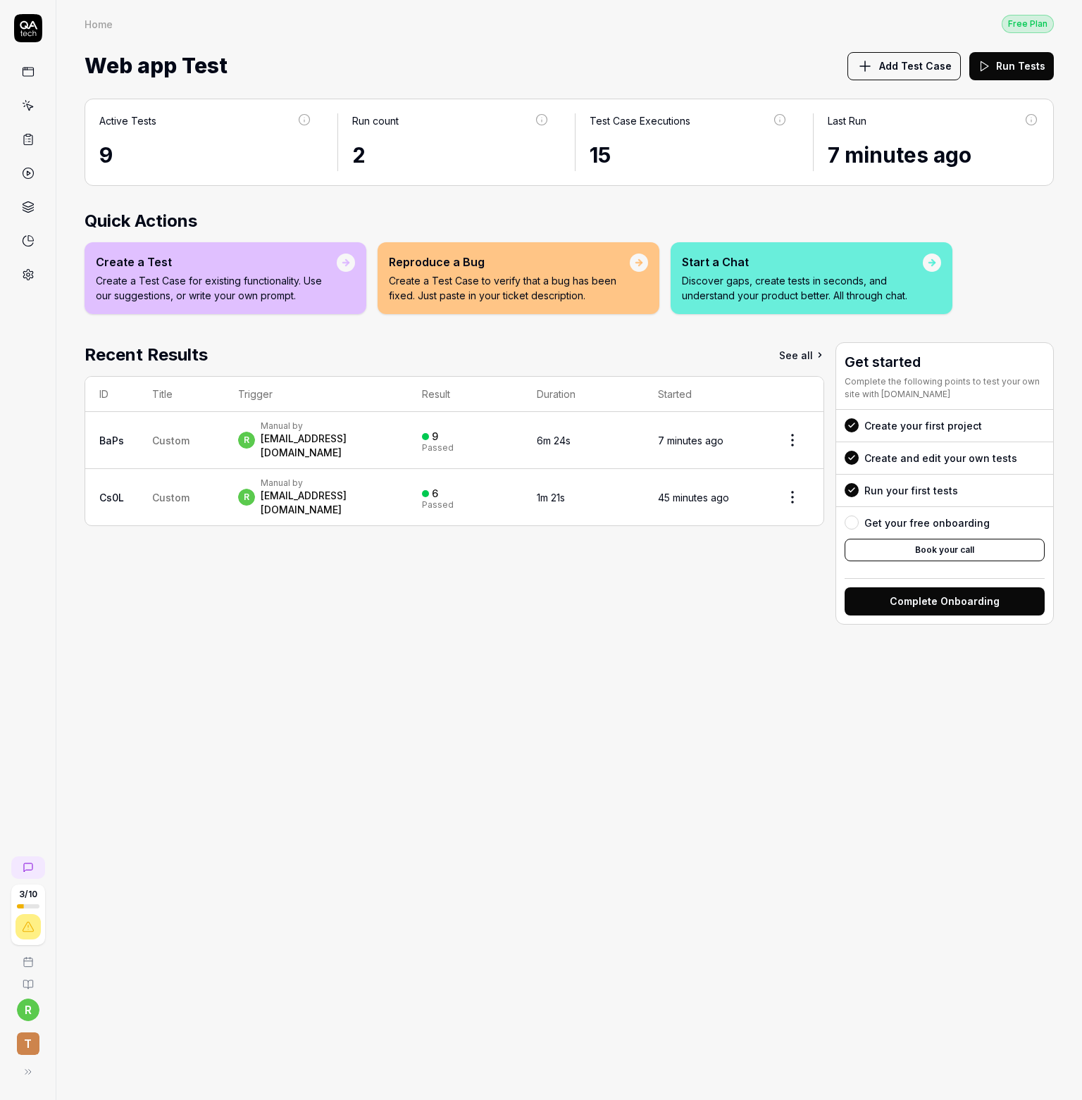
click at [26, 37] on icon at bounding box center [28, 28] width 28 height 28
click at [33, 69] on rect at bounding box center [28, 72] width 11 height 8
